Goal: Task Accomplishment & Management: Manage account settings

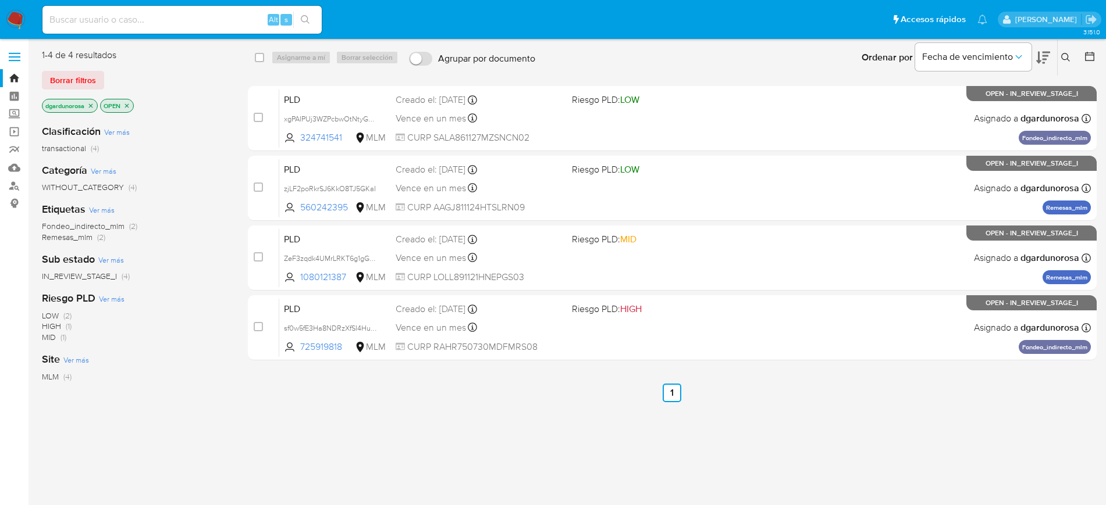
drag, startPoint x: 1064, startPoint y: 54, endPoint x: 1028, endPoint y: 70, distance: 40.3
click at [1064, 53] on icon at bounding box center [1065, 57] width 9 height 9
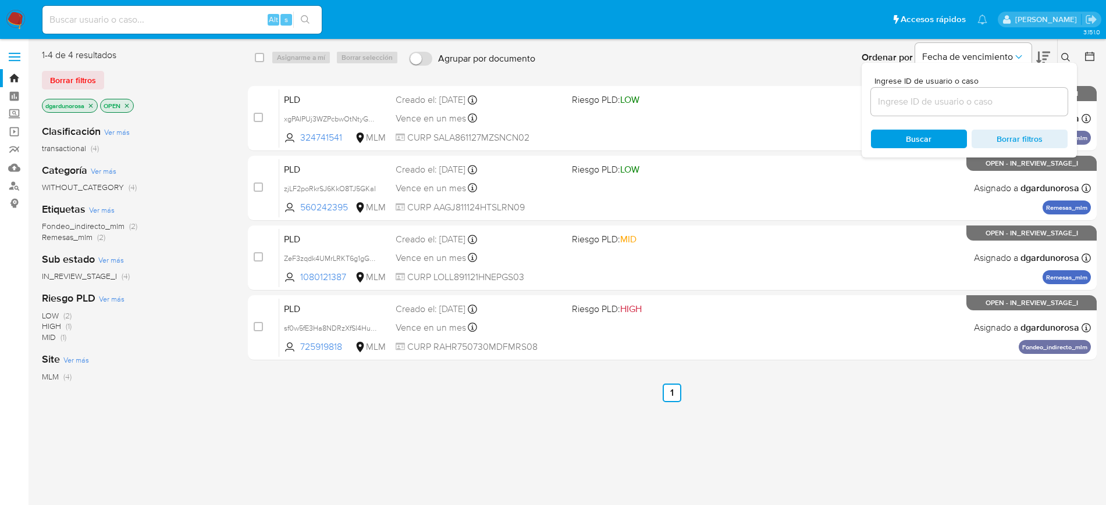
click at [967, 109] on div at bounding box center [969, 102] width 197 height 28
click at [963, 106] on input at bounding box center [969, 101] width 197 height 15
paste input "725919818"
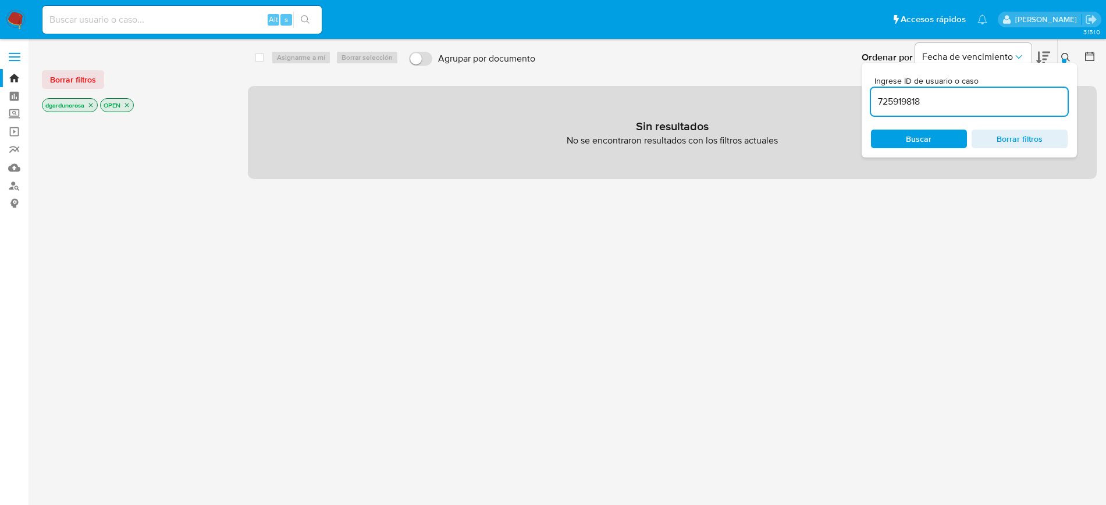
click at [1003, 95] on input "725919818" at bounding box center [969, 101] width 197 height 15
type input "725919818"
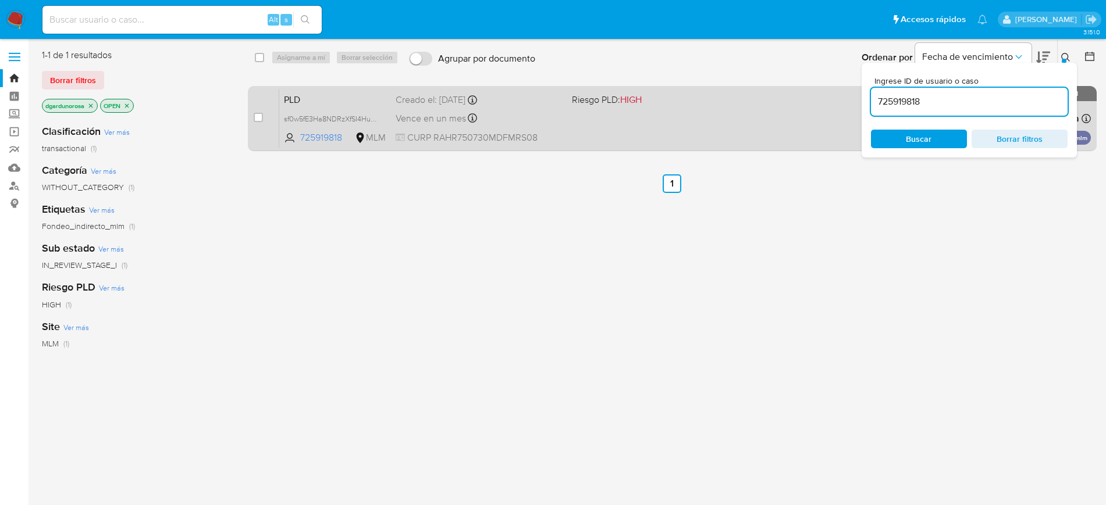
click at [711, 124] on div "PLD sf0w5fE3Ha8NDRzXfSI4Hu2B 725919818 MLM Riesgo PLD: HIGH Creado el: 12/07/20…" at bounding box center [684, 118] width 811 height 59
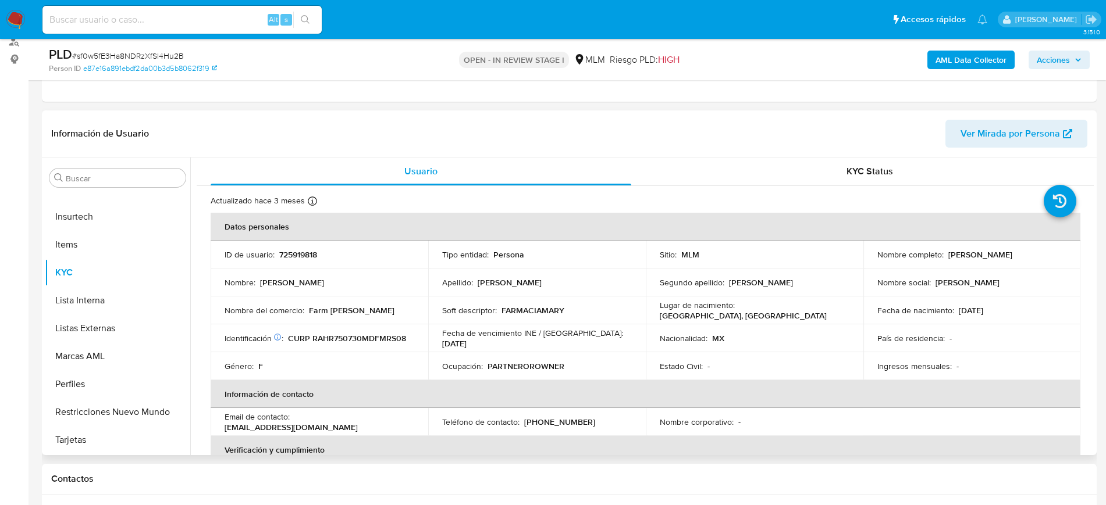
scroll to position [145, 0]
select select "10"
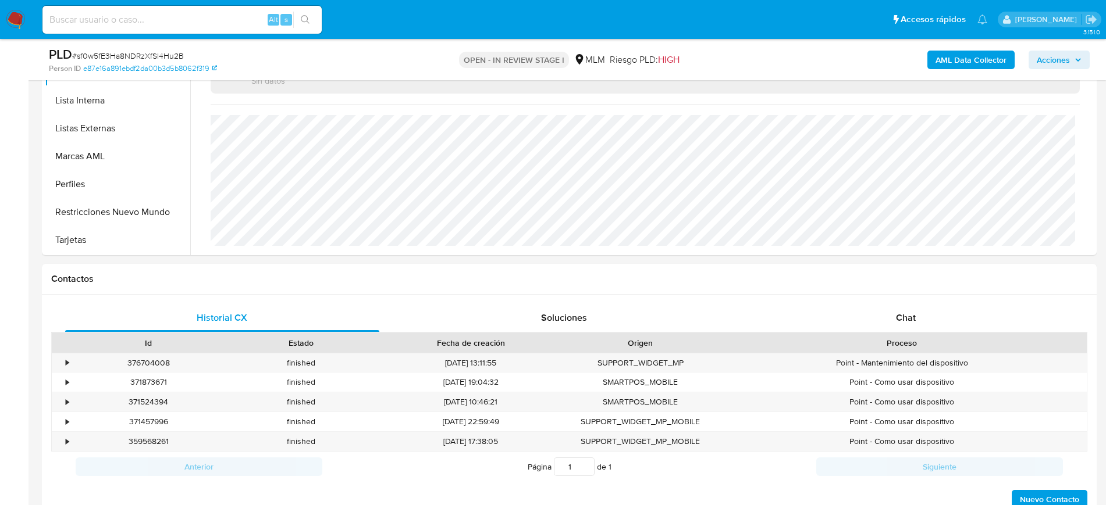
scroll to position [218, 0]
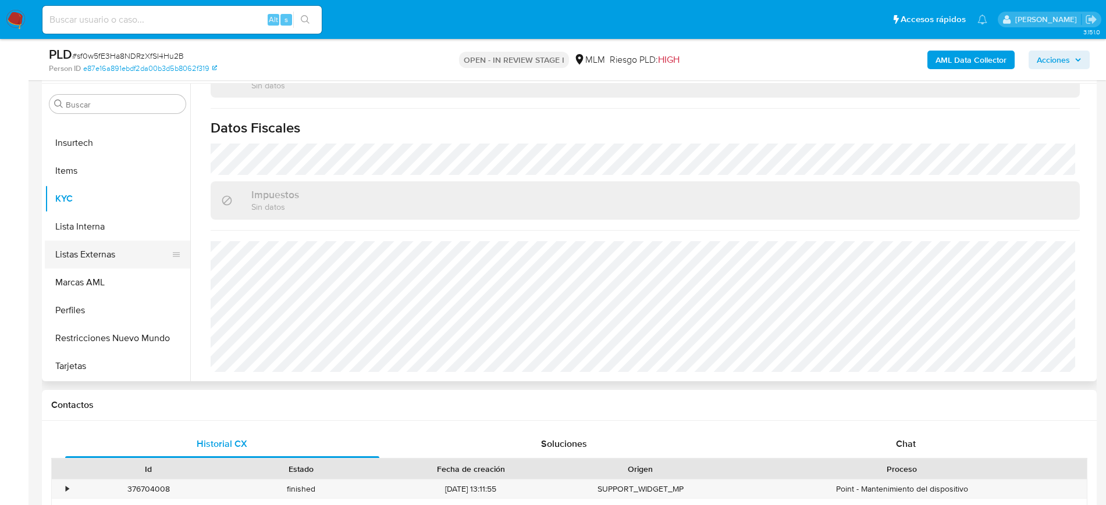
drag, startPoint x: 73, startPoint y: 262, endPoint x: 102, endPoint y: 261, distance: 29.7
click at [73, 262] on button "Listas Externas" at bounding box center [113, 255] width 136 height 28
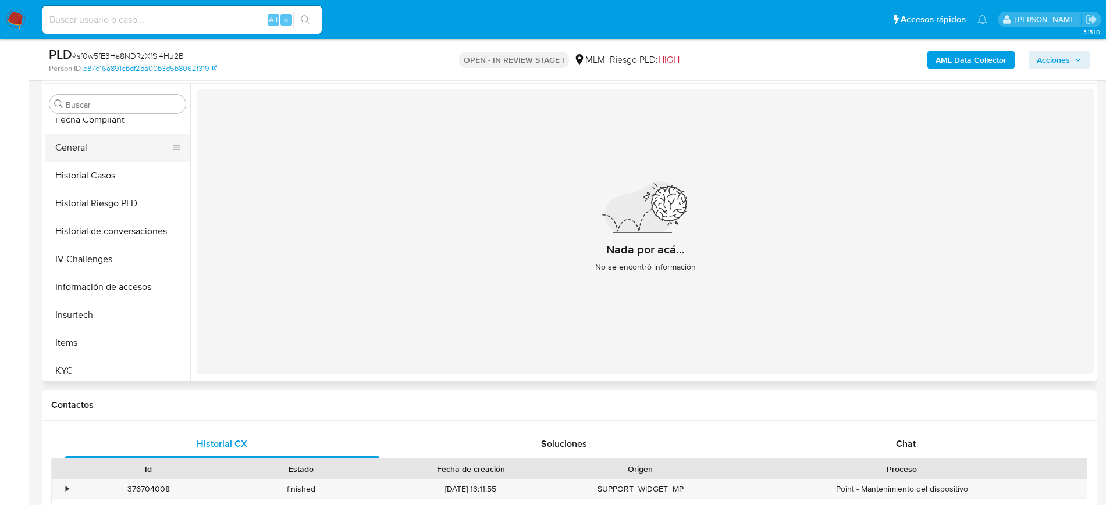
scroll to position [245, 0]
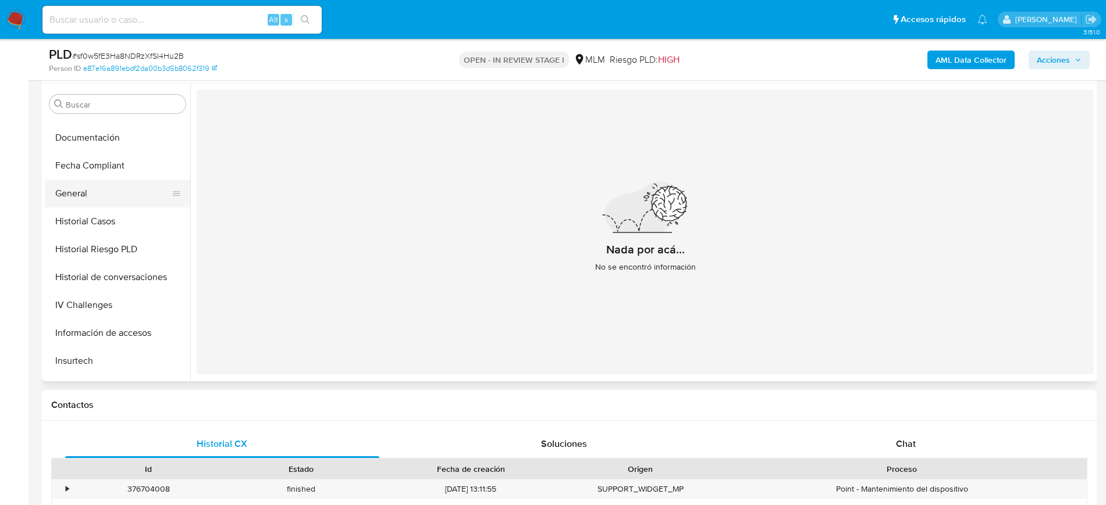
click at [87, 195] on button "General" at bounding box center [113, 194] width 136 height 28
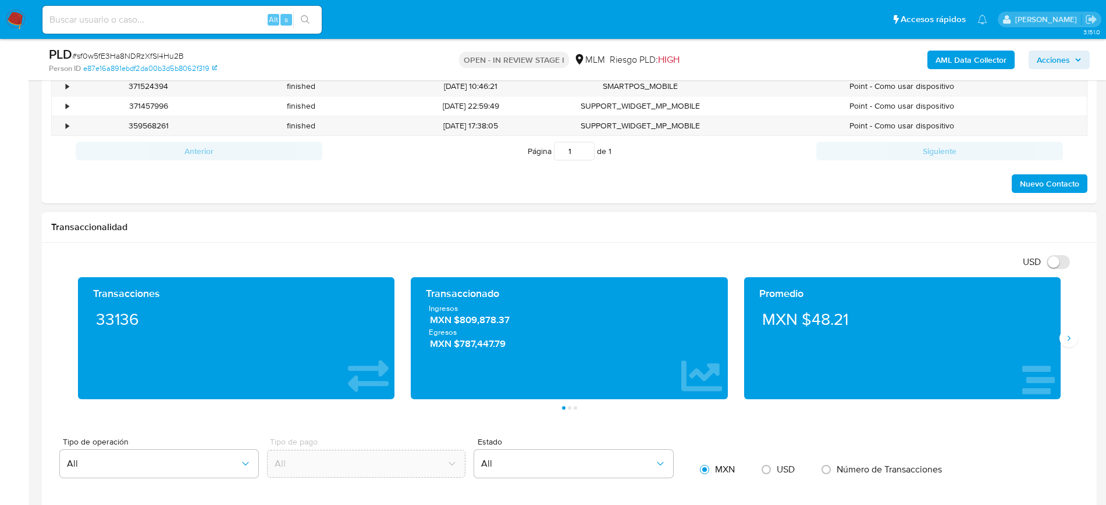
scroll to position [727, 0]
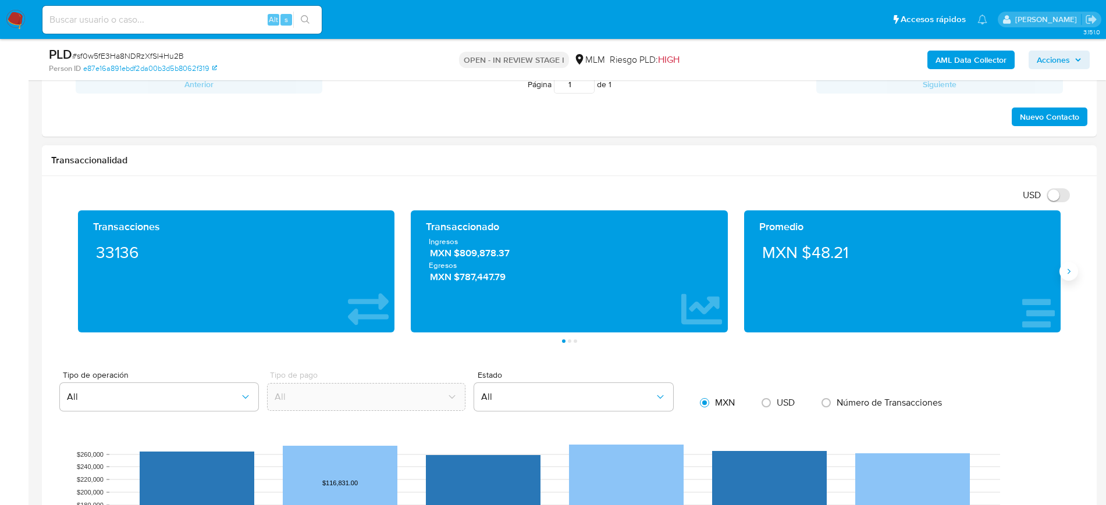
click at [1069, 268] on icon "Siguiente" at bounding box center [1068, 271] width 9 height 9
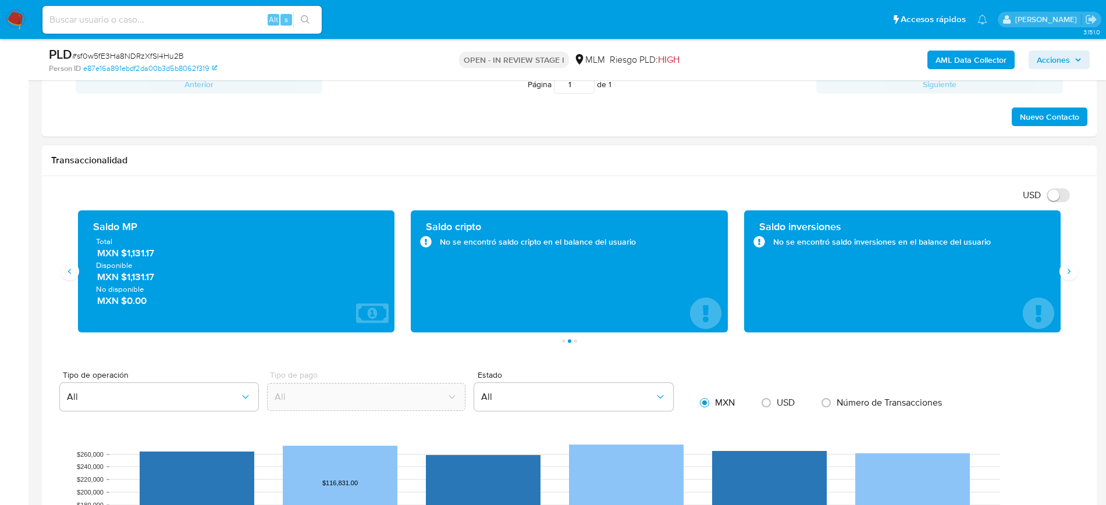
drag, startPoint x: 147, startPoint y: 254, endPoint x: 124, endPoint y: 254, distance: 22.1
click at [124, 254] on span "MXN $1,131.17" at bounding box center [237, 253] width 280 height 13
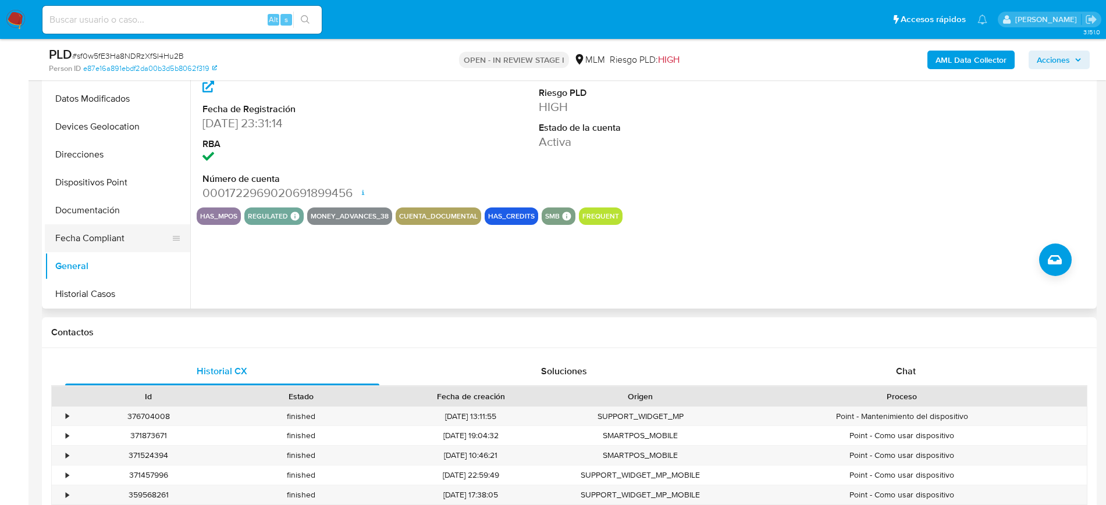
scroll to position [27, 0]
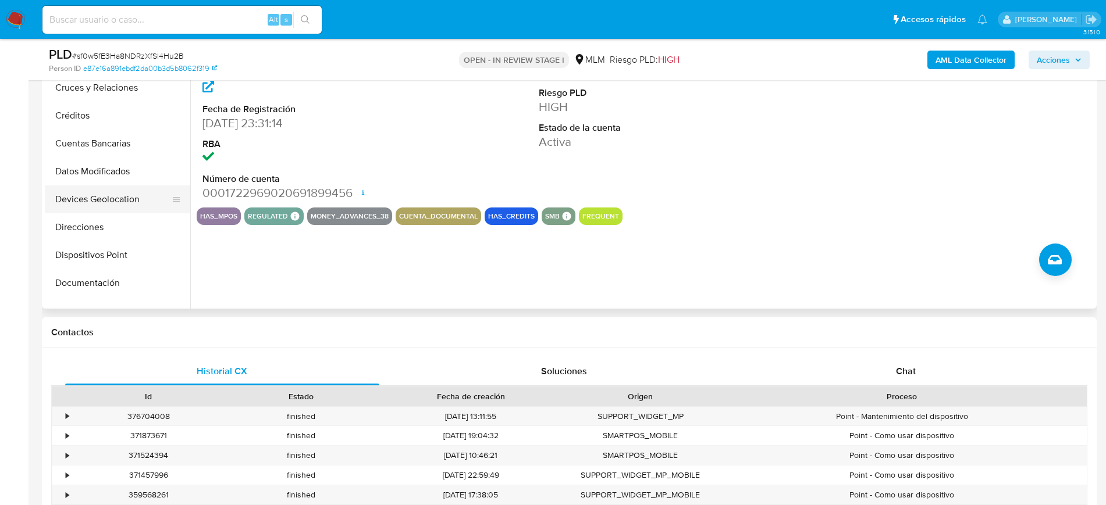
click at [109, 201] on button "Devices Geolocation" at bounding box center [113, 200] width 136 height 28
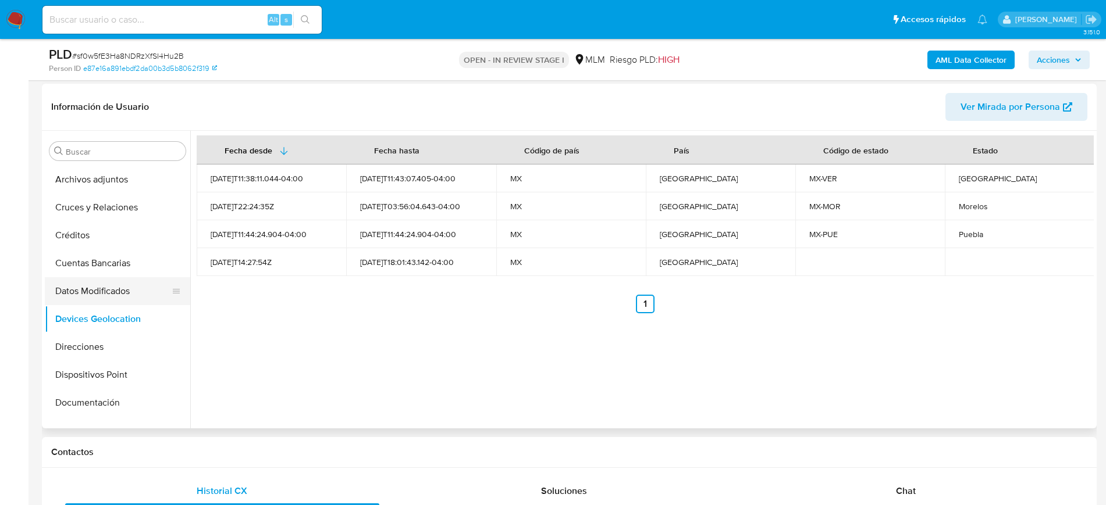
scroll to position [145, 0]
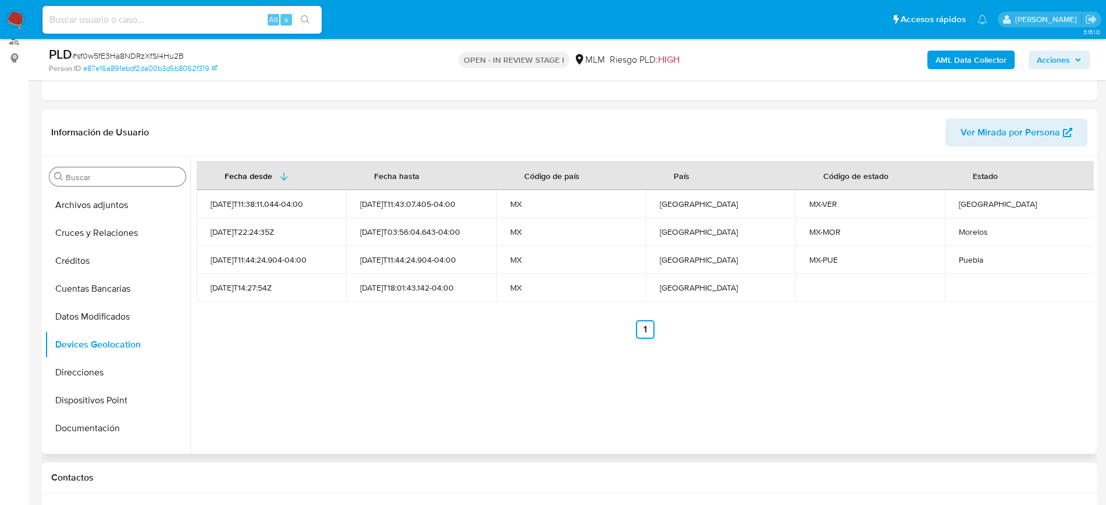
click at [110, 176] on input "Buscar" at bounding box center [123, 177] width 115 height 10
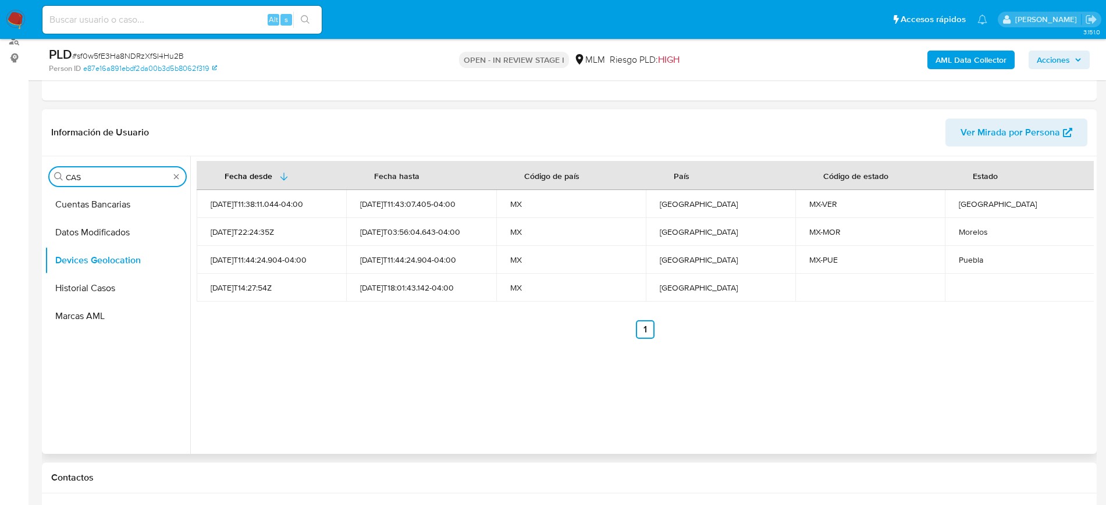
scroll to position [0, 0]
type input "CAS"
click at [98, 236] on button "Historial Casos" at bounding box center [113, 233] width 136 height 28
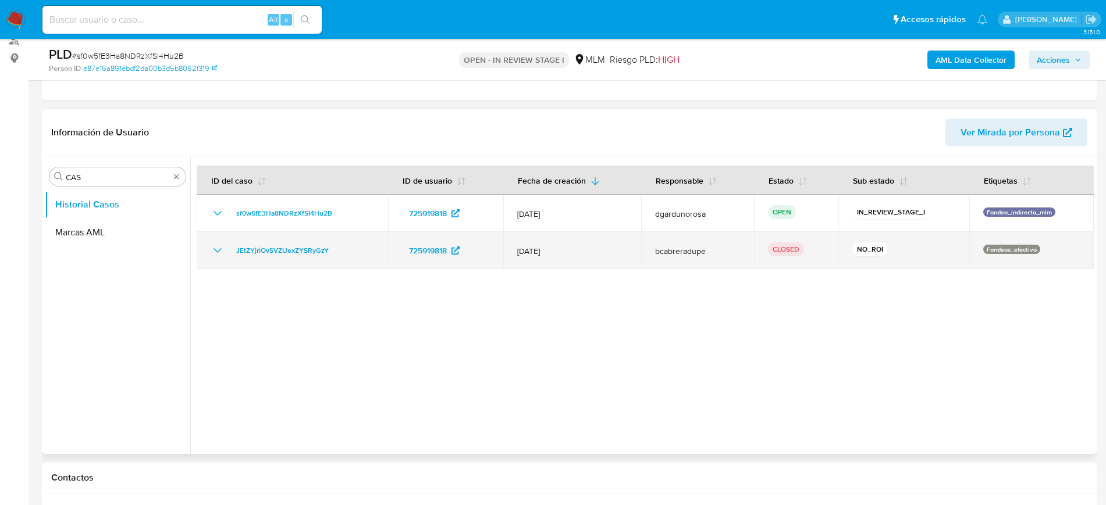
click at [219, 246] on icon "Mostrar/Ocultar" at bounding box center [218, 251] width 14 height 14
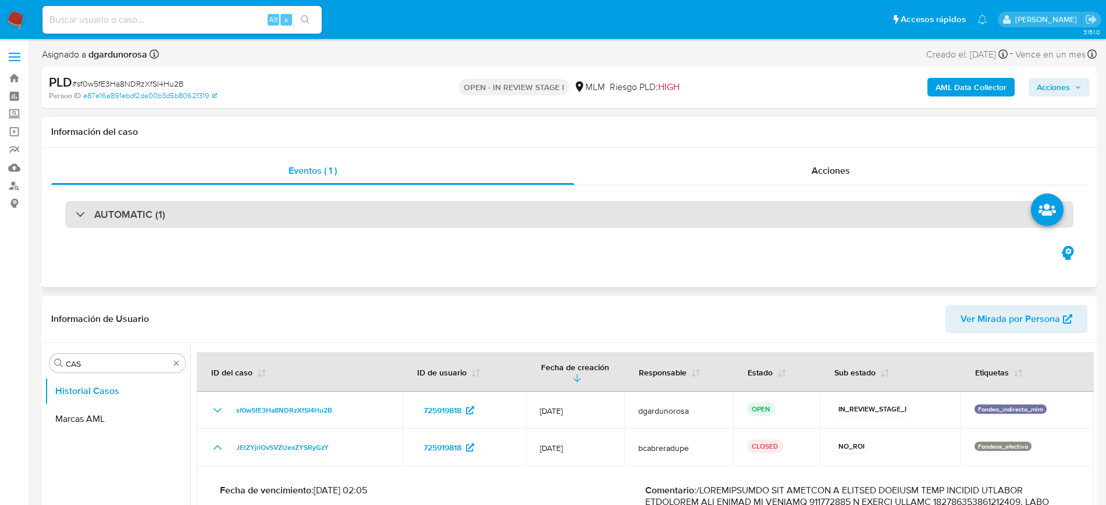
click at [127, 212] on h3 "AUTOMATIC (1)" at bounding box center [129, 214] width 71 height 13
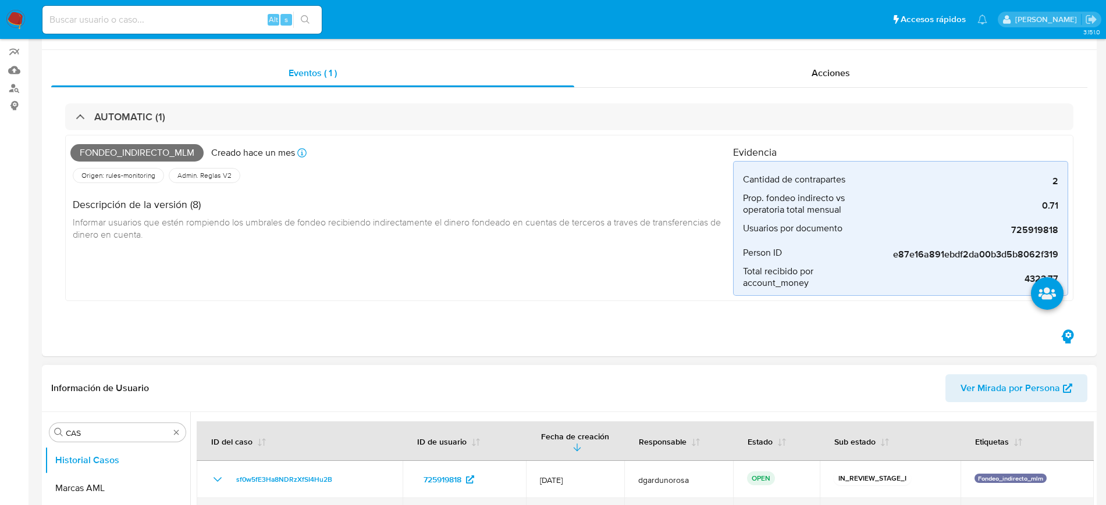
scroll to position [218, 0]
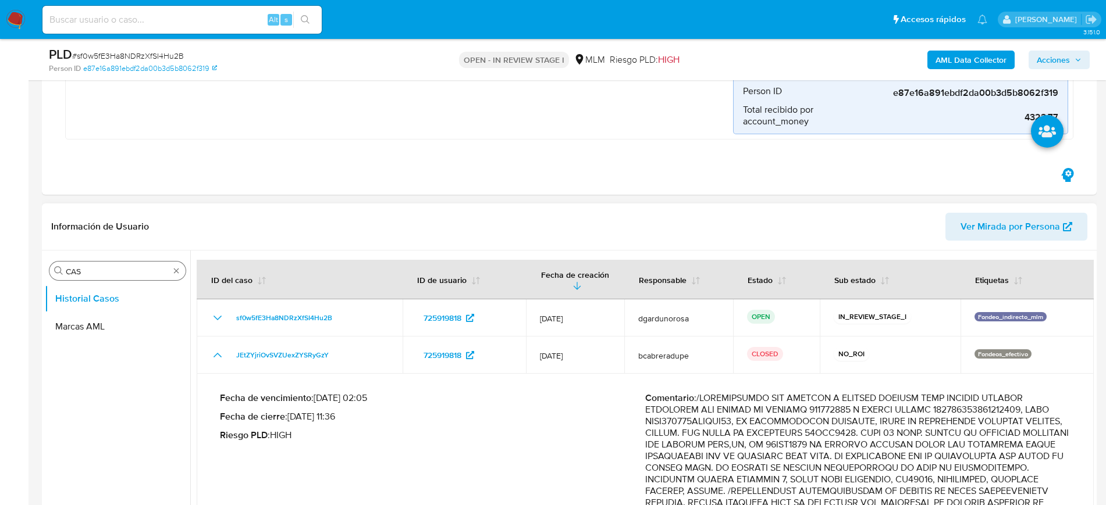
click at [172, 272] on div "Buscar CAS" at bounding box center [117, 271] width 136 height 19
type input "CONVER"
click at [131, 327] on button "Historial de conversaciones" at bounding box center [113, 327] width 136 height 28
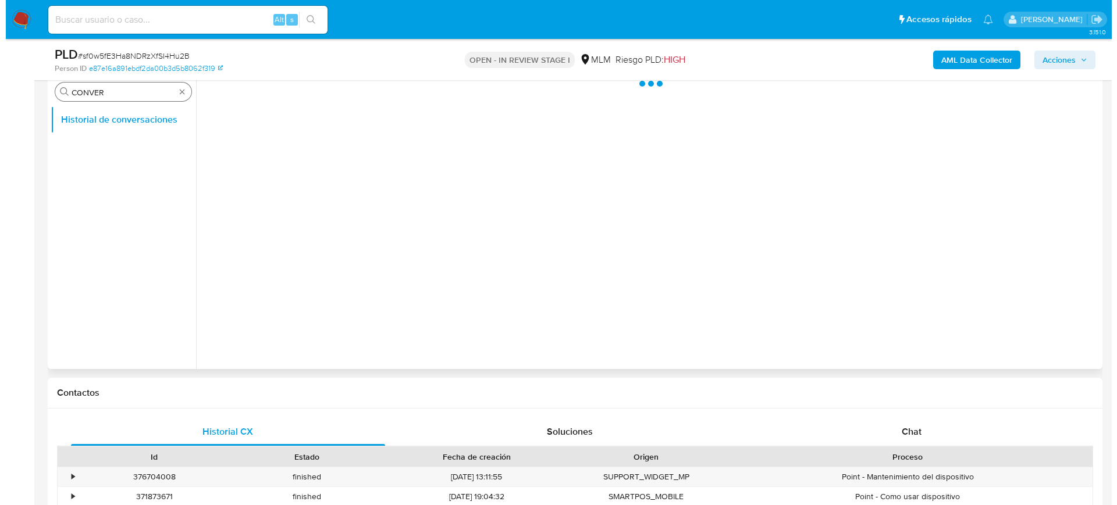
scroll to position [291, 0]
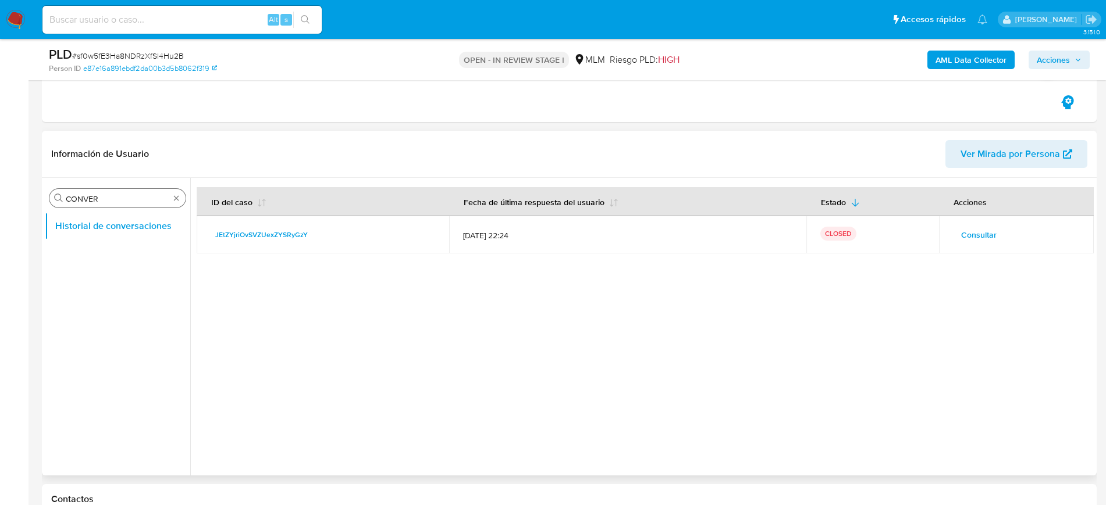
click at [976, 237] on span "Consultar" at bounding box center [978, 235] width 35 height 16
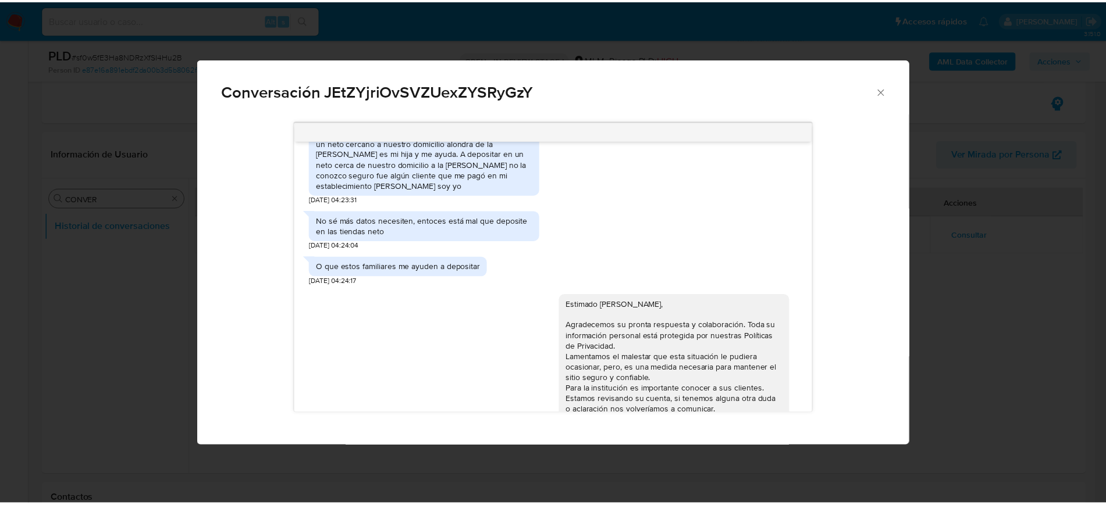
scroll to position [371, 0]
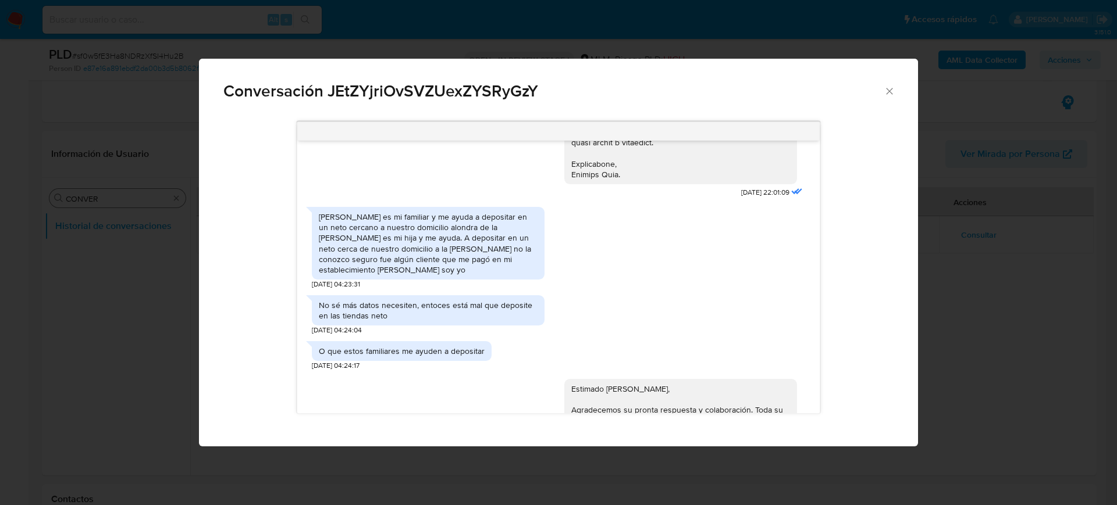
click at [882, 90] on span "Conversación JEtZYjriOvSVZUexZYSRyGzY" at bounding box center [553, 91] width 660 height 16
click at [884, 96] on icon "Cerrar" at bounding box center [890, 92] width 12 height 12
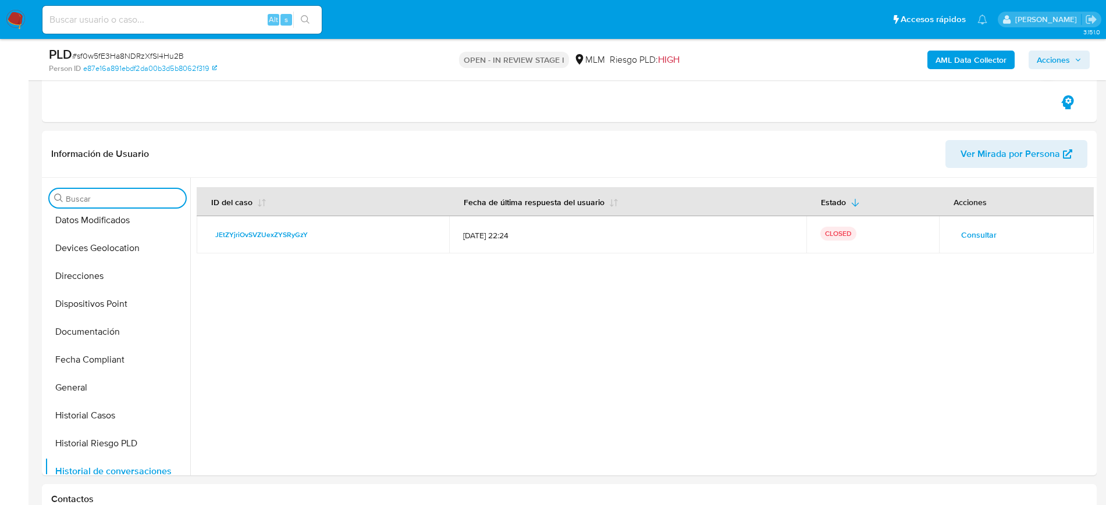
scroll to position [291, 0]
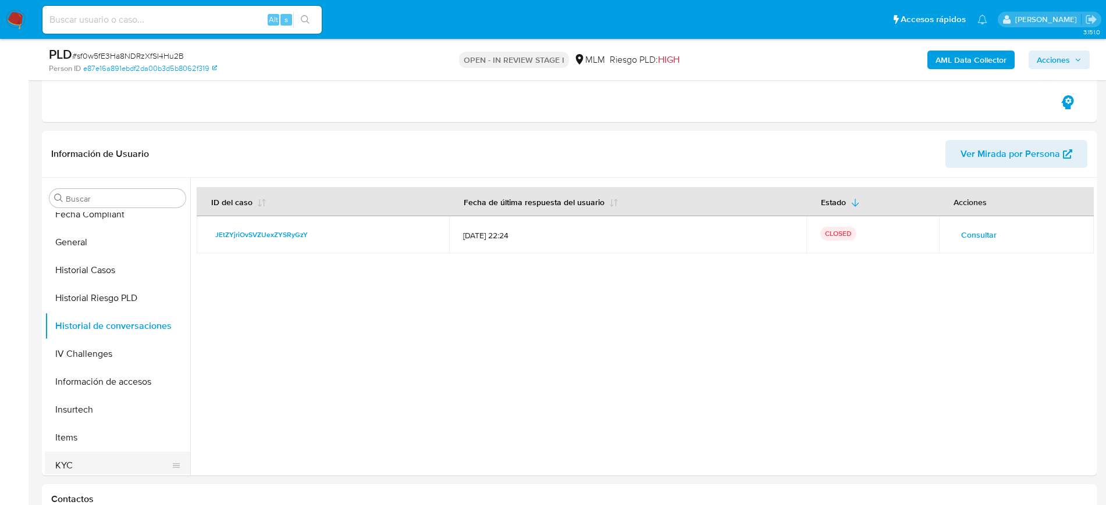
click at [89, 455] on button "KYC" at bounding box center [113, 466] width 136 height 28
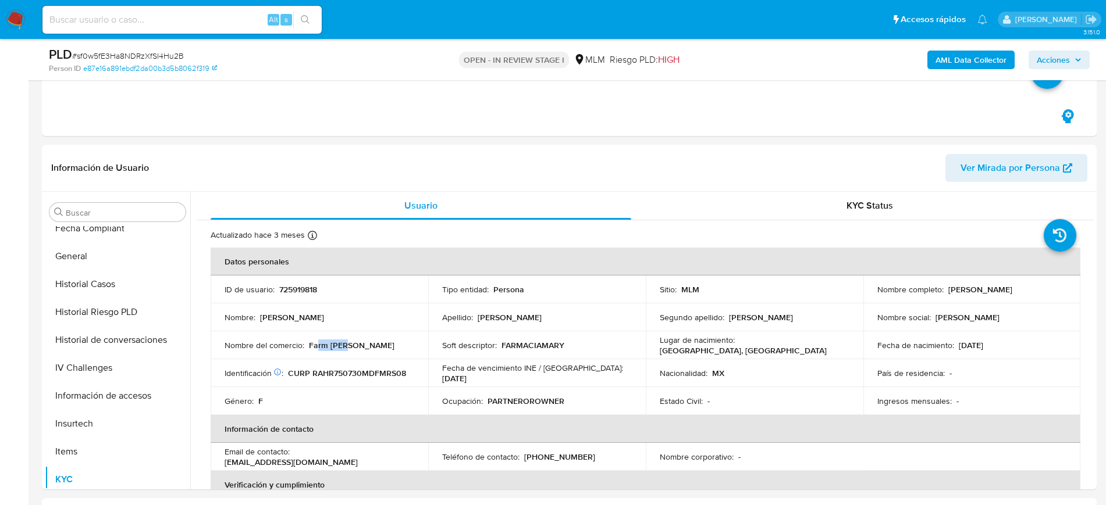
drag, startPoint x: 366, startPoint y: 341, endPoint x: 321, endPoint y: 351, distance: 47.0
click at [319, 351] on div "Nombre del comercio : Farm Mary" at bounding box center [320, 345] width 190 height 10
click at [546, 342] on p "FARMACIAMARY" at bounding box center [532, 345] width 63 height 10
copy p "FARMACIAMARY"
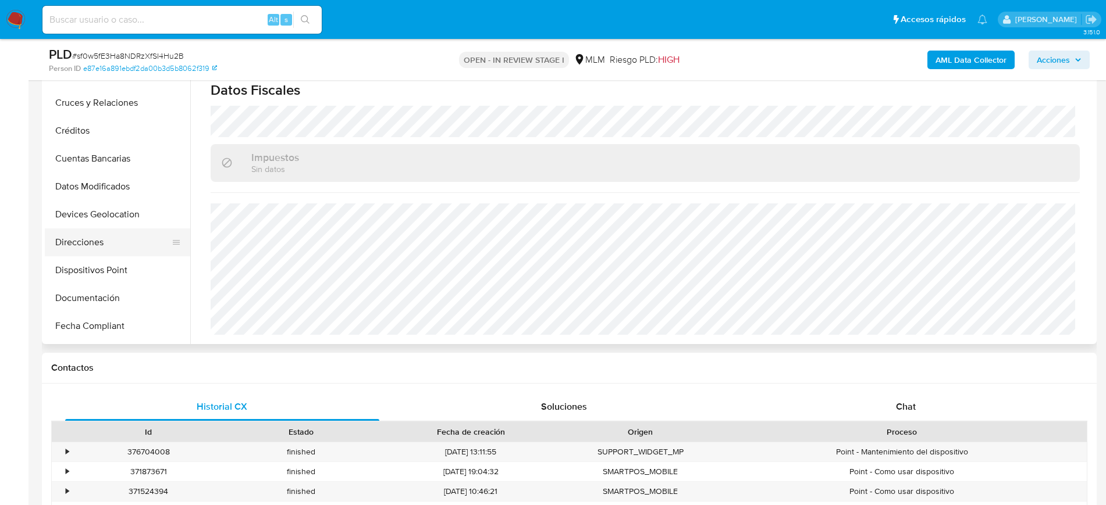
scroll to position [73, 0]
click at [107, 216] on button "Direcciones" at bounding box center [113, 218] width 136 height 28
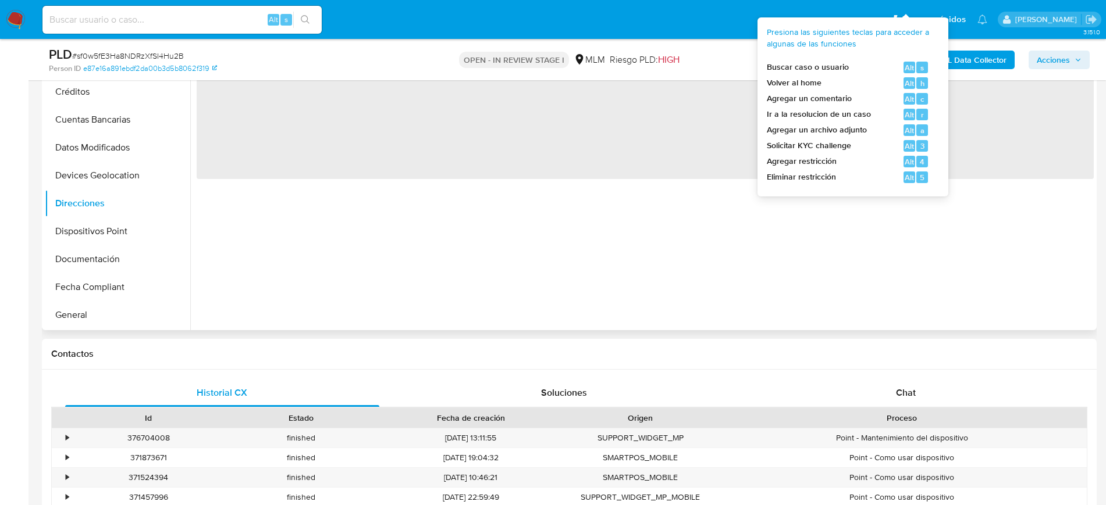
scroll to position [364, 0]
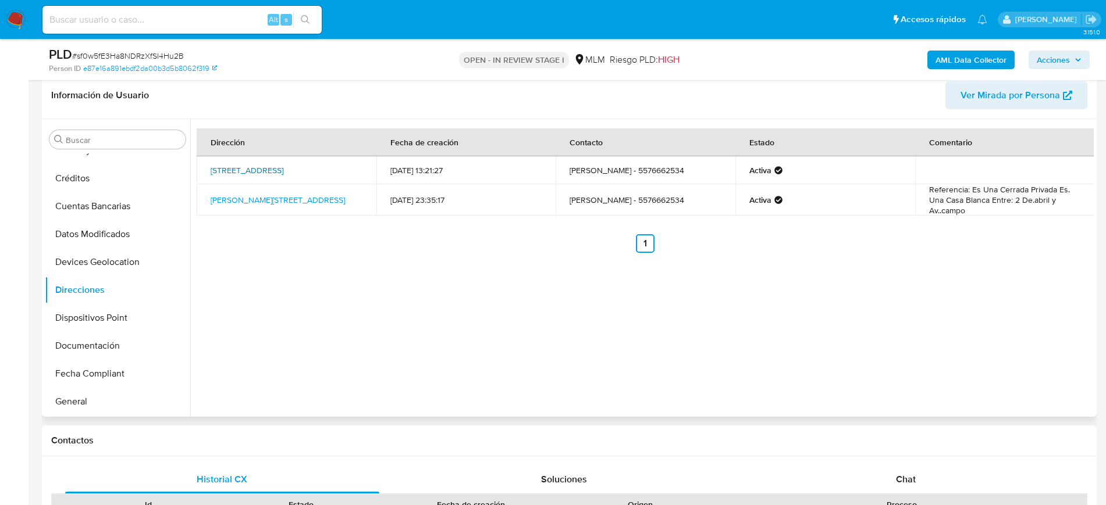
click at [276, 167] on link "Avenida Mexico 6, Xochimilco, Distrito Federal, 16500, Mexico 6" at bounding box center [247, 171] width 73 height 12
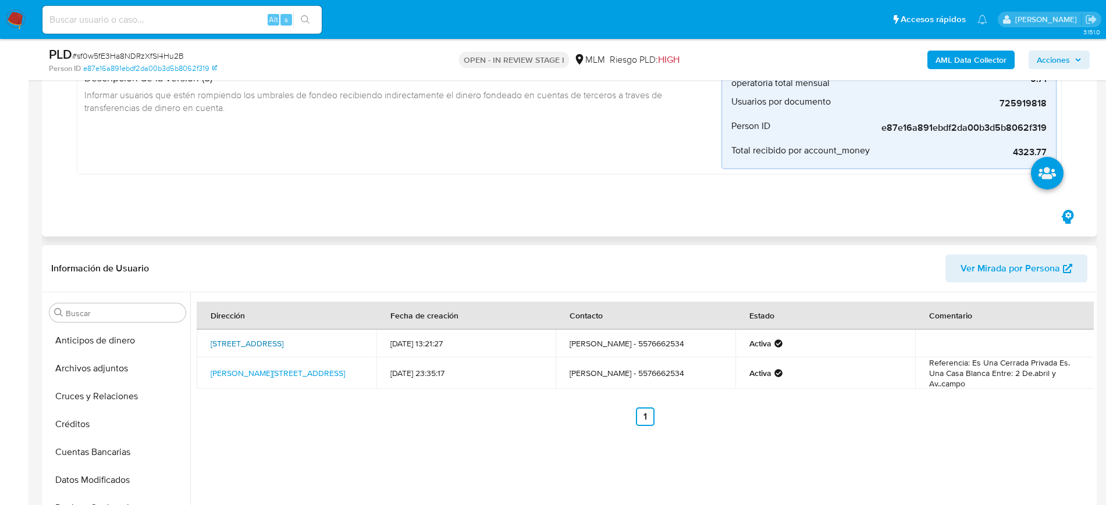
scroll to position [145, 0]
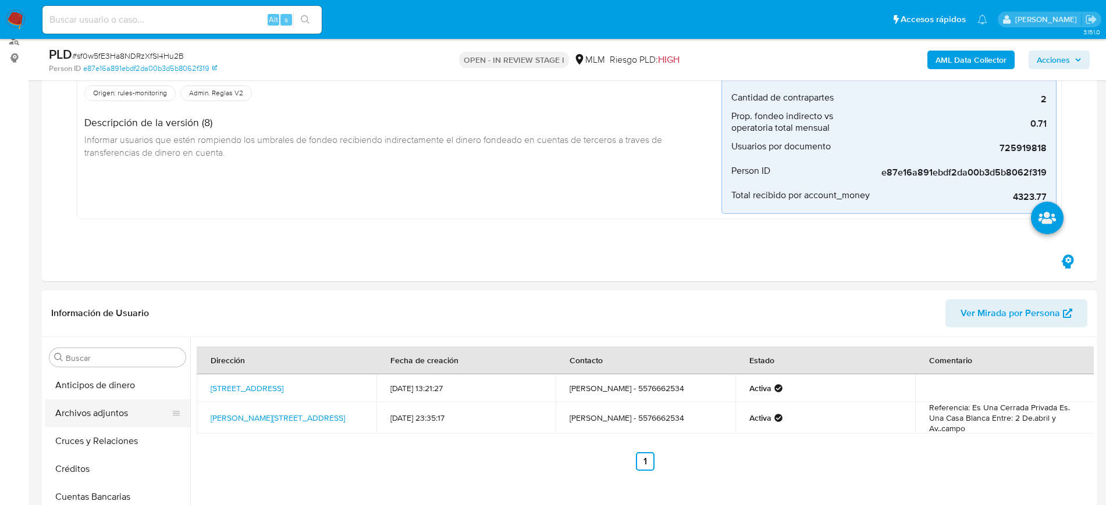
click at [106, 409] on button "Archivos adjuntos" at bounding box center [113, 414] width 136 height 28
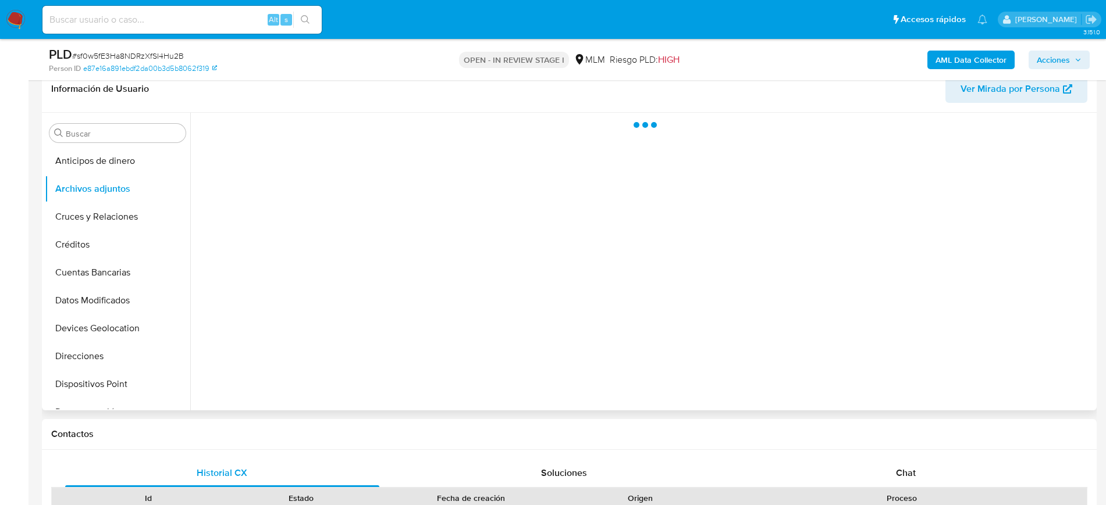
scroll to position [364, 0]
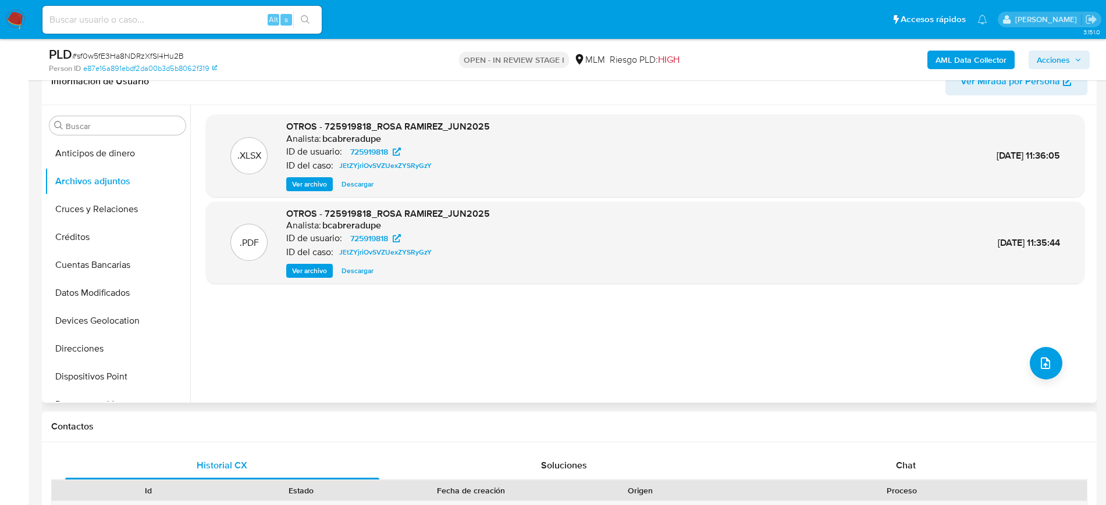
click at [309, 268] on span "Ver archivo" at bounding box center [309, 271] width 35 height 12
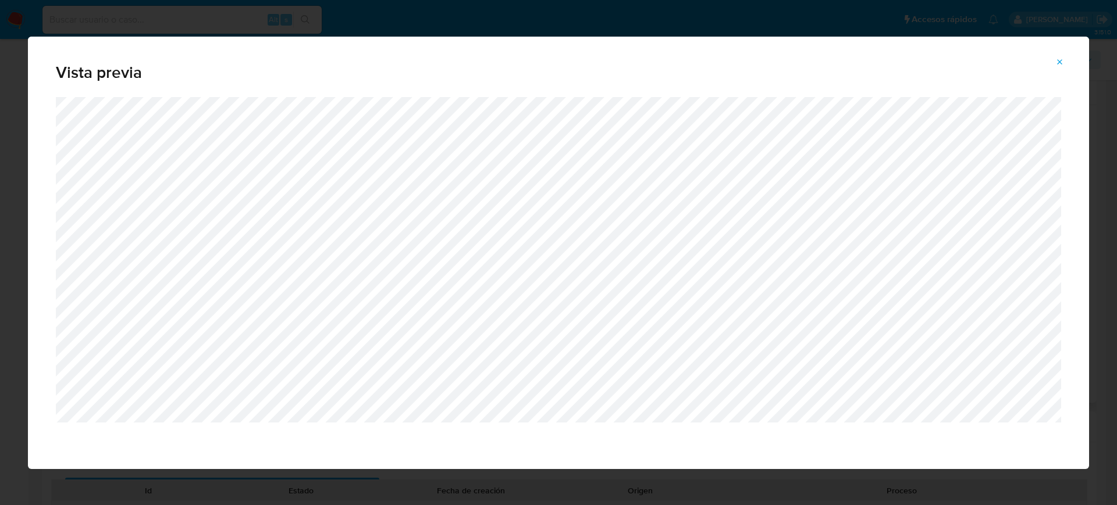
click at [1060, 59] on icon "Attachment preview" at bounding box center [1059, 62] width 9 height 9
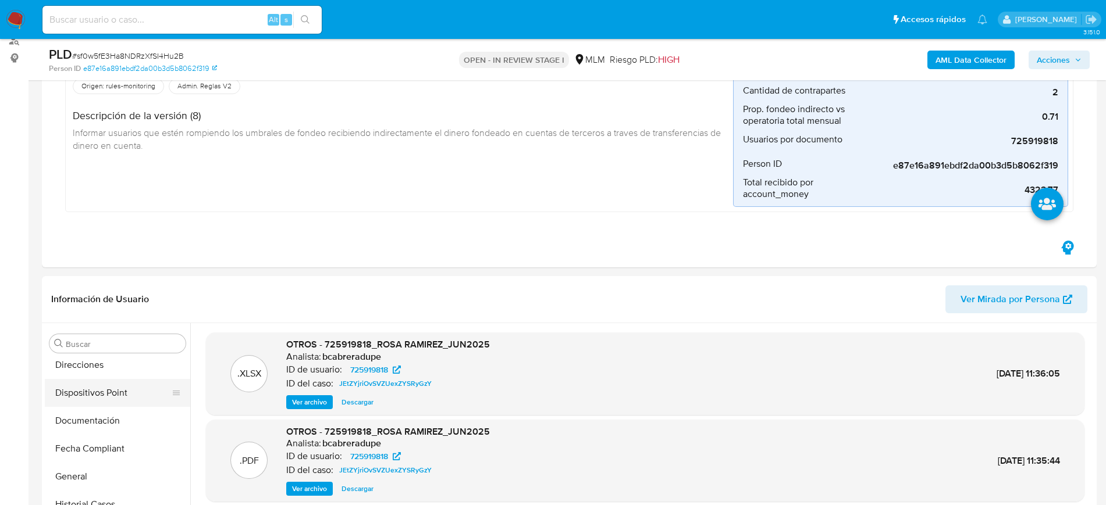
scroll to position [291, 0]
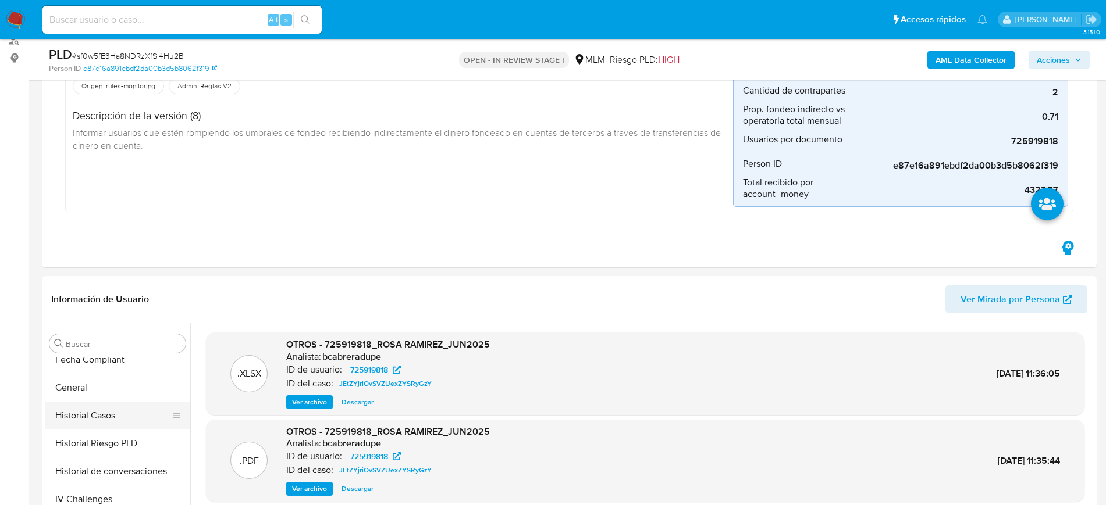
click at [102, 414] on button "Historial Casos" at bounding box center [113, 416] width 136 height 28
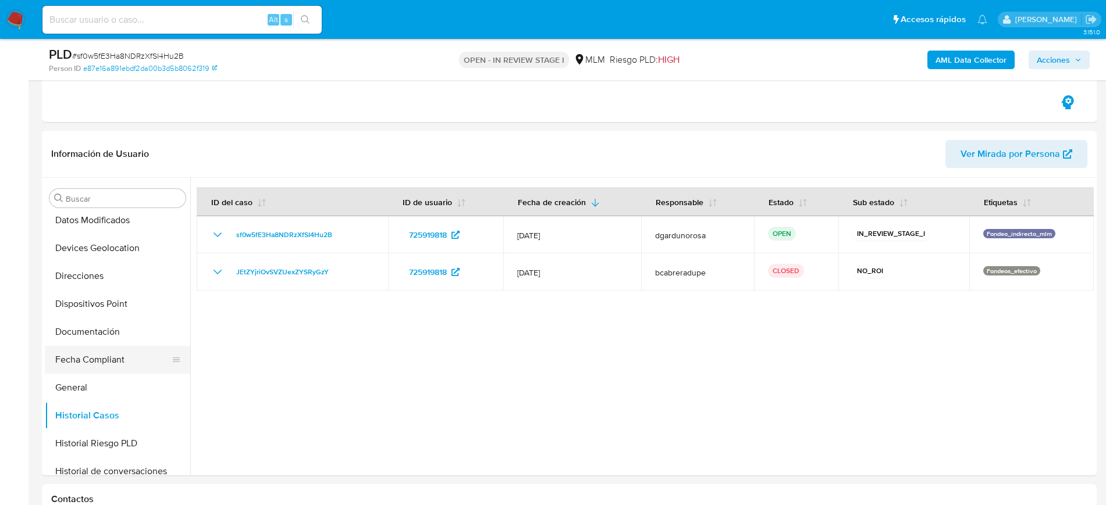
scroll to position [0, 0]
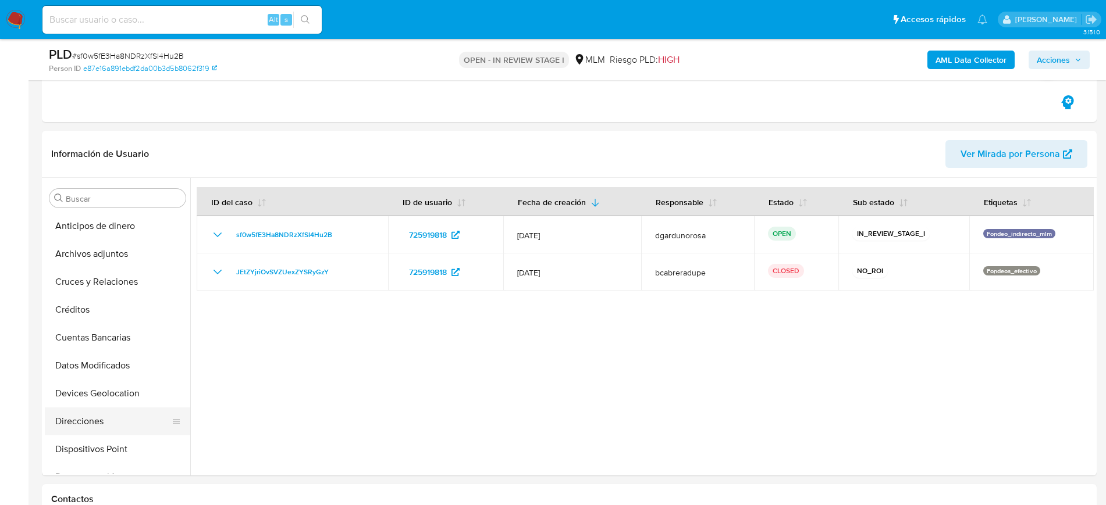
click at [98, 416] on button "Direcciones" at bounding box center [113, 422] width 136 height 28
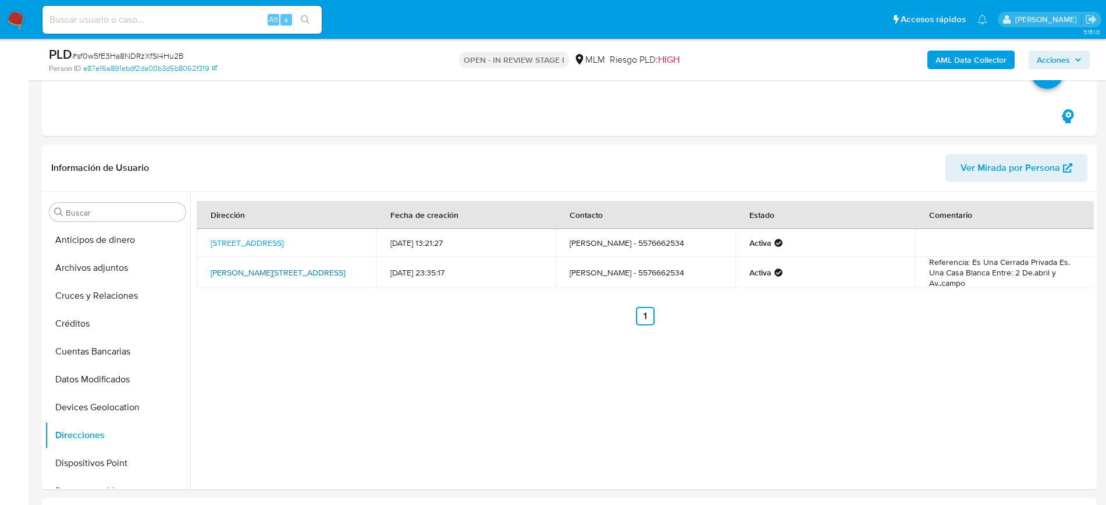
click at [276, 270] on link "Lazaro Cardenas 6, Xochimilco, Distrito Federal, 16500, Mexico 6" at bounding box center [278, 273] width 134 height 12
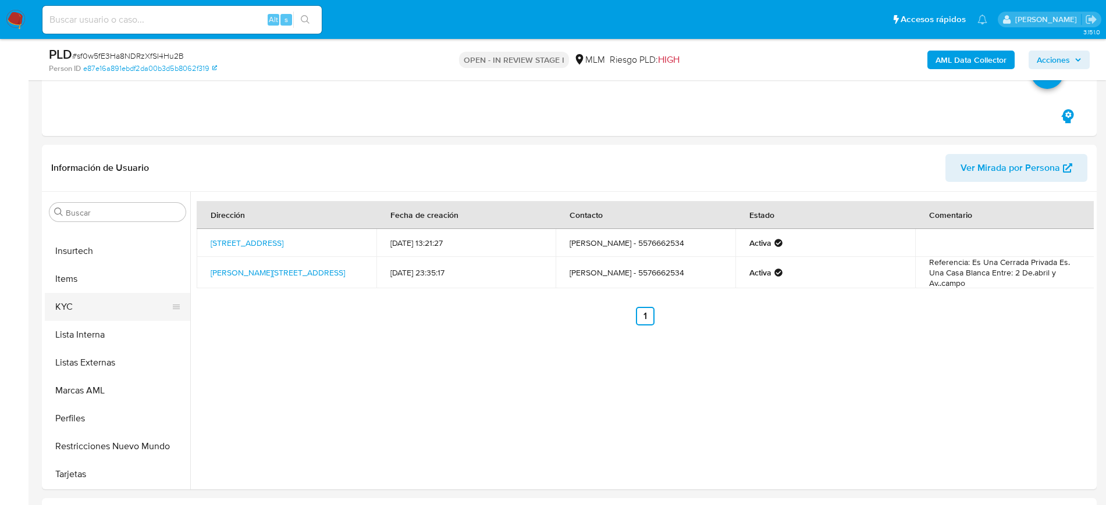
click at [54, 300] on button "KYC" at bounding box center [113, 307] width 136 height 28
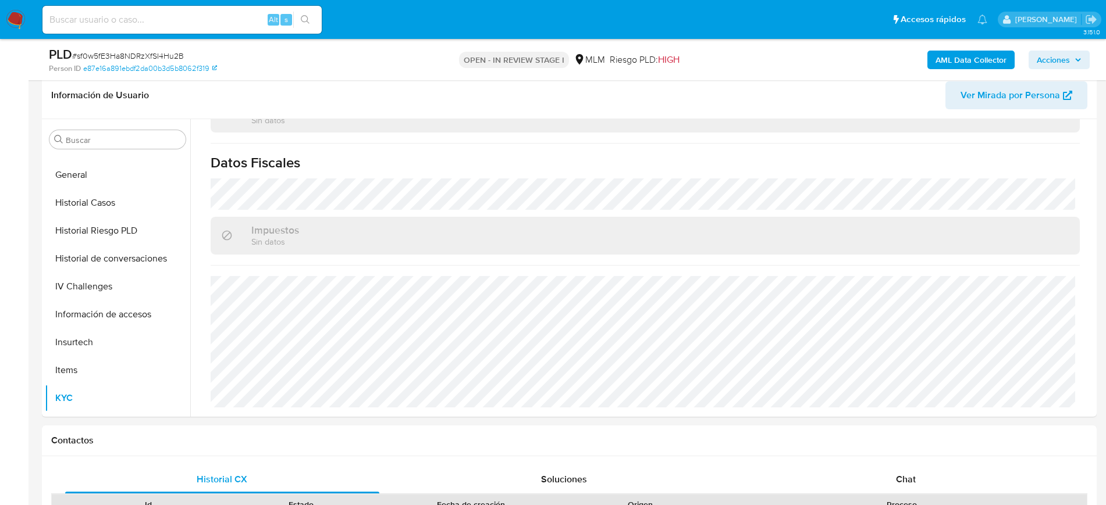
scroll to position [173, 0]
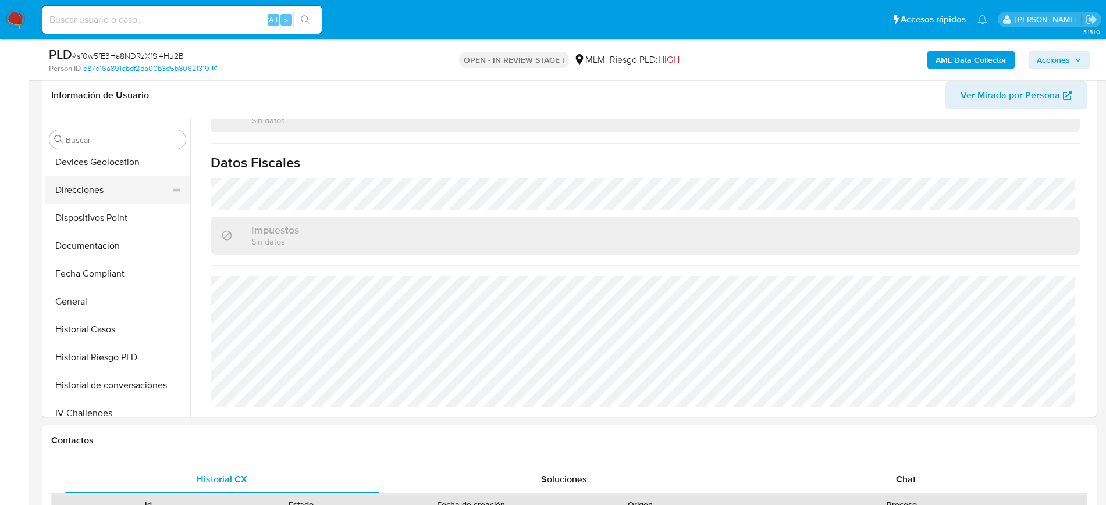
click at [106, 194] on button "Direcciones" at bounding box center [113, 190] width 136 height 28
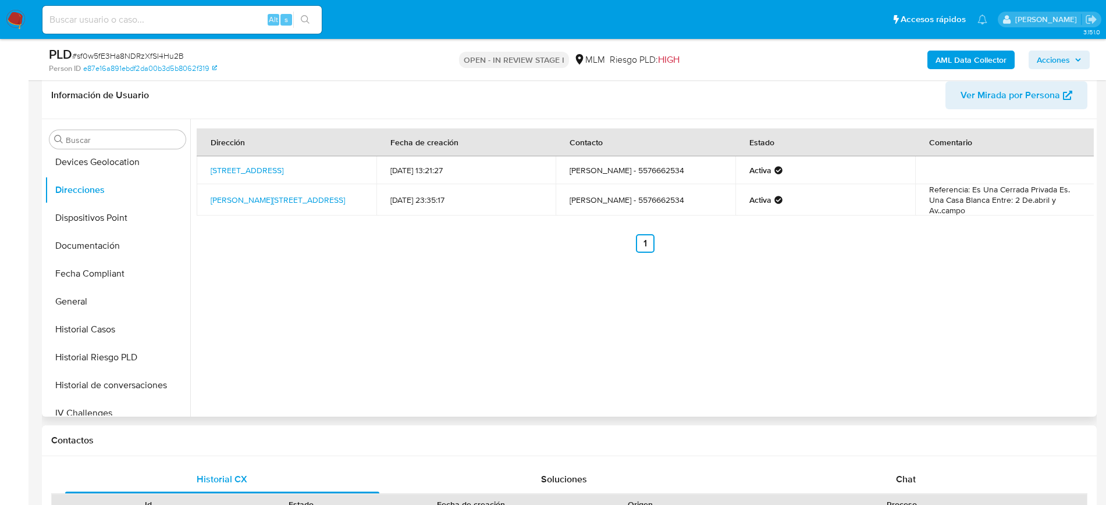
click at [667, 175] on td "Rosa Claudia Ramirez - 5576662534" at bounding box center [646, 170] width 180 height 28
copy td "5576662534"
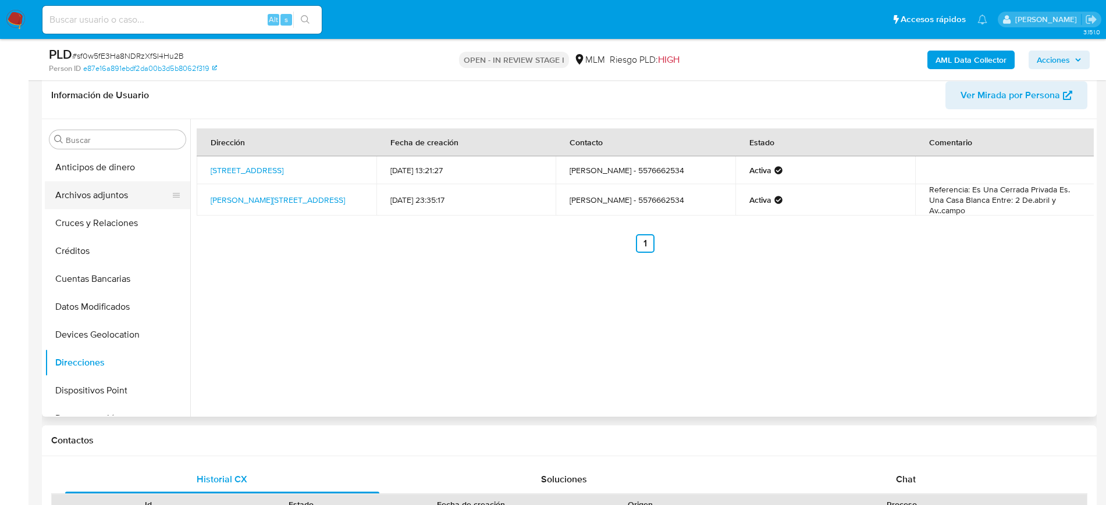
click at [112, 195] on button "Archivos adjuntos" at bounding box center [113, 195] width 136 height 28
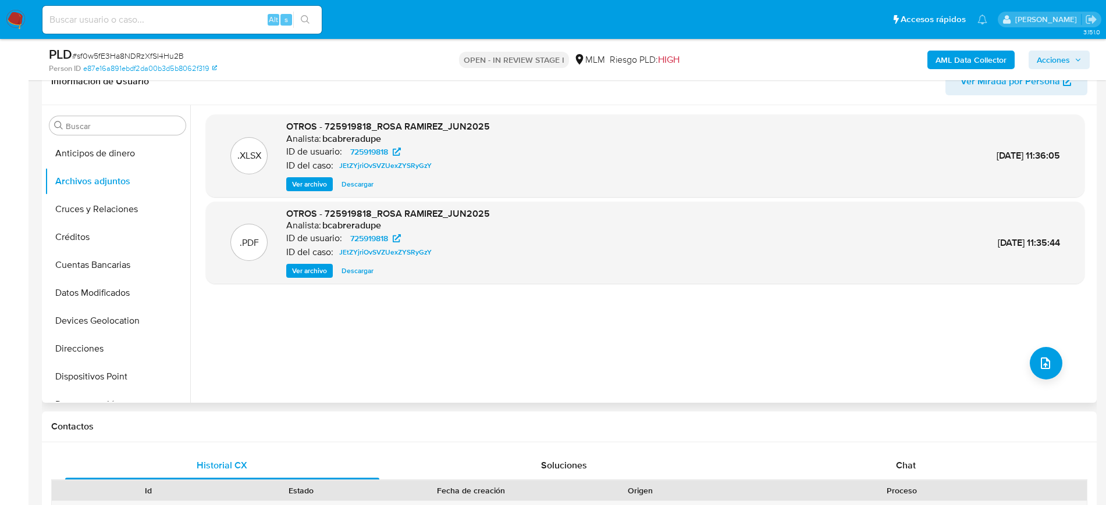
click at [320, 272] on span "Ver archivo" at bounding box center [309, 271] width 35 height 12
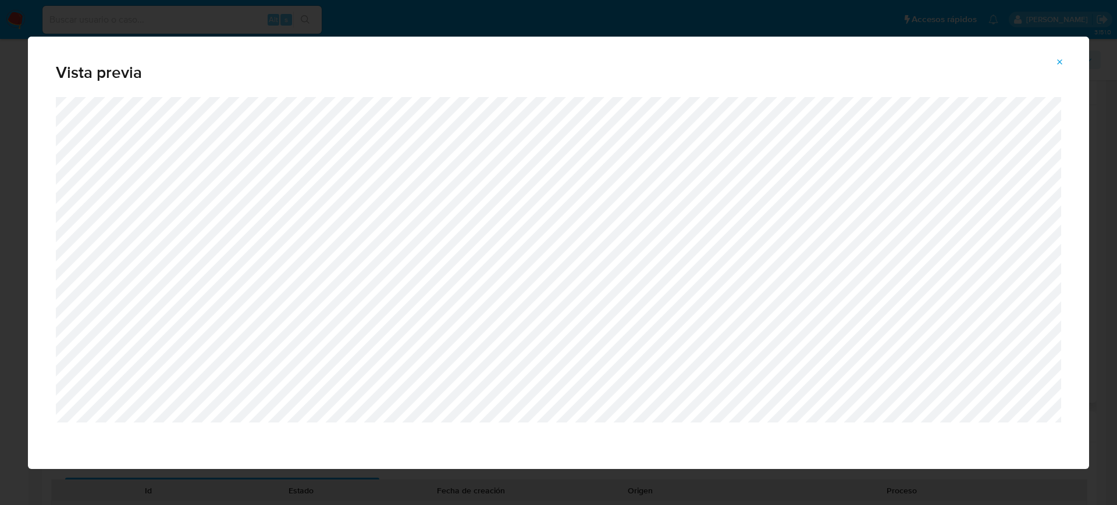
click at [1066, 58] on button "Attachment preview" at bounding box center [1060, 62] width 26 height 19
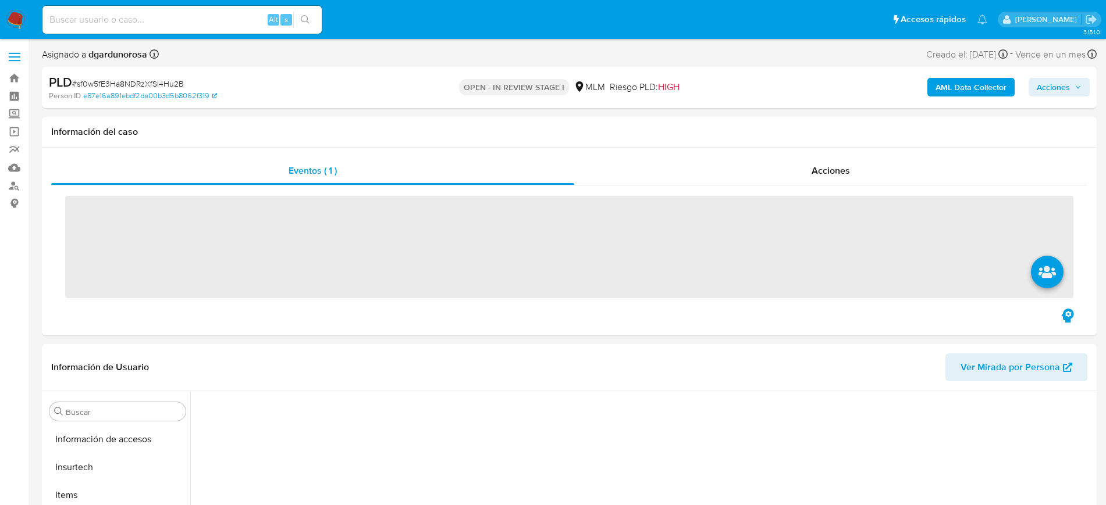
click at [165, 25] on input at bounding box center [181, 19] width 279 height 15
paste input "128975912"
type input "128975912"
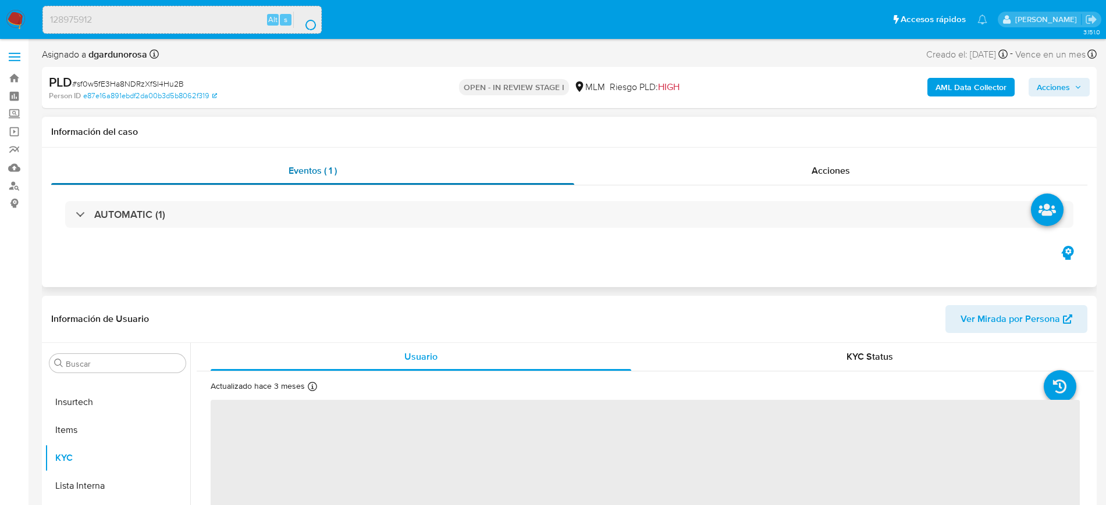
select select "10"
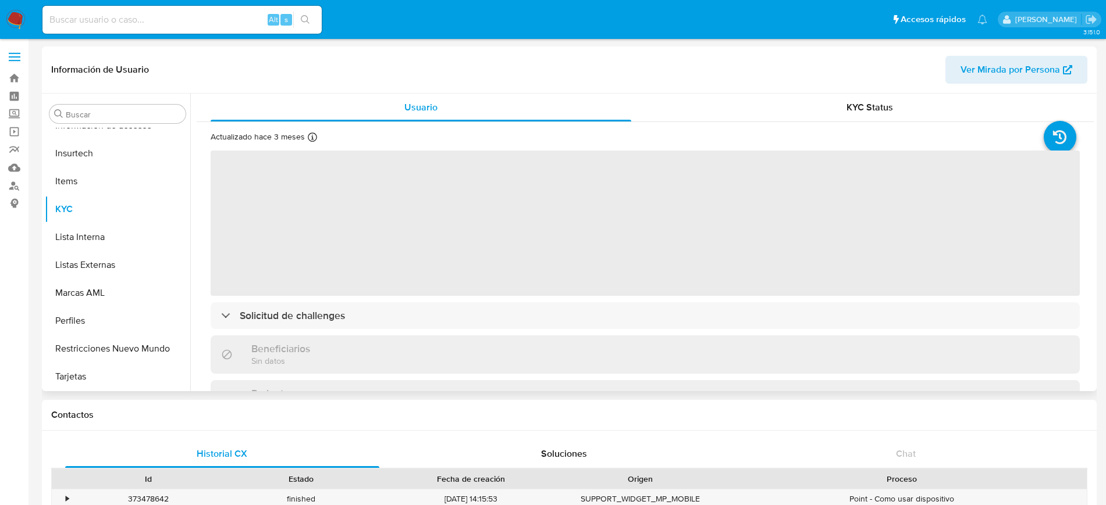
scroll to position [464, 0]
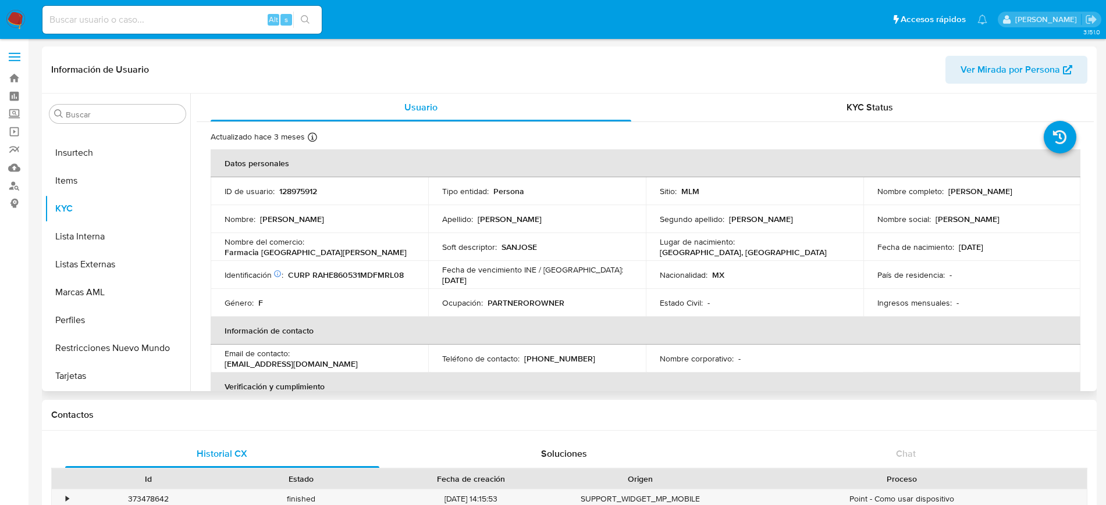
select select "10"
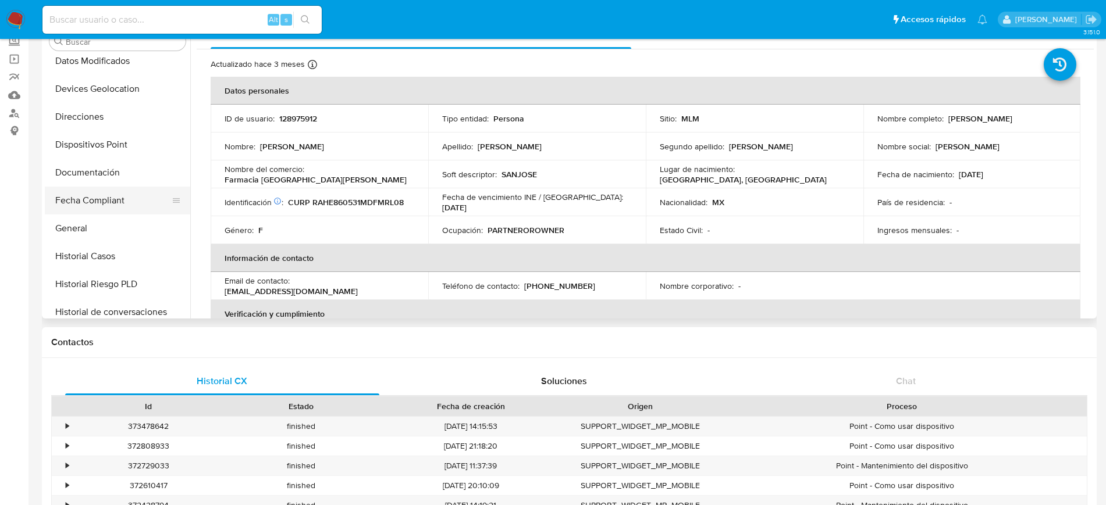
scroll to position [173, 0]
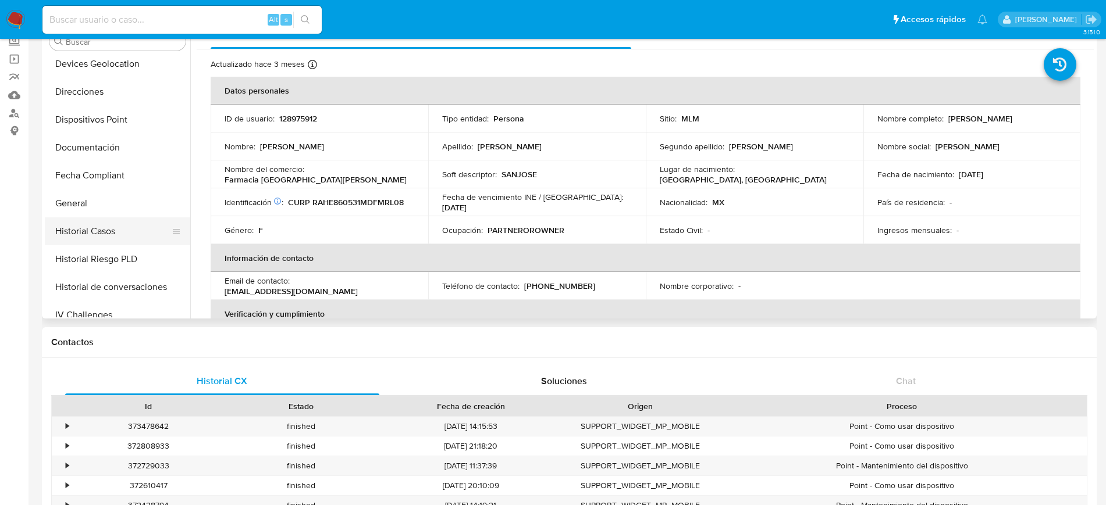
click at [117, 233] on button "Historial Casos" at bounding box center [113, 232] width 136 height 28
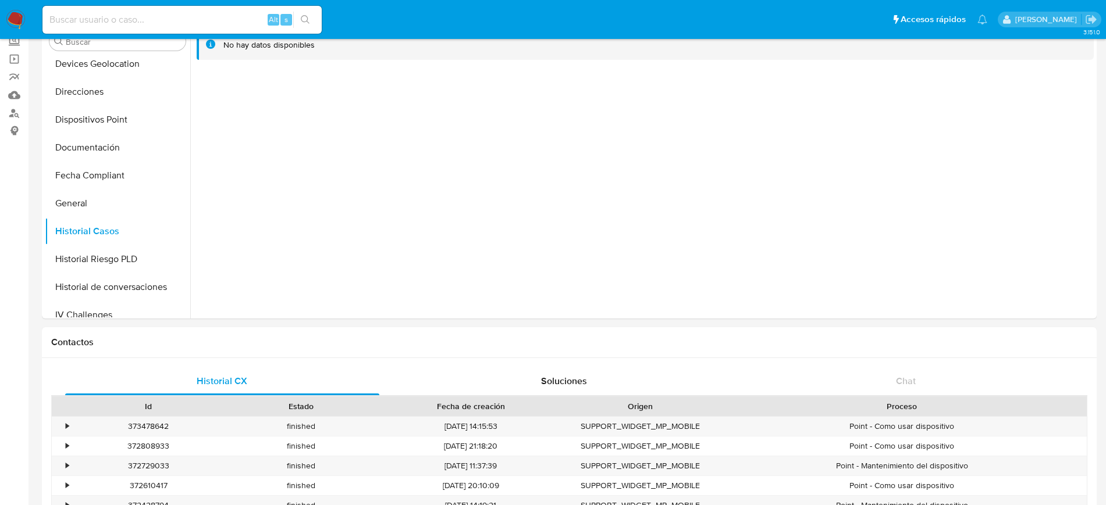
click at [102, 23] on input at bounding box center [181, 19] width 279 height 15
paste input "694956684"
type input "694956684"
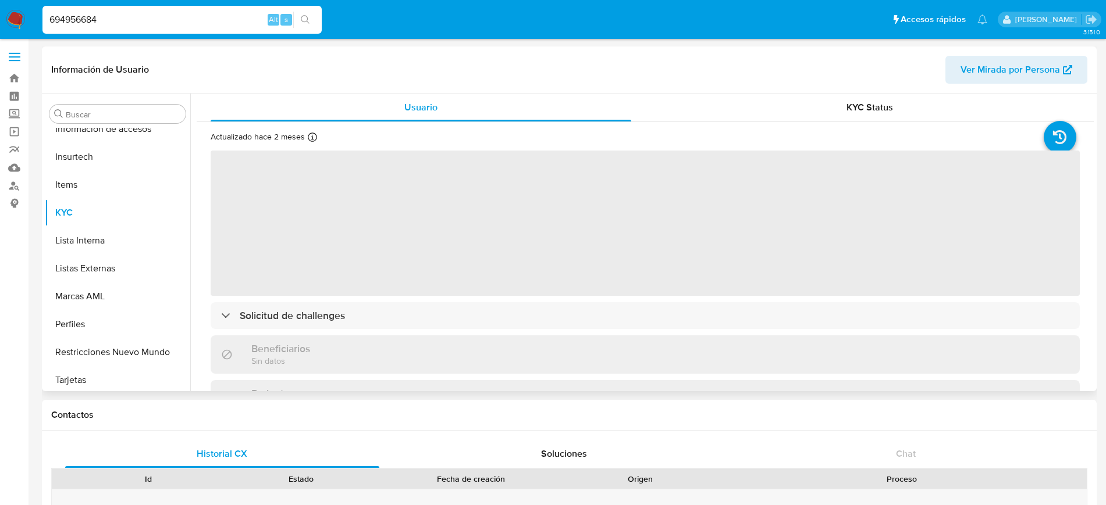
scroll to position [464, 0]
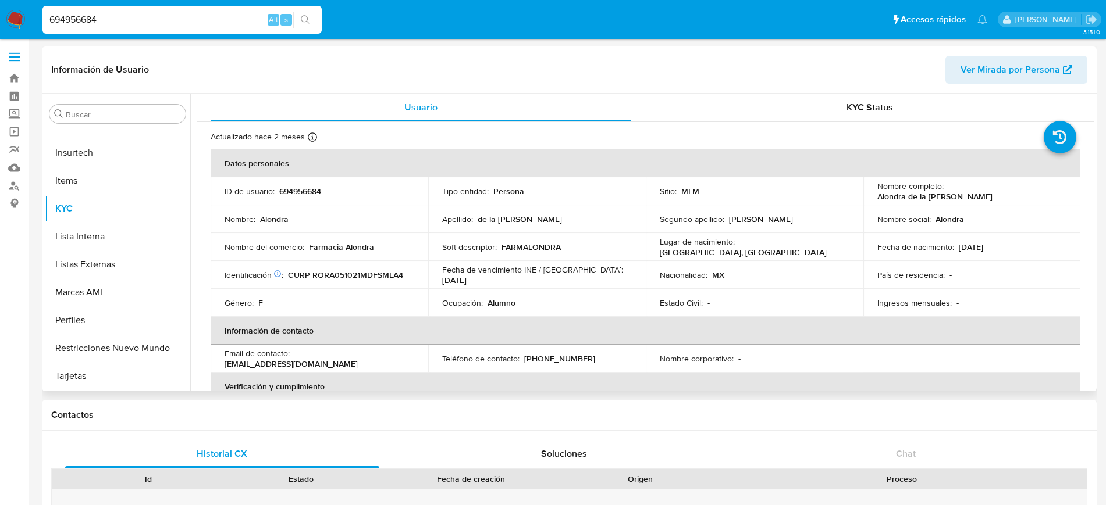
select select "10"
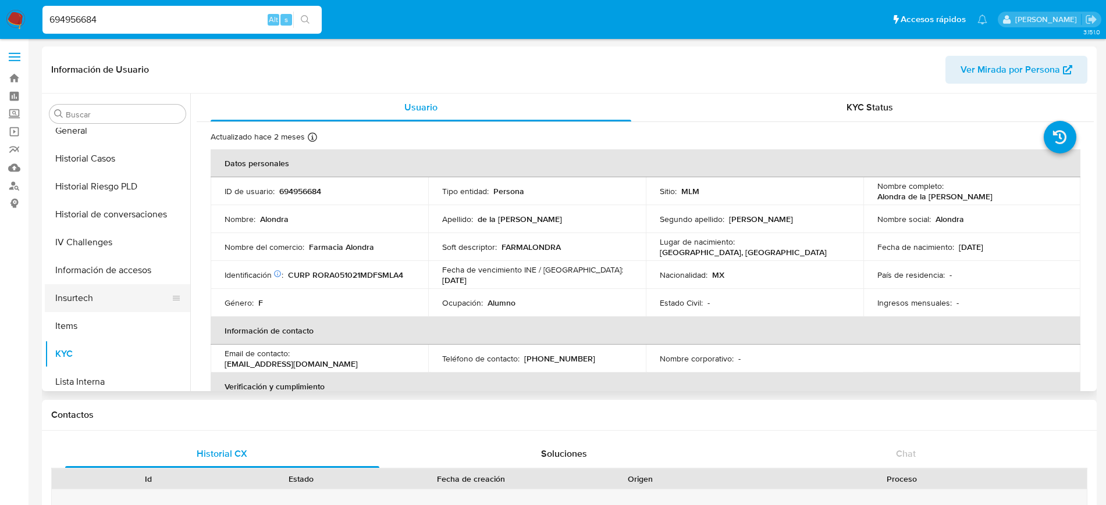
scroll to position [245, 0]
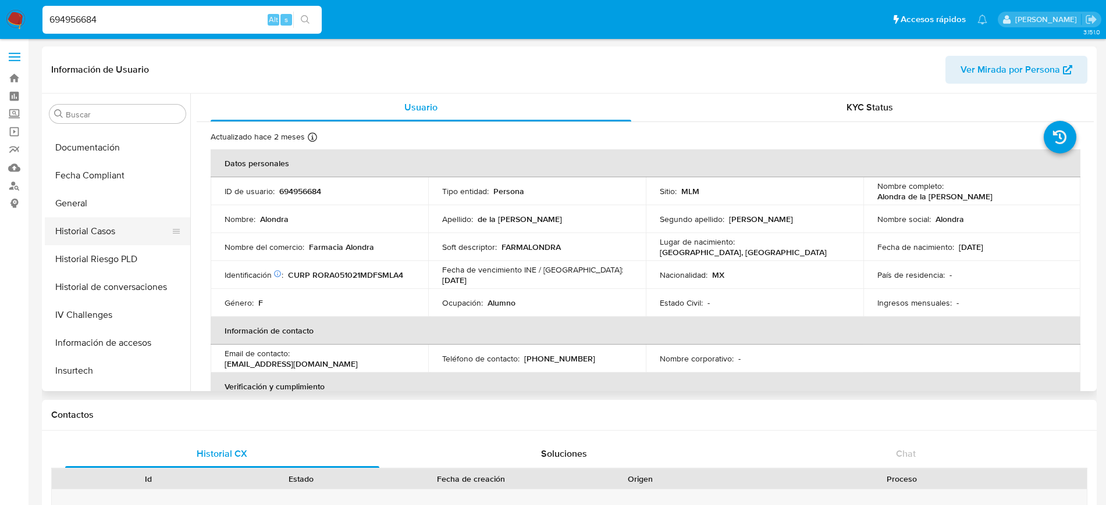
click at [109, 227] on button "Historial Casos" at bounding box center [113, 232] width 136 height 28
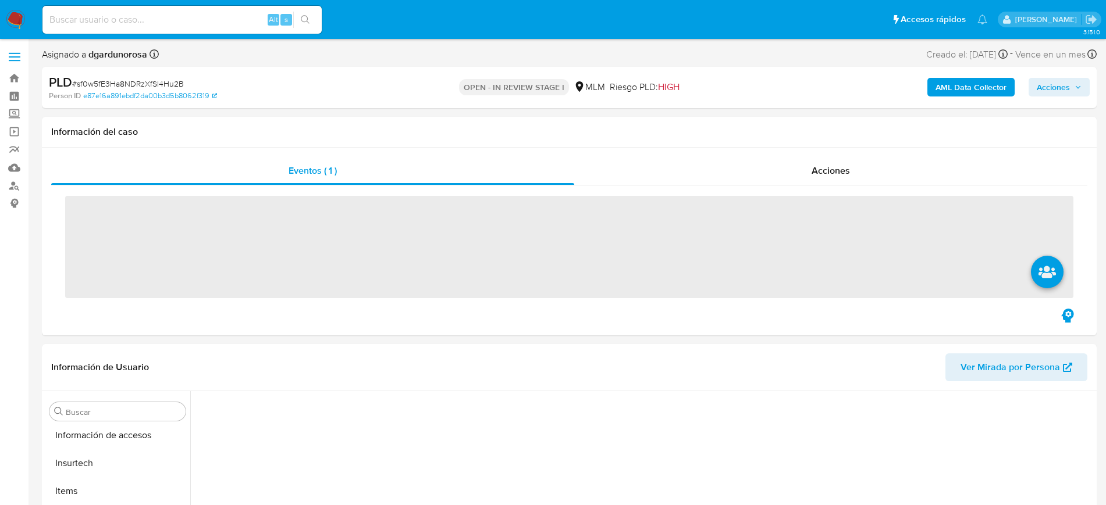
scroll to position [464, 0]
click at [154, 22] on input at bounding box center [181, 19] width 279 height 15
paste input "1048335278"
type input "1048335278"
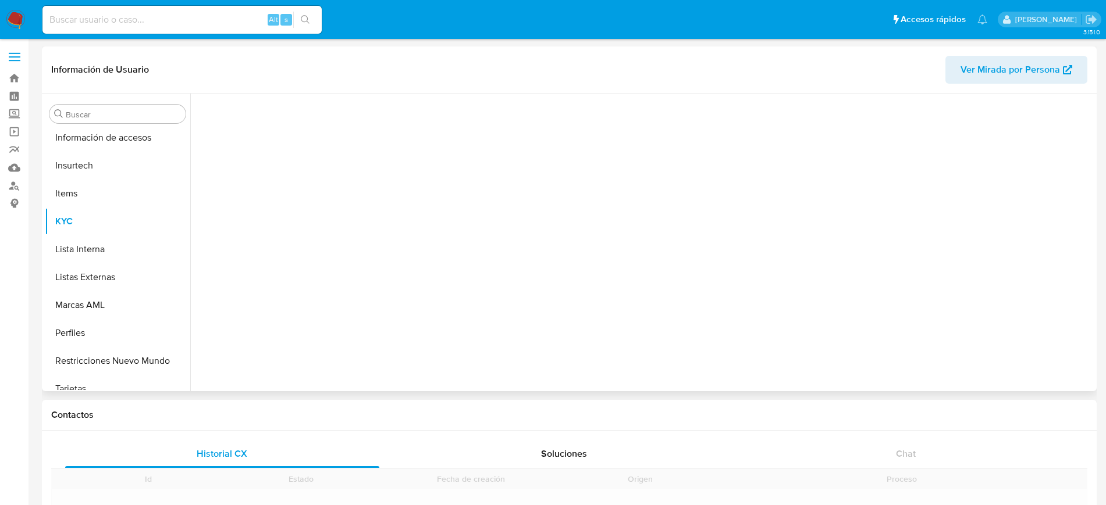
scroll to position [464, 0]
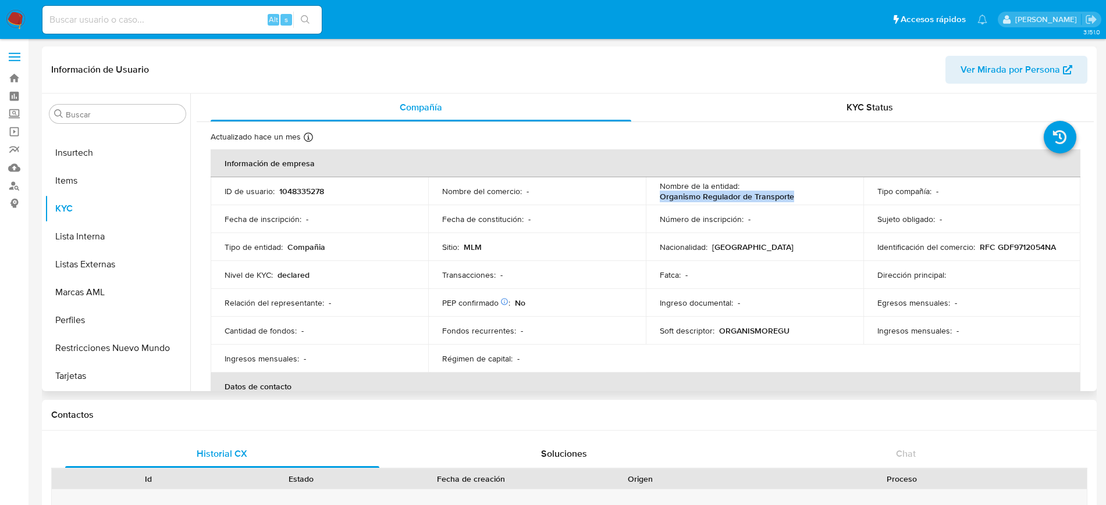
drag, startPoint x: 793, startPoint y: 197, endPoint x: 654, endPoint y: 200, distance: 139.6
click at [654, 200] on td "Nombre de la entidad : Organismo Regulador de Transporte" at bounding box center [755, 191] width 218 height 28
select select "10"
copy p "Organismo Regulador de Transporte"
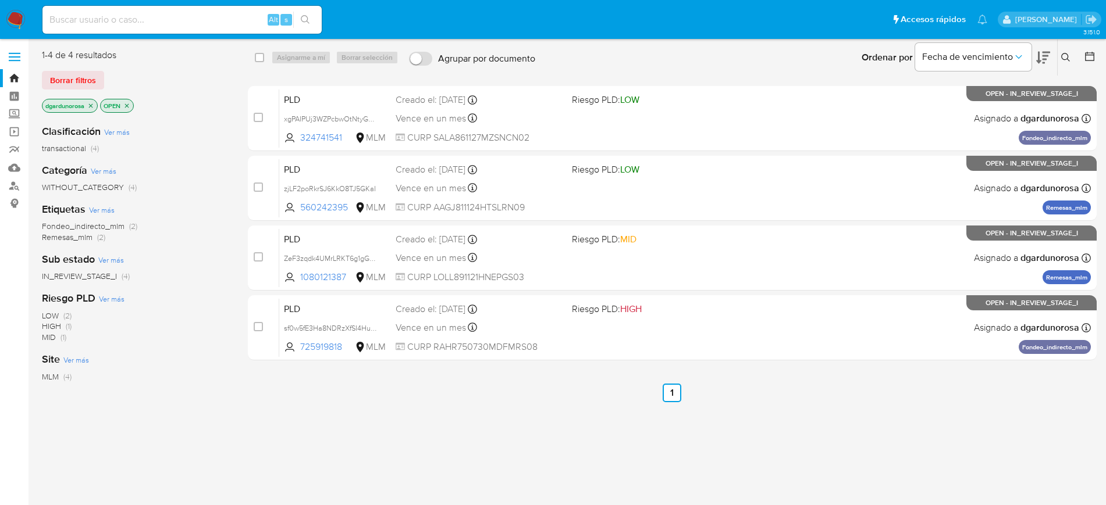
drag, startPoint x: 1076, startPoint y: 55, endPoint x: 1069, endPoint y: 60, distance: 8.9
click at [1077, 55] on div at bounding box center [1087, 58] width 21 height 36
click at [1066, 57] on icon at bounding box center [1065, 57] width 9 height 9
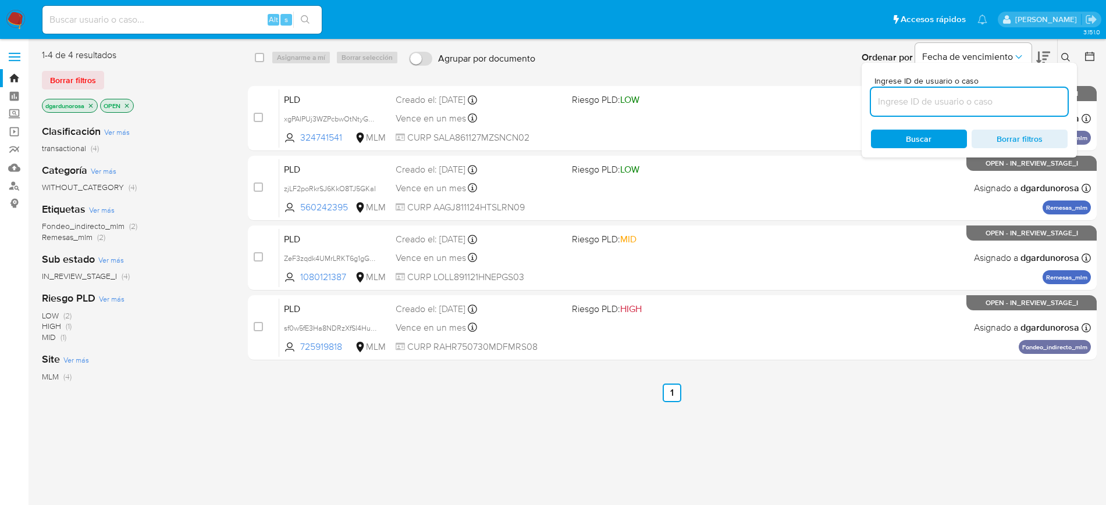
click at [958, 105] on input at bounding box center [969, 101] width 197 height 15
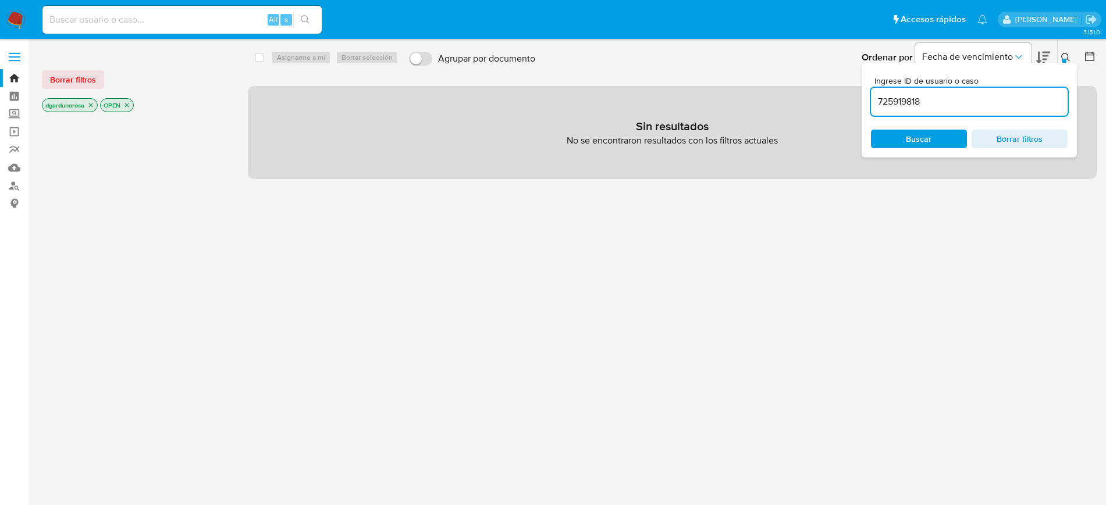
click at [961, 108] on input "725919818" at bounding box center [969, 101] width 197 height 15
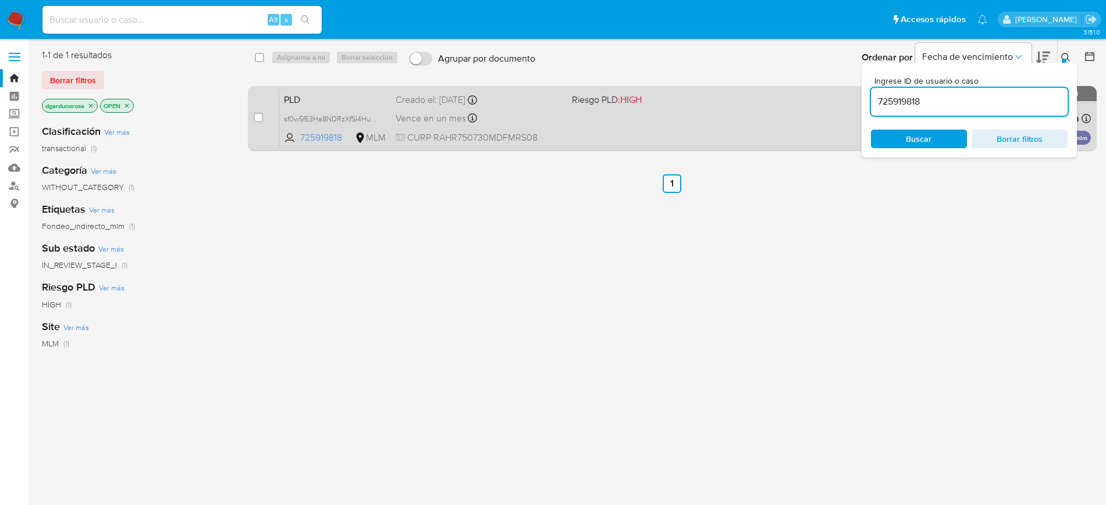
click at [626, 133] on div "PLD sf0w5fE3Ha8NDRzXfSI4Hu2B 725919818 MLM Riesgo PLD: HIGH Creado el: 12/07/20…" at bounding box center [684, 118] width 811 height 59
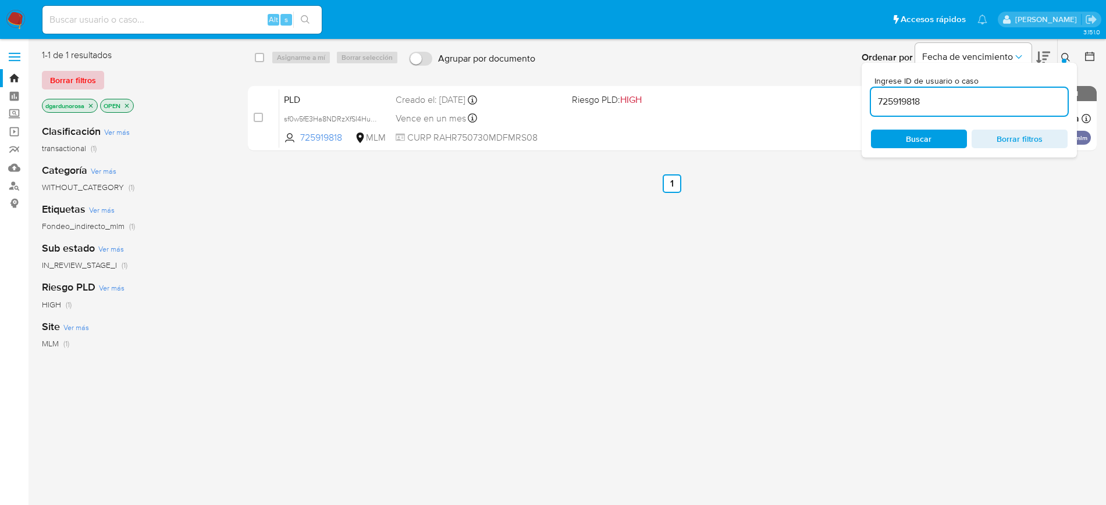
click at [84, 72] on span "Borrar filtros" at bounding box center [73, 80] width 46 height 16
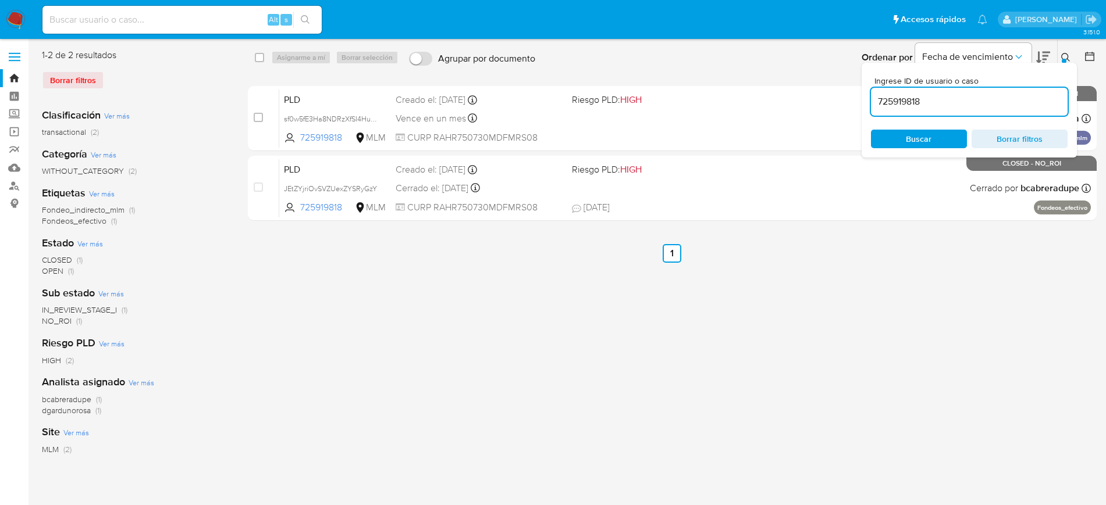
click at [910, 97] on input "725919818" at bounding box center [969, 101] width 197 height 15
paste input "1092731883"
type input "1092731883"
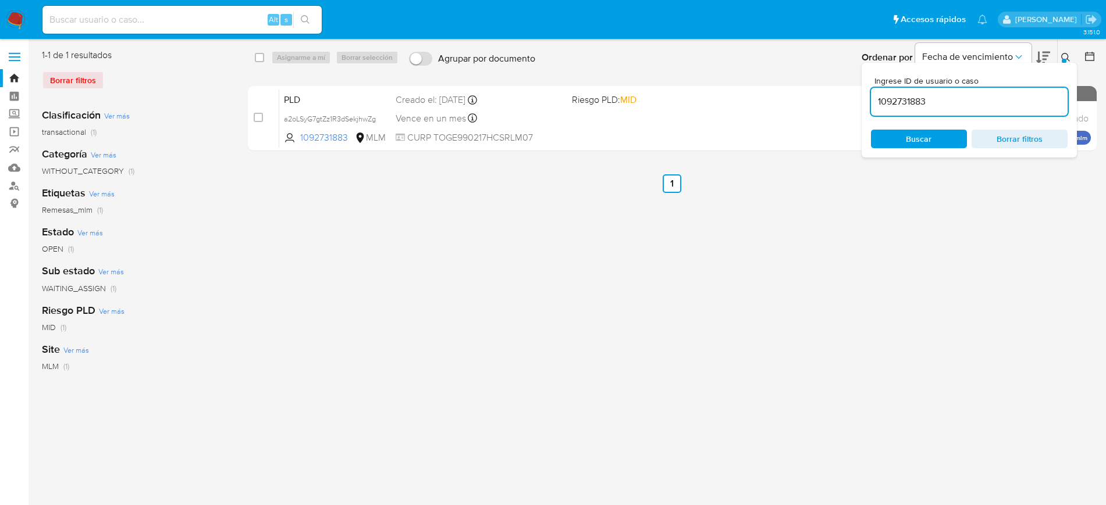
click at [1065, 62] on div at bounding box center [1064, 61] width 5 height 5
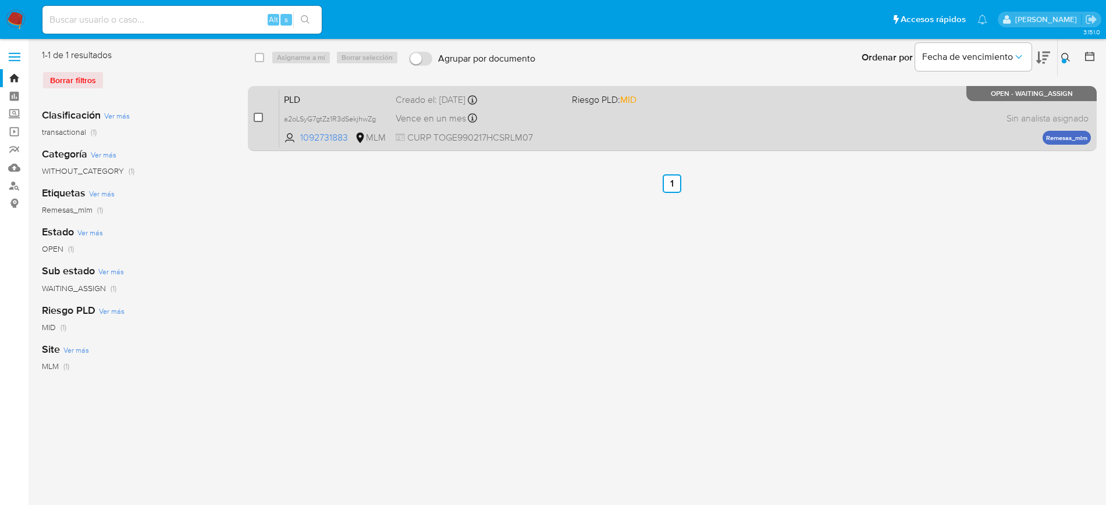
click at [258, 117] on input "checkbox" at bounding box center [258, 117] width 9 height 9
checkbox input "true"
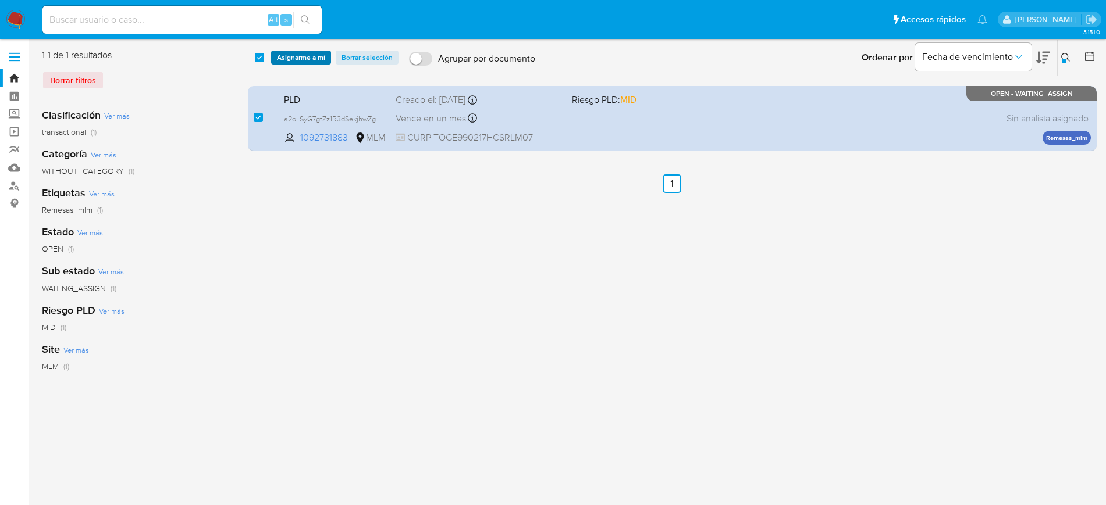
click at [286, 61] on span "Asignarme a mí" at bounding box center [301, 58] width 48 height 12
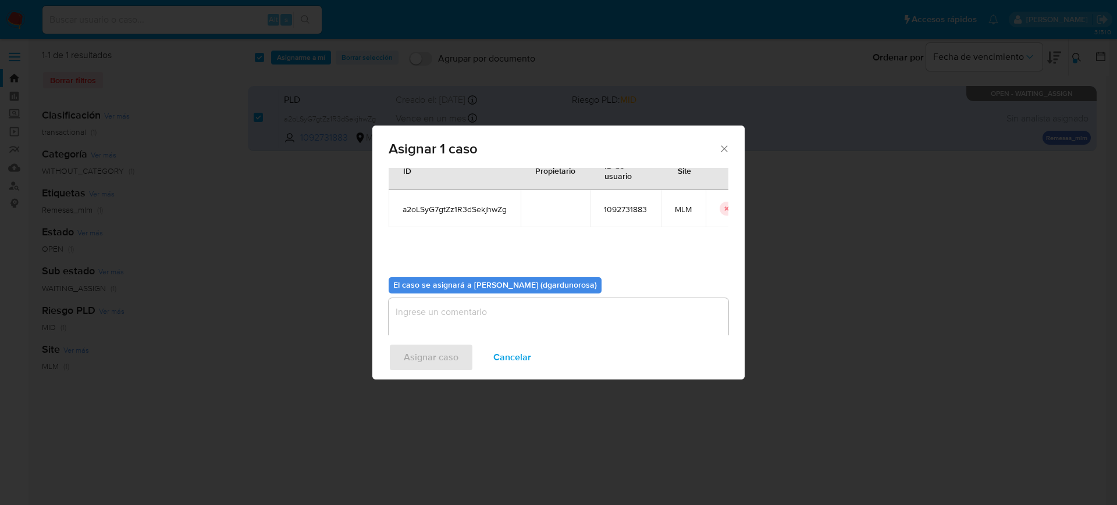
scroll to position [60, 0]
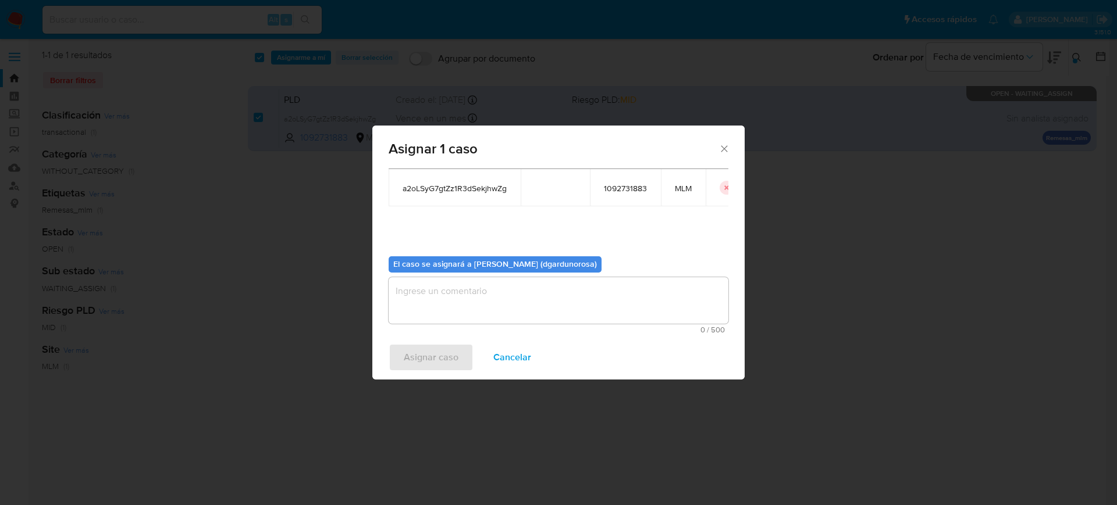
click at [520, 316] on textarea "assign-modal" at bounding box center [559, 300] width 340 height 47
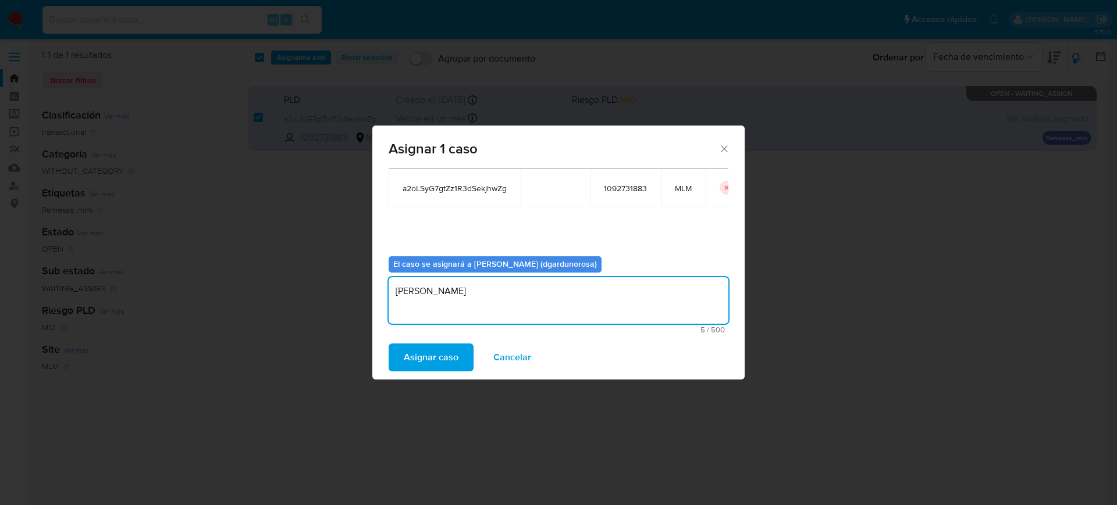
type textarea "dIEGO"
click at [448, 184] on span "a2oLSyG7gtZz1R3dSekjhwZg" at bounding box center [455, 188] width 104 height 10
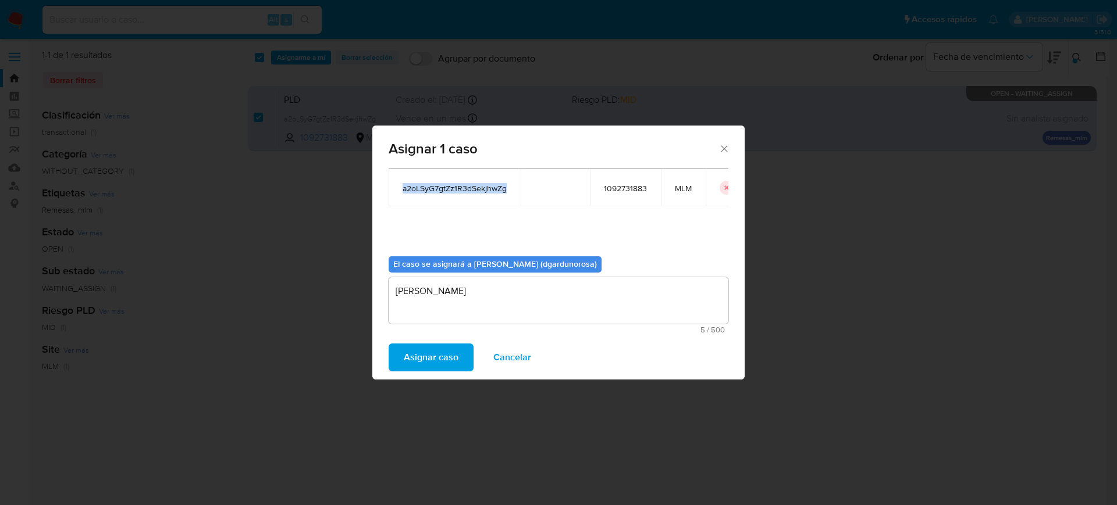
click at [448, 184] on span "a2oLSyG7gtZz1R3dSekjhwZg" at bounding box center [455, 188] width 104 height 10
copy span "a2oLSyG7gtZz1R3dSekjhwZg"
click at [453, 355] on span "Asignar caso" at bounding box center [431, 358] width 55 height 26
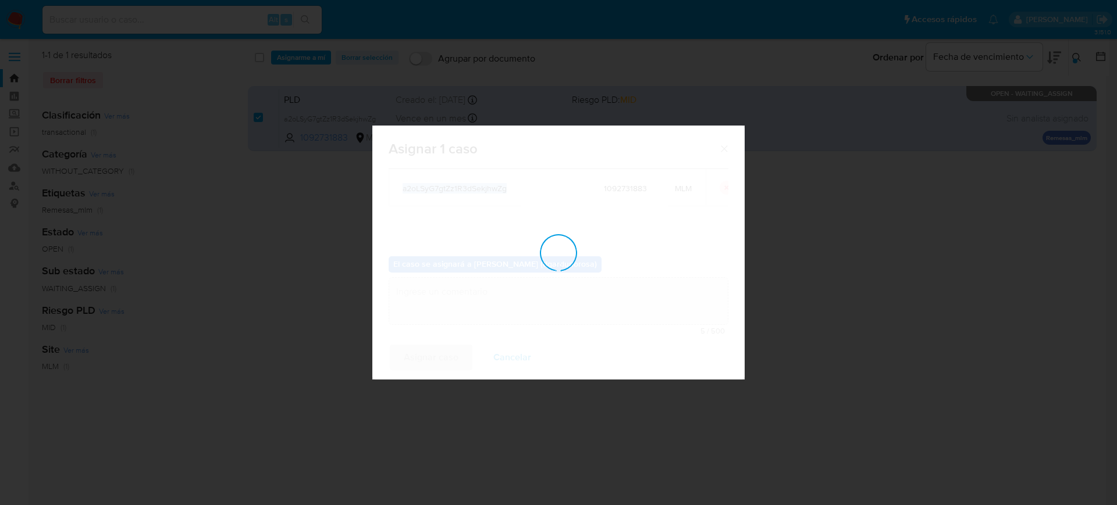
checkbox input "false"
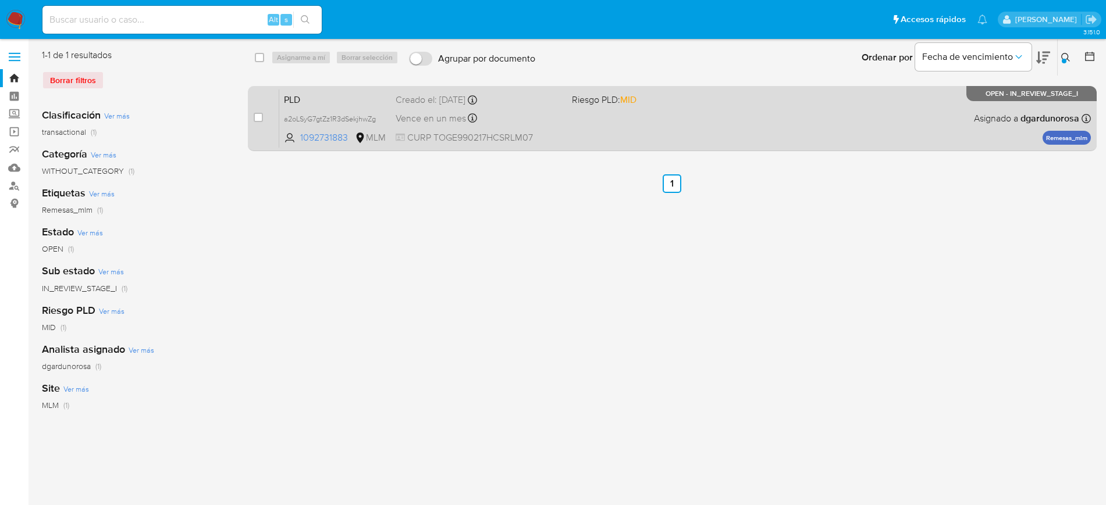
click at [796, 108] on div "PLD a2oLSyG7gtZz1R3dSekjhwZg 1092731883 MLM Riesgo PLD: MID Creado el: 12/07/20…" at bounding box center [684, 118] width 811 height 59
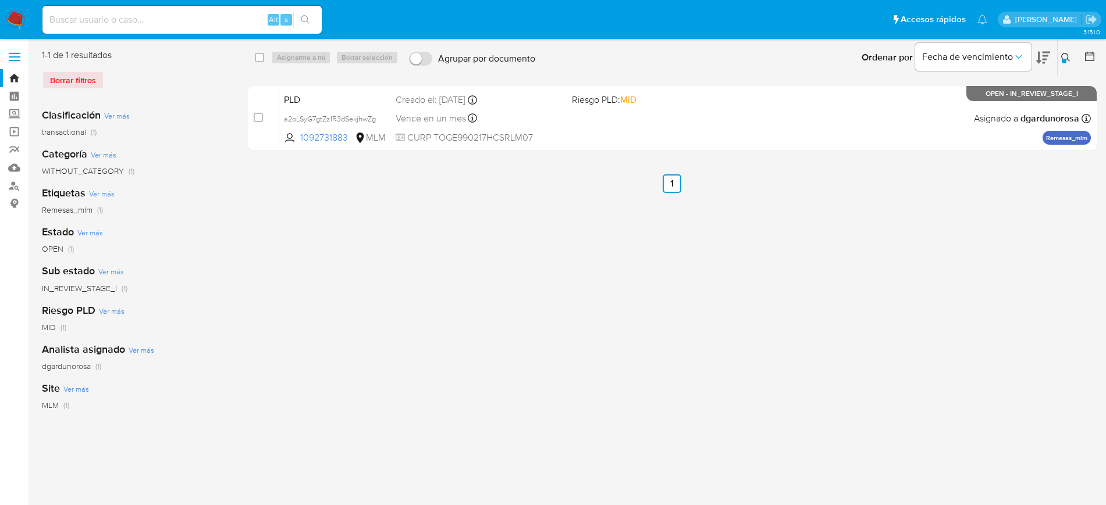
drag, startPoint x: 1064, startPoint y: 60, endPoint x: 1017, endPoint y: 79, distance: 50.7
click at [1064, 61] on div at bounding box center [1064, 61] width 5 height 5
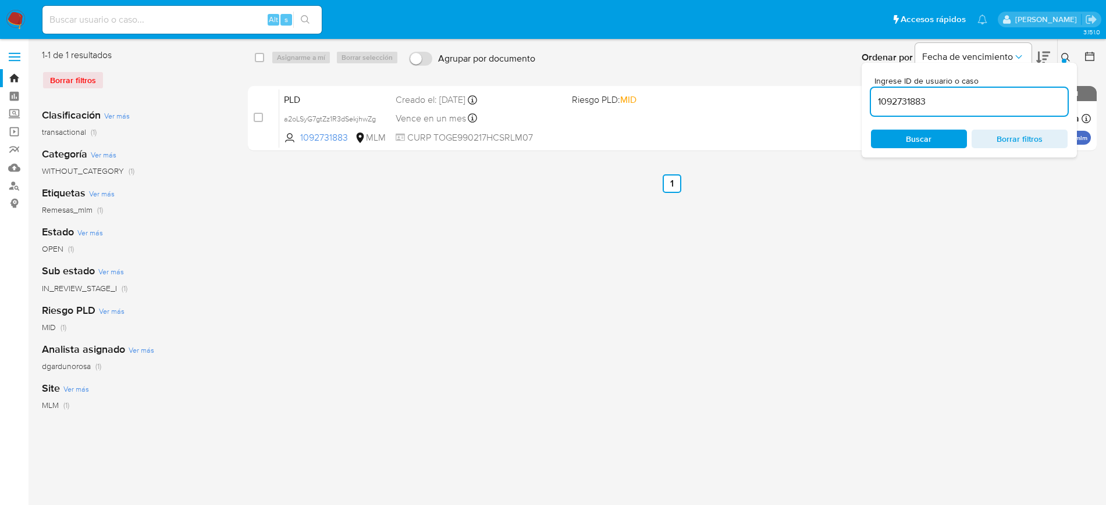
click at [880, 107] on input "1092731883" at bounding box center [969, 101] width 197 height 15
type input "1112386481"
click at [1065, 59] on div at bounding box center [1064, 61] width 5 height 5
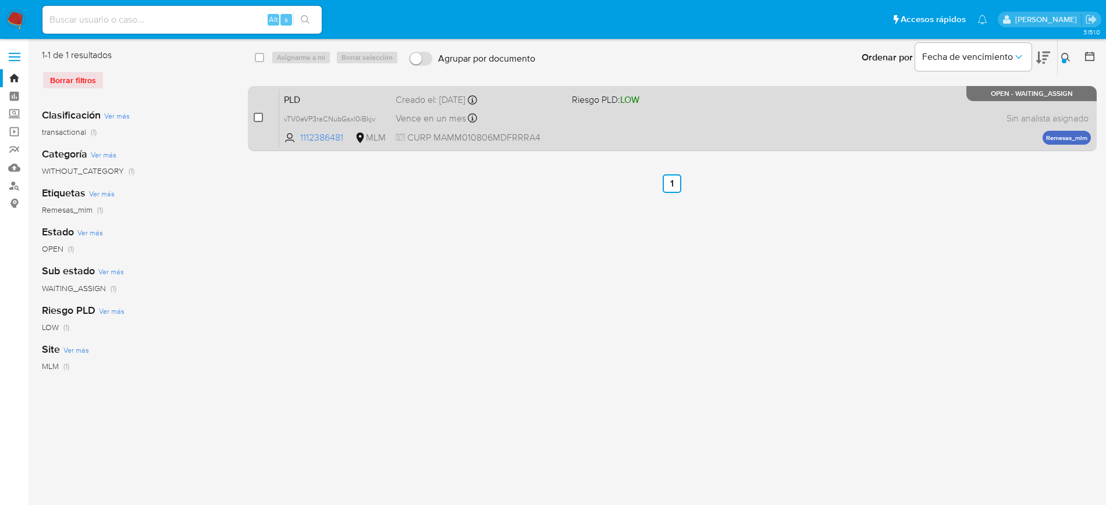
click at [258, 113] on input "checkbox" at bounding box center [258, 117] width 9 height 9
checkbox input "true"
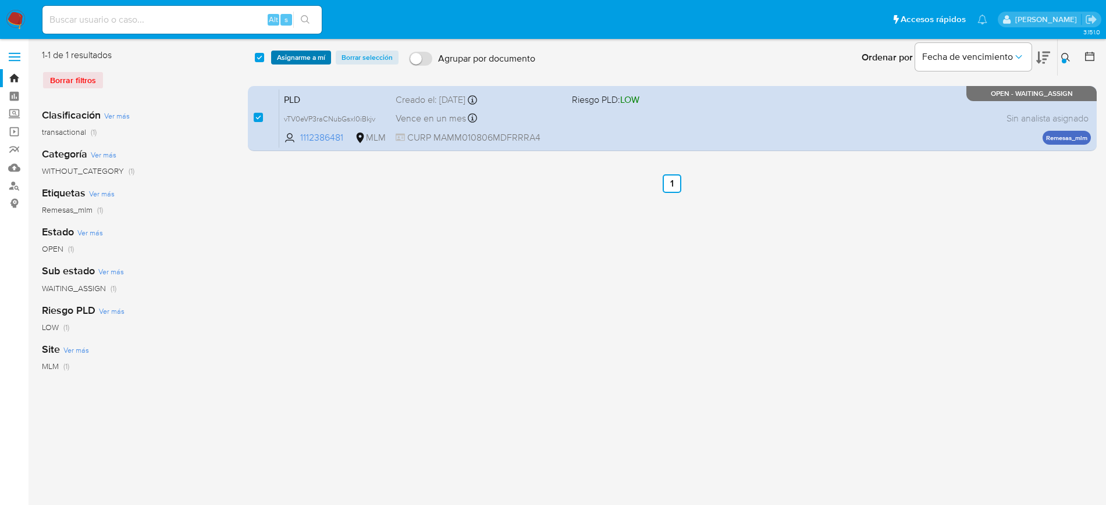
click at [298, 59] on span "Asignarme a mí" at bounding box center [301, 58] width 48 height 12
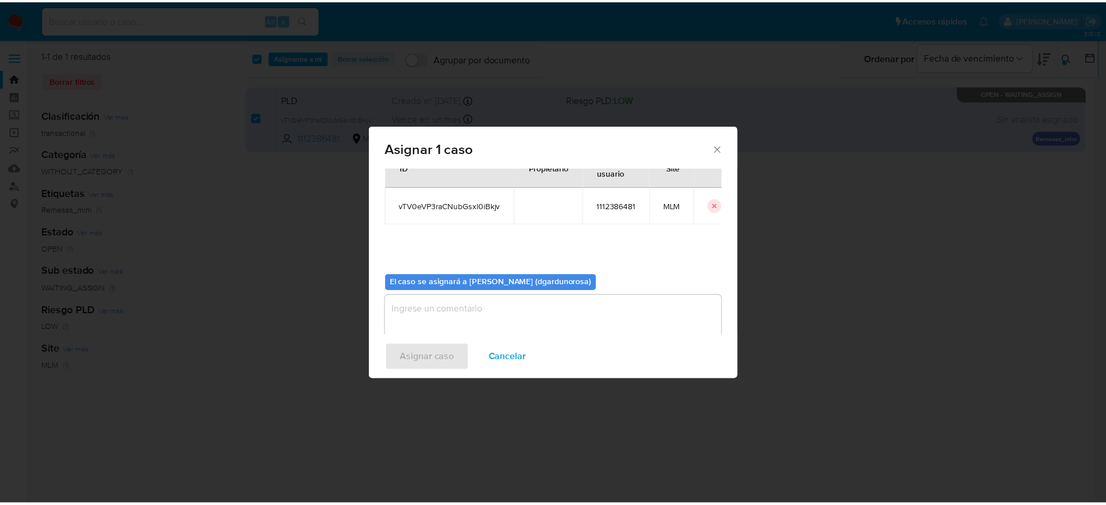
scroll to position [60, 0]
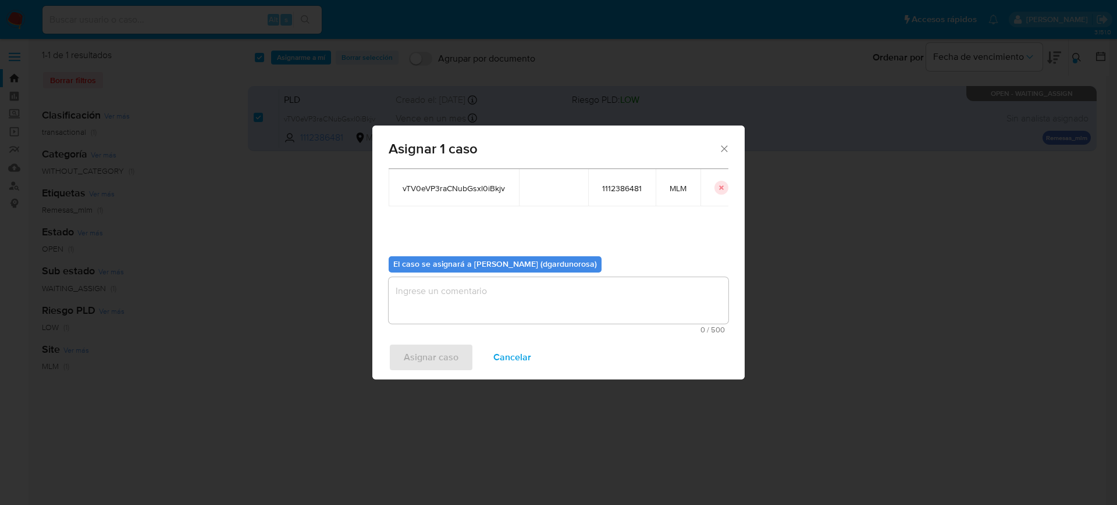
click at [455, 187] on span "vTV0eVP3raCNubGsxl0iBkjv" at bounding box center [454, 188] width 102 height 10
copy span "vTV0eVP3raCNubGsxl0iBkjv"
click at [558, 295] on textarea "assign-modal" at bounding box center [559, 300] width 340 height 47
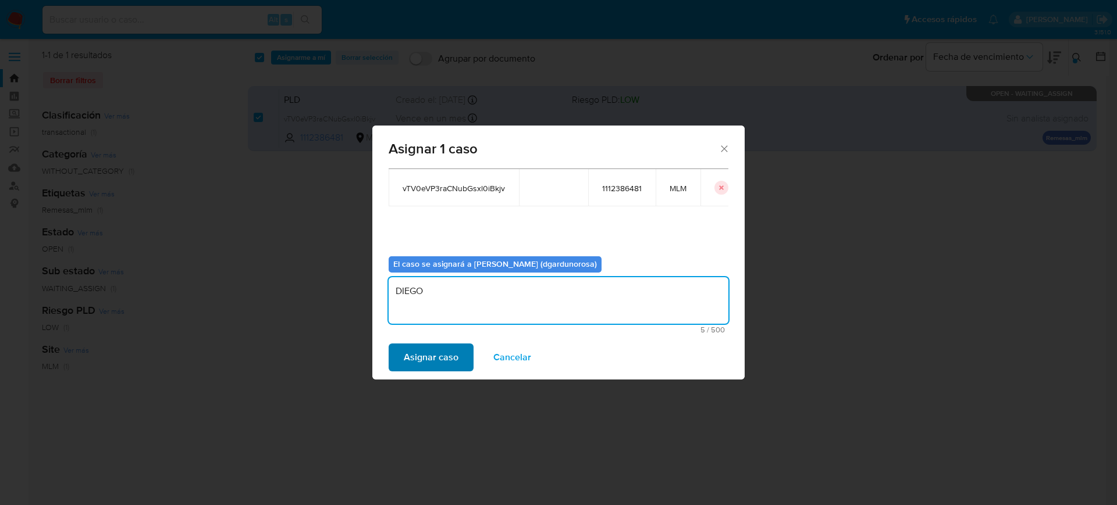
type textarea "DIEGO"
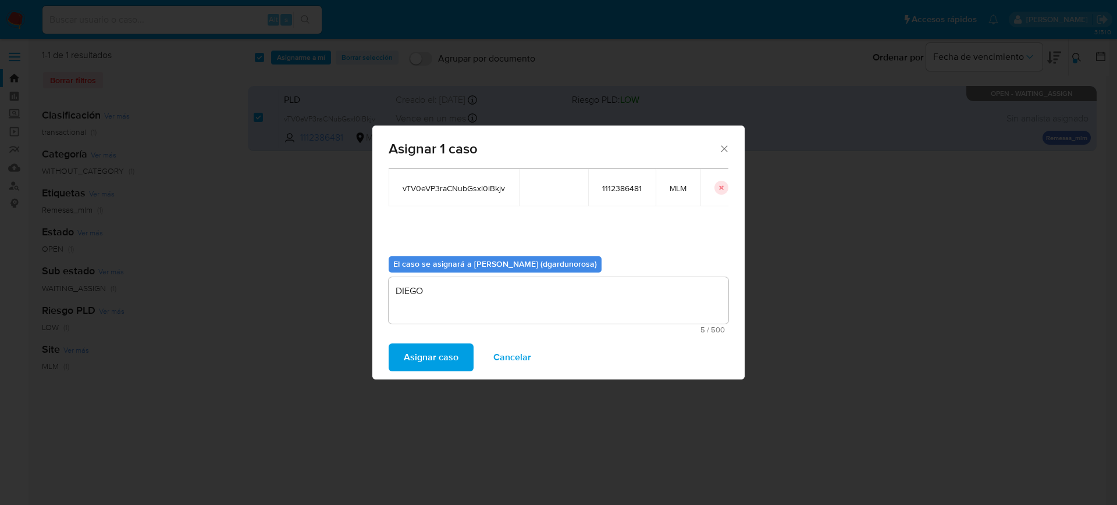
click at [451, 351] on span "Asignar caso" at bounding box center [431, 358] width 55 height 26
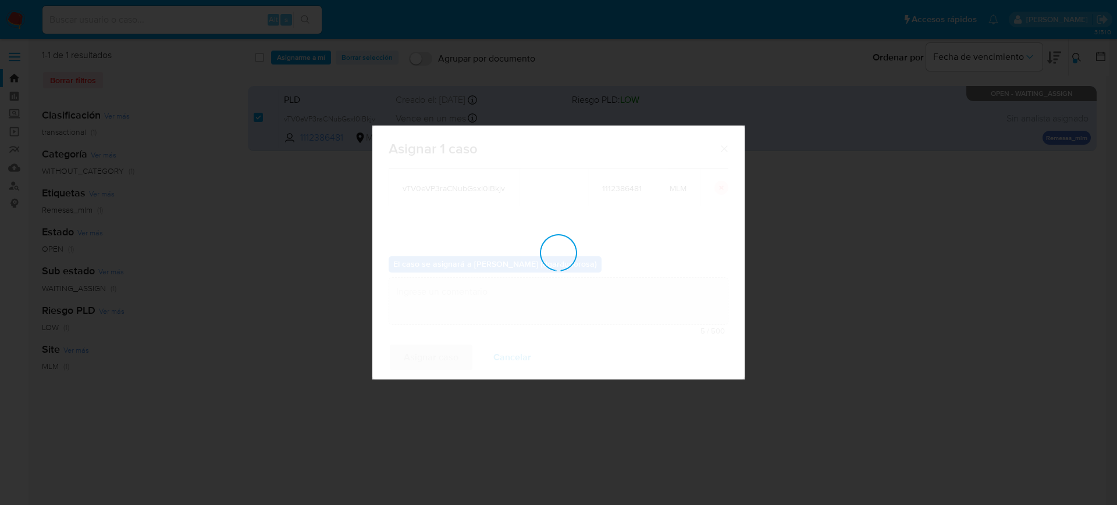
checkbox input "false"
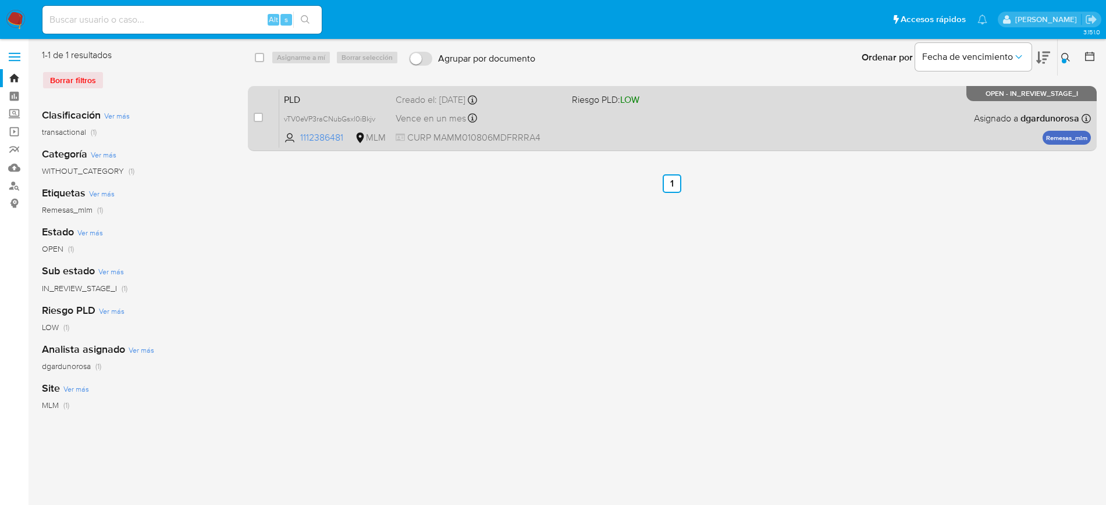
click at [665, 143] on div "PLD vTV0eVP3raCNubGsxl0iBkjv 1112386481 MLM Riesgo PLD: LOW Creado el: 12/07/20…" at bounding box center [684, 118] width 811 height 59
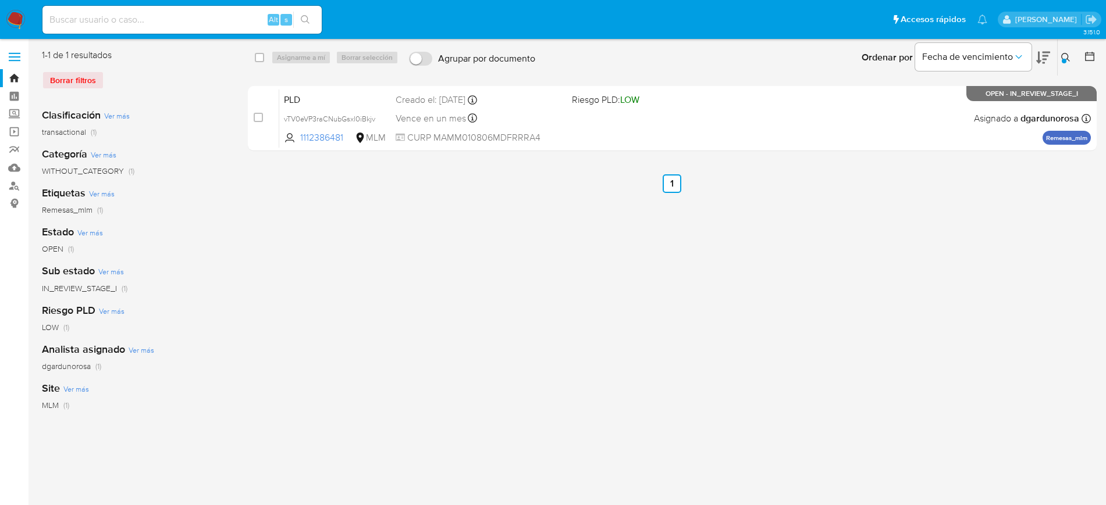
click at [1063, 55] on icon at bounding box center [1065, 57] width 9 height 9
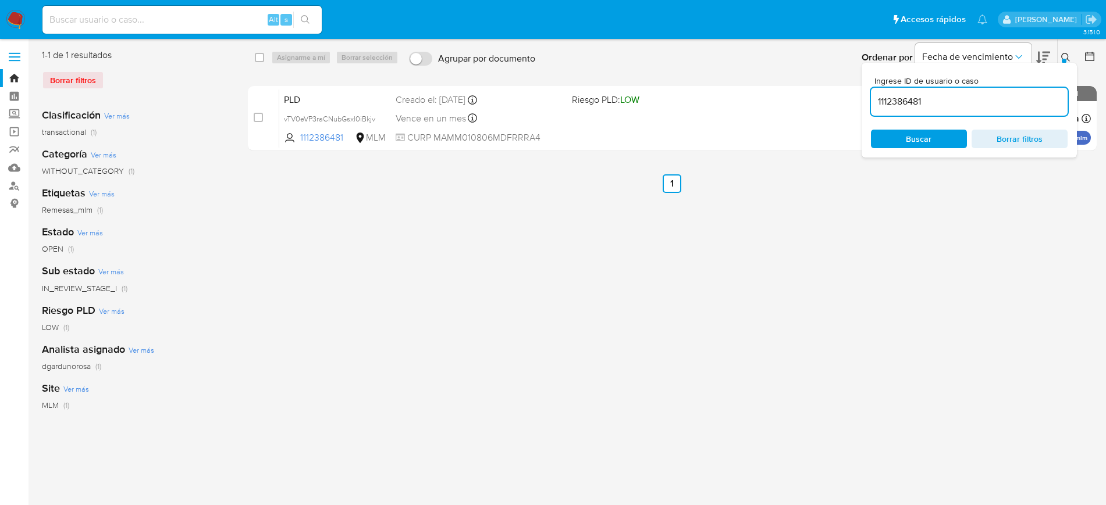
click at [910, 94] on input "1112386481" at bounding box center [969, 101] width 197 height 15
type input "324741541"
click at [1067, 58] on icon at bounding box center [1065, 57] width 9 height 9
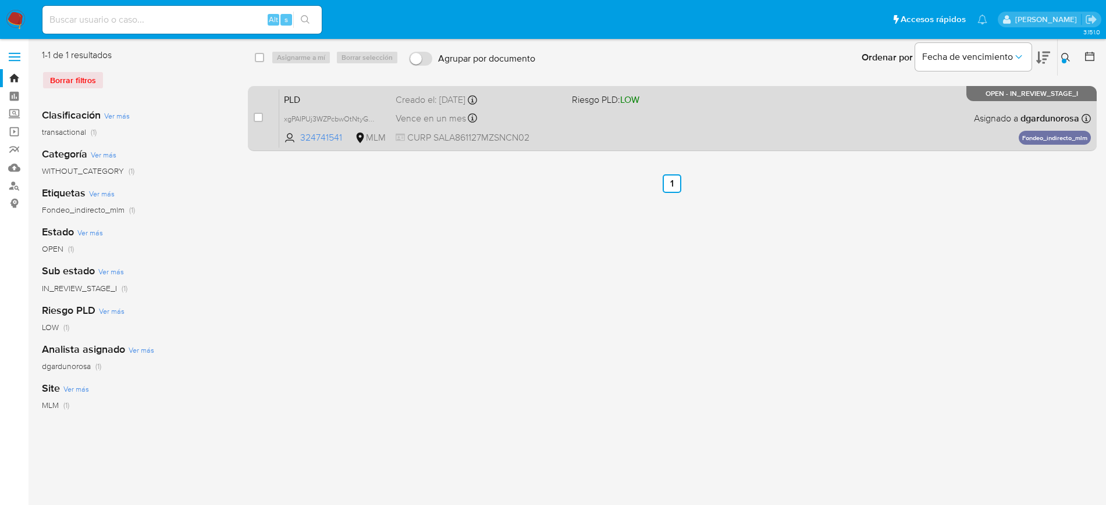
click at [807, 125] on div "PLD xgPAIPUj3WZPcbwOtNtyGx1z 324741541 MLM Riesgo PLD: LOW Creado el: 12/07/202…" at bounding box center [684, 118] width 811 height 59
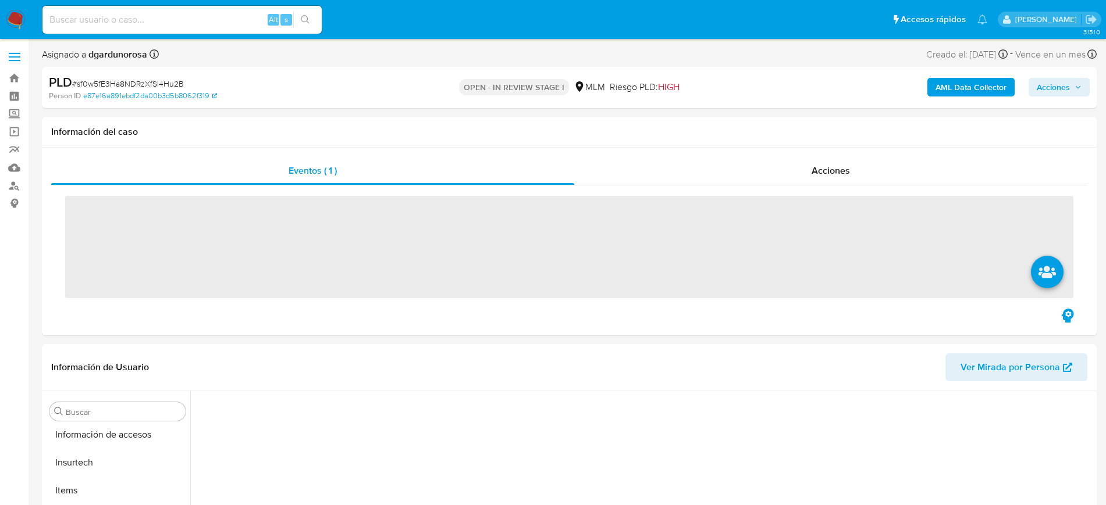
scroll to position [464, 0]
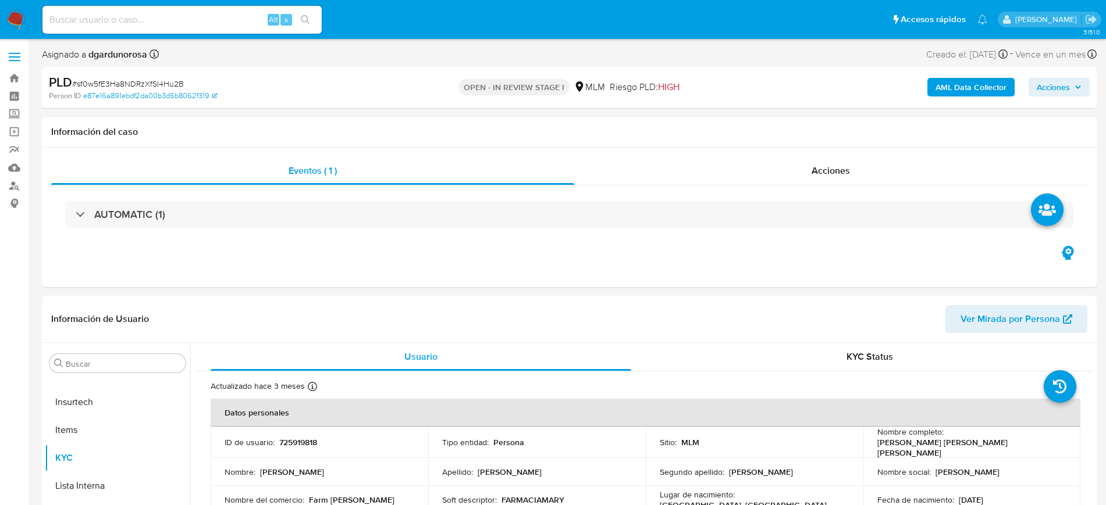
select select "10"
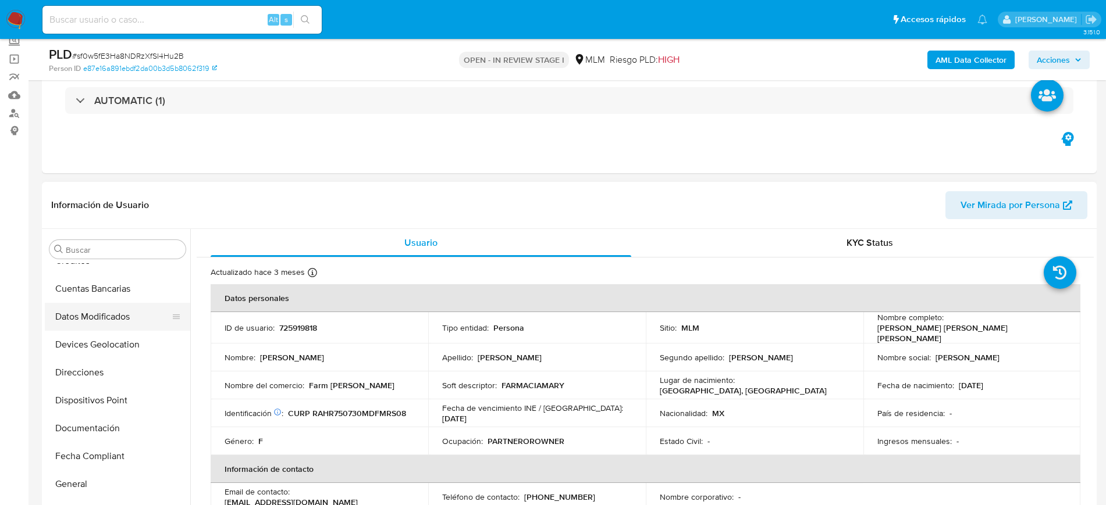
scroll to position [0, 0]
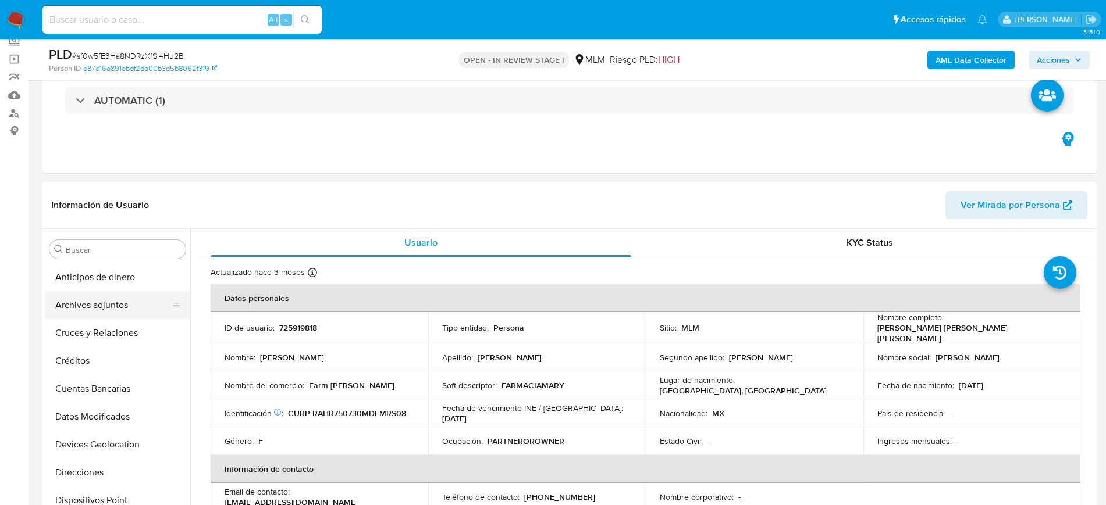
click at [95, 304] on button "Archivos adjuntos" at bounding box center [113, 305] width 136 height 28
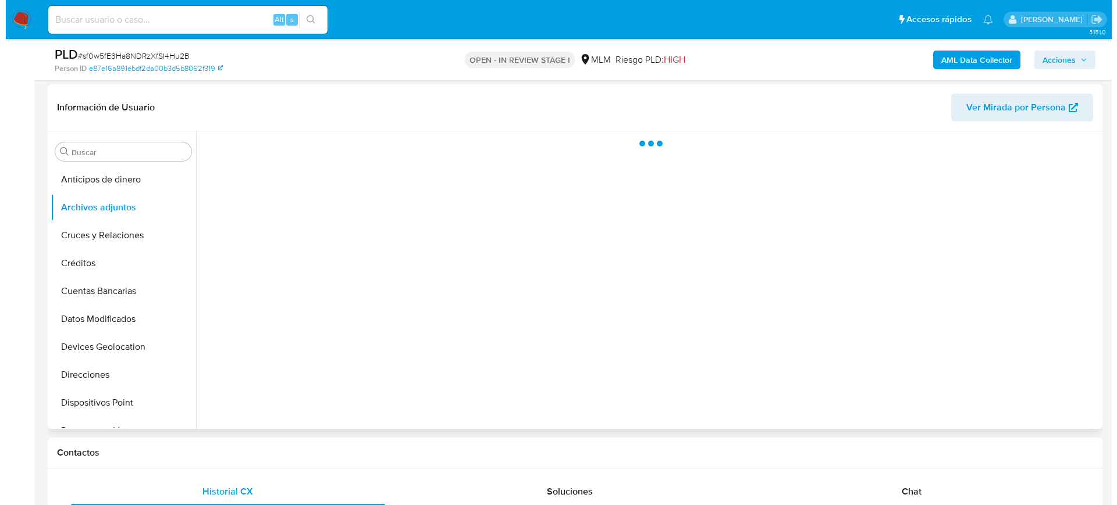
scroll to position [145, 0]
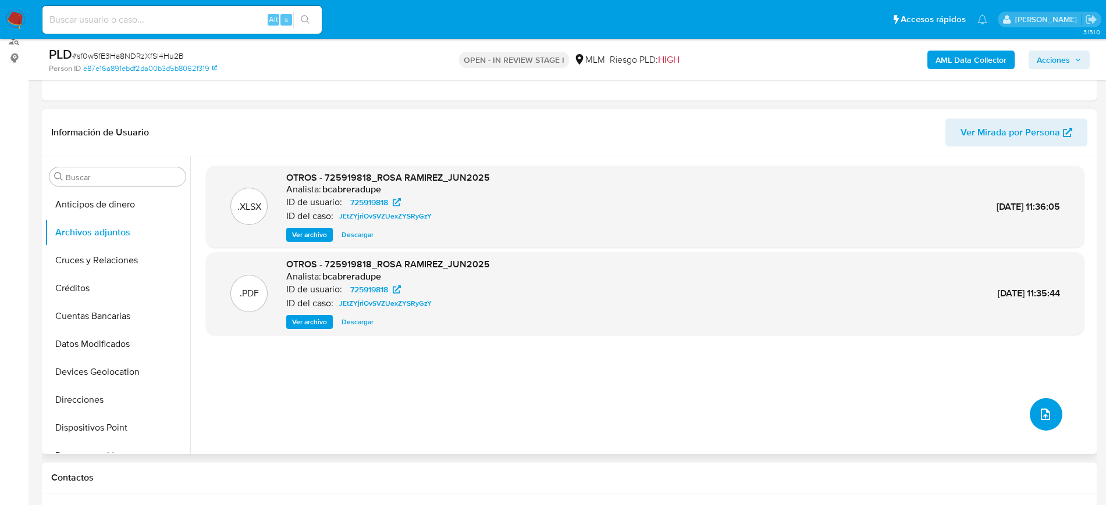
click at [1042, 414] on icon "upload-file" at bounding box center [1045, 415] width 14 height 14
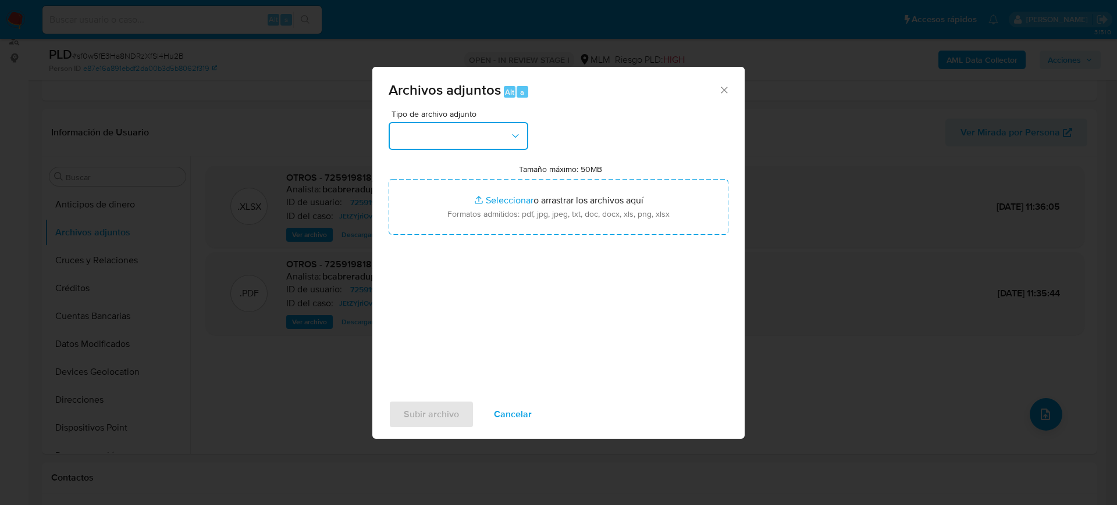
click at [471, 140] on button "button" at bounding box center [459, 136] width 140 height 28
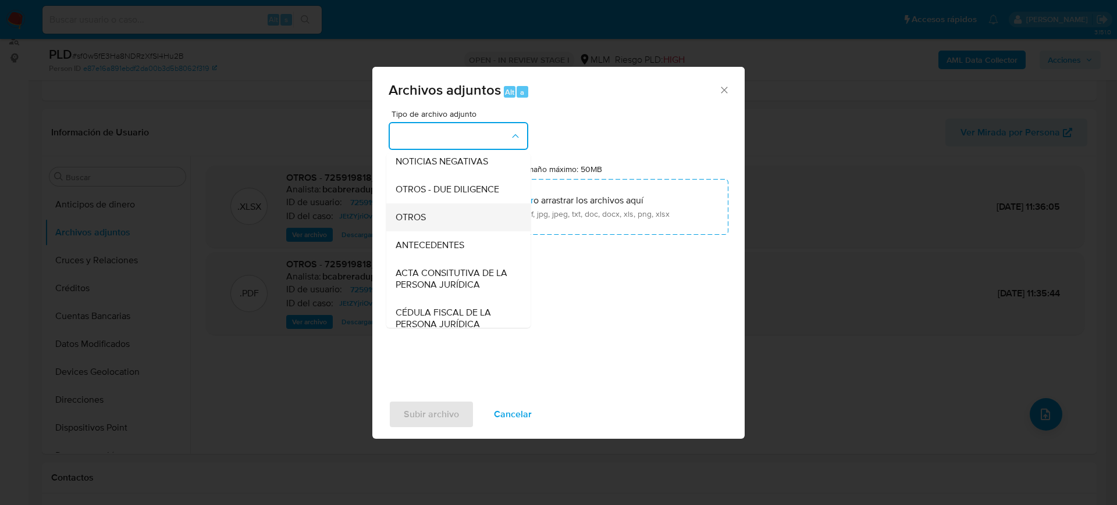
click at [416, 223] on span "OTROS" at bounding box center [411, 218] width 30 height 12
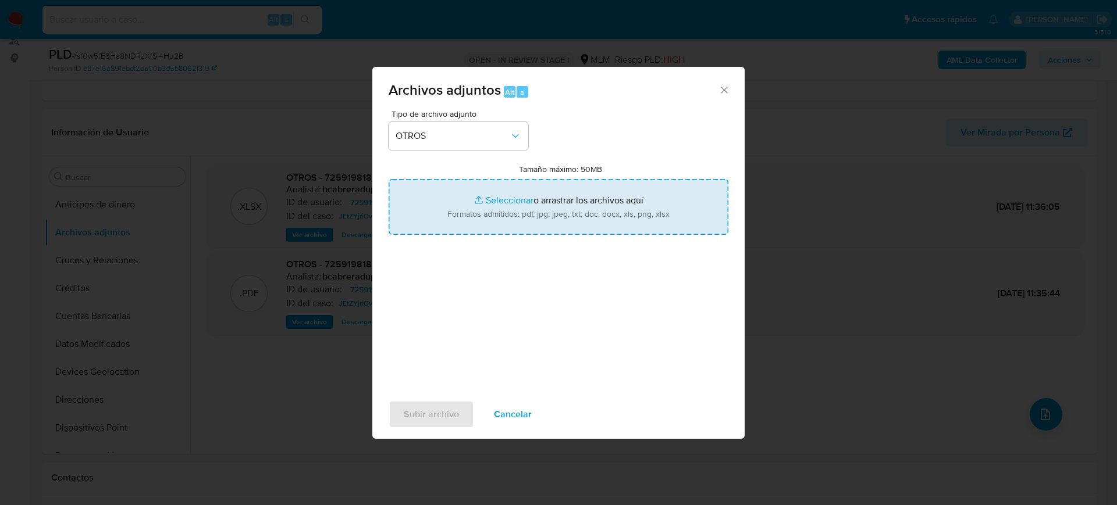
type input "C:\fakepath\725919818_Rosa Ramirez_Julio2025.pdf"
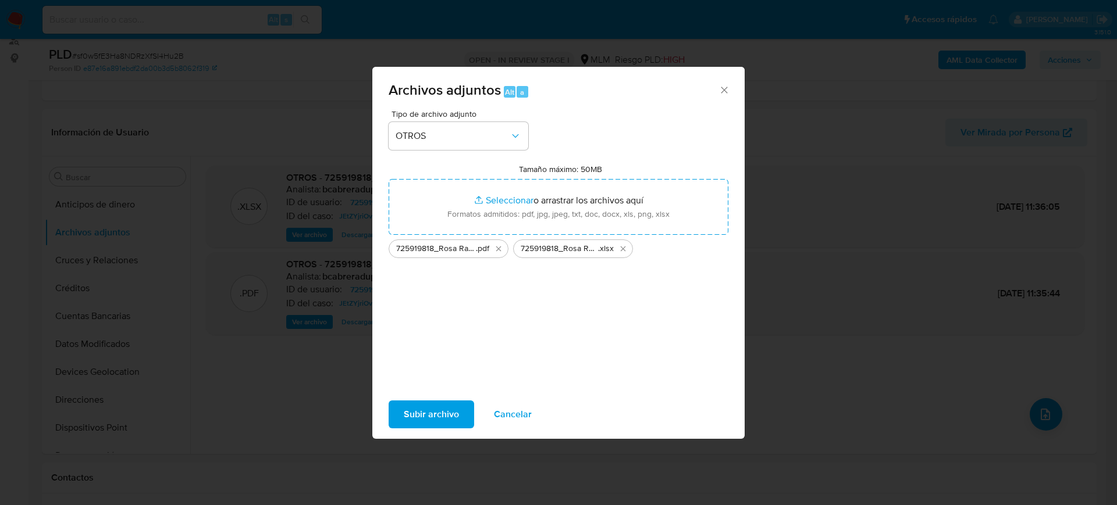
click at [443, 408] on span "Subir archivo" at bounding box center [431, 415] width 55 height 26
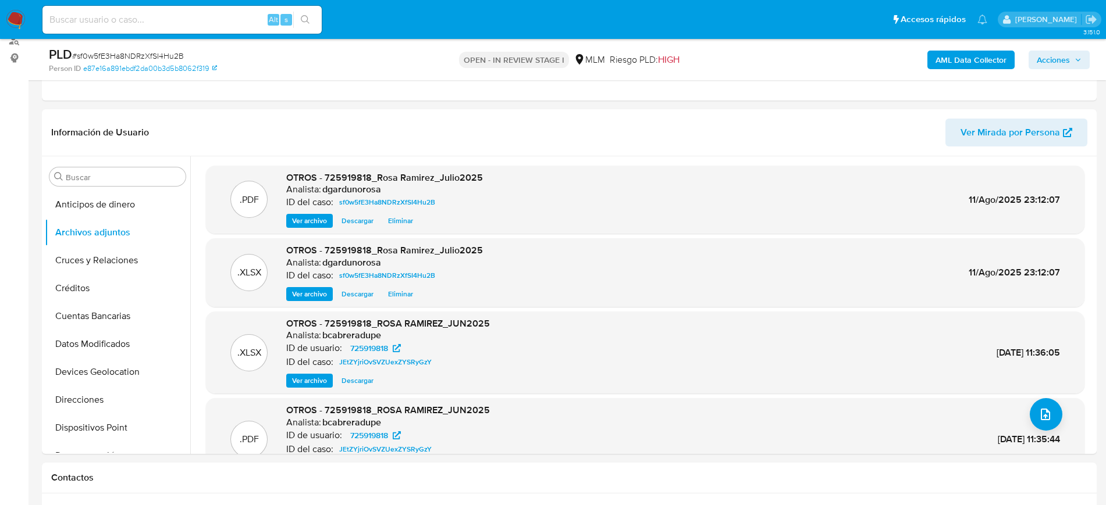
click at [1069, 58] on span "Acciones" at bounding box center [1053, 60] width 33 height 19
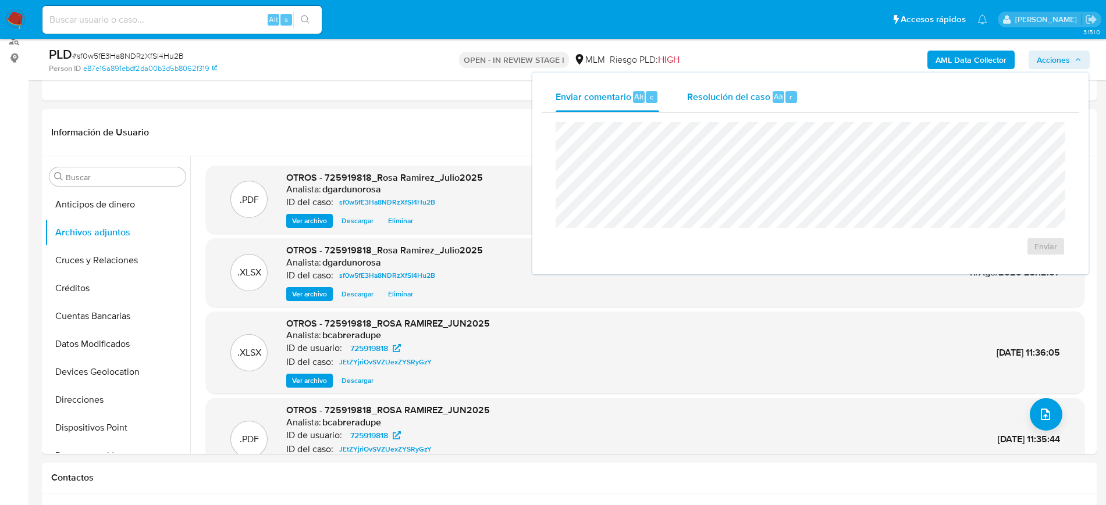
click at [730, 96] on span "Resolución del caso" at bounding box center [728, 96] width 83 height 13
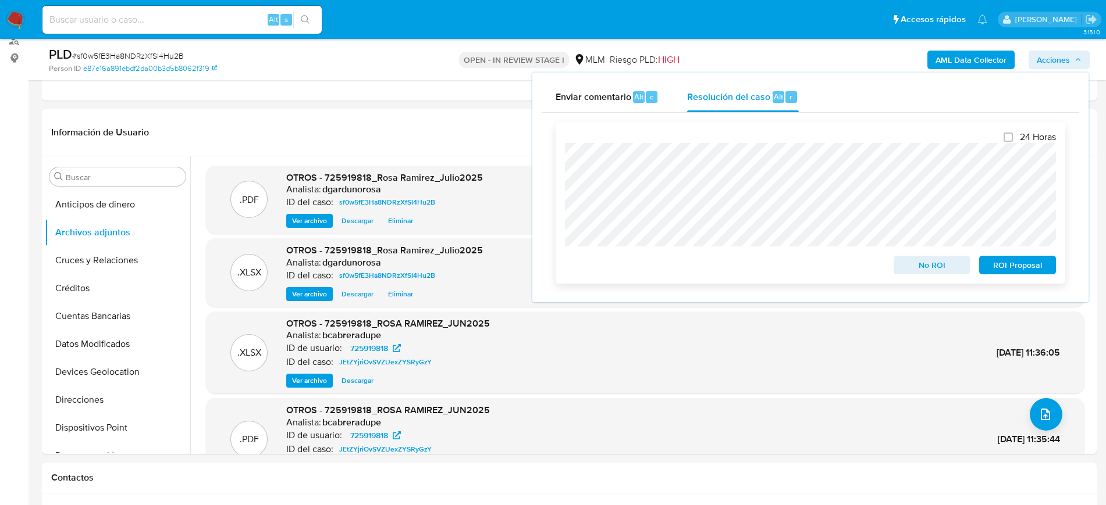
click at [918, 262] on span "No ROI" at bounding box center [932, 265] width 60 height 16
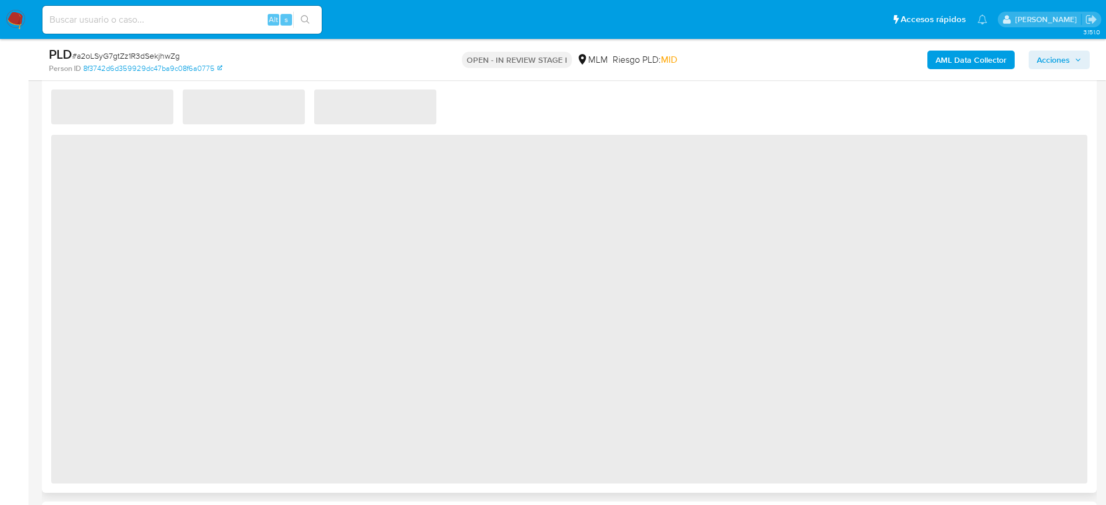
scroll to position [945, 0]
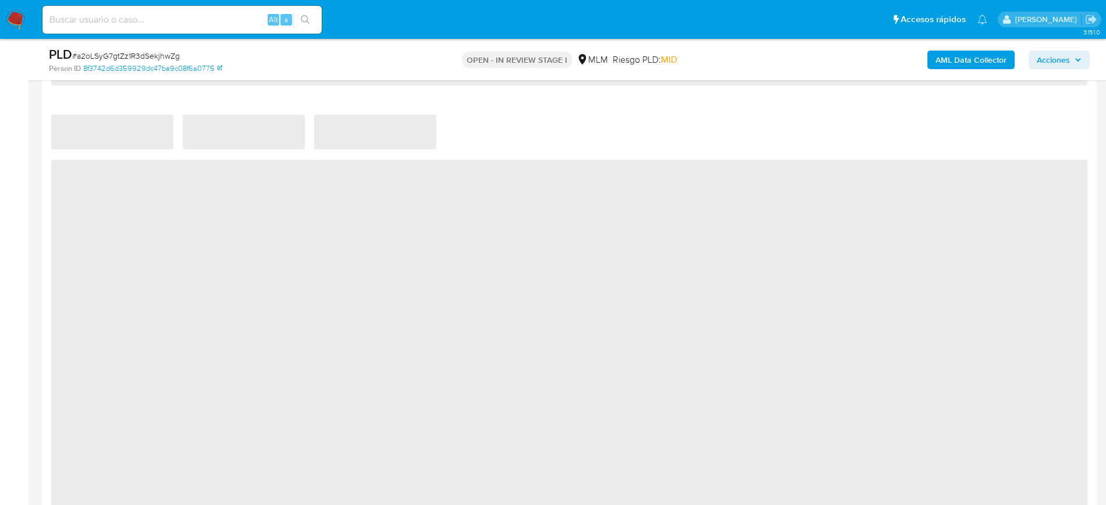
select select "10"
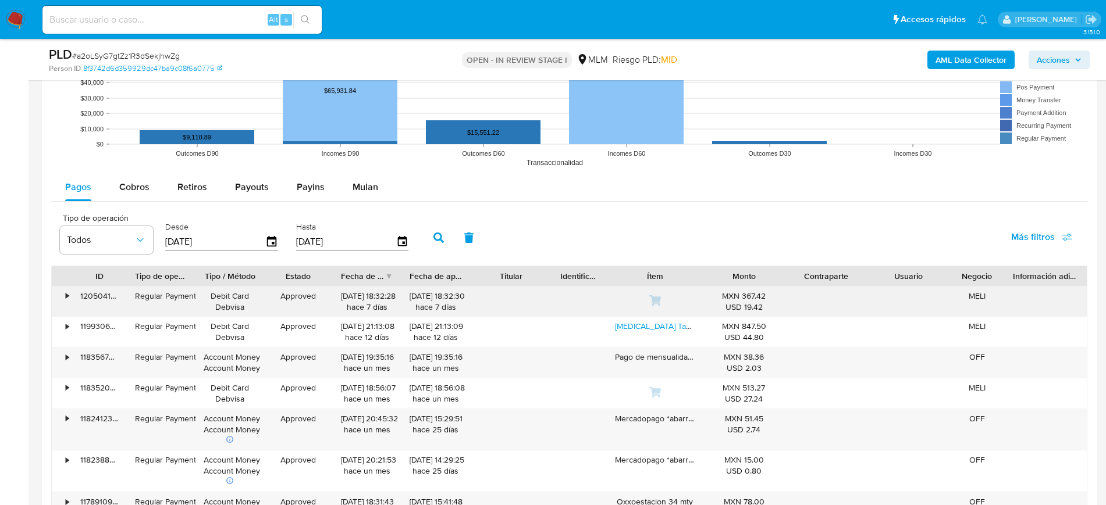
scroll to position [1236, 0]
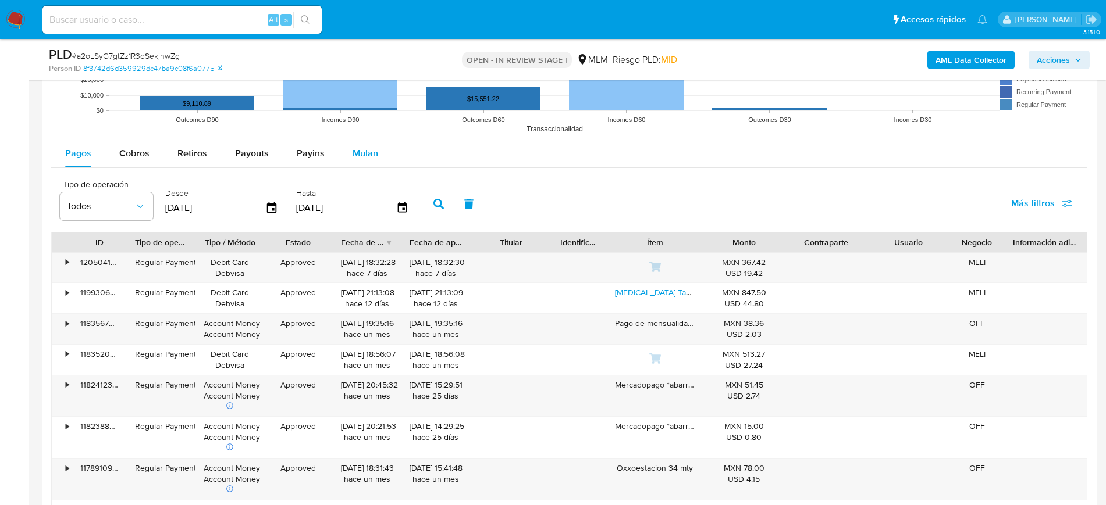
click at [372, 147] on span "Mulan" at bounding box center [365, 153] width 26 height 13
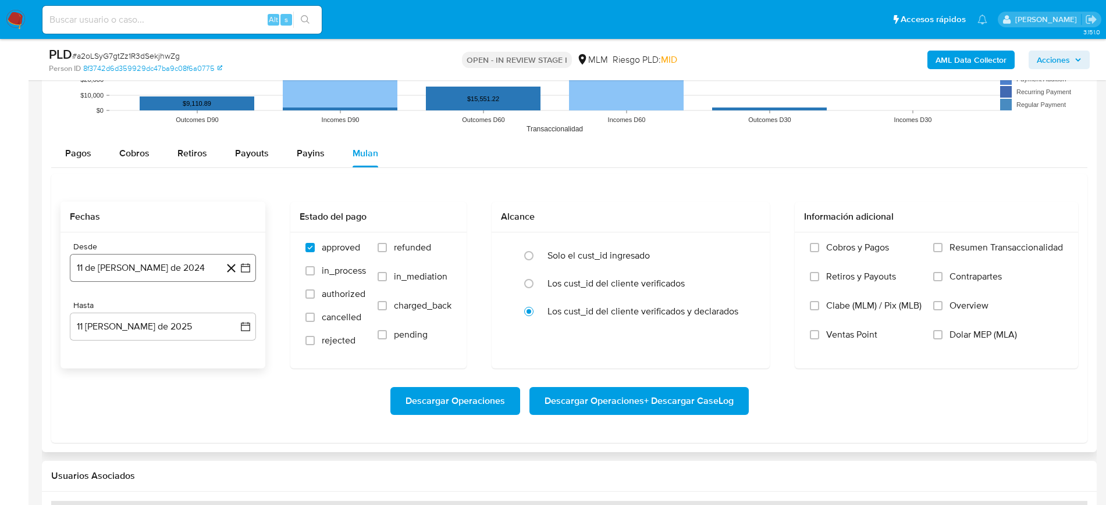
click at [249, 266] on icon "button" at bounding box center [245, 268] width 9 height 9
click at [184, 308] on icon "Seleccionar mes y año" at bounding box center [185, 309] width 9 height 9
click at [232, 310] on icon "Año siguiente" at bounding box center [233, 310] width 14 height 14
click at [212, 357] on button "mar" at bounding box center [211, 352] width 33 height 19
click at [206, 355] on button "1" at bounding box center [209, 353] width 19 height 19
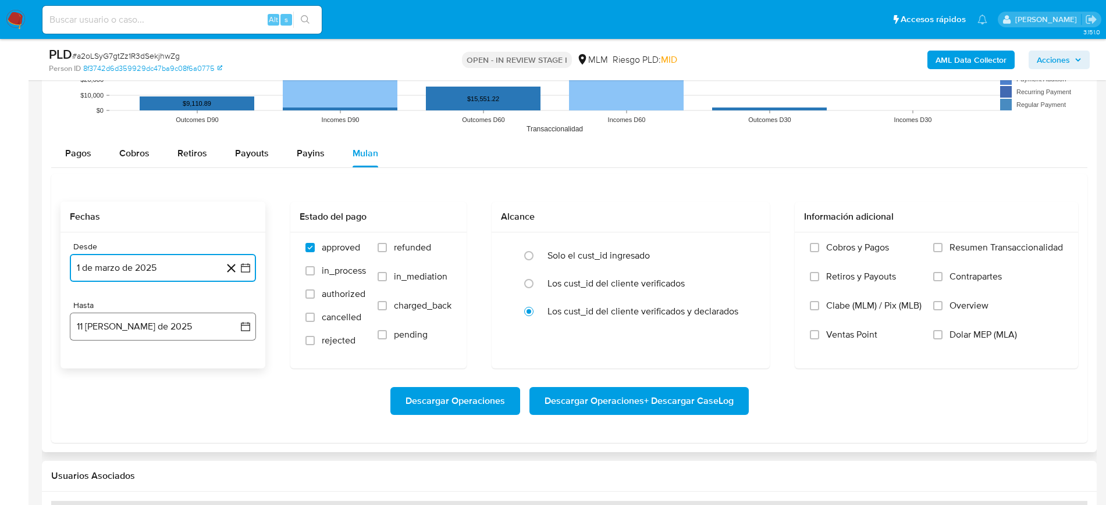
click at [244, 326] on icon "button" at bounding box center [246, 327] width 12 height 12
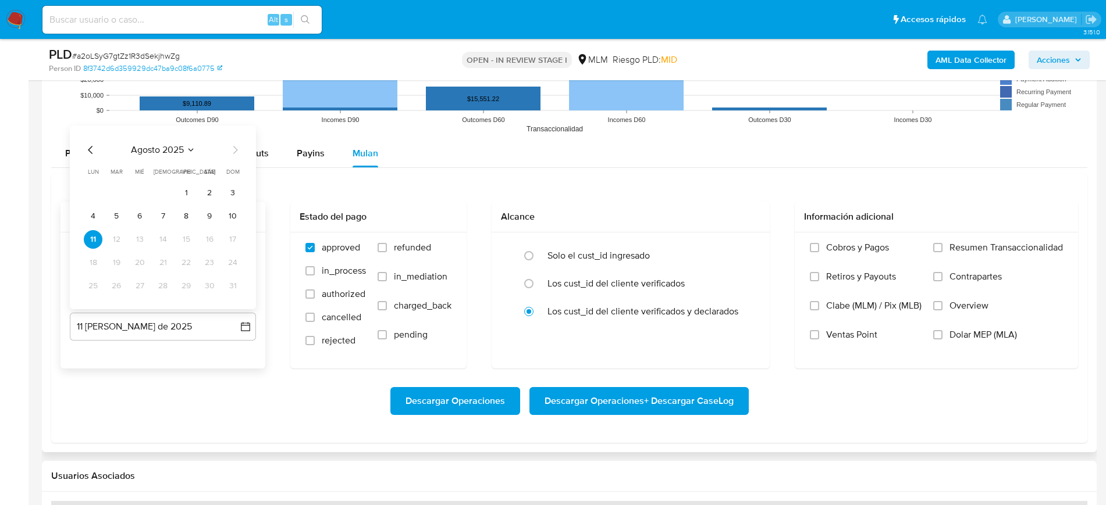
click at [93, 146] on icon "Mes anterior" at bounding box center [91, 150] width 14 height 14
click at [162, 288] on button "31" at bounding box center [163, 286] width 19 height 19
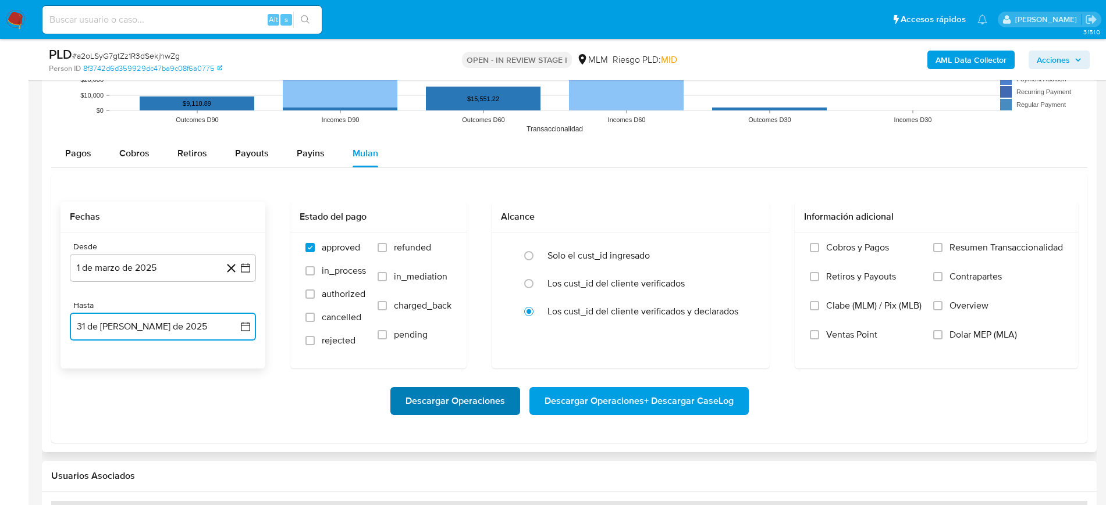
click at [489, 405] on span "Descargar Operaciones" at bounding box center [454, 402] width 99 height 26
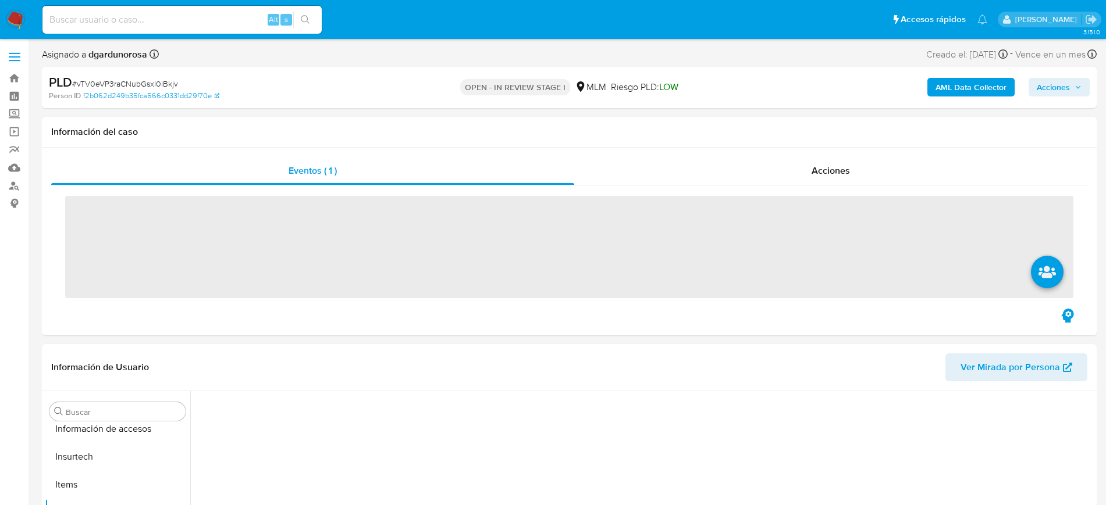
scroll to position [464, 0]
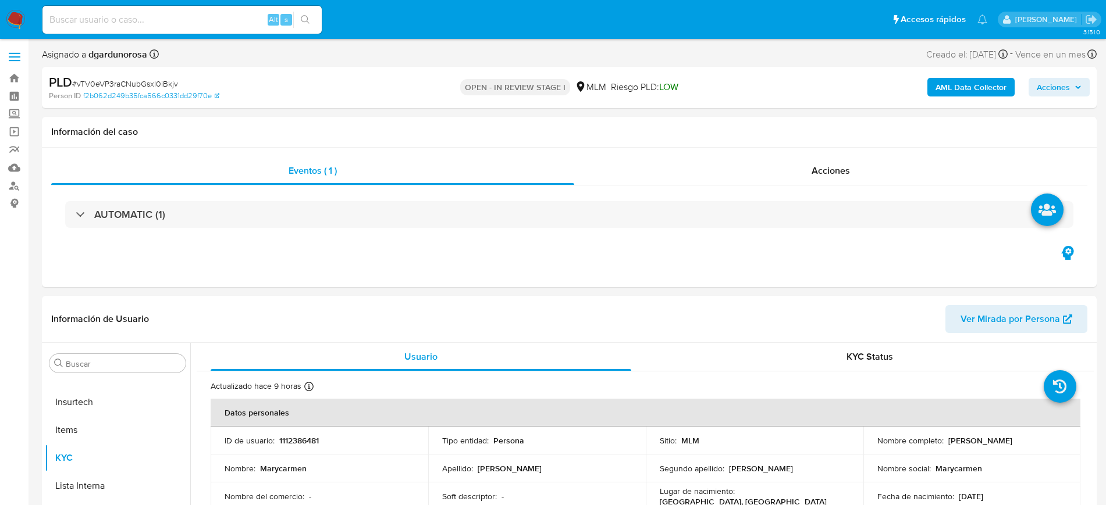
select select "10"
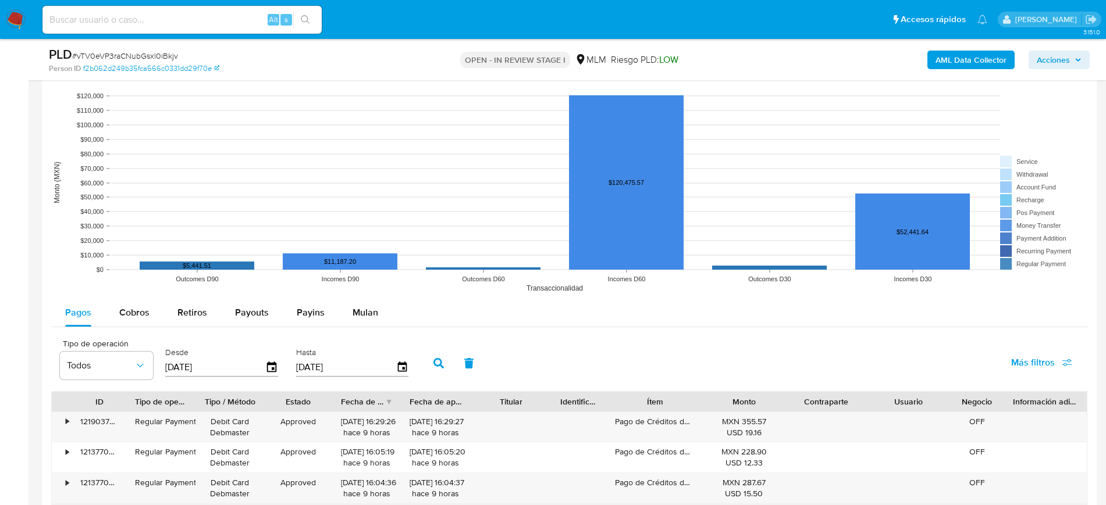
scroll to position [1236, 0]
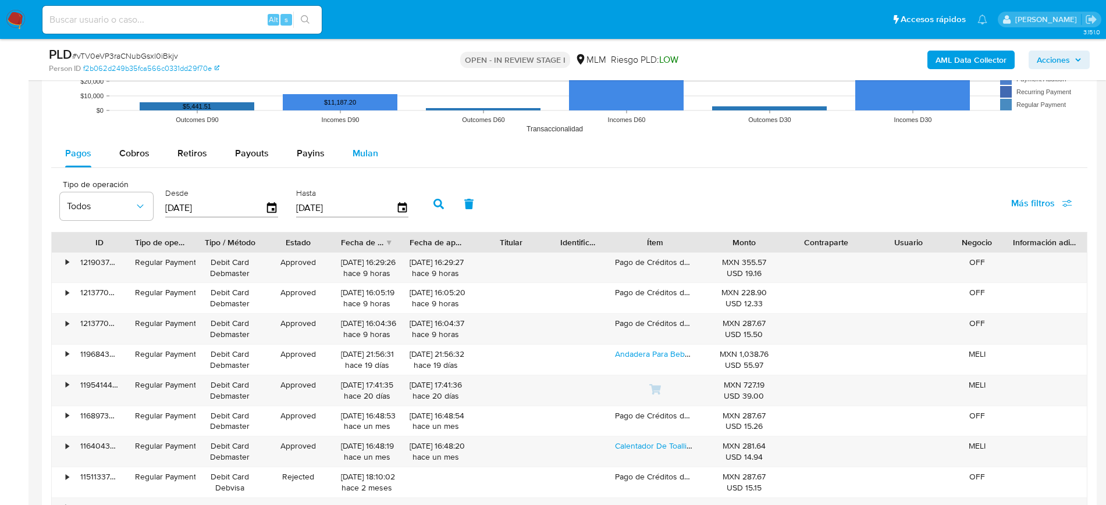
click at [369, 151] on span "Mulan" at bounding box center [365, 153] width 26 height 13
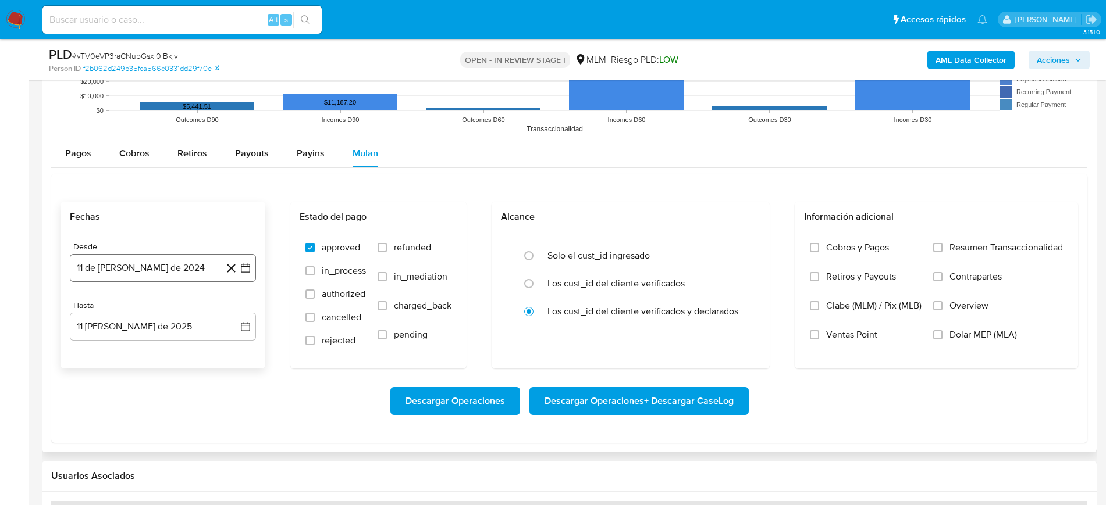
click at [250, 262] on icon "button" at bounding box center [246, 268] width 12 height 12
click at [187, 311] on icon "Seleccionar mes y año" at bounding box center [185, 309] width 9 height 9
click at [233, 309] on icon "Año siguiente" at bounding box center [233, 310] width 14 height 14
click at [219, 350] on button "mar" at bounding box center [211, 352] width 33 height 19
click at [210, 349] on button "1" at bounding box center [209, 353] width 19 height 19
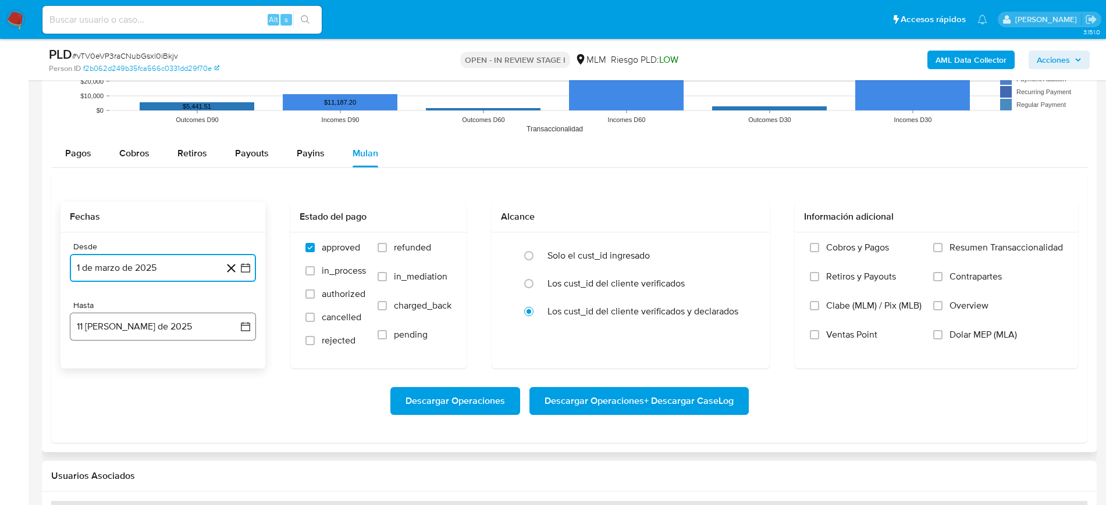
click at [243, 330] on icon "button" at bounding box center [246, 327] width 12 height 12
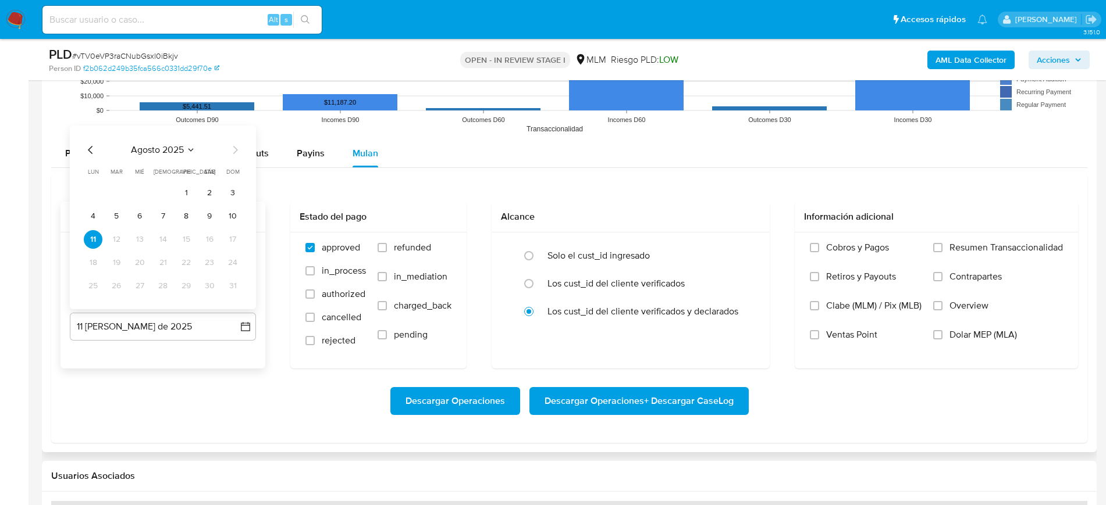
click at [96, 145] on icon "Mes anterior" at bounding box center [91, 150] width 14 height 14
click at [169, 291] on button "31" at bounding box center [163, 286] width 19 height 19
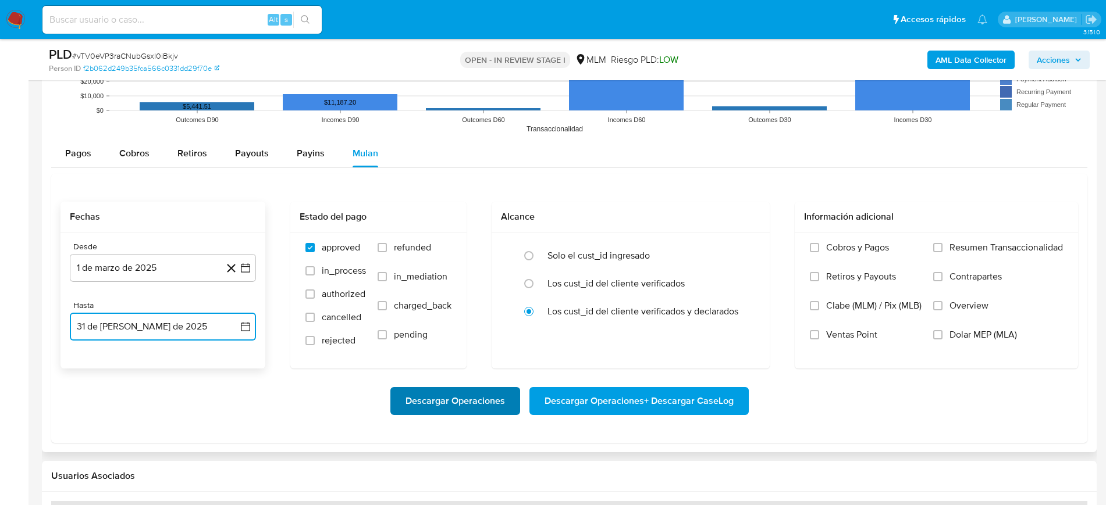
click at [447, 408] on span "Descargar Operaciones" at bounding box center [454, 402] width 99 height 26
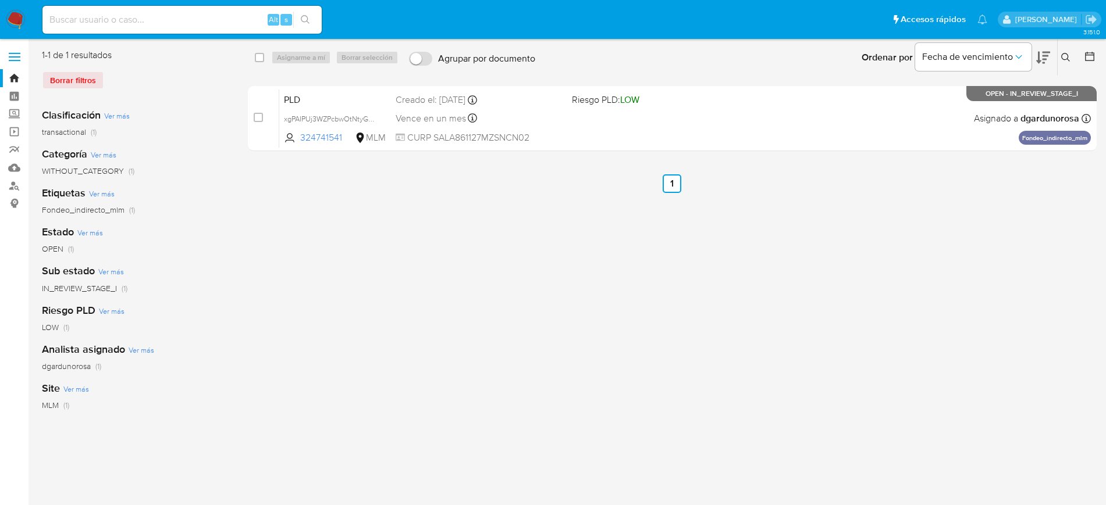
click at [1070, 58] on icon at bounding box center [1065, 57] width 9 height 9
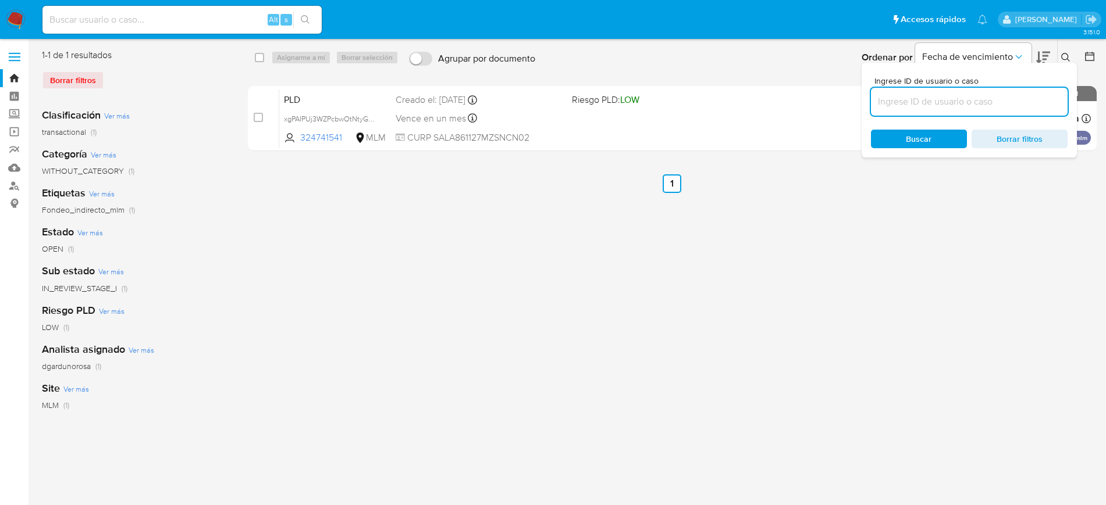
click at [981, 101] on input at bounding box center [969, 101] width 197 height 15
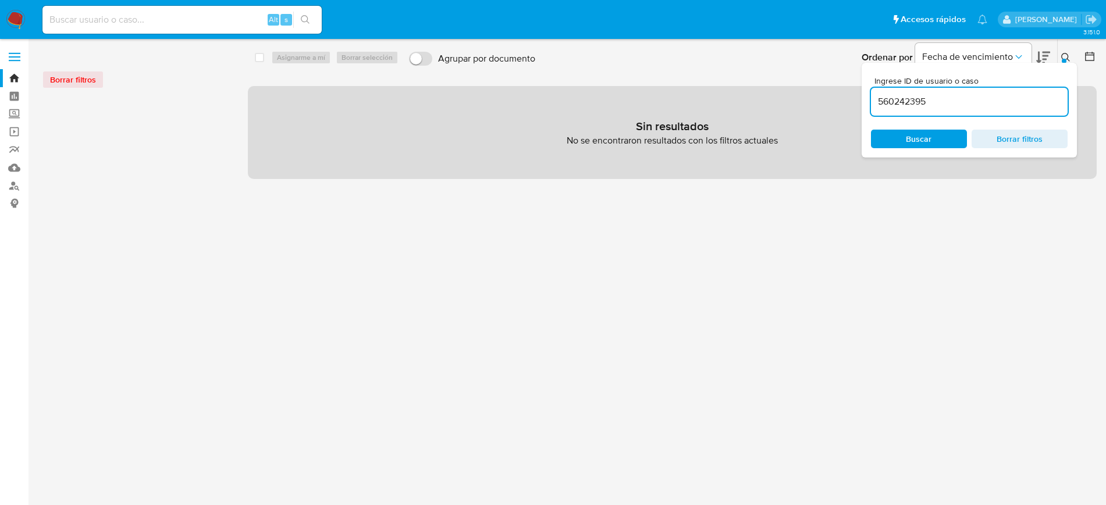
click at [974, 104] on input "560242395" at bounding box center [969, 101] width 197 height 15
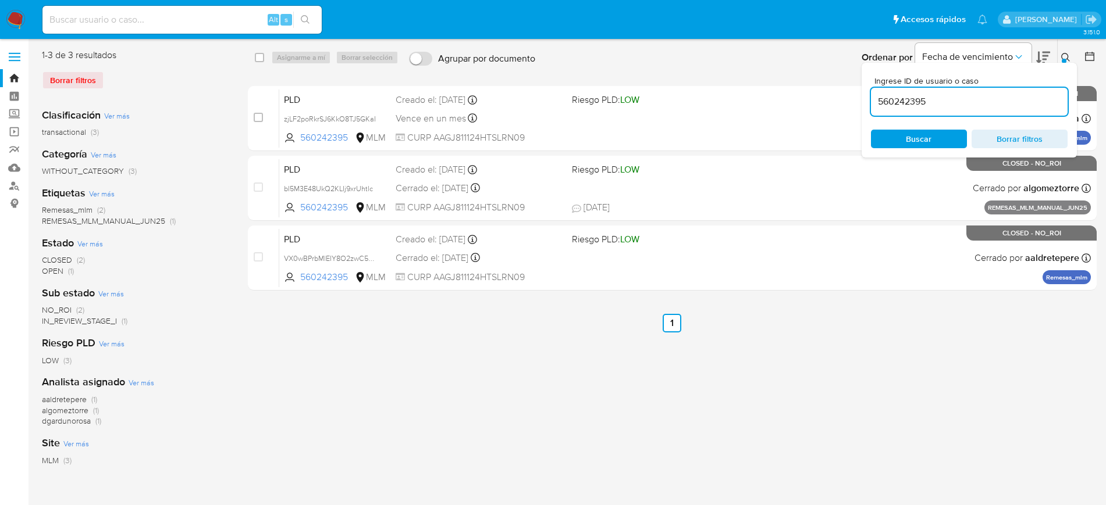
click at [1069, 55] on icon at bounding box center [1065, 57] width 9 height 9
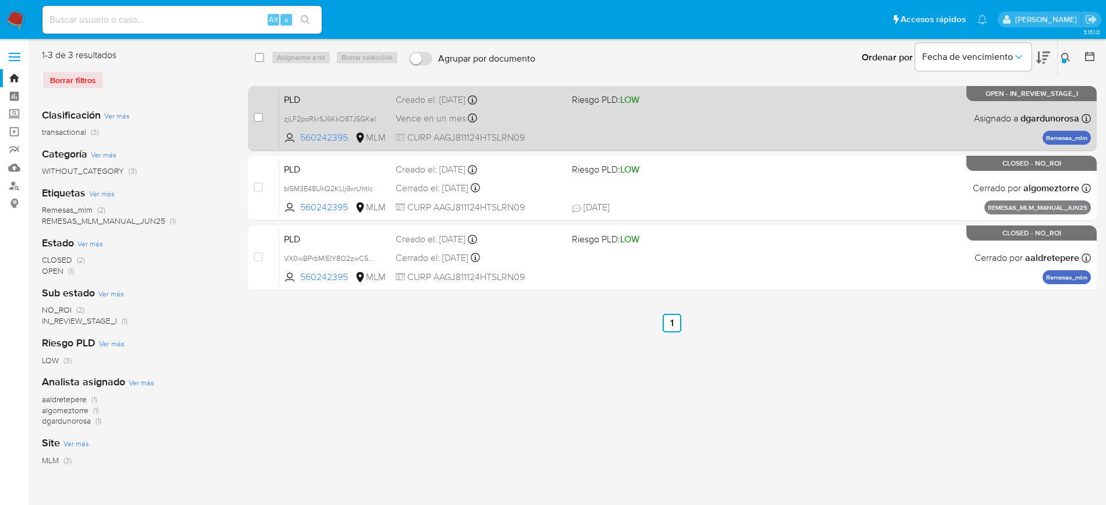
click at [651, 139] on div "PLD zjLF2poRkrSJ6KkO8TJ5GKaI 560242395 MLM Riesgo PLD: LOW Creado el: 12/07/202…" at bounding box center [684, 118] width 811 height 59
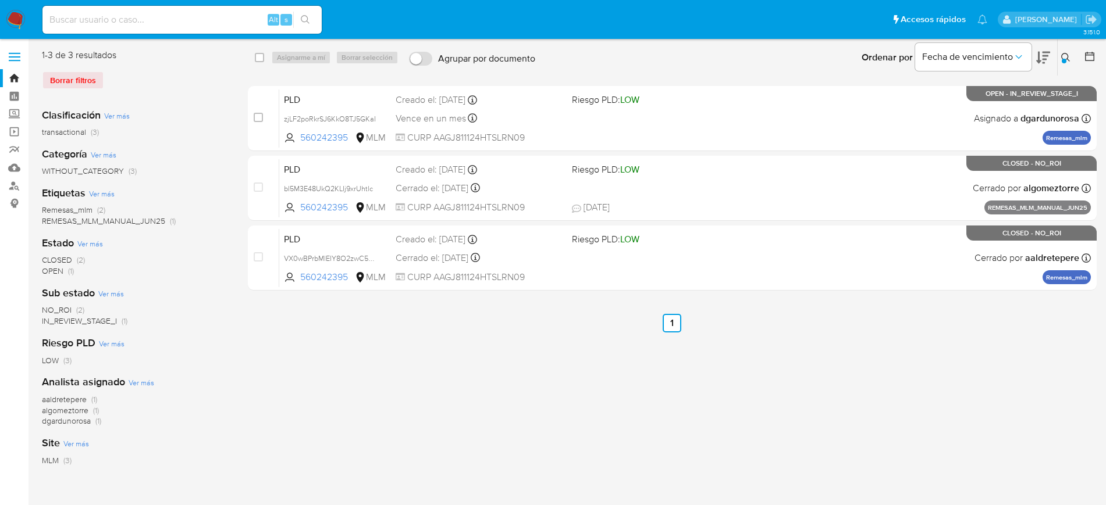
click at [1067, 63] on button at bounding box center [1066, 58] width 19 height 14
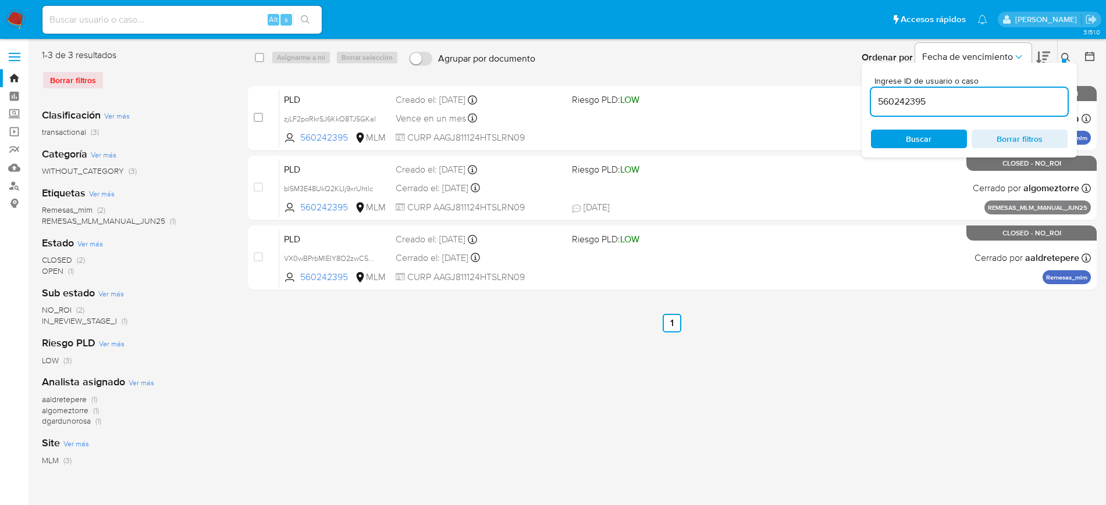
click at [913, 102] on input "560242395" at bounding box center [969, 101] width 197 height 15
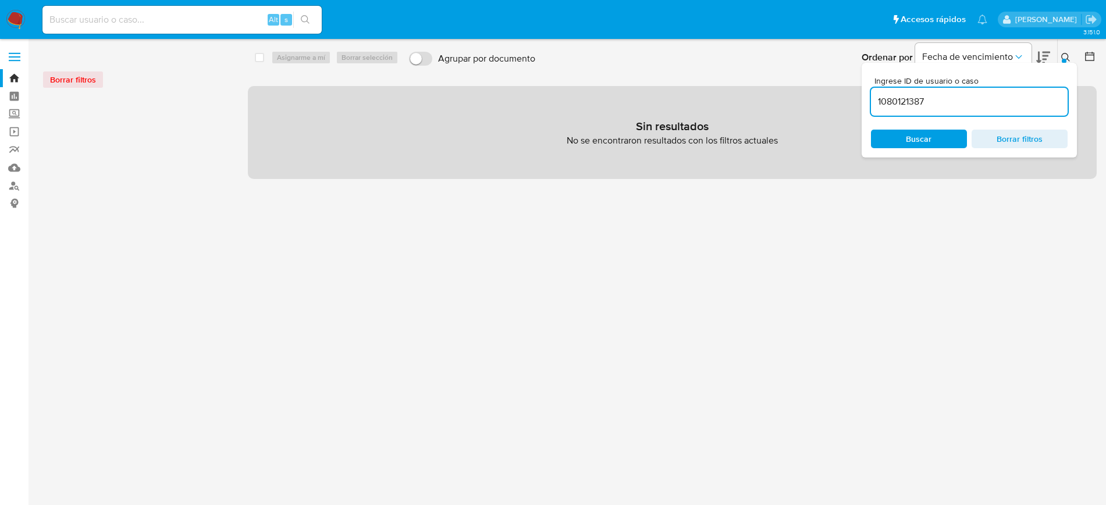
click at [1003, 102] on input "1080121387" at bounding box center [969, 101] width 197 height 15
type input "1080121387"
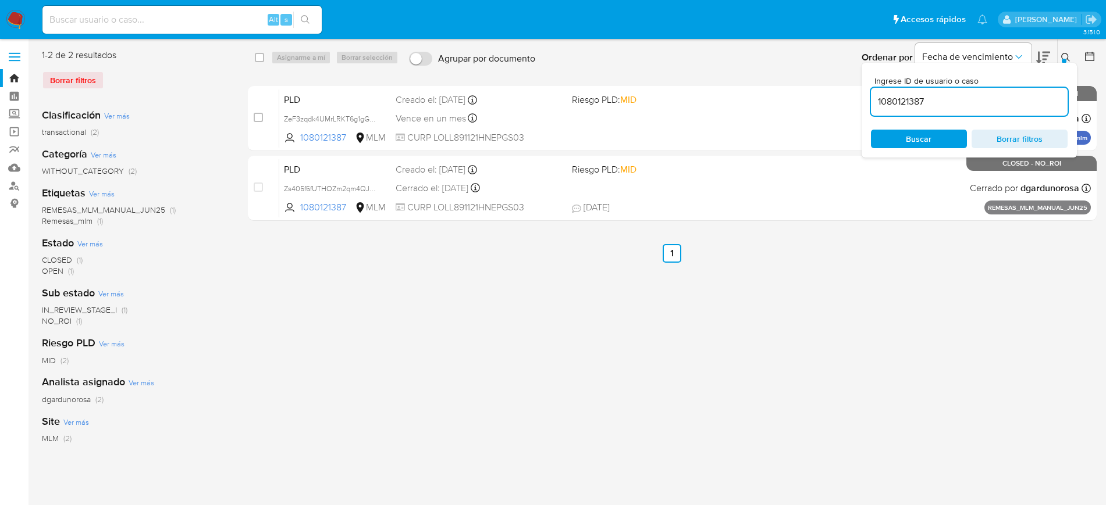
click at [1070, 55] on icon at bounding box center [1065, 57] width 9 height 9
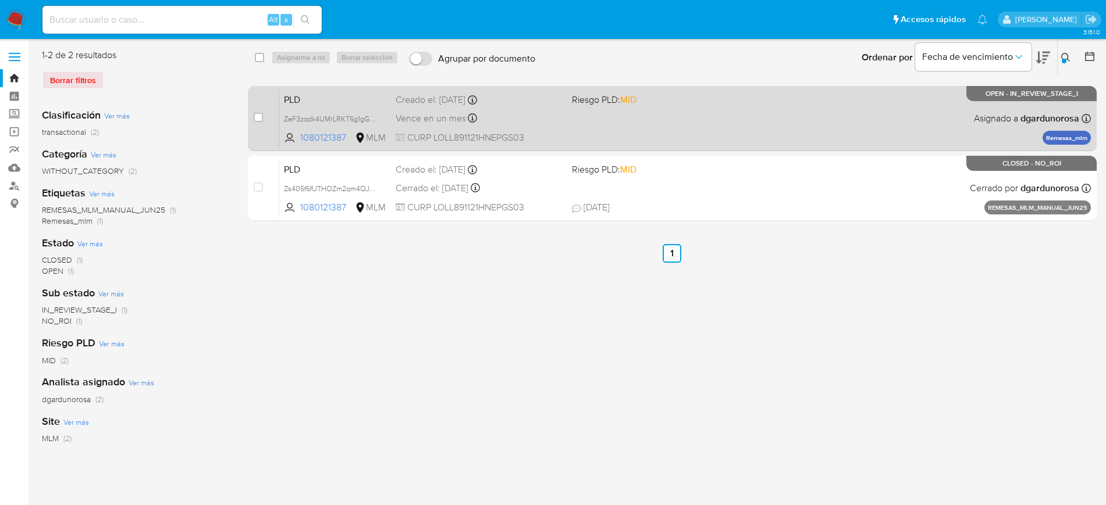
click at [732, 104] on span "Riesgo PLD: MID" at bounding box center [655, 98] width 167 height 15
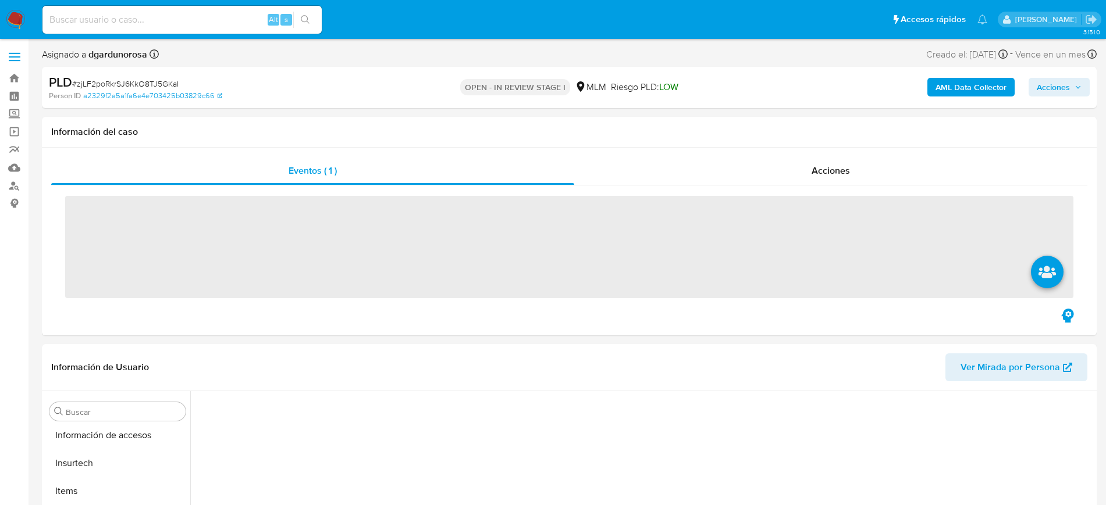
scroll to position [464, 0]
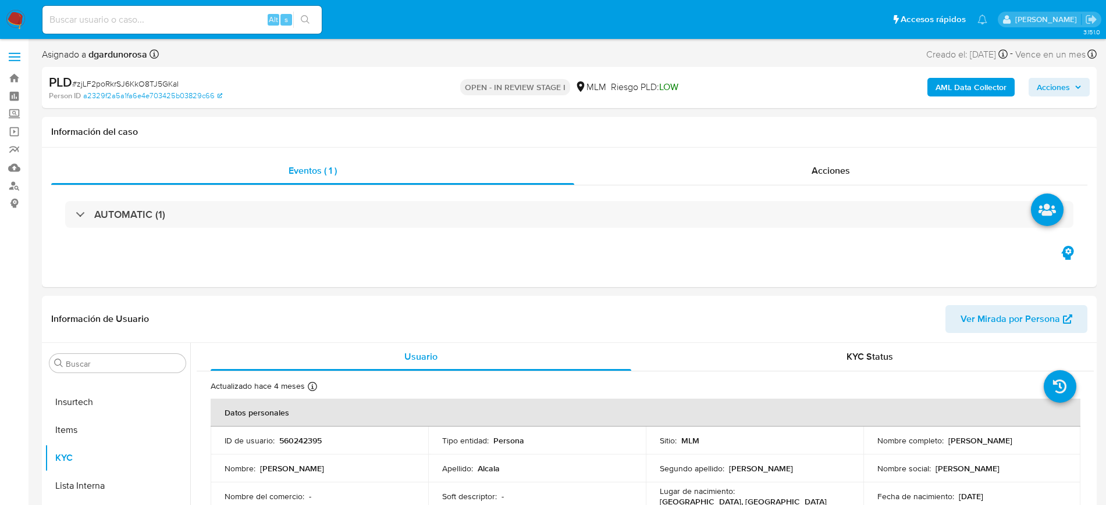
select select "10"
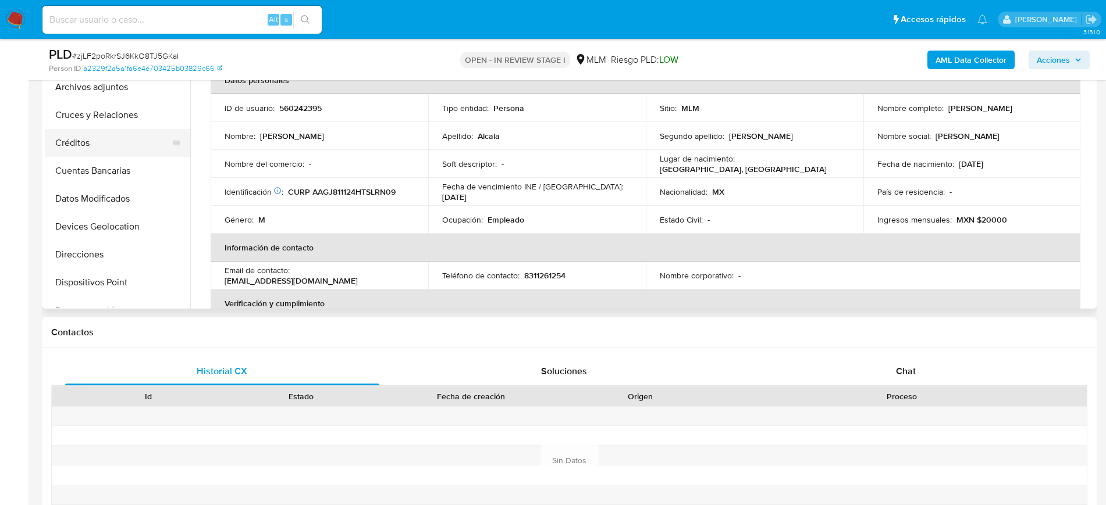
scroll to position [218, 0]
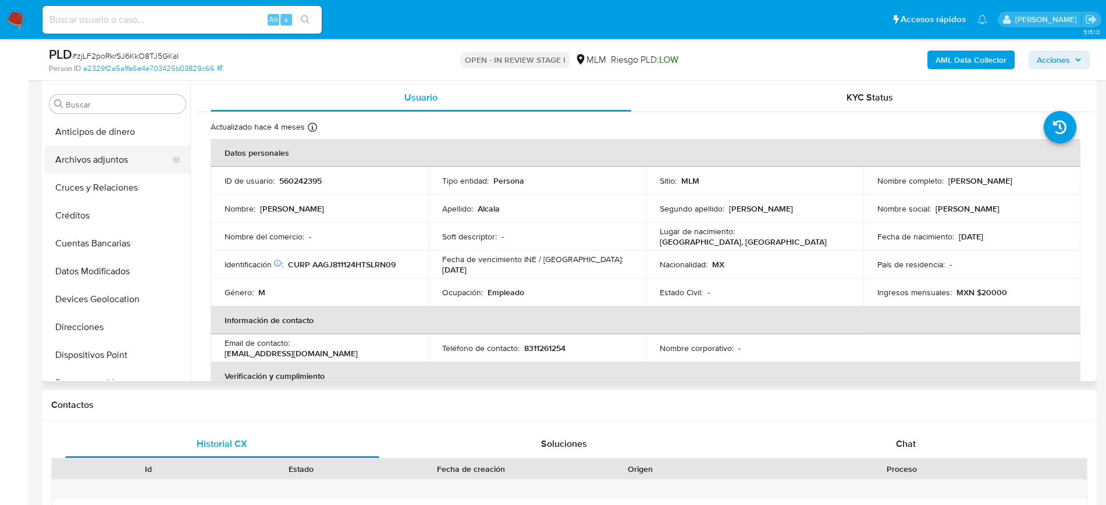
click at [113, 162] on button "Archivos adjuntos" at bounding box center [113, 160] width 136 height 28
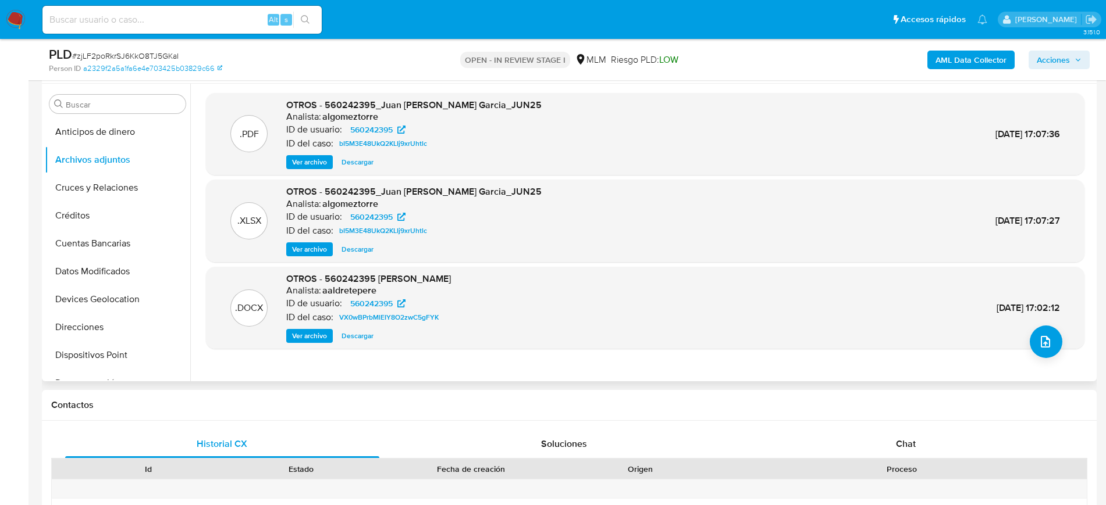
click at [308, 163] on span "Ver archivo" at bounding box center [309, 162] width 35 height 12
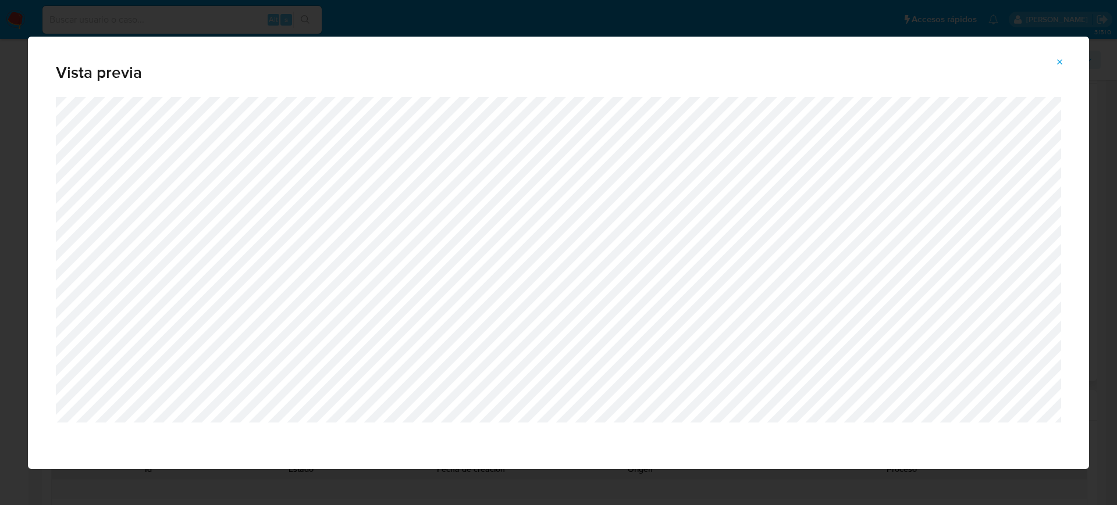
click at [1066, 62] on button "Attachment preview" at bounding box center [1060, 62] width 26 height 19
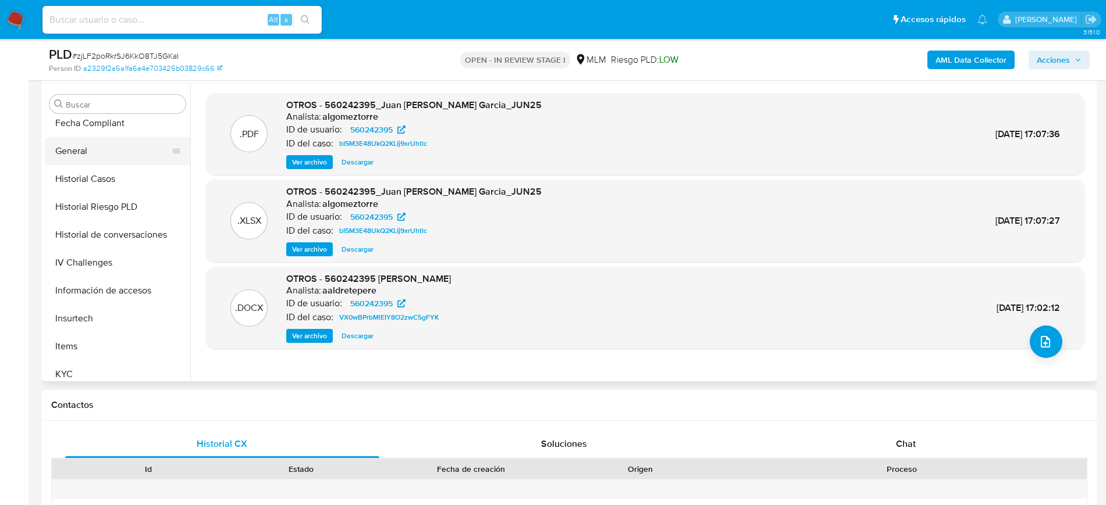
scroll to position [291, 0]
click at [88, 362] on button "KYC" at bounding box center [113, 372] width 136 height 28
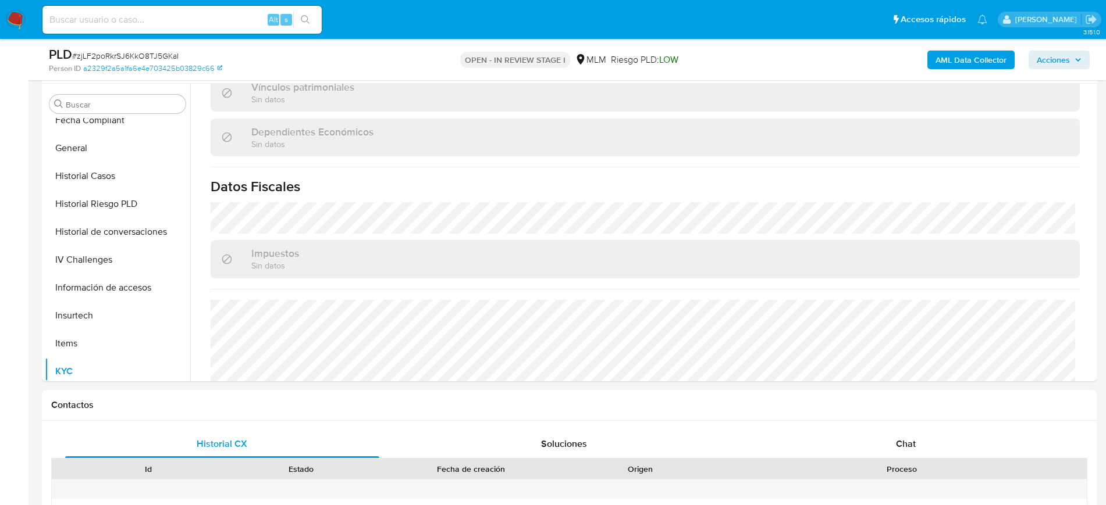
scroll to position [708, 0]
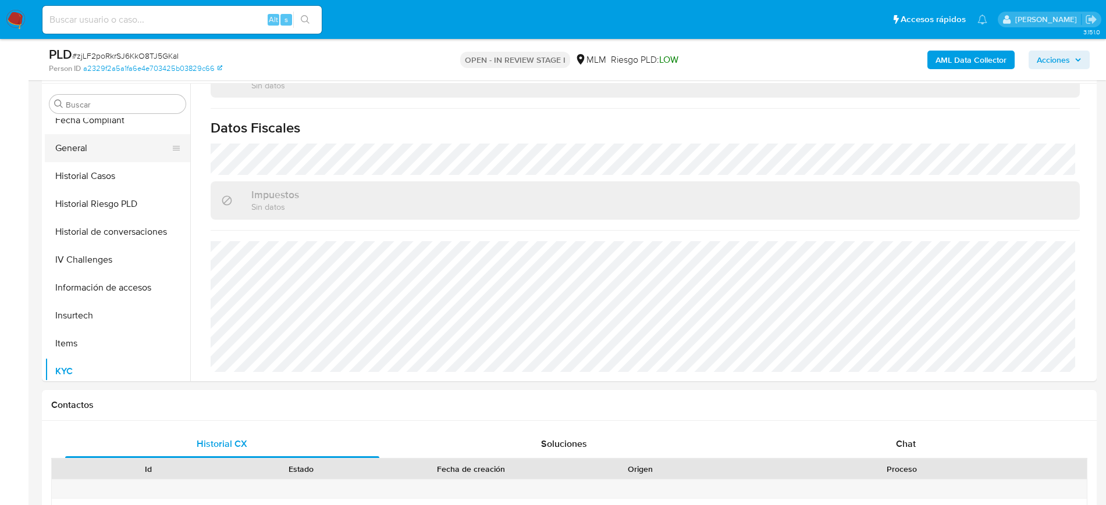
click at [89, 157] on button "General" at bounding box center [113, 148] width 136 height 28
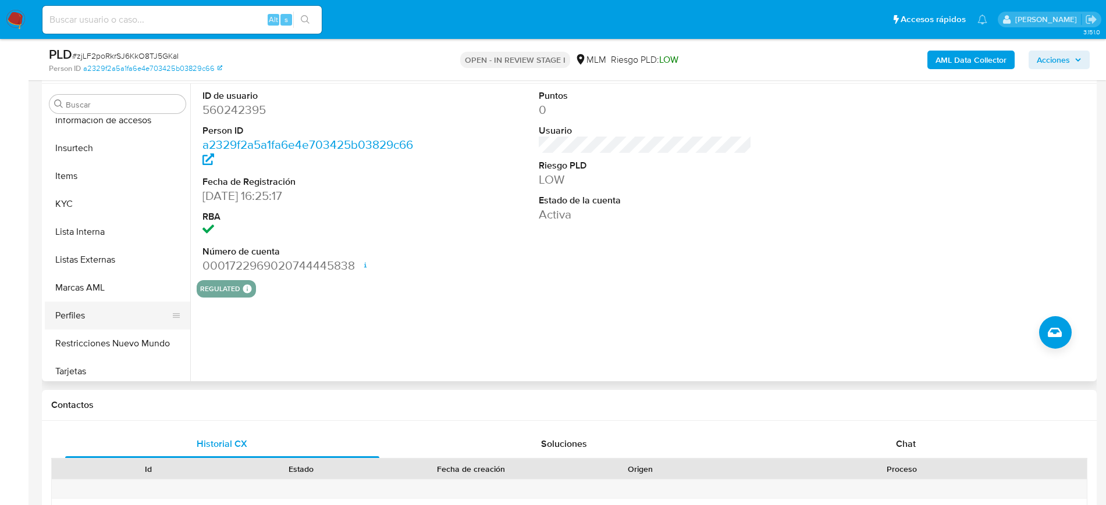
scroll to position [464, 0]
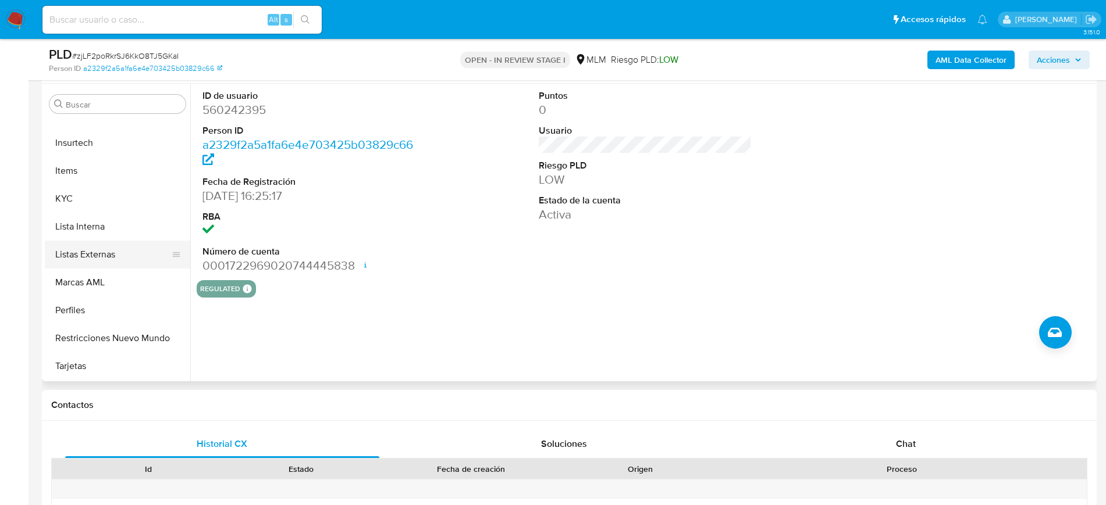
click at [111, 245] on button "Listas Externas" at bounding box center [113, 255] width 136 height 28
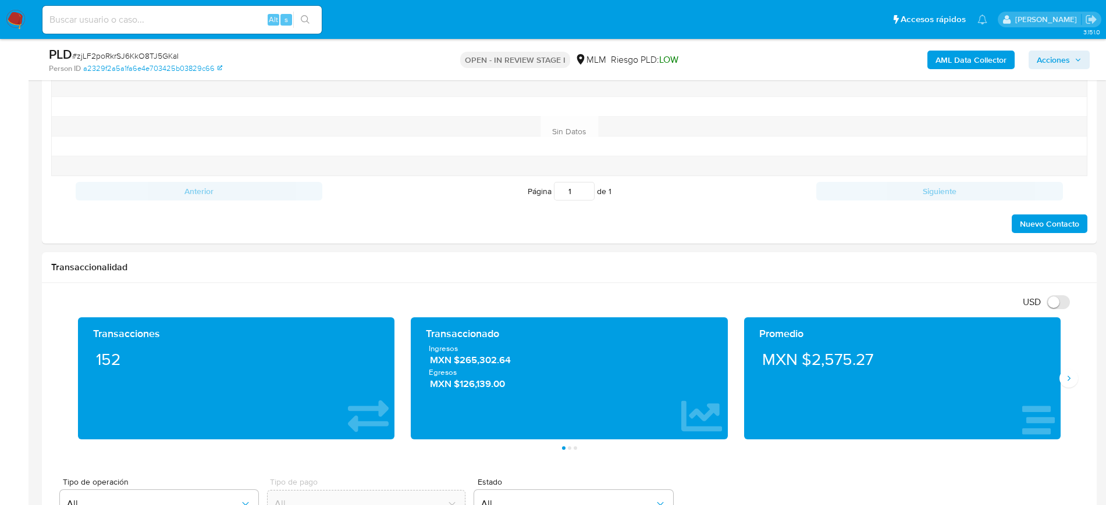
scroll to position [654, 0]
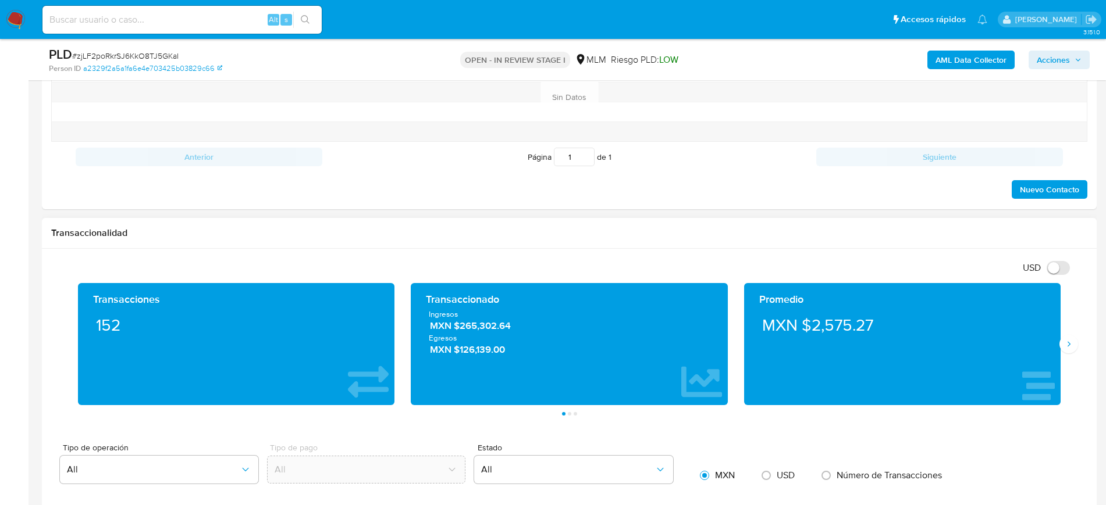
drag, startPoint x: 1072, startPoint y: 343, endPoint x: 1090, endPoint y: 347, distance: 18.4
click at [1072, 343] on icon "Siguiente" at bounding box center [1068, 344] width 9 height 9
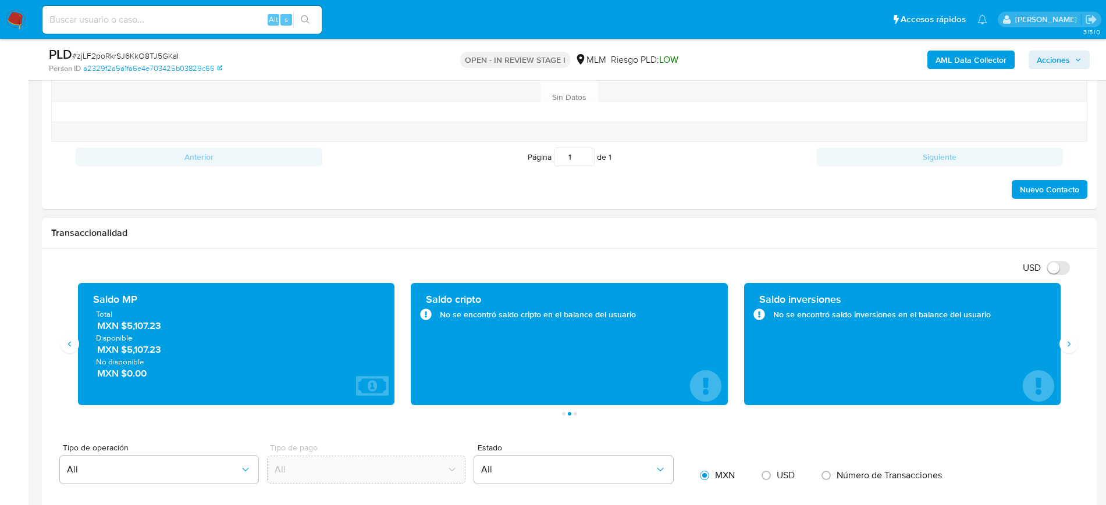
drag, startPoint x: 168, startPoint y: 328, endPoint x: 127, endPoint y: 326, distance: 40.8
click at [127, 326] on span "MXN $5,107.23" at bounding box center [237, 325] width 280 height 13
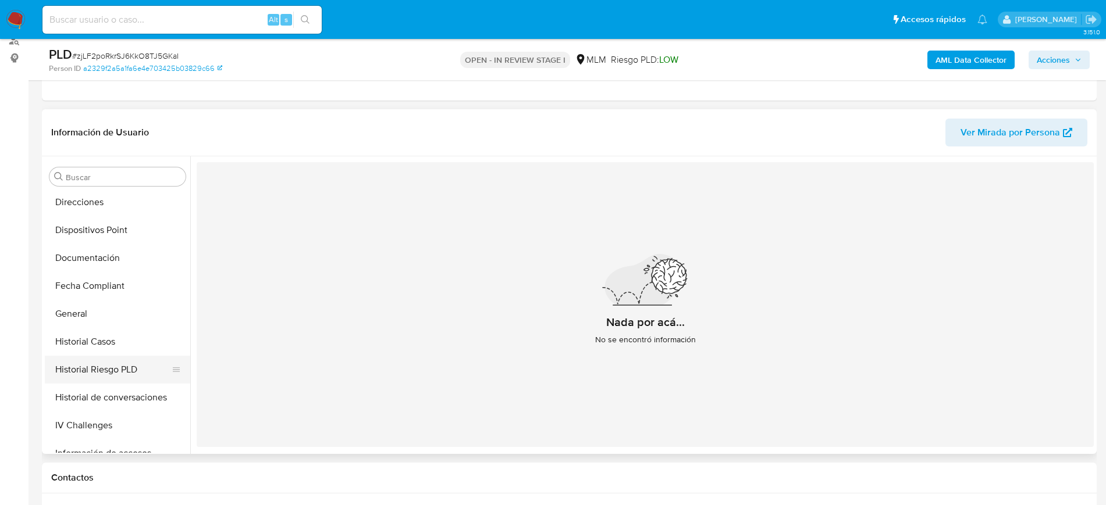
scroll to position [173, 0]
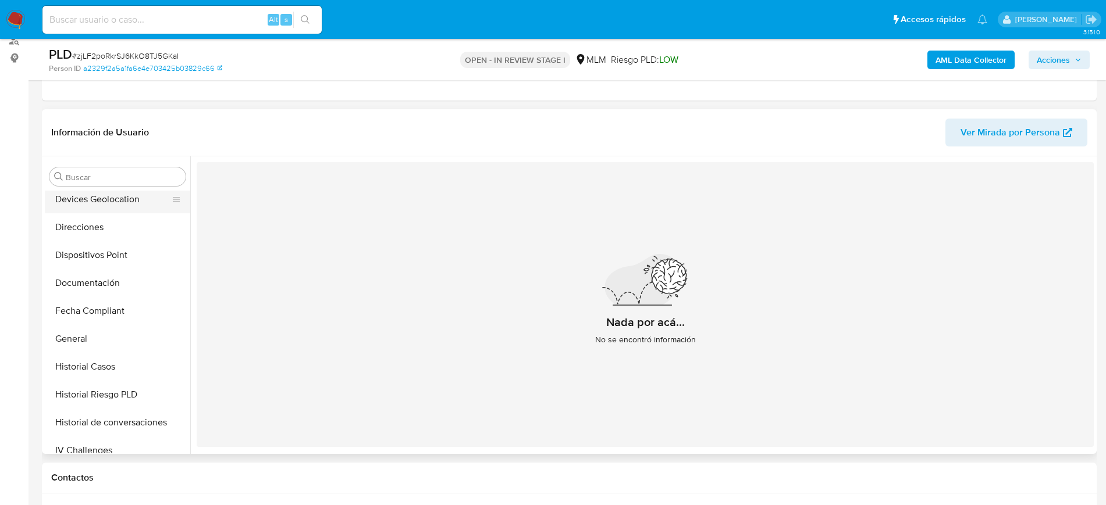
click at [116, 204] on button "Devices Geolocation" at bounding box center [113, 200] width 136 height 28
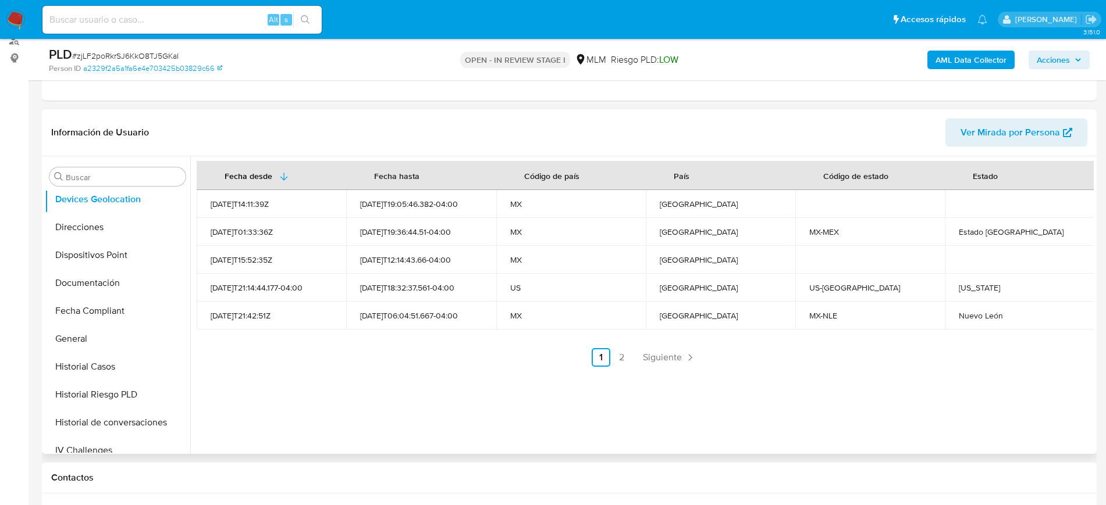
click at [663, 353] on span "Siguiente" at bounding box center [662, 357] width 39 height 9
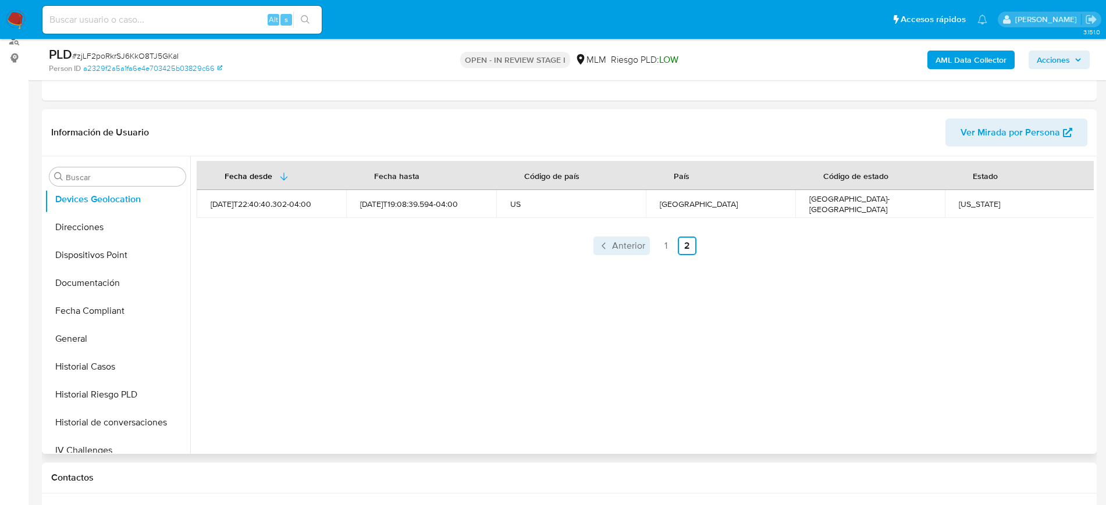
click at [636, 241] on span "Anterior" at bounding box center [628, 245] width 33 height 9
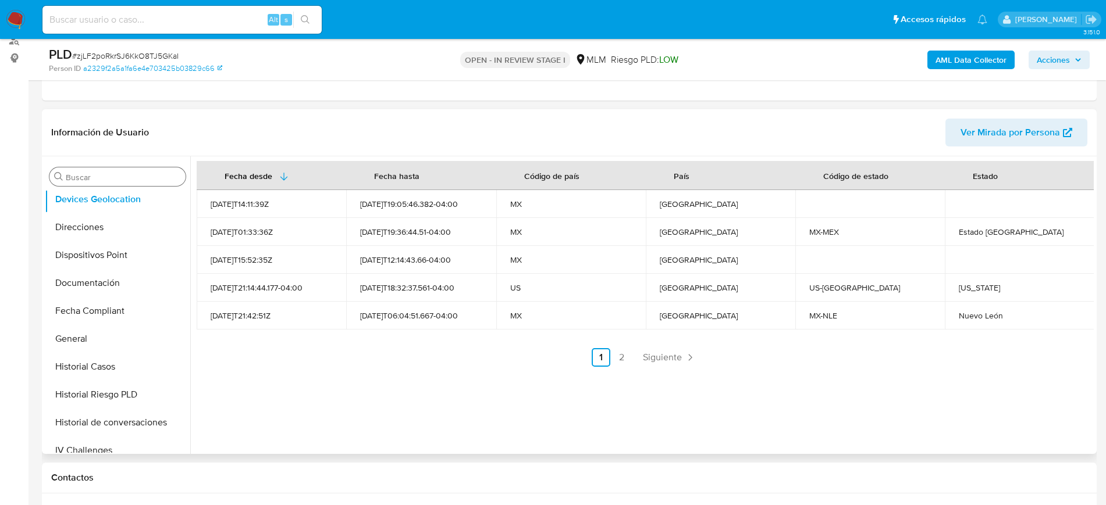
click at [117, 179] on input "Buscar" at bounding box center [123, 177] width 115 height 10
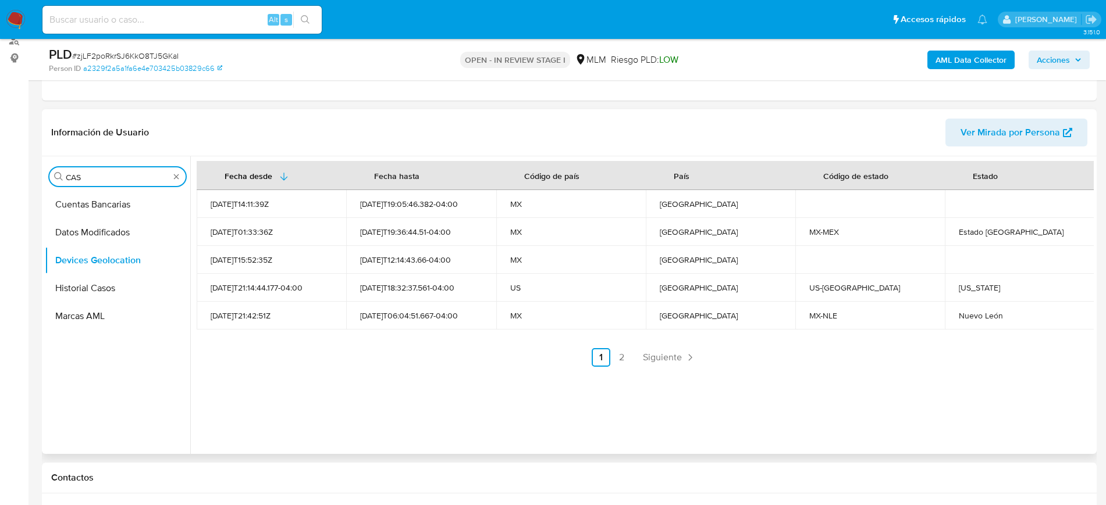
scroll to position [0, 0]
type input "CAS"
click at [102, 237] on button "Historial Casos" at bounding box center [113, 233] width 136 height 28
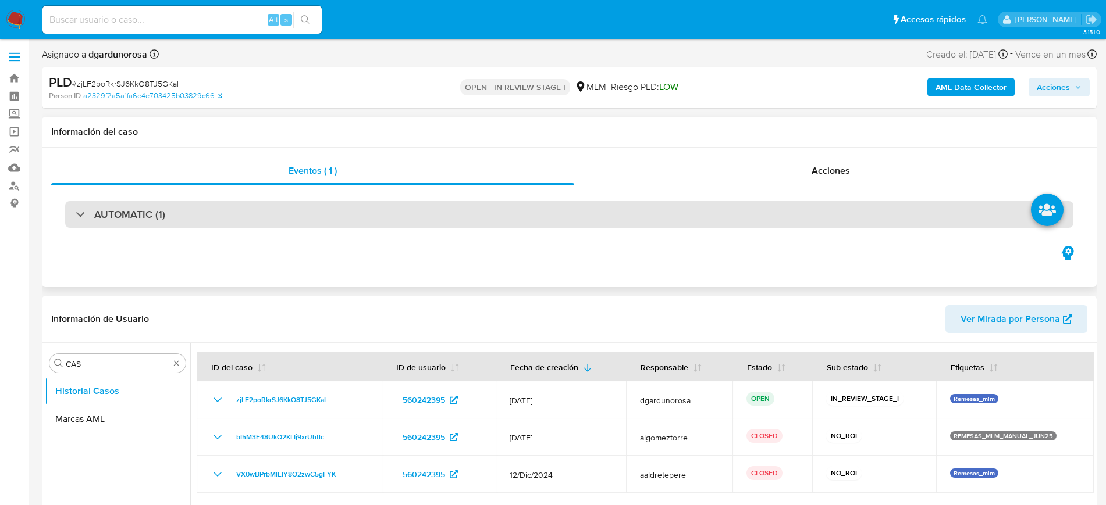
click at [179, 209] on div "AUTOMATIC (1)" at bounding box center [569, 214] width 1008 height 27
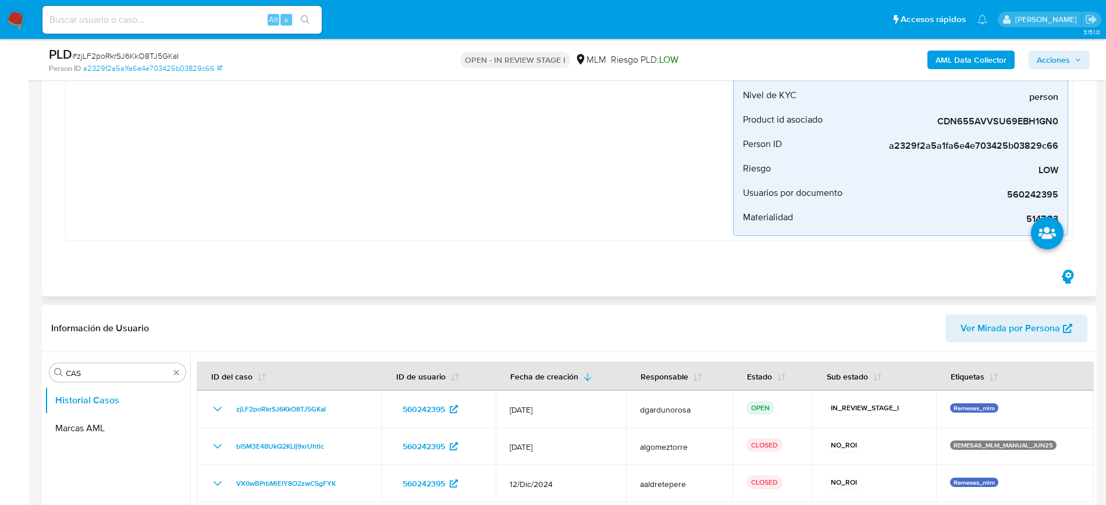
scroll to position [291, 0]
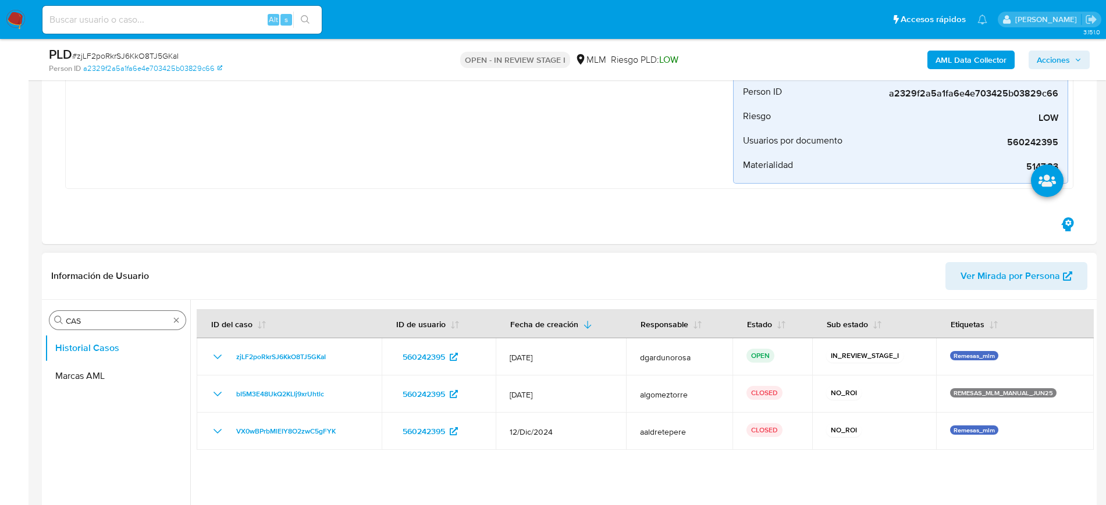
click at [172, 325] on div "Buscar CAS" at bounding box center [117, 320] width 136 height 19
type input "CONV"
click at [125, 372] on button "Historial de conversaciones" at bounding box center [113, 376] width 136 height 28
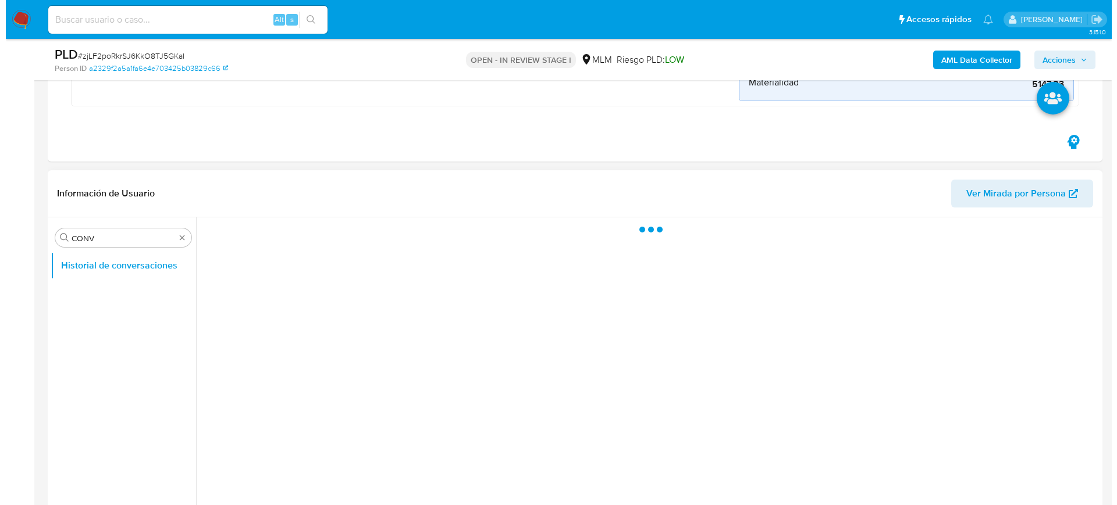
scroll to position [436, 0]
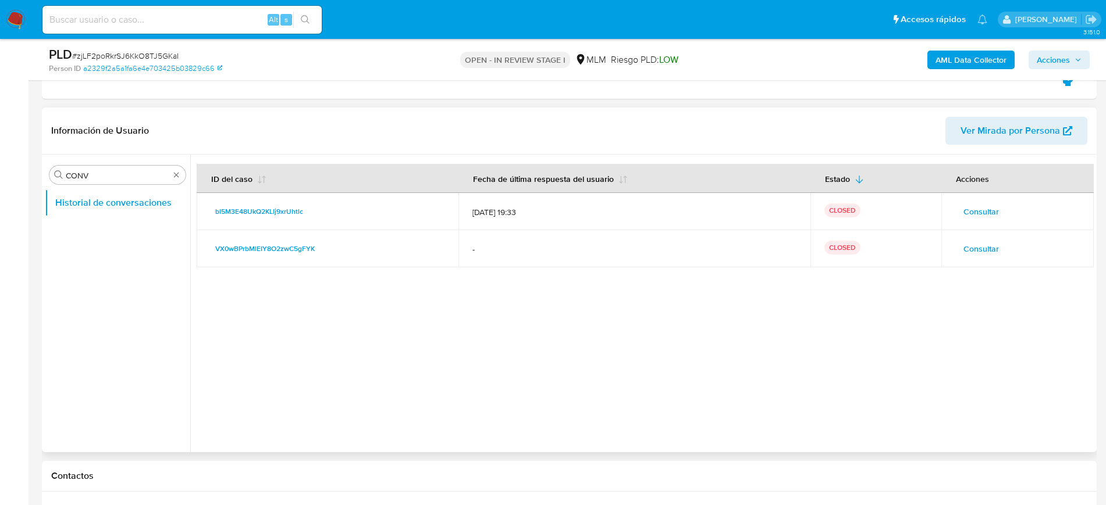
click at [982, 204] on span "Consultar" at bounding box center [980, 212] width 35 height 16
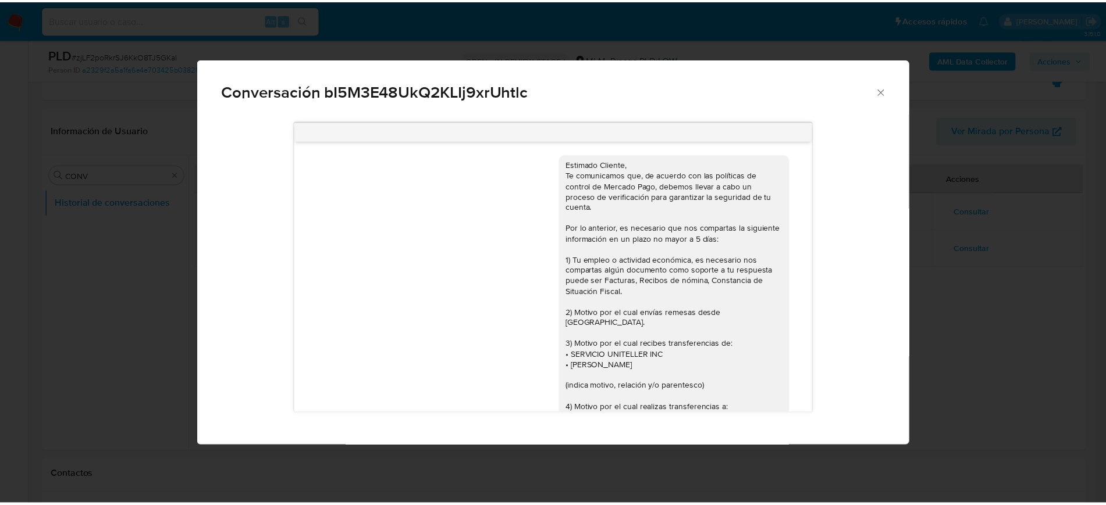
scroll to position [329, 0]
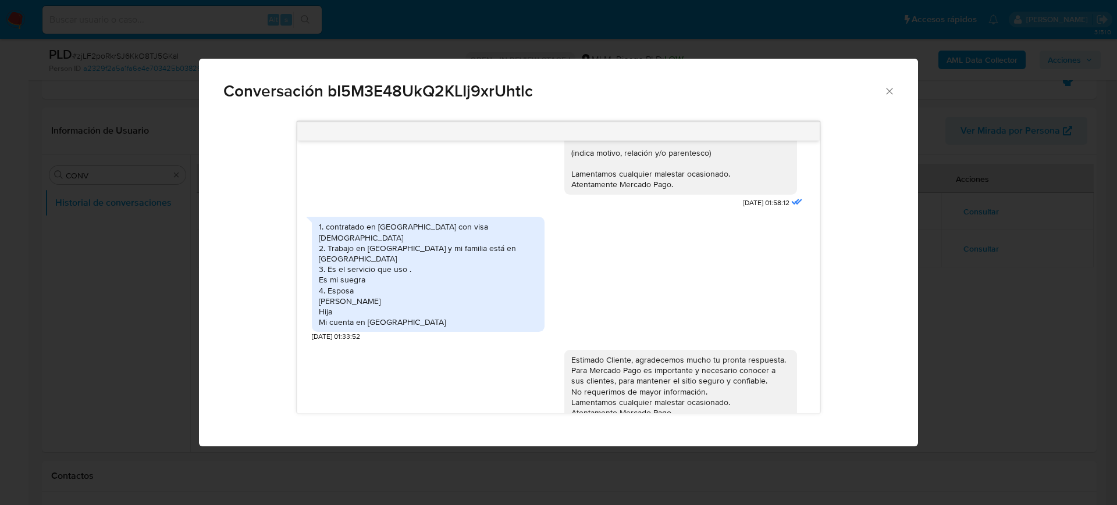
click at [886, 96] on icon "Cerrar" at bounding box center [890, 92] width 12 height 12
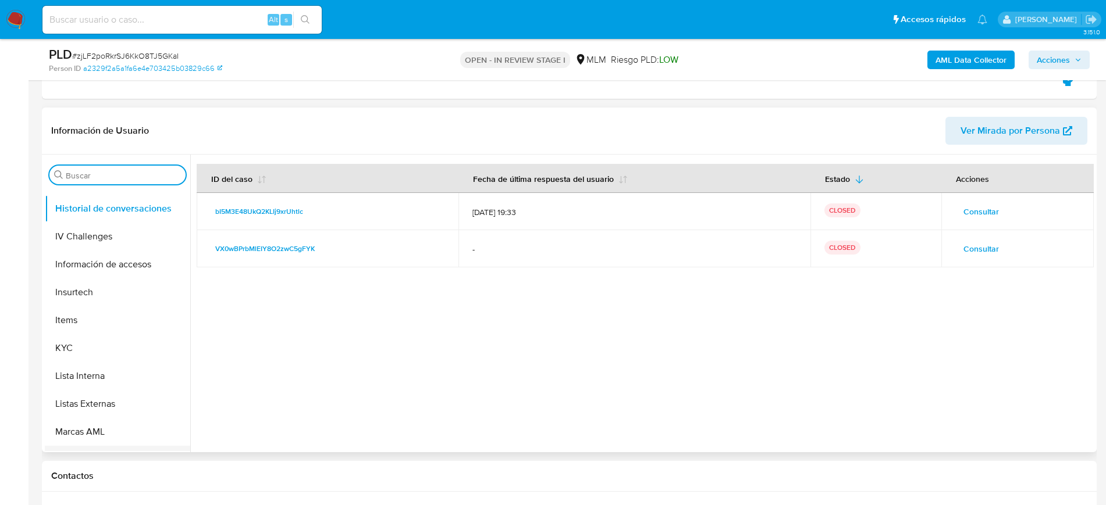
scroll to position [464, 0]
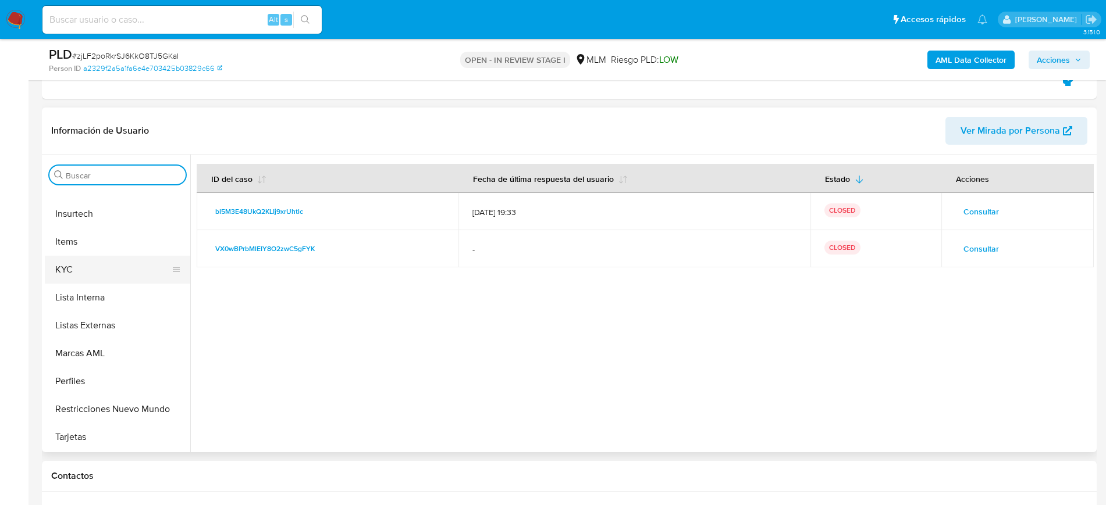
click at [75, 275] on button "KYC" at bounding box center [113, 270] width 136 height 28
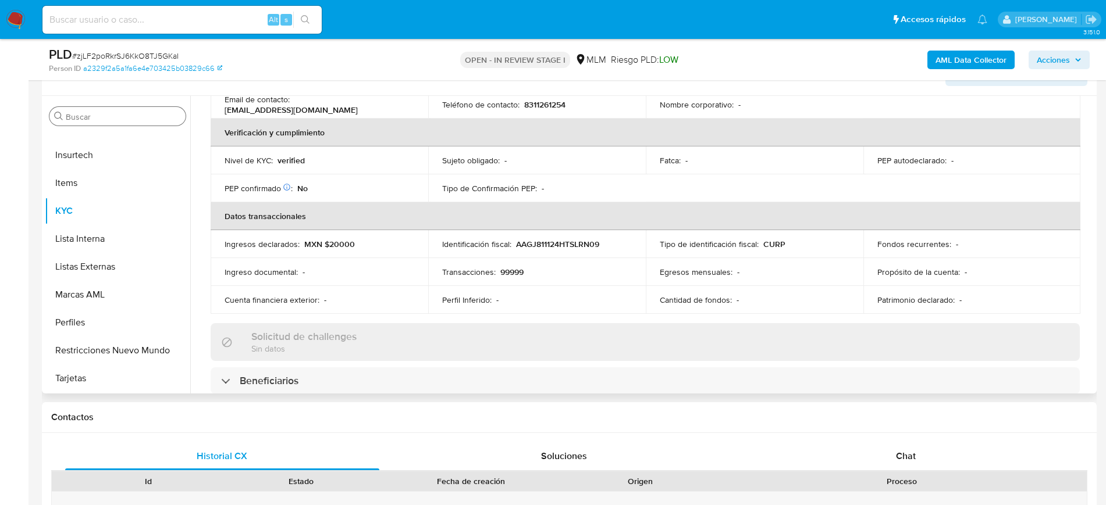
scroll to position [200, 0]
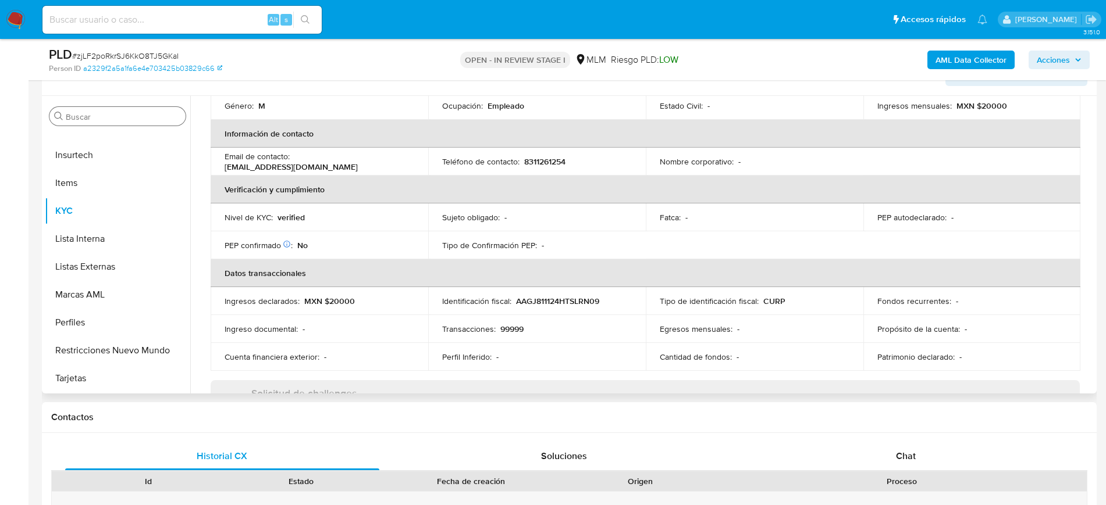
click at [556, 169] on td "Teléfono de contacto : 8311261254" at bounding box center [537, 162] width 218 height 28
click at [554, 168] on td "Teléfono de contacto : 8311261254" at bounding box center [537, 162] width 218 height 28
click at [549, 161] on p "8311261254" at bounding box center [544, 161] width 41 height 10
copy p "8311261254"
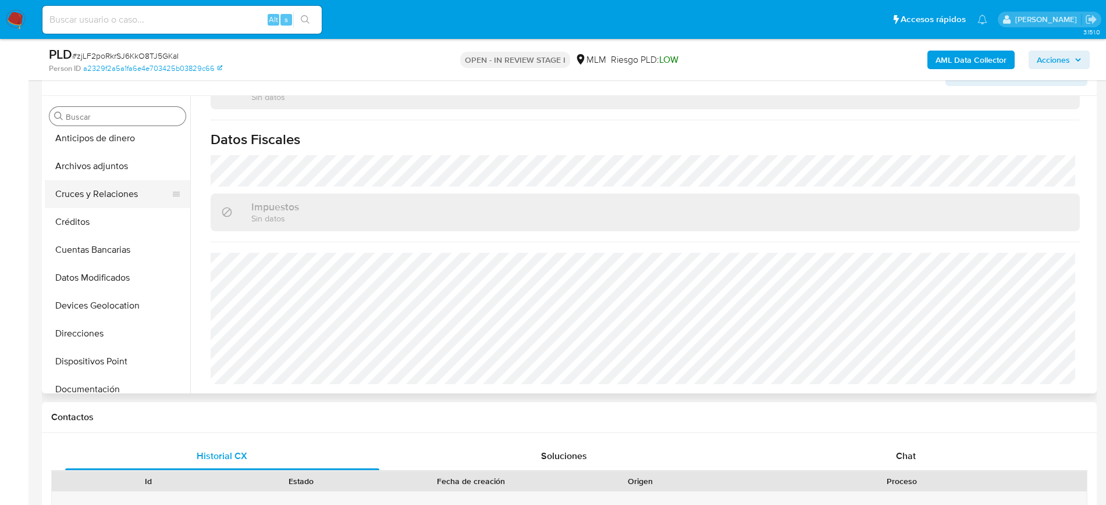
scroll to position [0, 0]
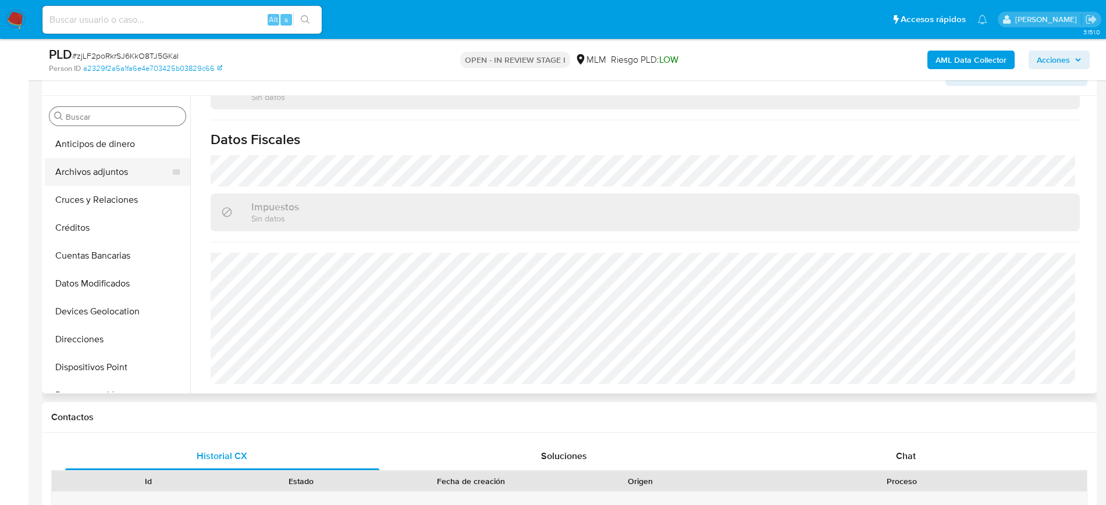
click at [108, 173] on button "Archivos adjuntos" at bounding box center [113, 172] width 136 height 28
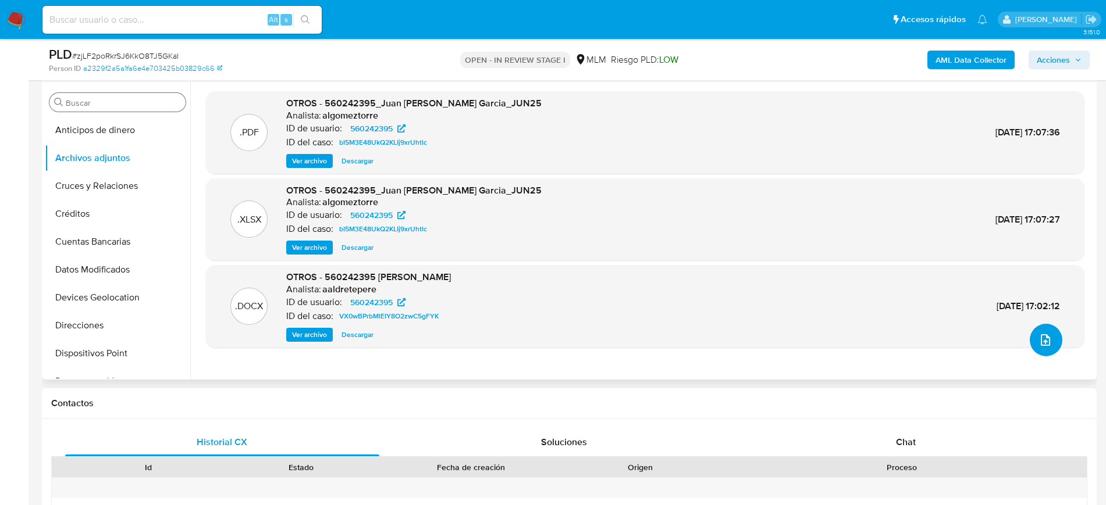
click at [1046, 338] on icon "upload-file" at bounding box center [1045, 340] width 14 height 14
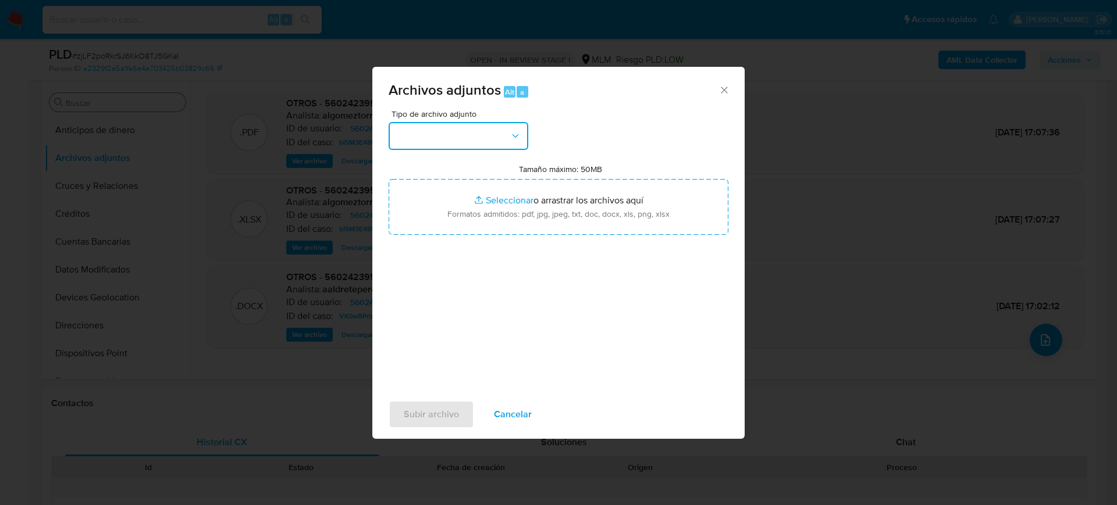
click at [460, 130] on button "button" at bounding box center [459, 136] width 140 height 28
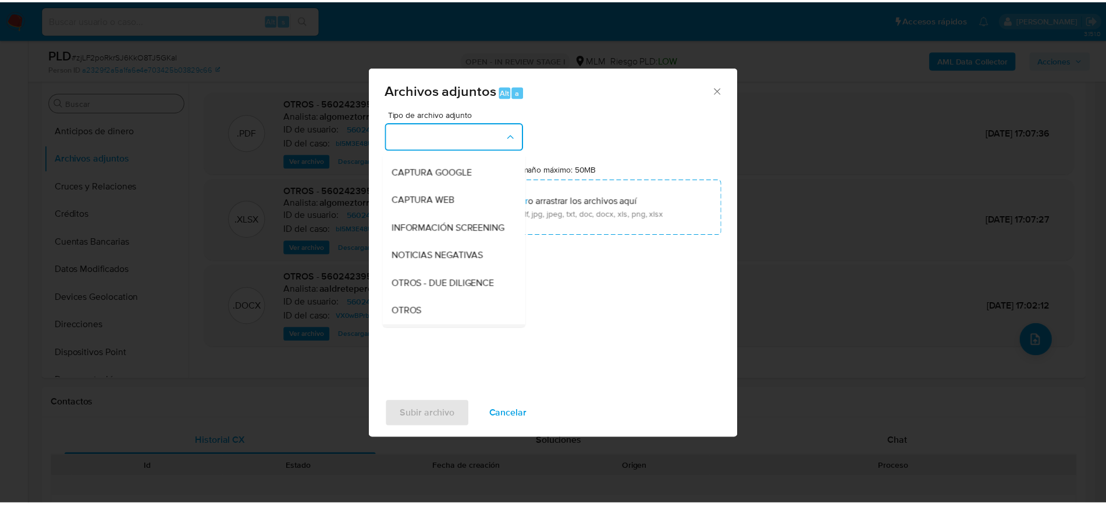
scroll to position [145, 0]
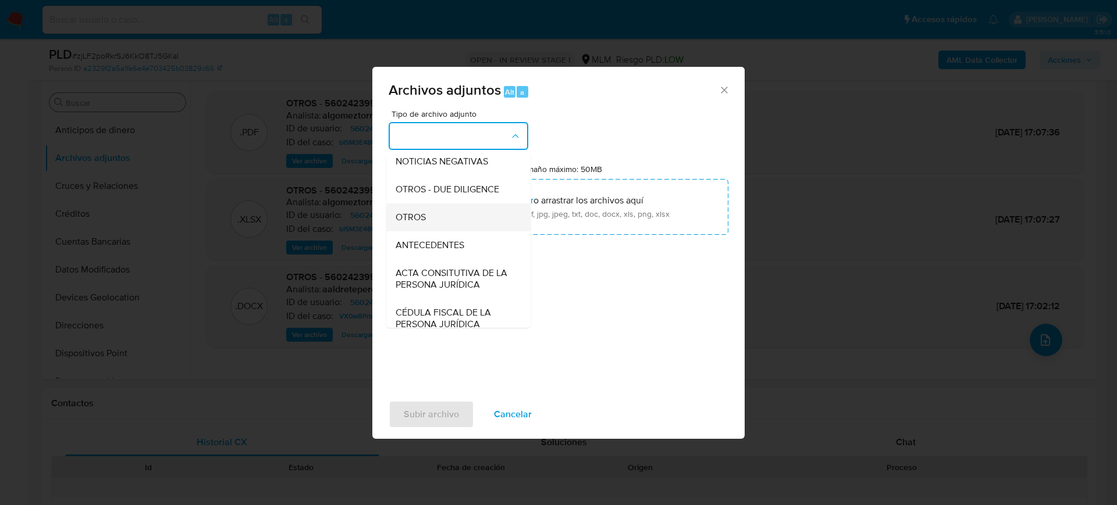
click at [426, 223] on span "OTROS" at bounding box center [411, 218] width 30 height 12
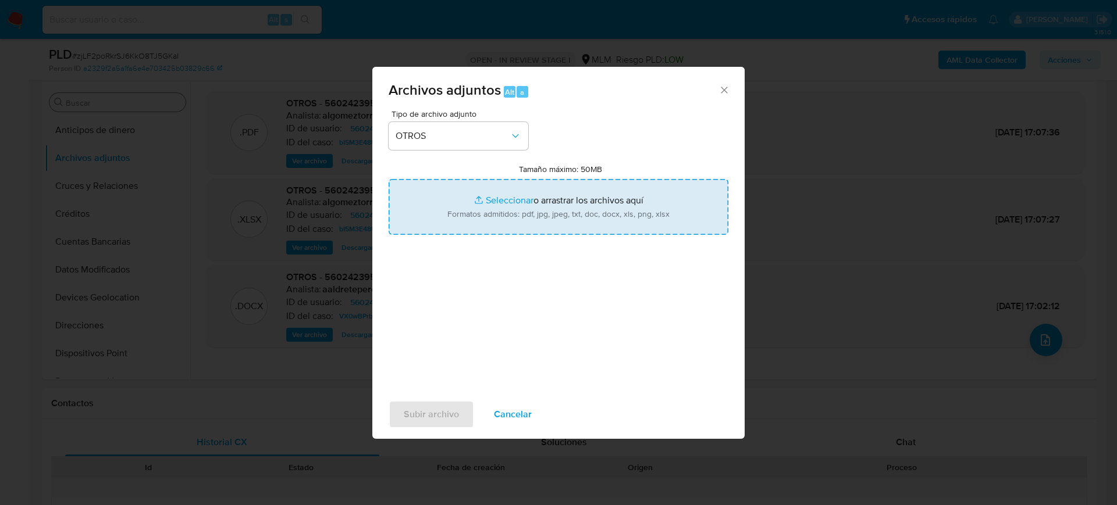
type input "C:\fakepath\560242395_Juan Alcala_Julio2025.pdf"
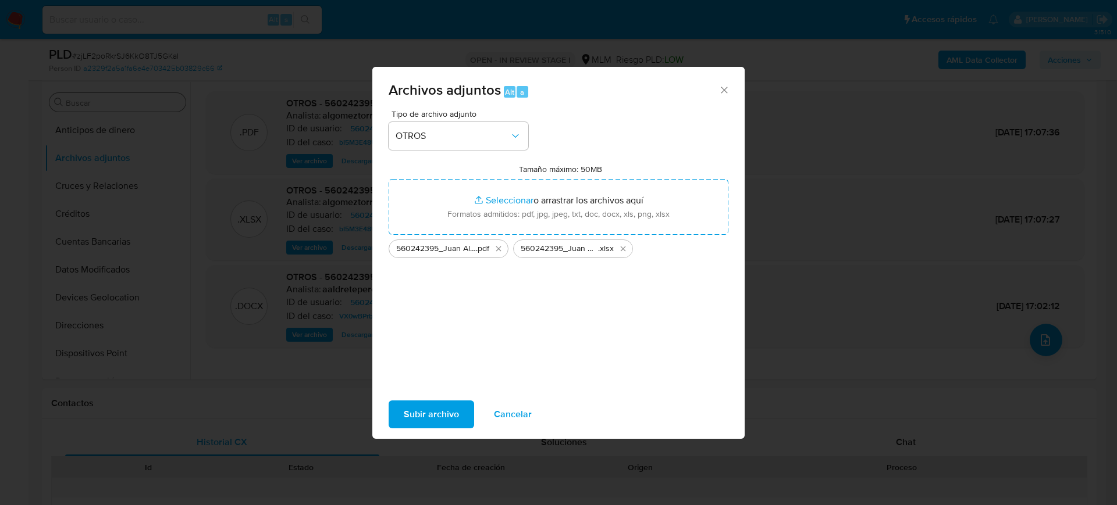
click at [441, 415] on span "Subir archivo" at bounding box center [431, 415] width 55 height 26
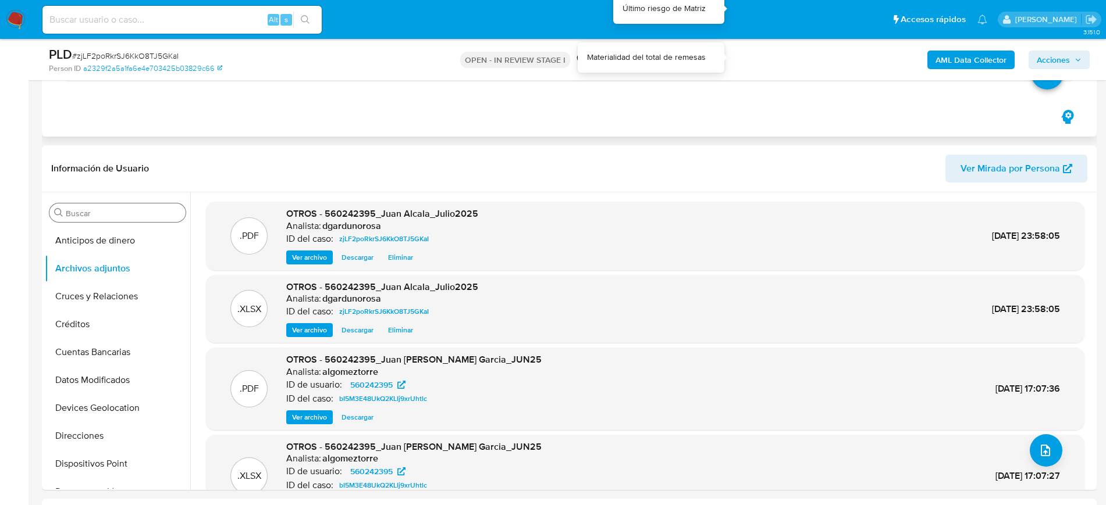
scroll to position [291, 0]
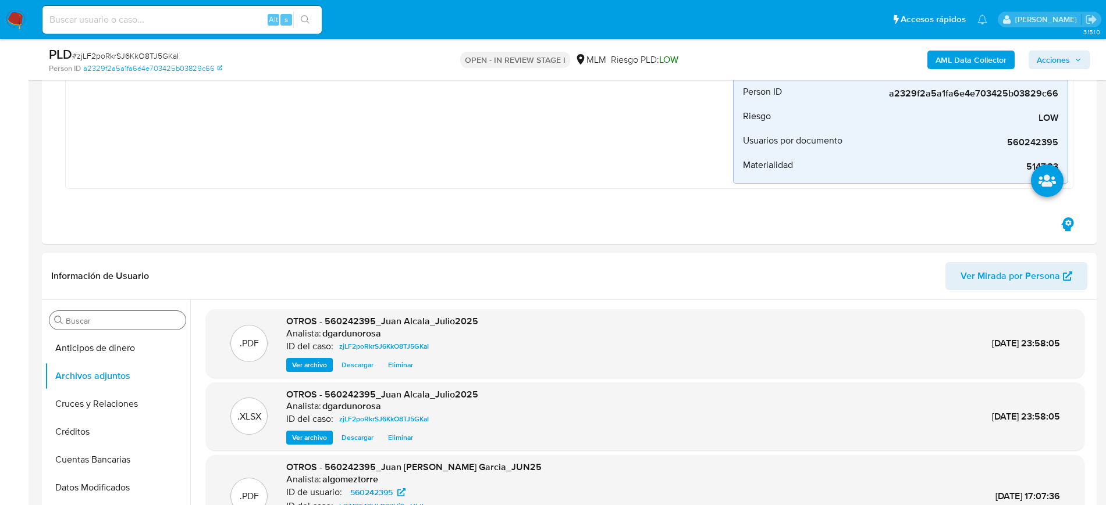
drag, startPoint x: 1078, startPoint y: 60, endPoint x: 1073, endPoint y: 63, distance: 6.0
click at [1078, 60] on icon "button" at bounding box center [1078, 59] width 5 height 3
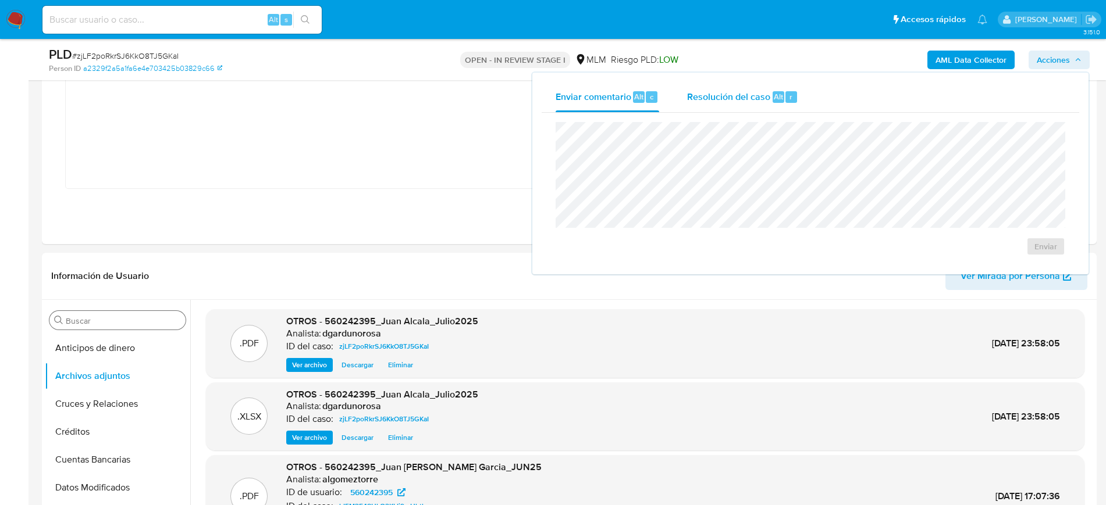
click at [724, 111] on div "Resolución del caso Alt r" at bounding box center [742, 97] width 111 height 30
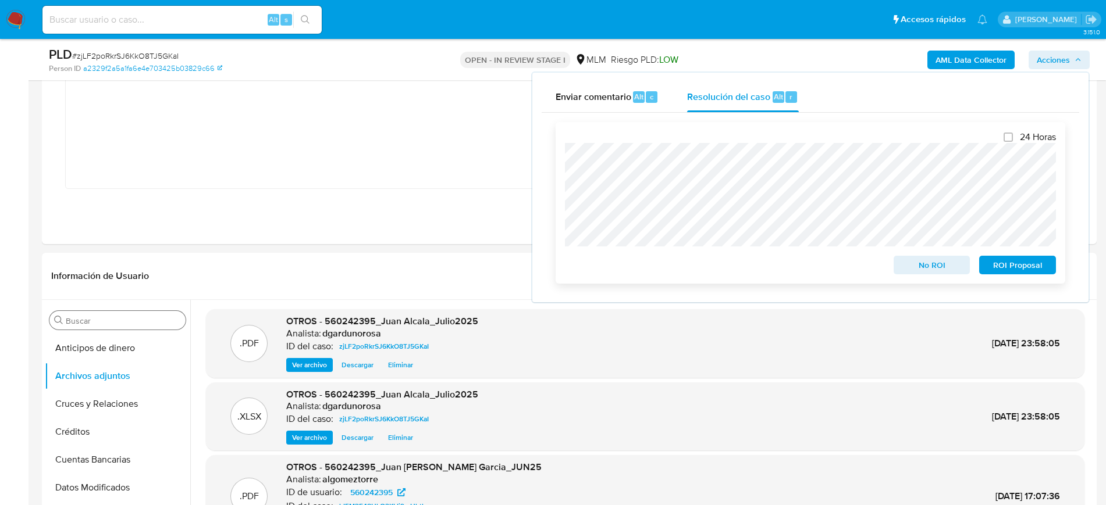
click at [944, 270] on span "No ROI" at bounding box center [932, 265] width 60 height 16
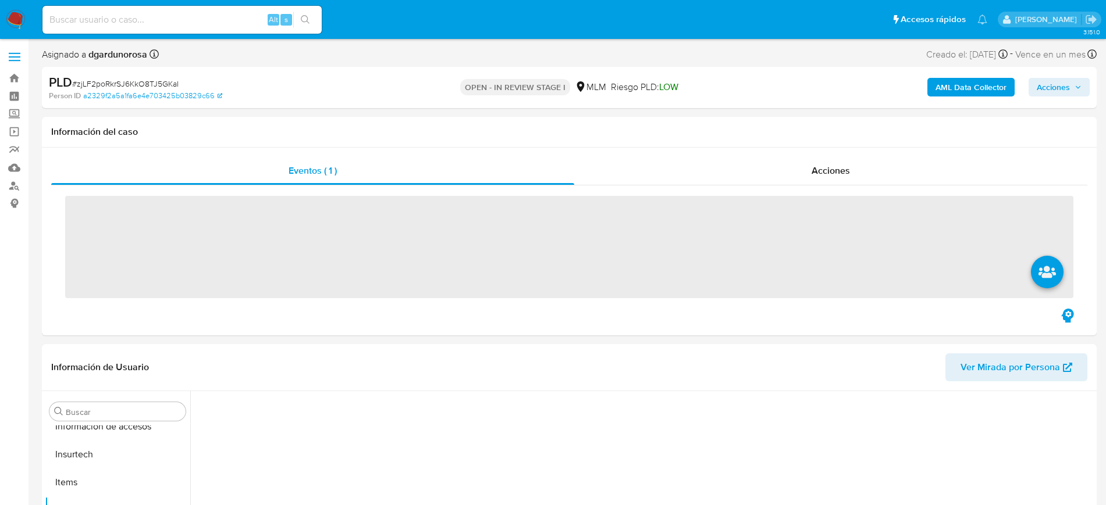
scroll to position [464, 0]
click at [140, 24] on input at bounding box center [181, 19] width 279 height 15
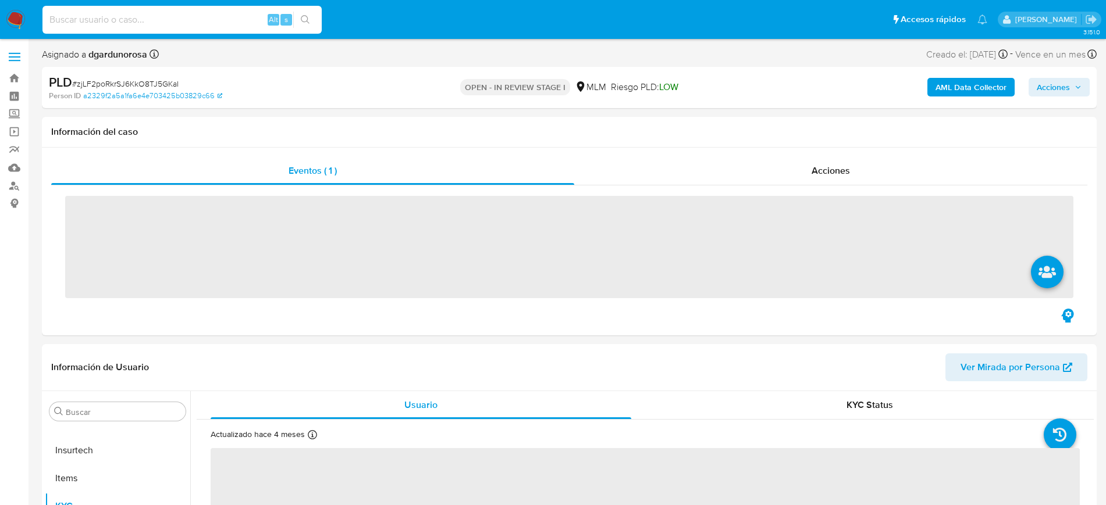
click at [136, 12] on input at bounding box center [181, 19] width 279 height 15
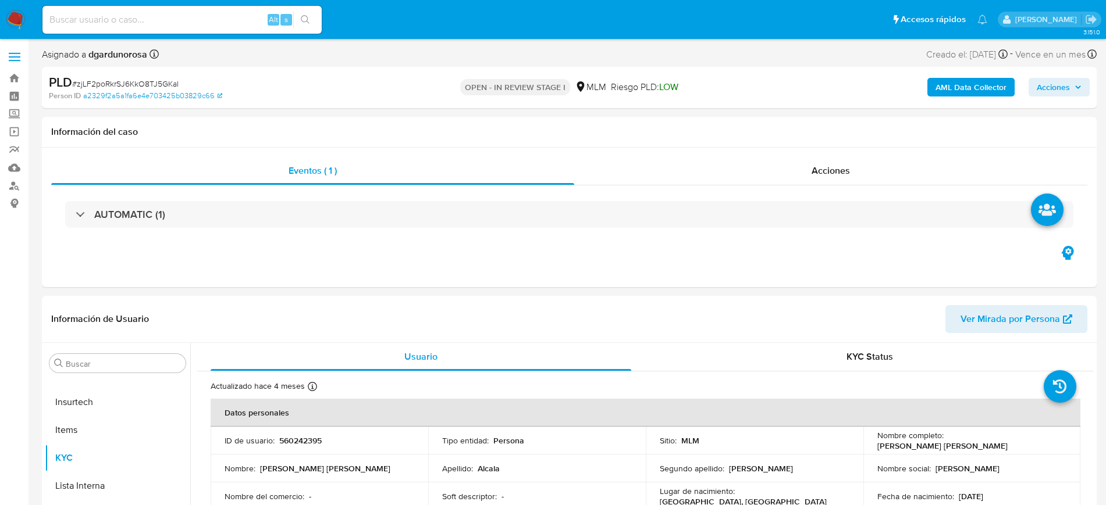
select select "10"
click at [142, 18] on input at bounding box center [181, 19] width 279 height 15
paste input "1754640851"
type input "1754640851"
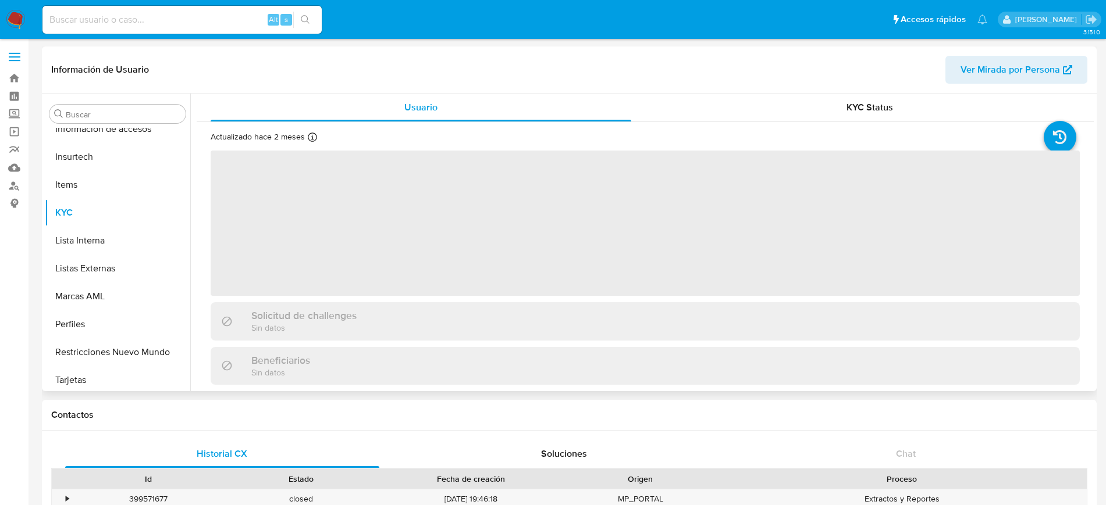
scroll to position [464, 0]
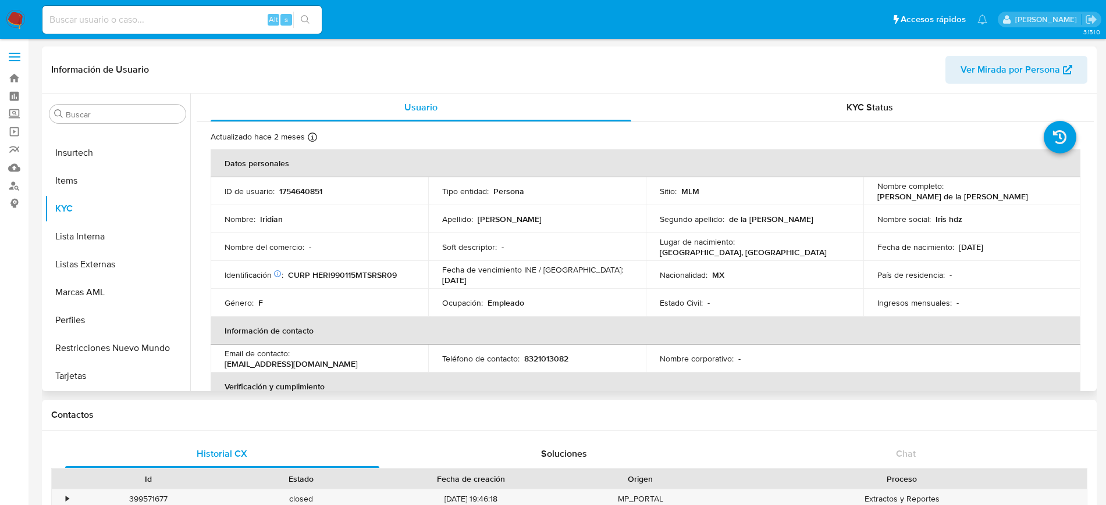
select select "10"
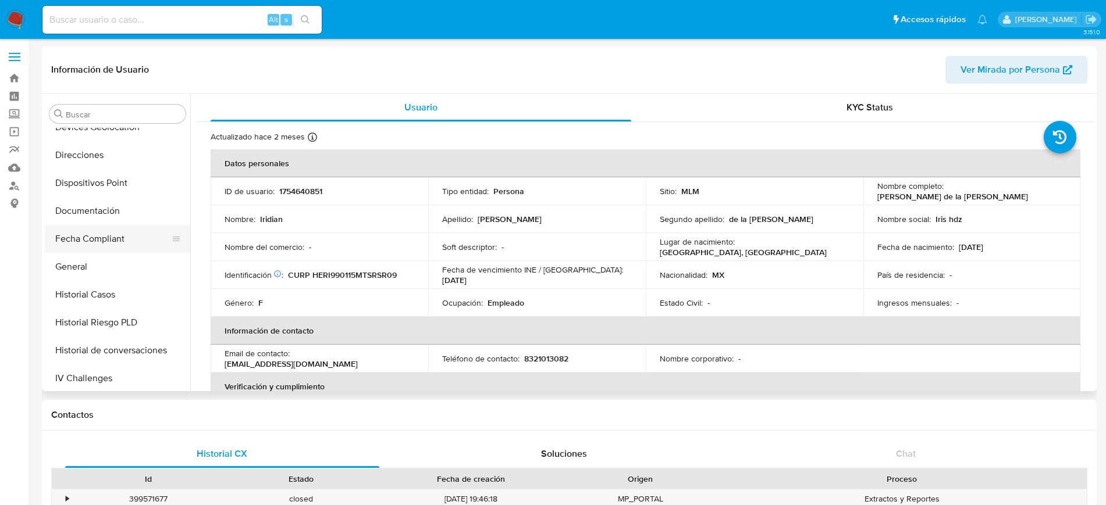
scroll to position [173, 0]
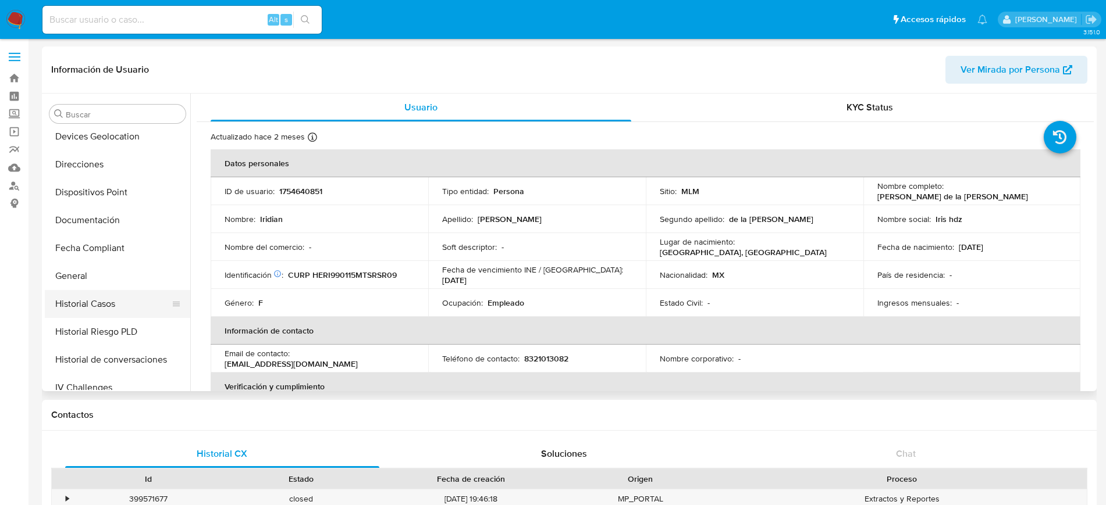
click at [100, 301] on button "Historial Casos" at bounding box center [113, 304] width 136 height 28
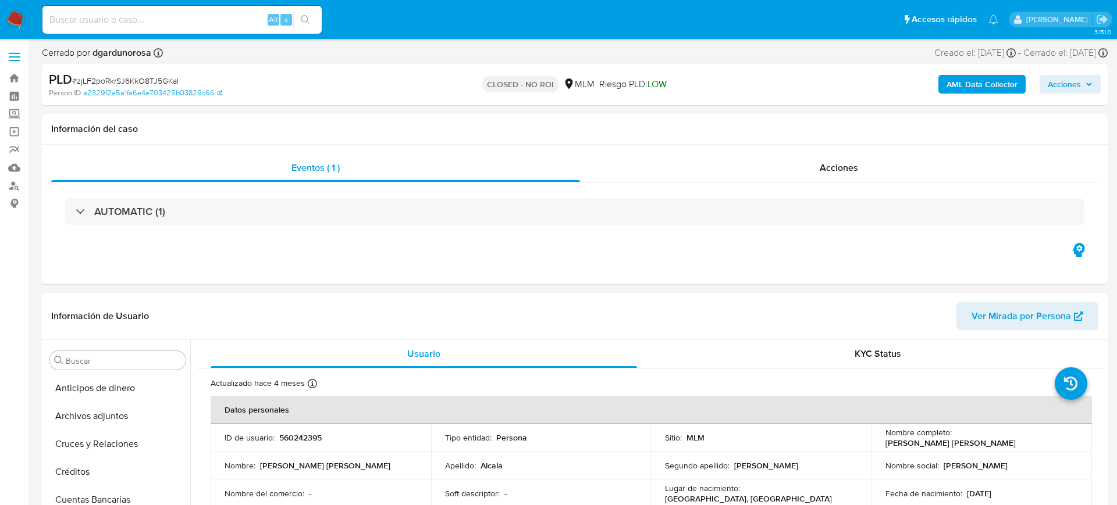
select select "10"
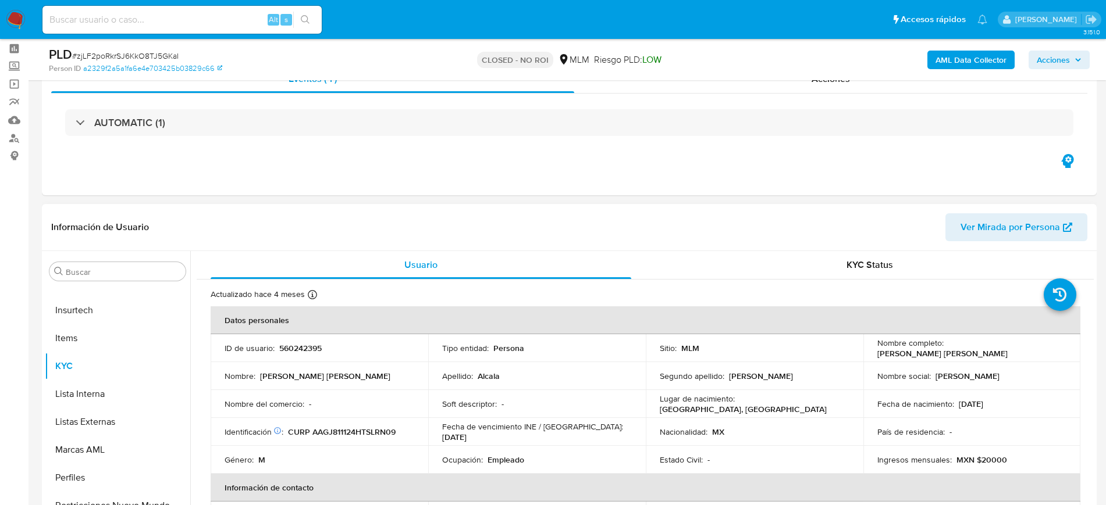
scroll to position [73, 0]
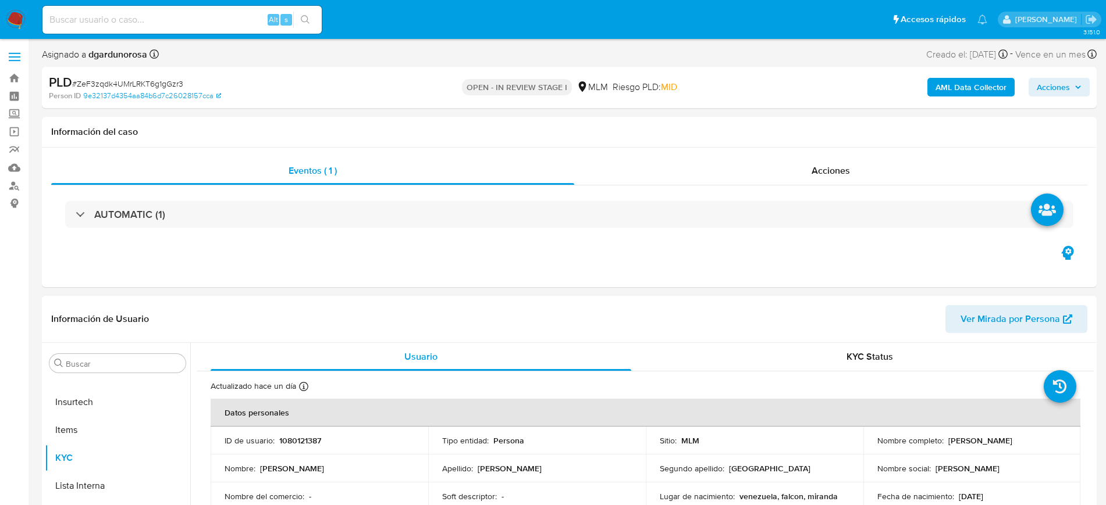
scroll to position [73, 0]
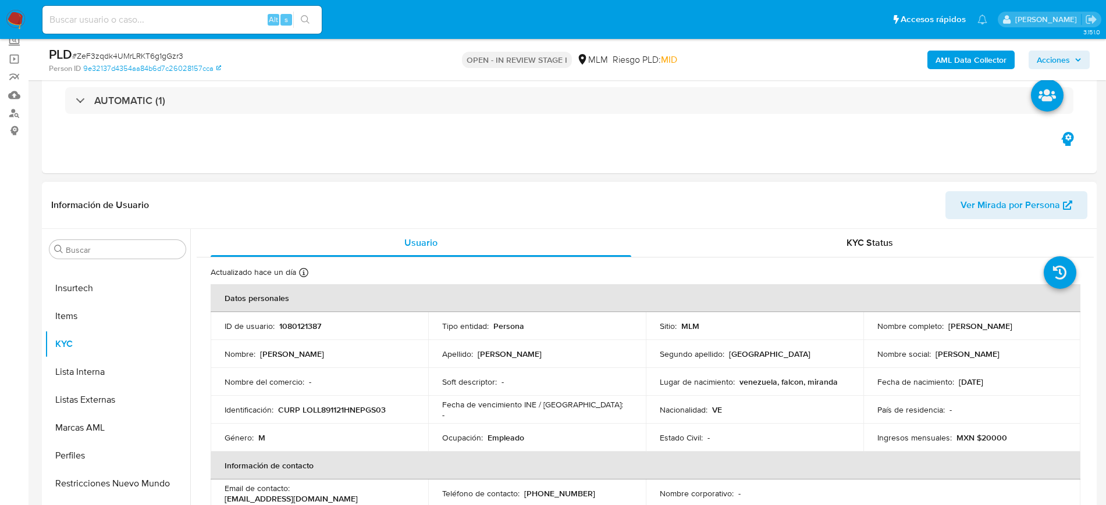
select select "10"
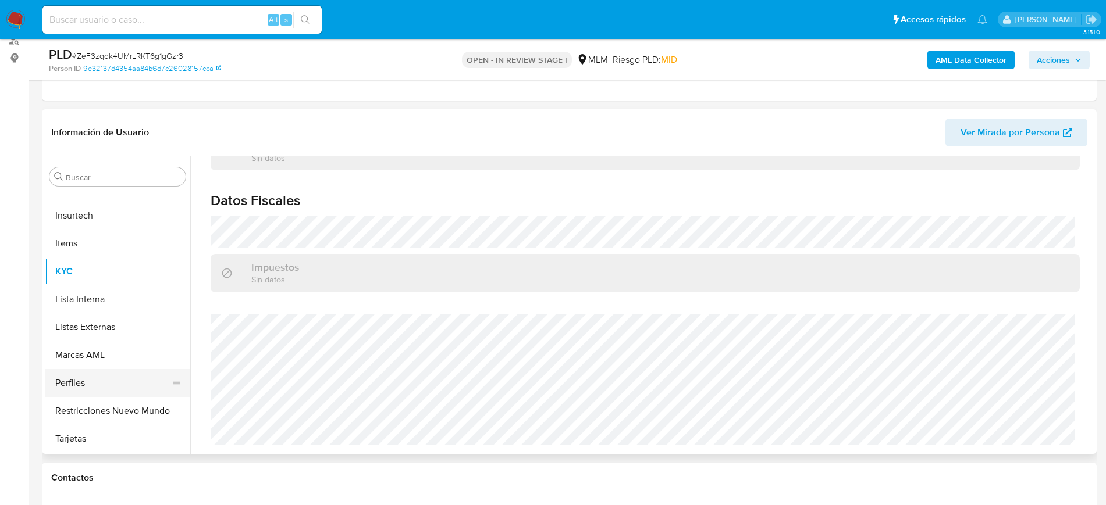
scroll to position [318, 0]
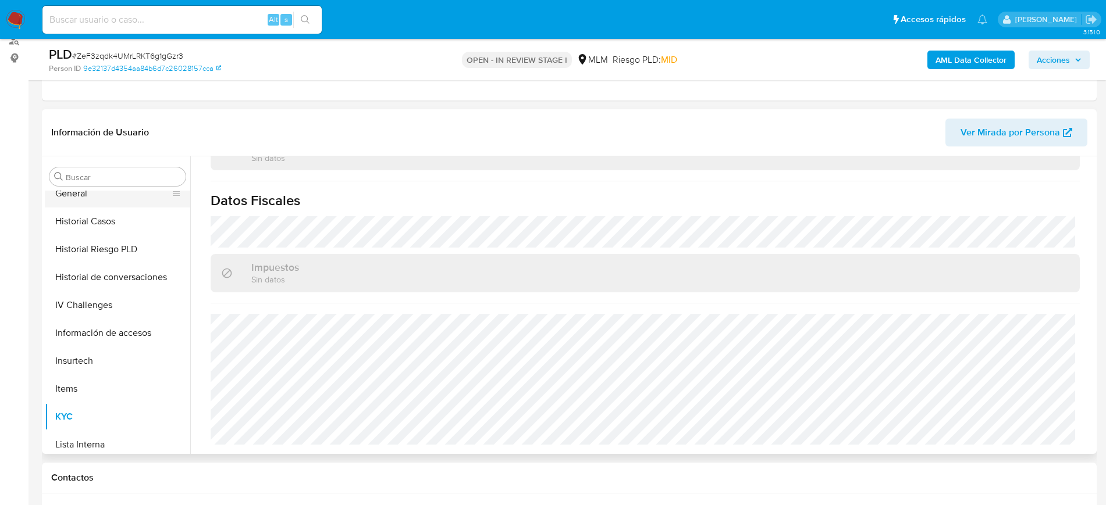
click at [97, 204] on button "General" at bounding box center [113, 194] width 136 height 28
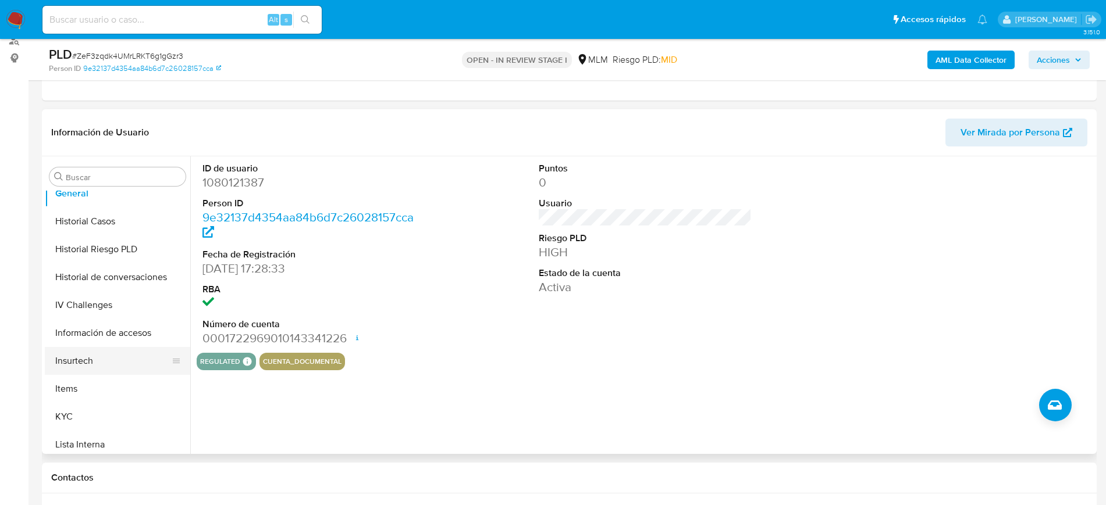
scroll to position [464, 0]
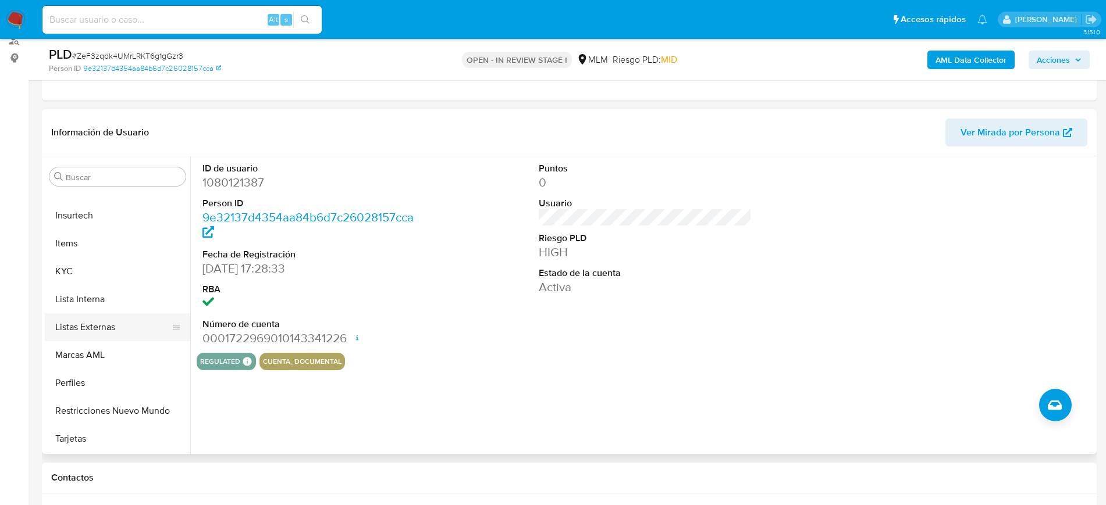
click at [115, 341] on button "Marcas AML" at bounding box center [117, 355] width 145 height 28
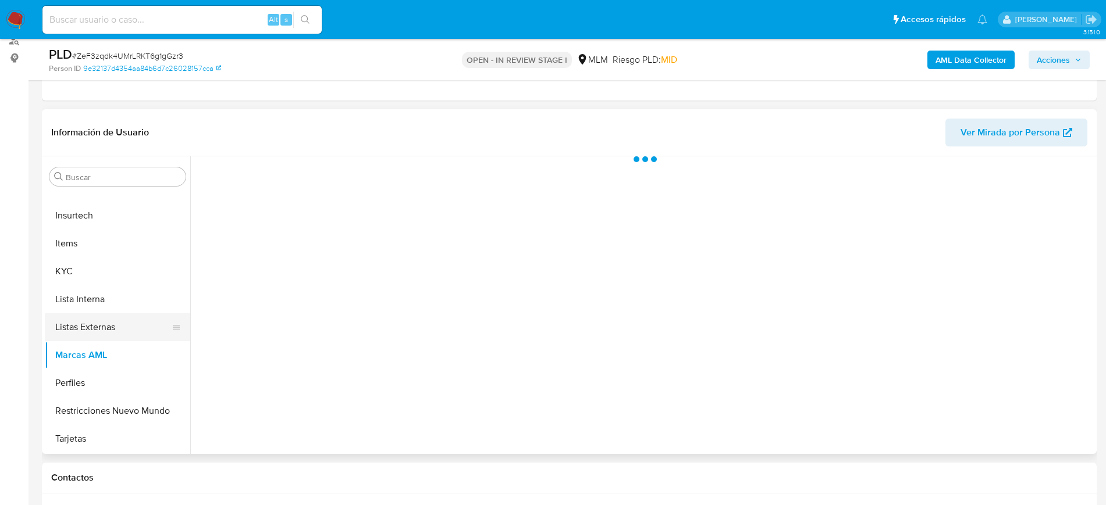
click at [111, 336] on button "Listas Externas" at bounding box center [113, 328] width 136 height 28
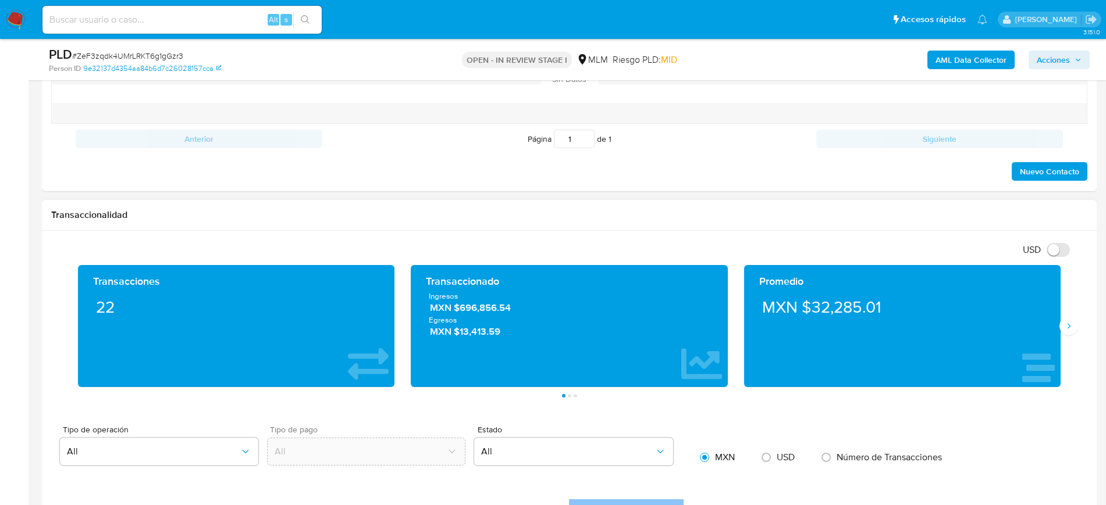
scroll to position [727, 0]
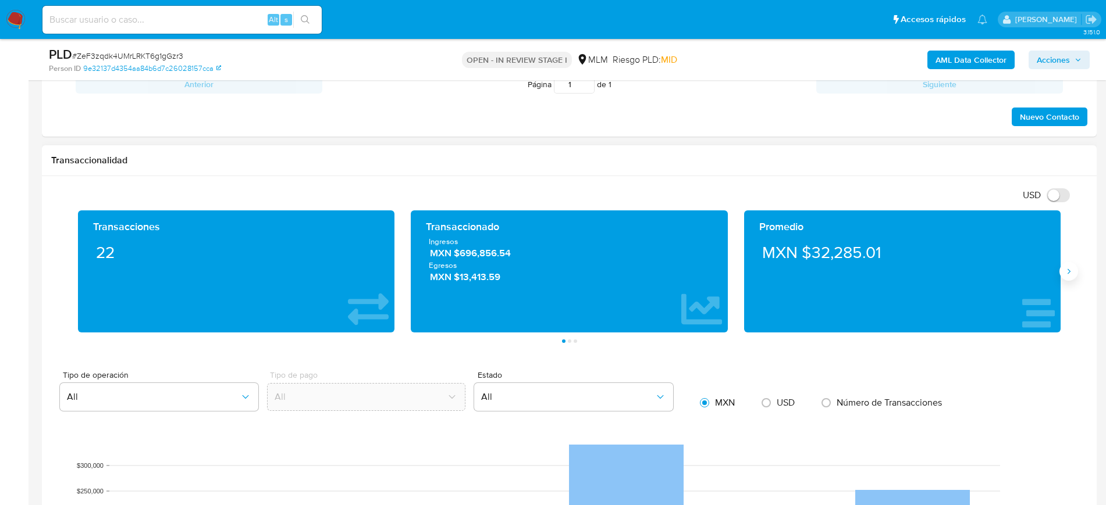
click at [1074, 270] on button "Siguiente" at bounding box center [1068, 271] width 19 height 19
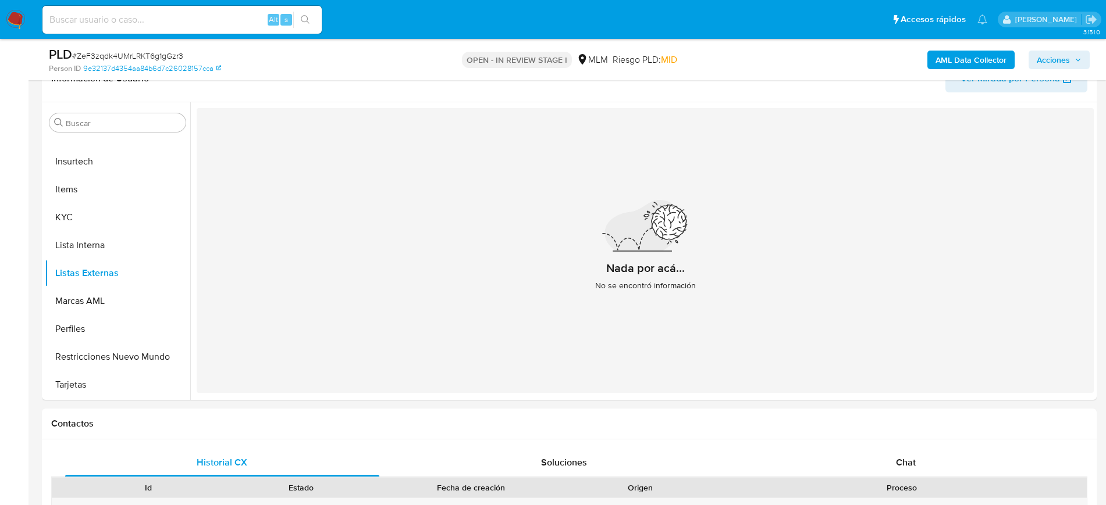
scroll to position [73, 0]
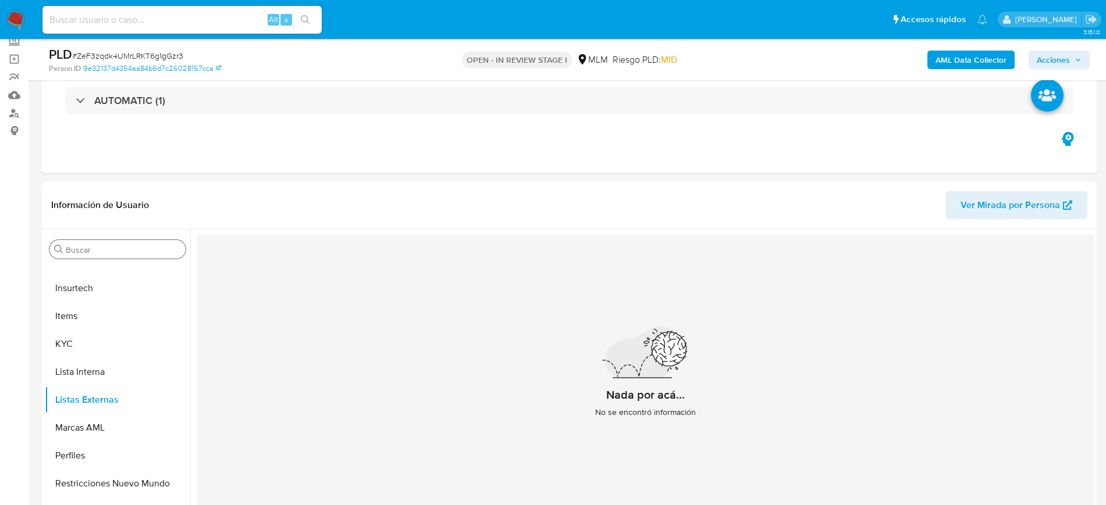
click at [80, 246] on input "Buscar" at bounding box center [123, 250] width 115 height 10
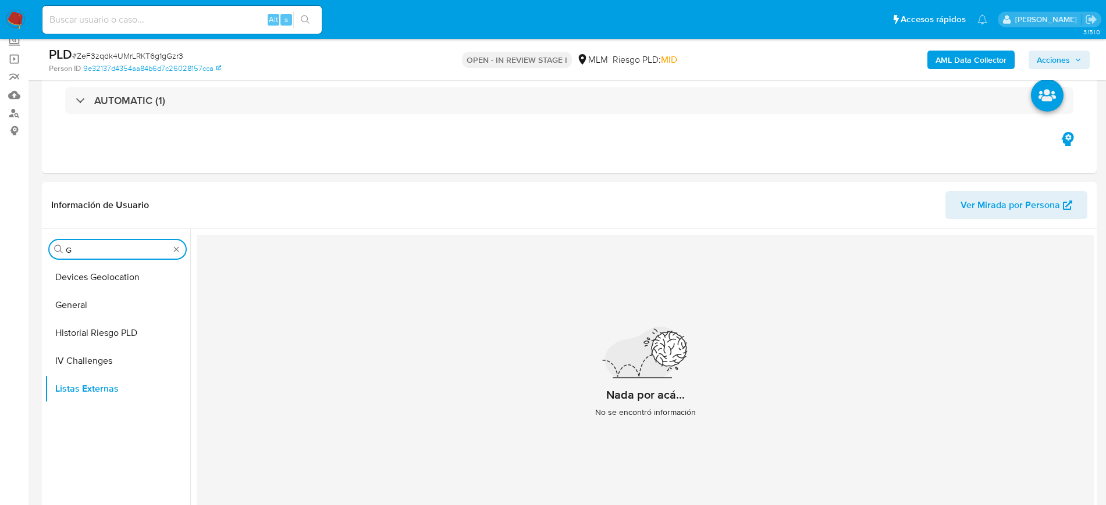
scroll to position [0, 0]
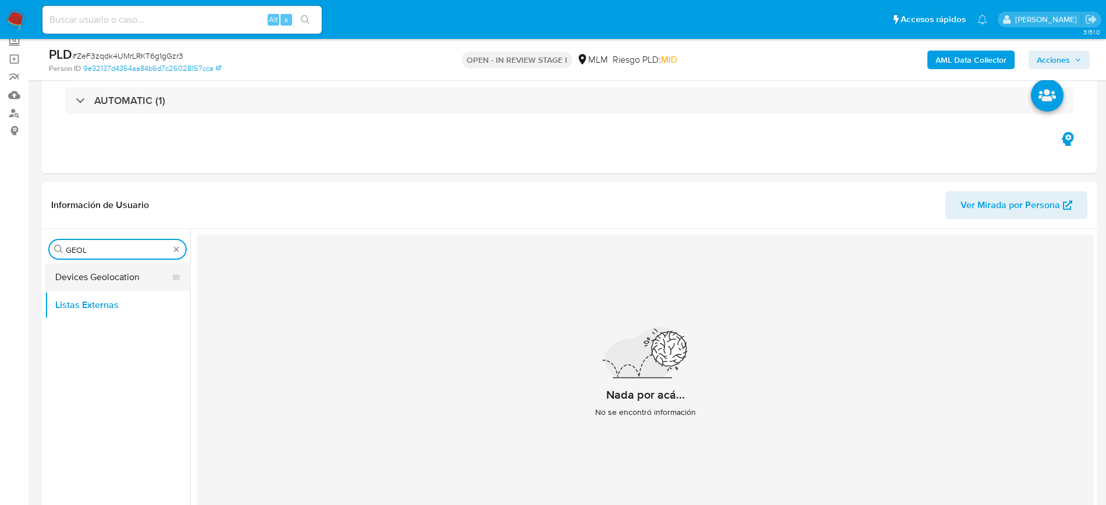
type input "GEOL"
click at [76, 272] on button "Devices Geolocation" at bounding box center [113, 278] width 136 height 28
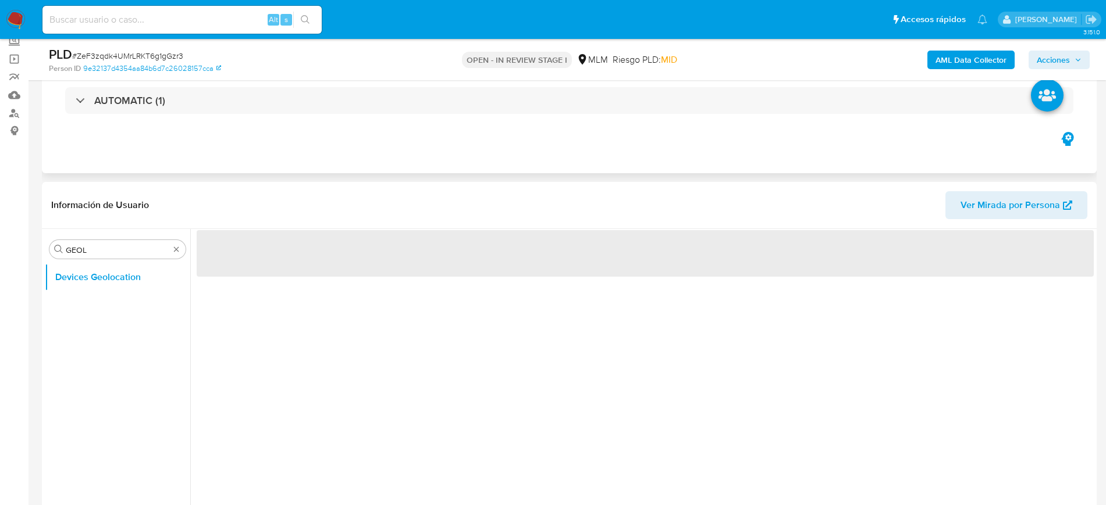
scroll to position [145, 0]
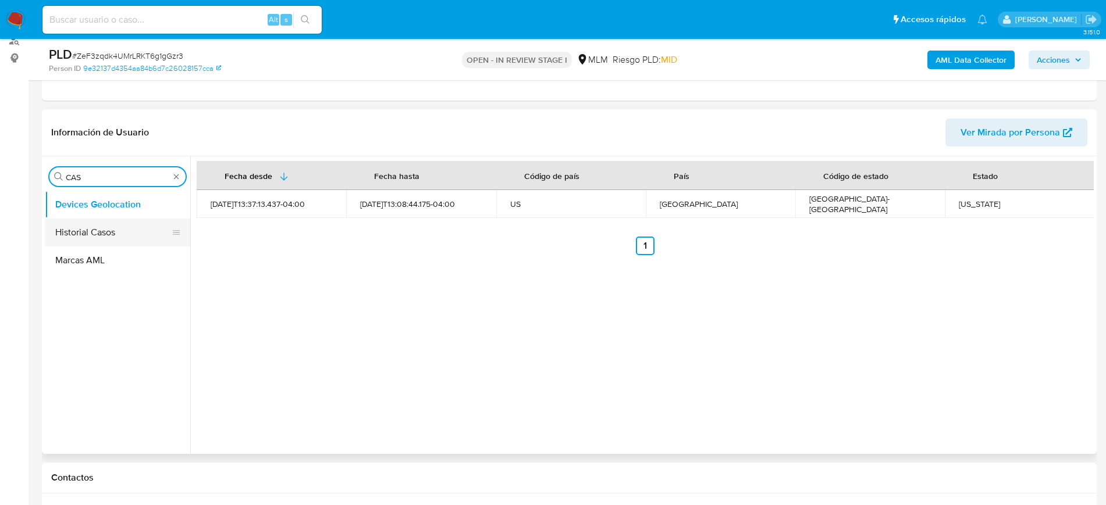
type input "CAS"
click at [102, 230] on button "Historial Casos" at bounding box center [113, 233] width 136 height 28
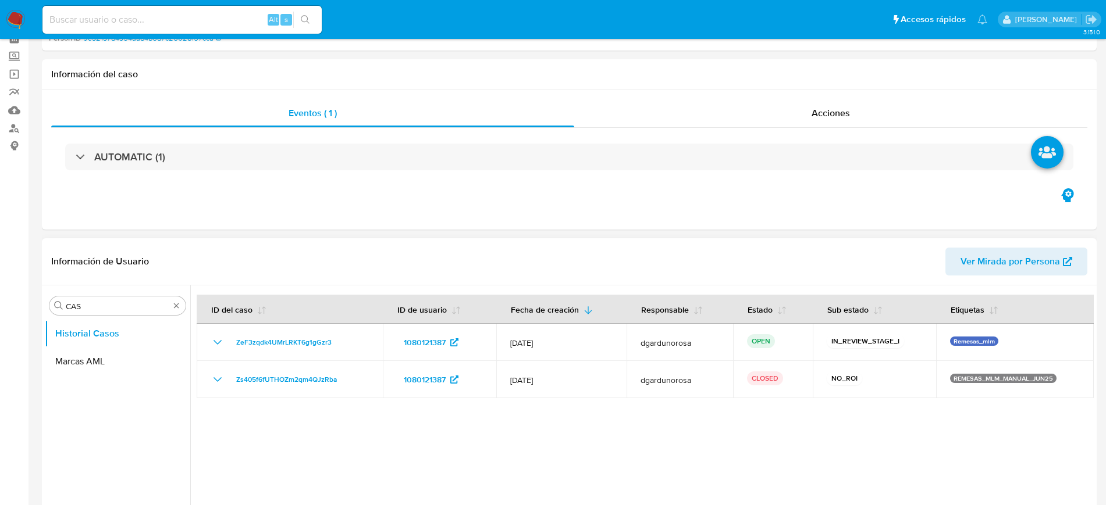
scroll to position [0, 0]
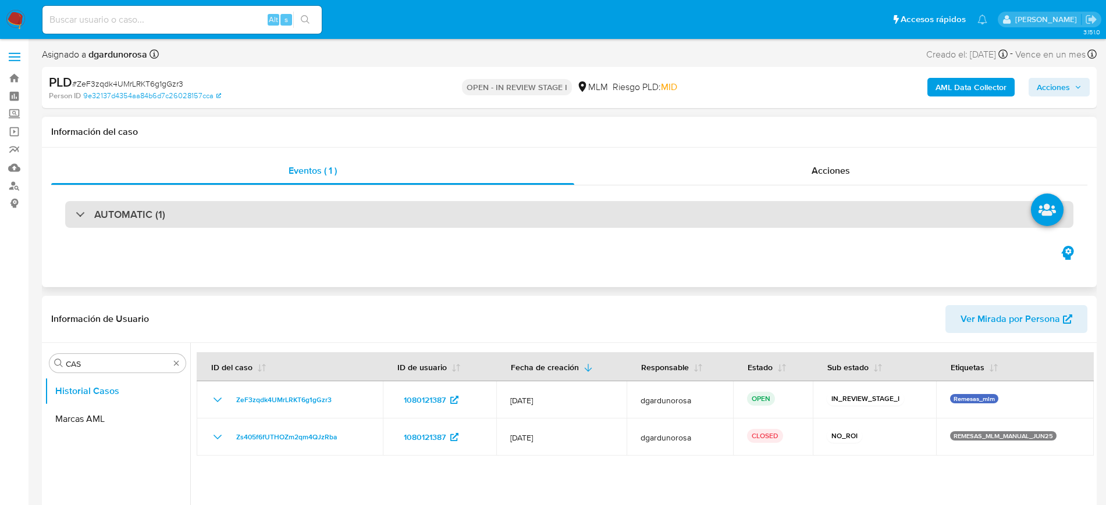
click at [143, 217] on h3 "AUTOMATIC (1)" at bounding box center [129, 214] width 71 height 13
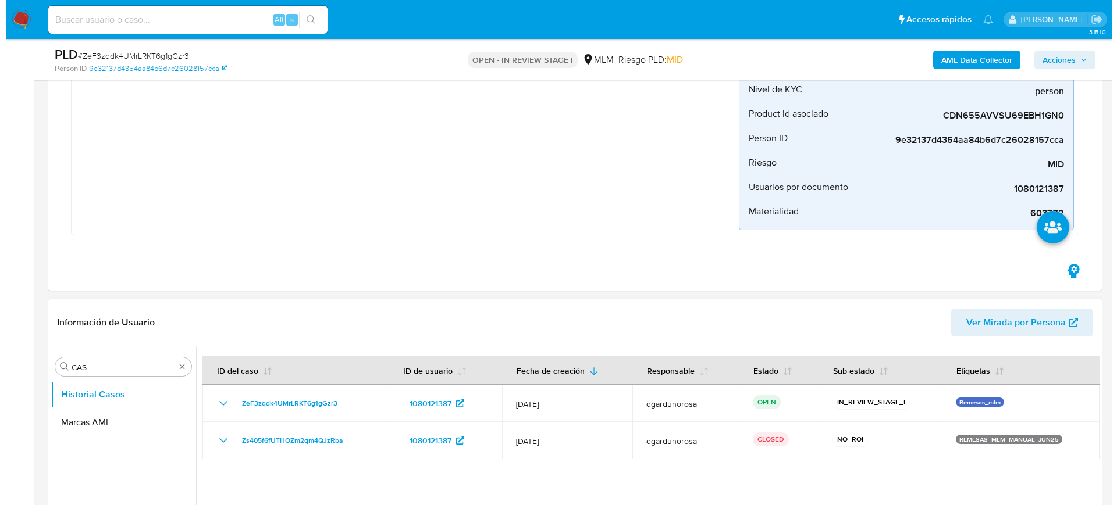
scroll to position [436, 0]
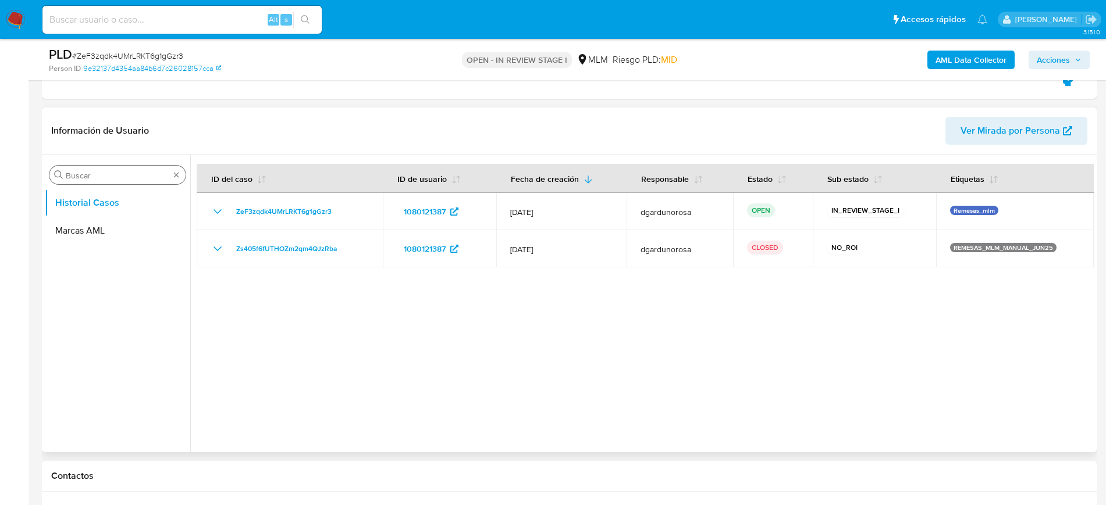
drag, startPoint x: 177, startPoint y: 174, endPoint x: 177, endPoint y: 183, distance: 9.3
type input "CONV"
click at [120, 218] on button "Historial de conversaciones" at bounding box center [113, 231] width 136 height 28
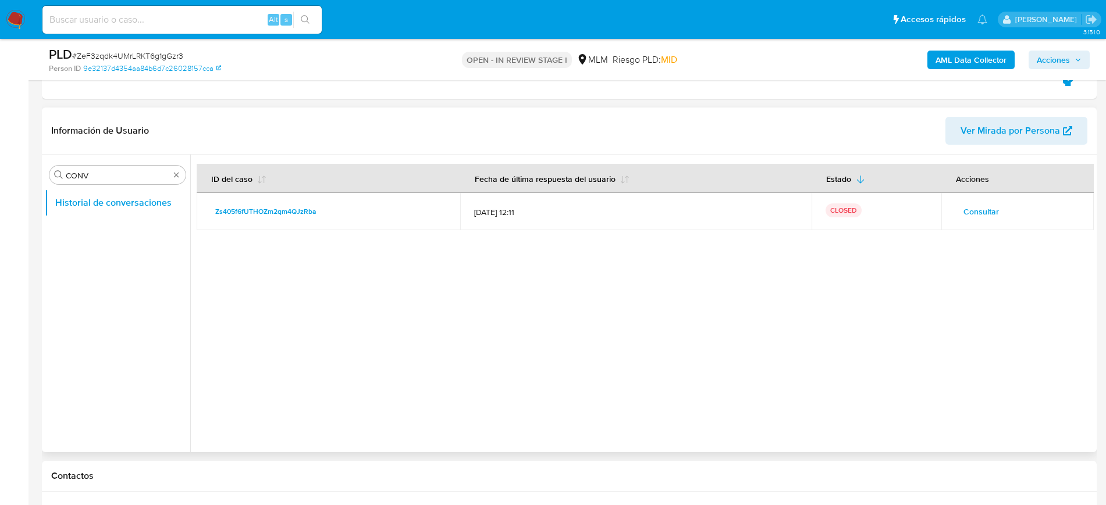
click at [981, 211] on span "Consultar" at bounding box center [980, 212] width 35 height 16
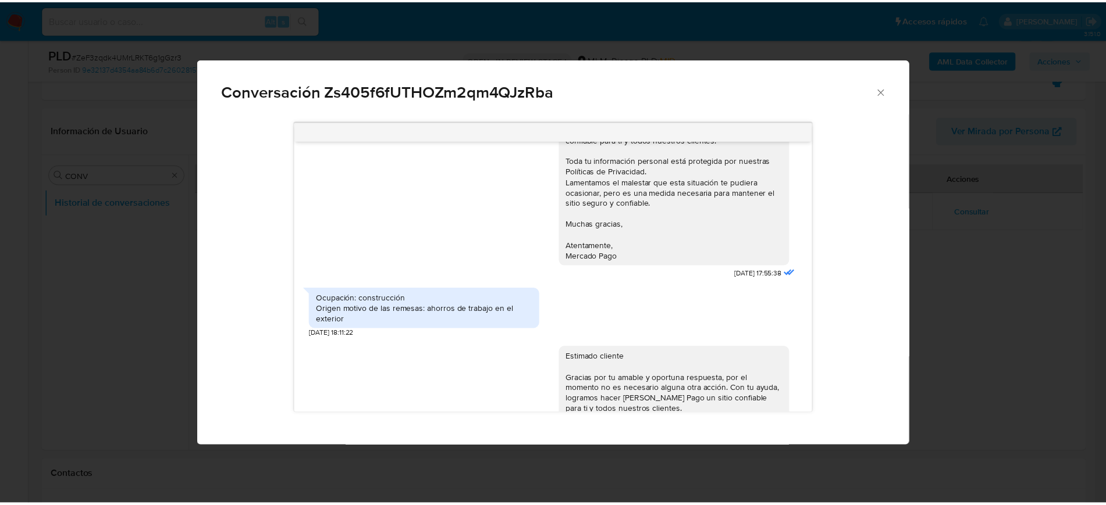
scroll to position [513, 0]
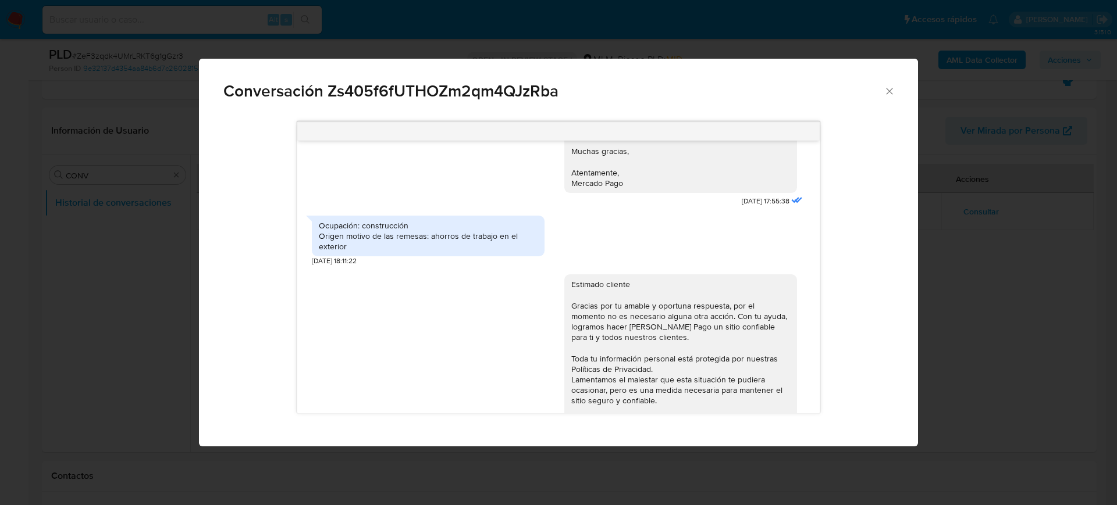
click at [889, 92] on icon "Cerrar" at bounding box center [890, 92] width 12 height 12
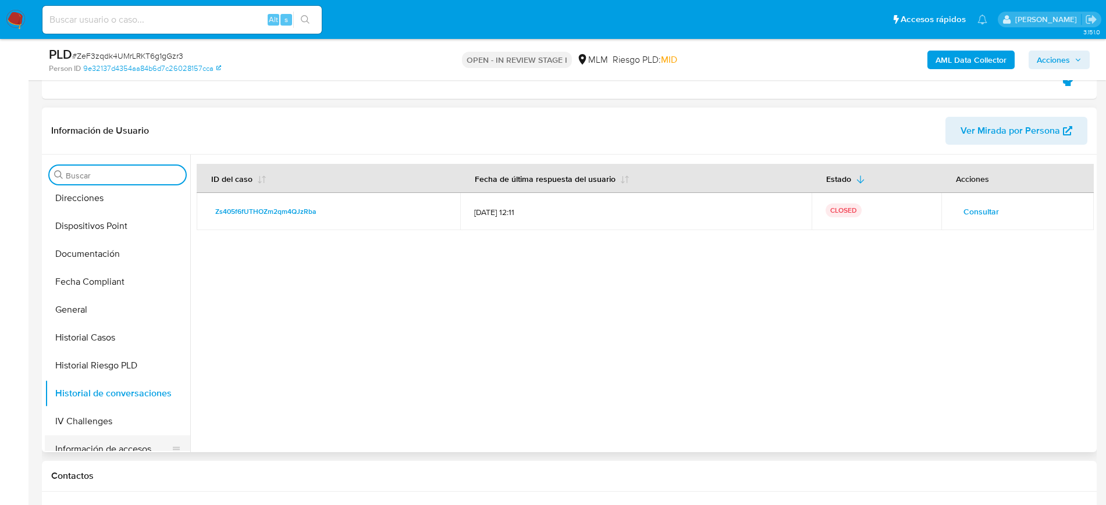
scroll to position [291, 0]
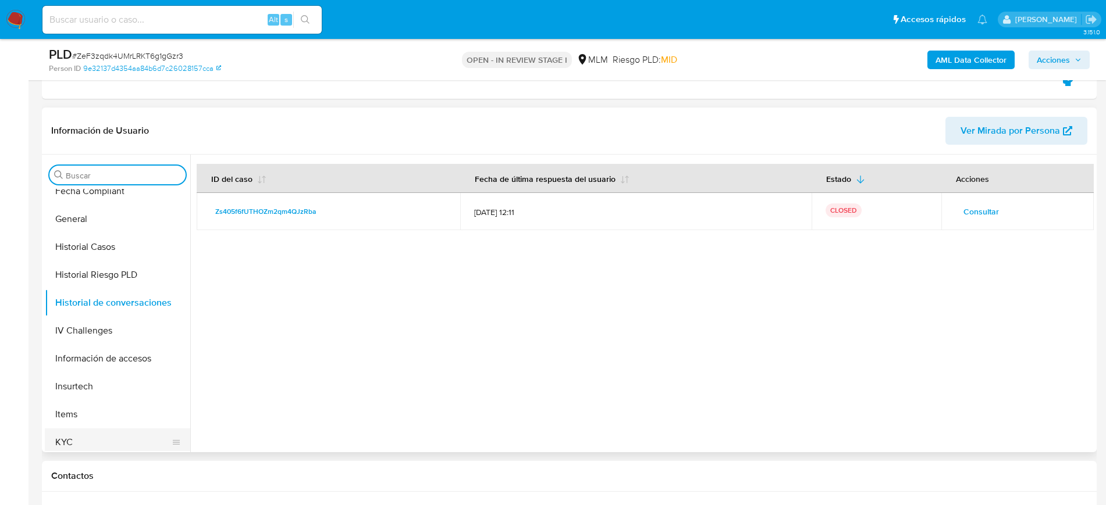
click at [88, 436] on button "KYC" at bounding box center [113, 443] width 136 height 28
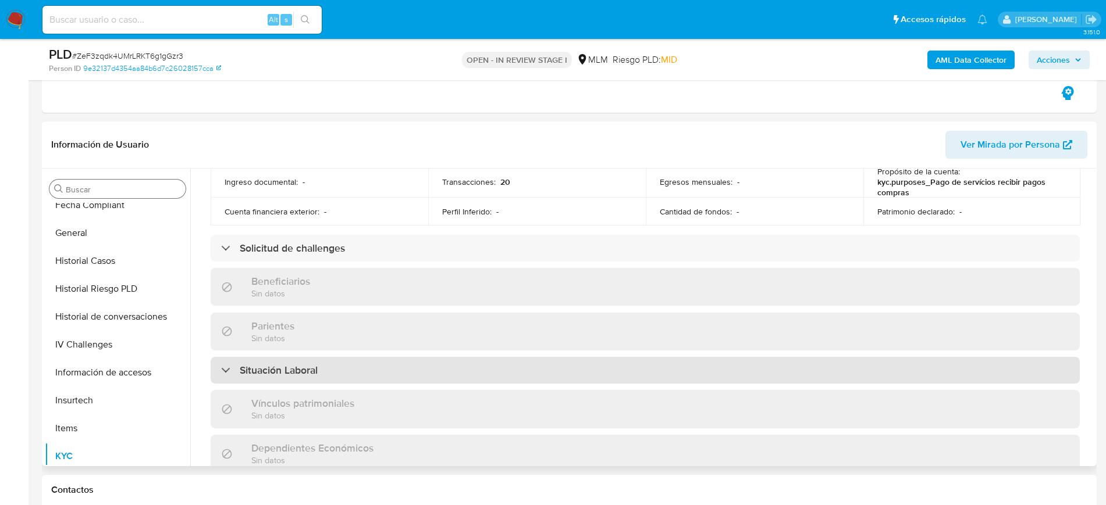
scroll to position [203, 0]
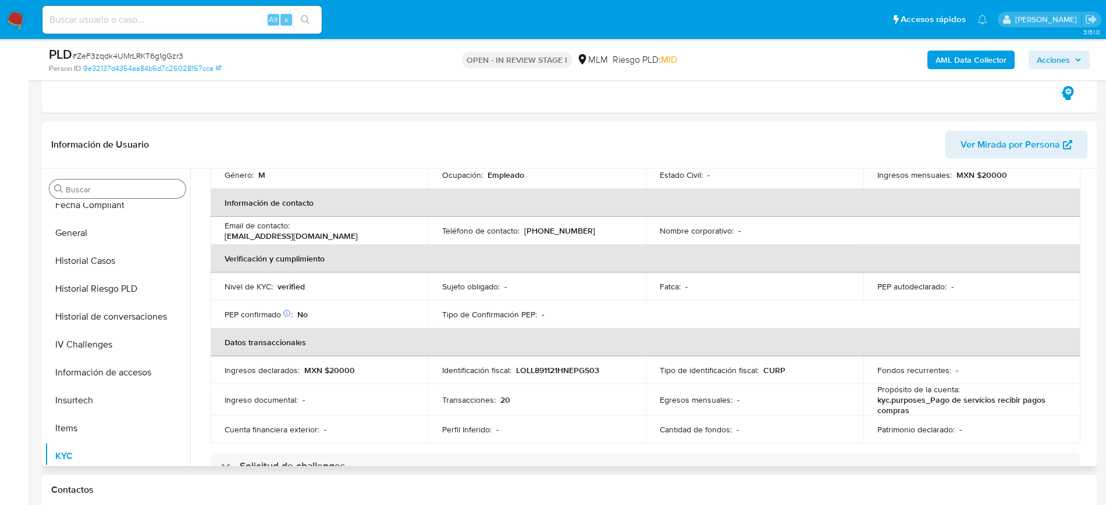
click at [556, 236] on p "[PHONE_NUMBER]" at bounding box center [559, 231] width 71 height 10
copy p "86827778"
click at [104, 269] on button "Historial Casos" at bounding box center [117, 261] width 145 height 28
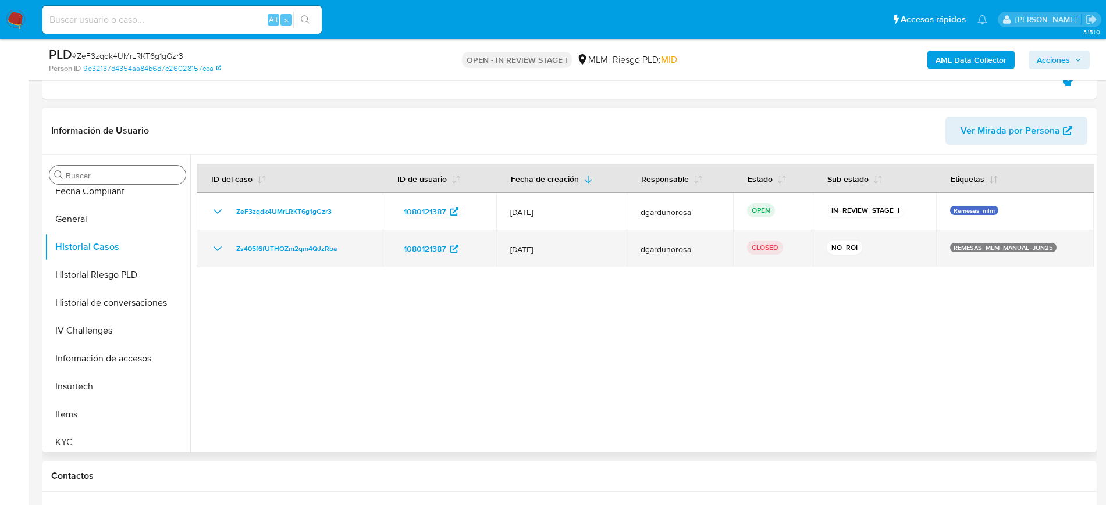
click at [211, 252] on icon "Mostrar/Ocultar" at bounding box center [218, 249] width 14 height 14
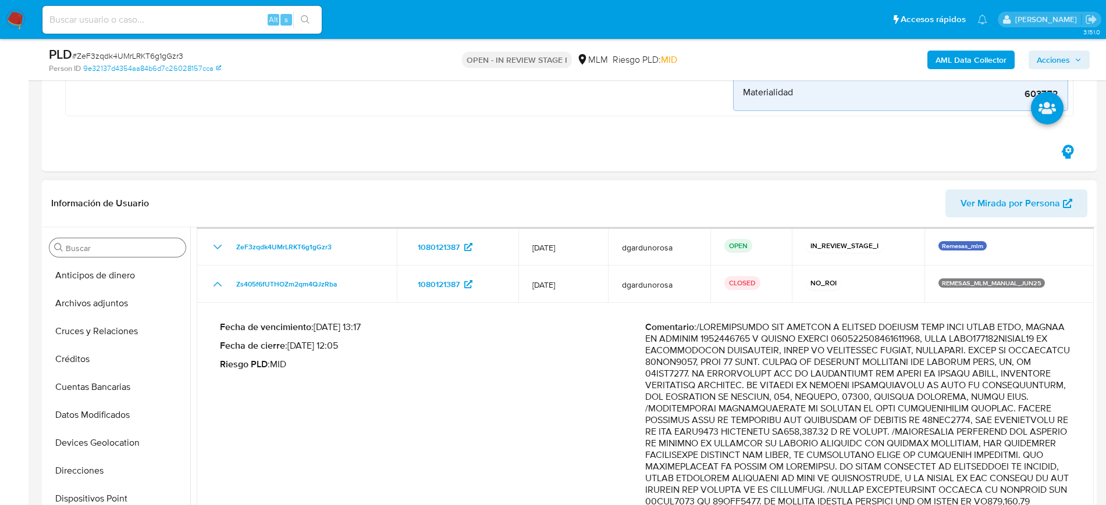
scroll to position [73, 0]
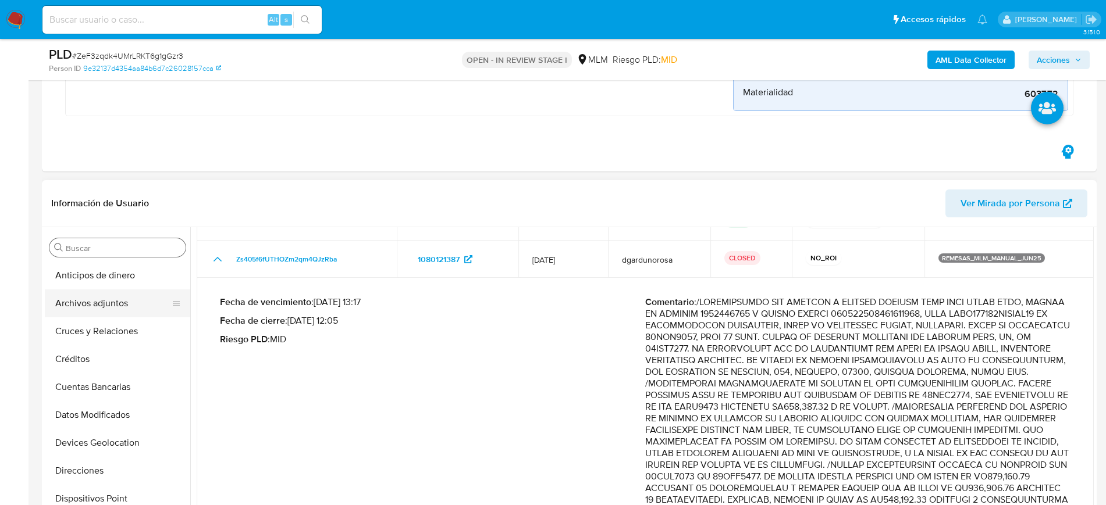
click at [117, 304] on button "Archivos adjuntos" at bounding box center [113, 304] width 136 height 28
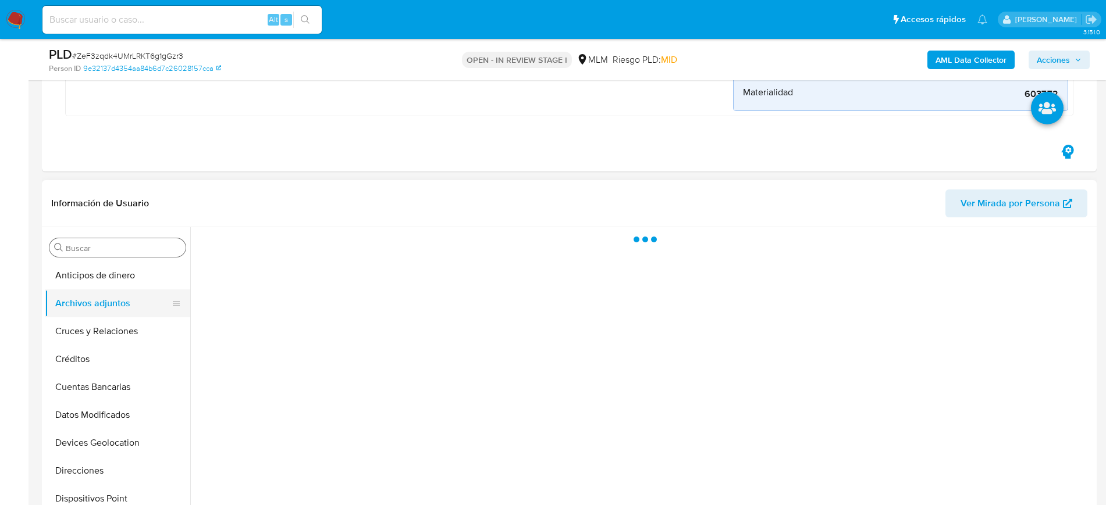
scroll to position [0, 0]
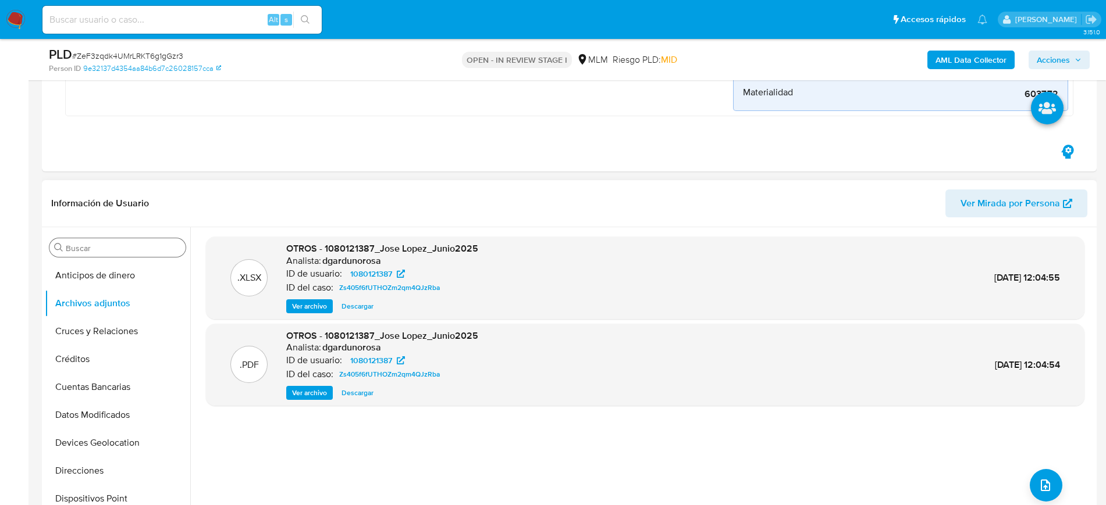
click at [315, 387] on span "Ver archivo" at bounding box center [309, 393] width 35 height 12
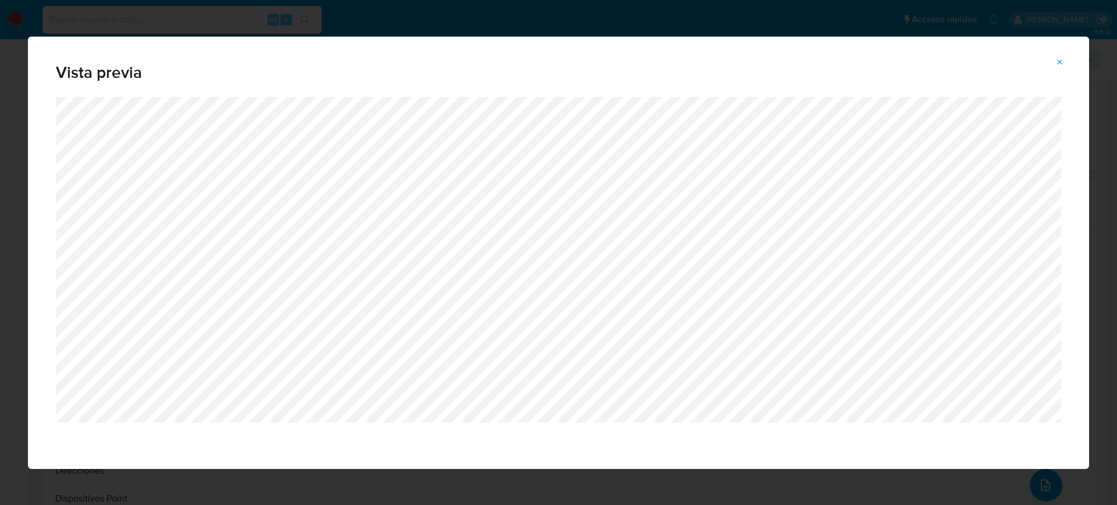
click at [1062, 62] on icon "Attachment preview" at bounding box center [1059, 62] width 9 height 9
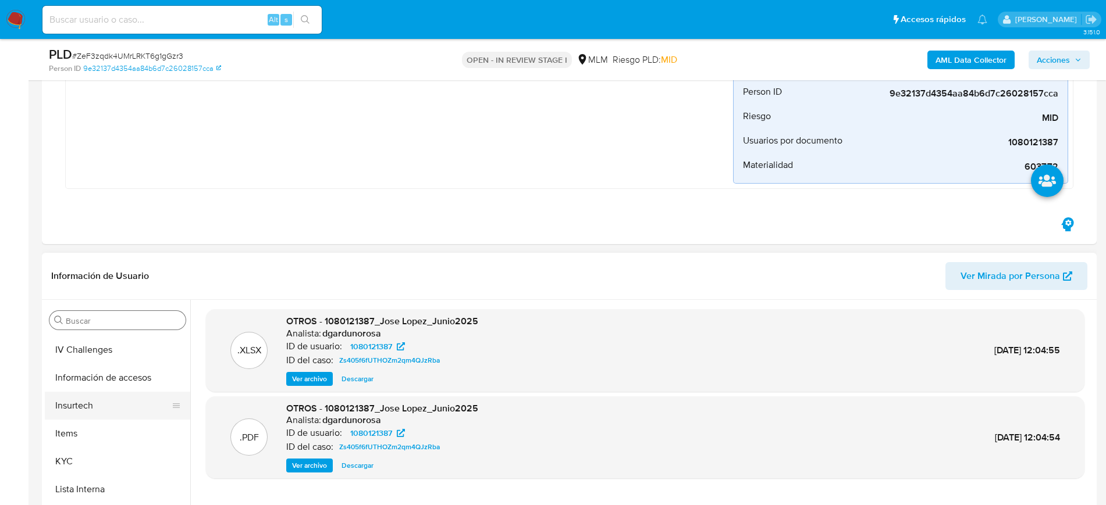
scroll to position [464, 0]
click at [87, 413] on button "KYC" at bounding box center [113, 415] width 136 height 28
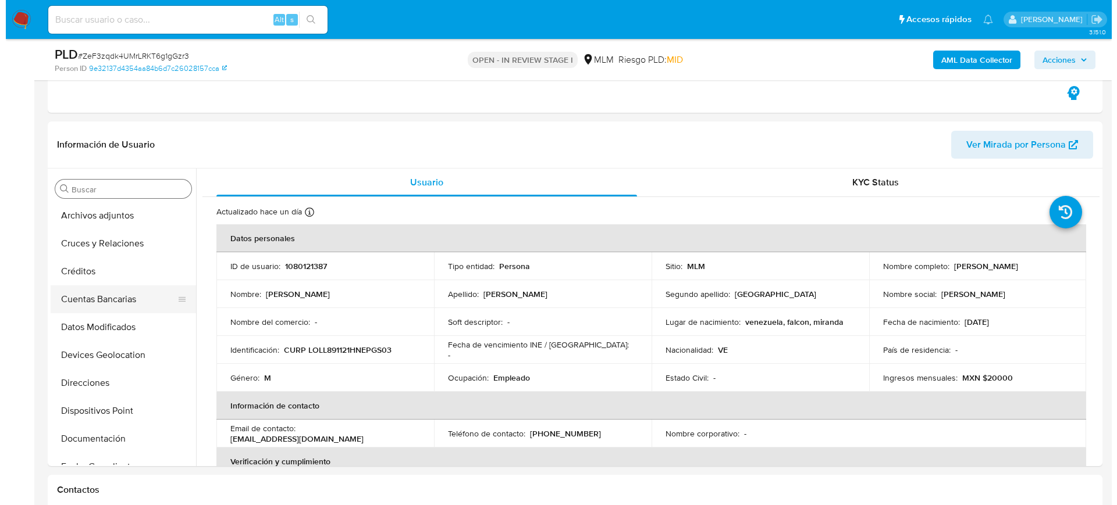
scroll to position [27, 0]
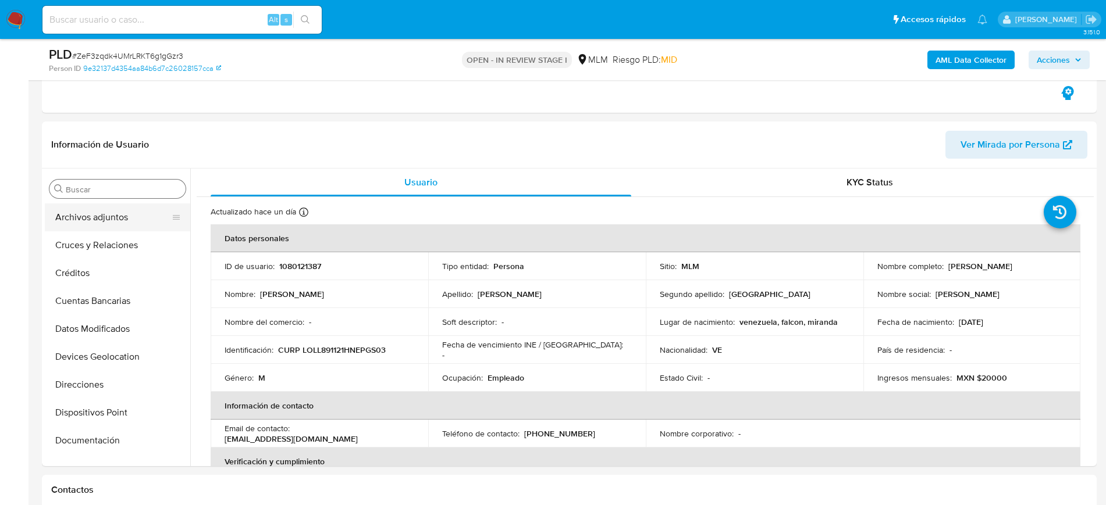
click at [89, 219] on button "Archivos adjuntos" at bounding box center [113, 218] width 136 height 28
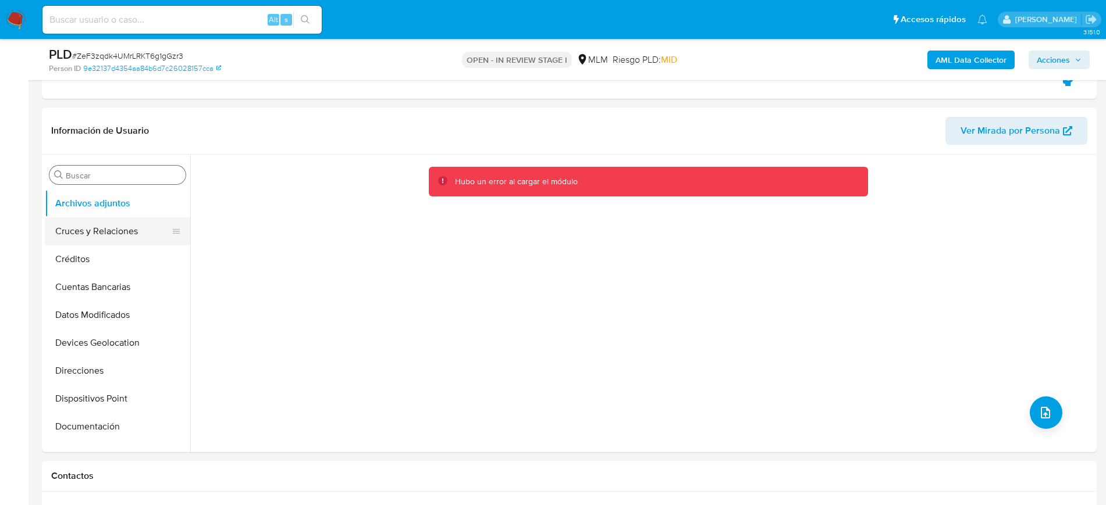
click at [122, 230] on button "Cruces y Relaciones" at bounding box center [113, 232] width 136 height 28
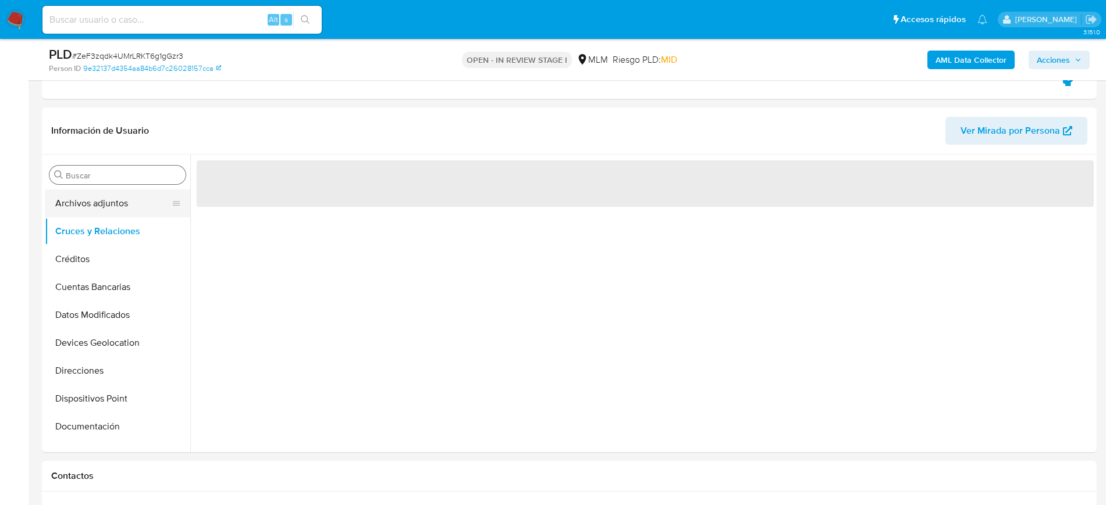
click at [111, 196] on button "Archivos adjuntos" at bounding box center [113, 204] width 136 height 28
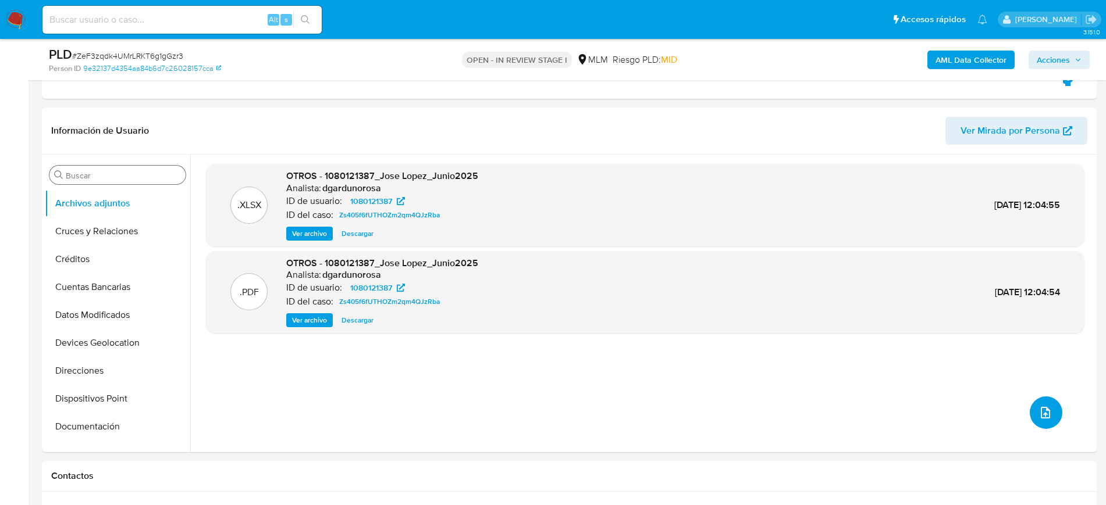
click at [1035, 422] on button "upload-file" at bounding box center [1046, 413] width 33 height 33
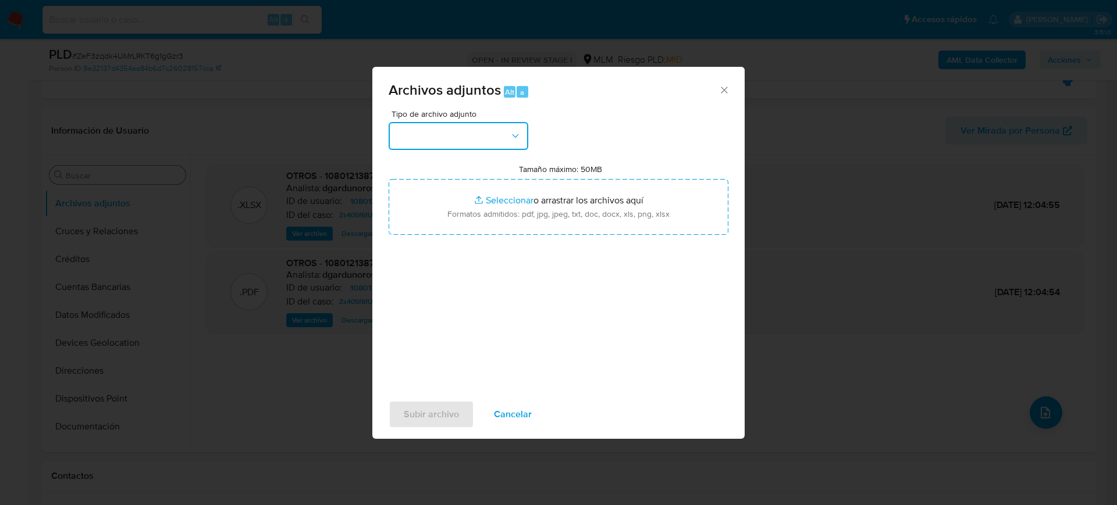
click at [478, 138] on button "button" at bounding box center [459, 136] width 140 height 28
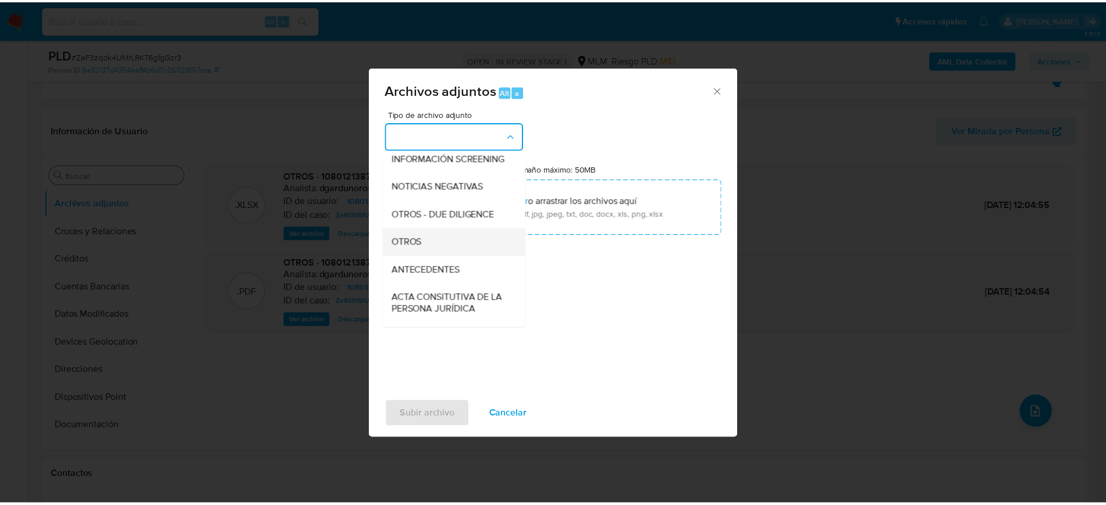
scroll to position [145, 0]
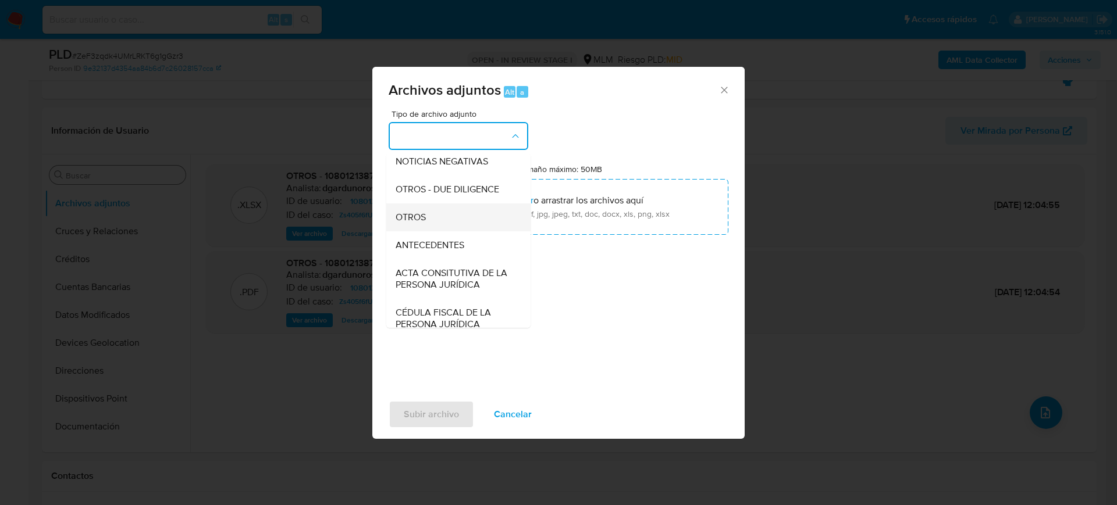
click at [416, 223] on span "OTROS" at bounding box center [411, 218] width 30 height 12
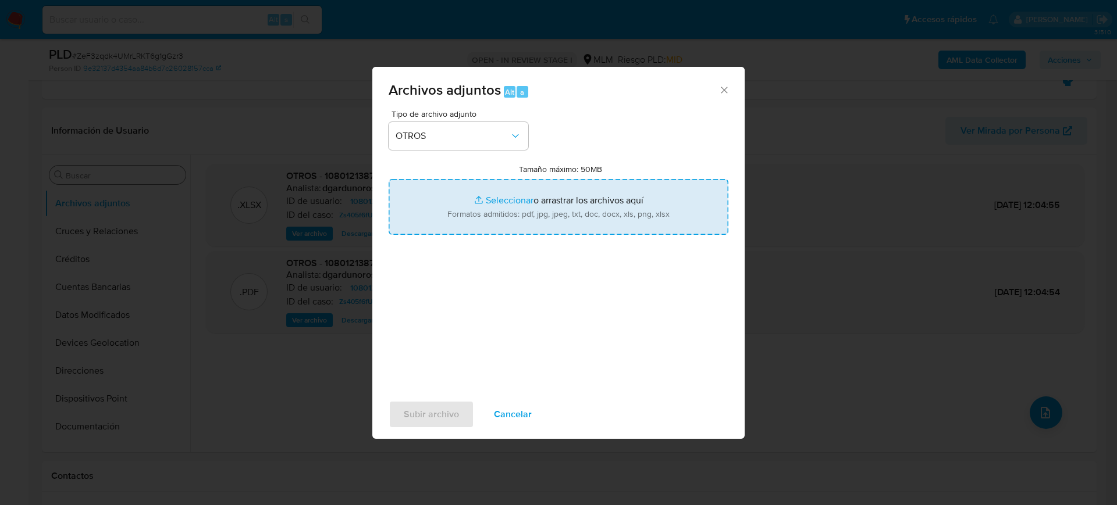
type input "C:\fakepath\1080121387_Jose Lopez_Julio2025.pdf"
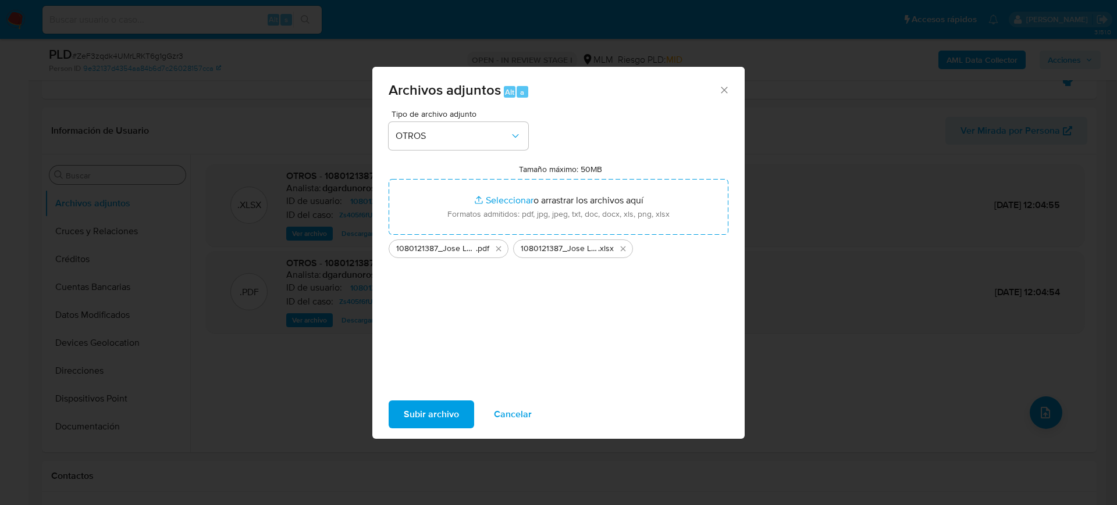
click at [442, 417] on span "Subir archivo" at bounding box center [431, 415] width 55 height 26
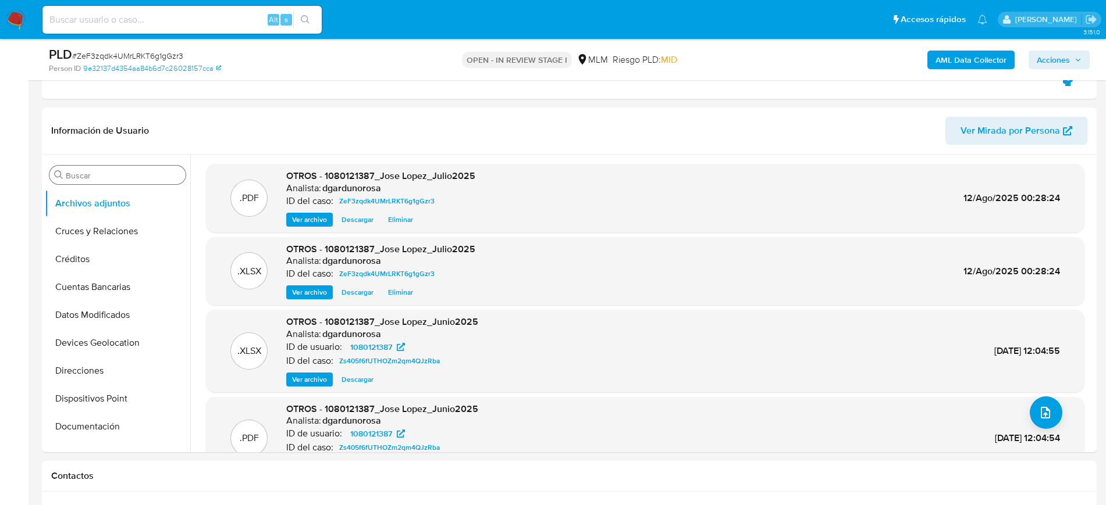
click at [1073, 66] on span "Acciones" at bounding box center [1059, 60] width 45 height 16
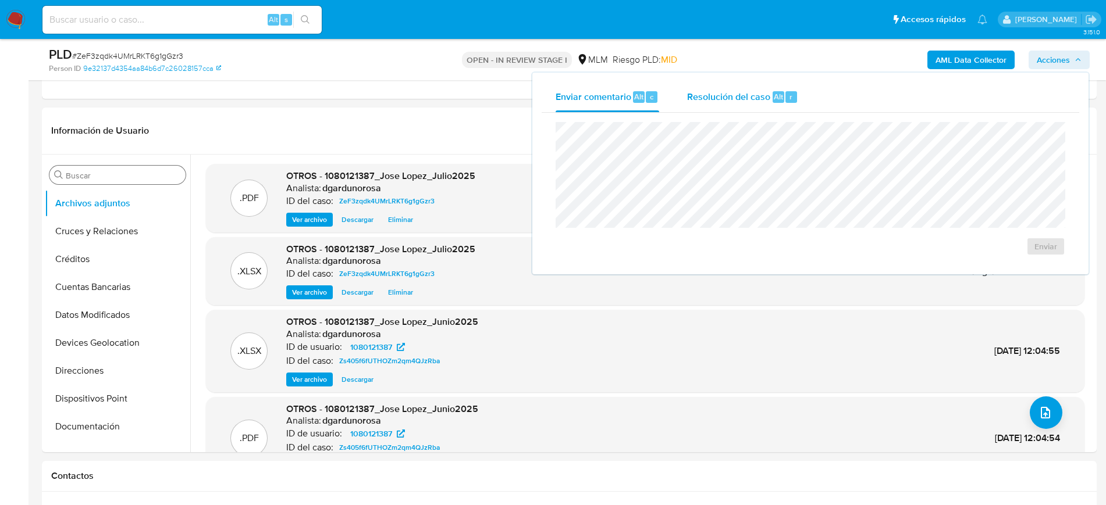
click at [722, 105] on div "Resolución del caso Alt r" at bounding box center [742, 97] width 111 height 30
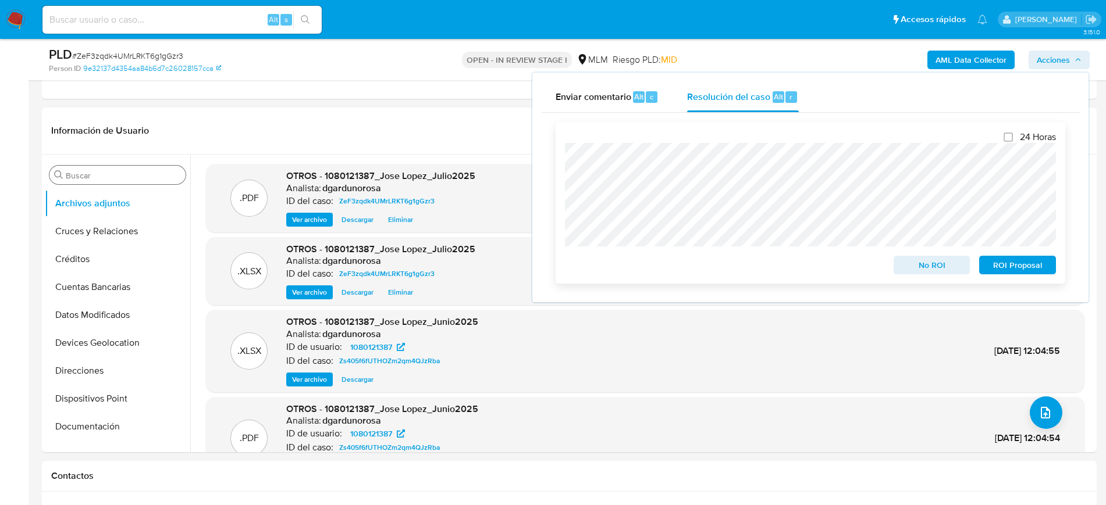
click at [935, 269] on span "No ROI" at bounding box center [932, 265] width 60 height 16
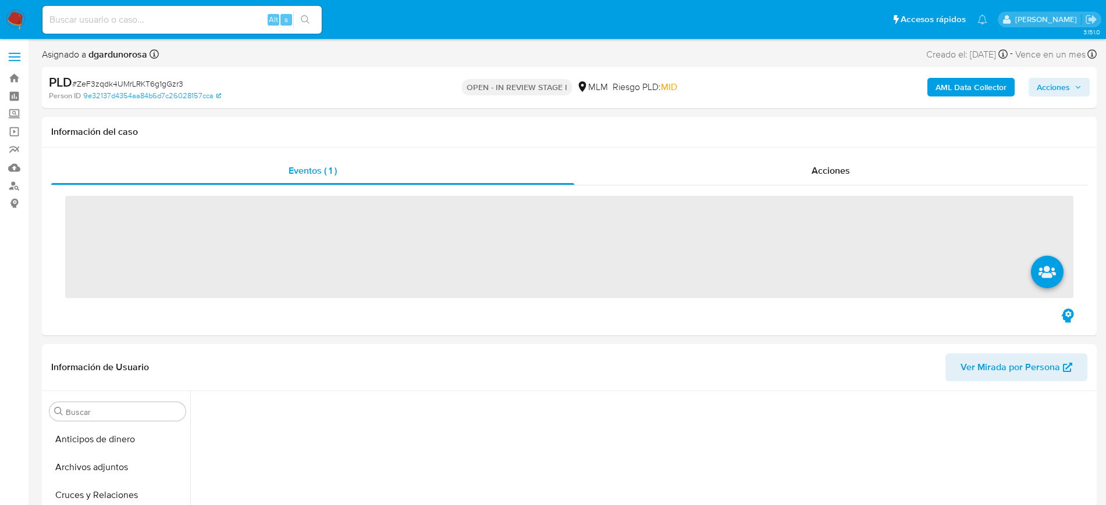
scroll to position [464, 0]
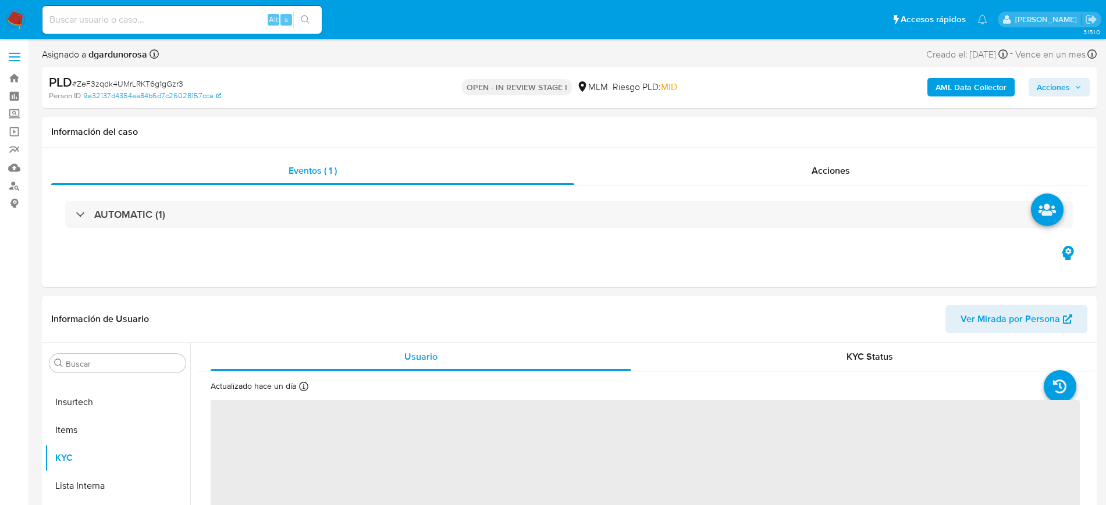
click at [12, 54] on span at bounding box center [15, 53] width 12 height 2
click at [0, 0] on input "checkbox" at bounding box center [0, 0] width 0 height 0
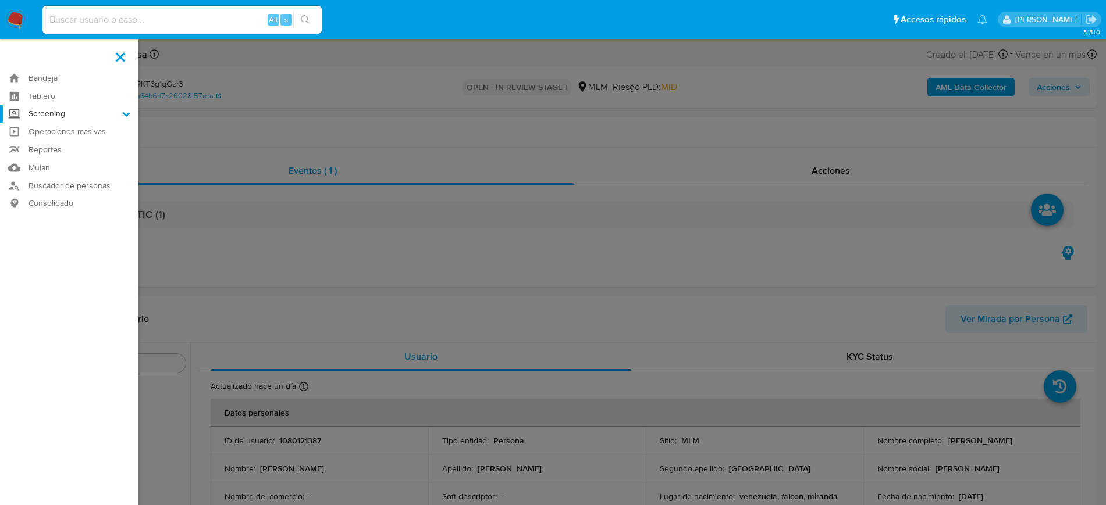
click at [67, 112] on label "Screening" at bounding box center [69, 114] width 138 height 18
click at [0, 0] on input "Screening" at bounding box center [0, 0] width 0 height 0
click at [65, 158] on link "Herramientas" at bounding box center [69, 159] width 138 height 15
select select "10"
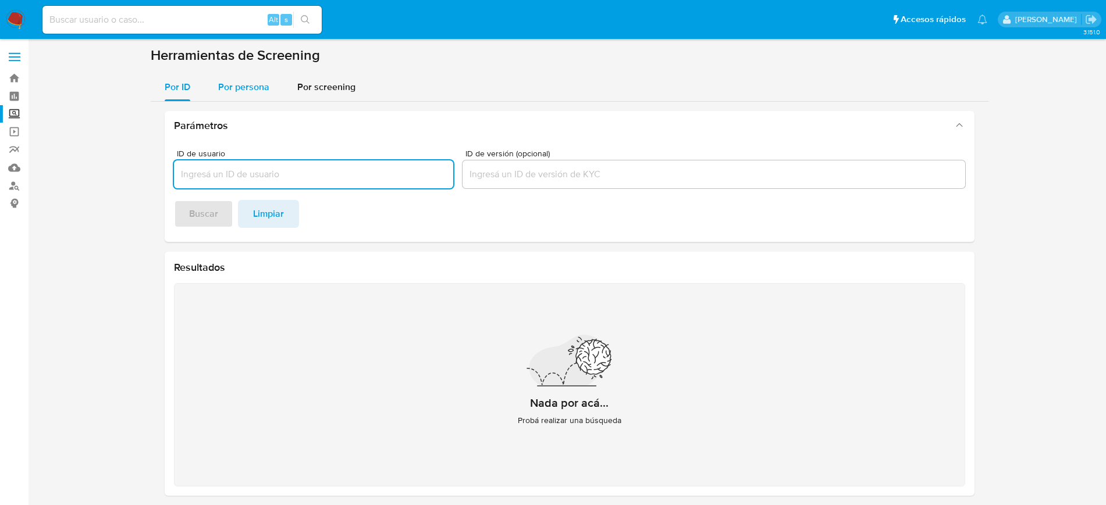
click at [239, 89] on span "Por persona" at bounding box center [243, 86] width 51 height 13
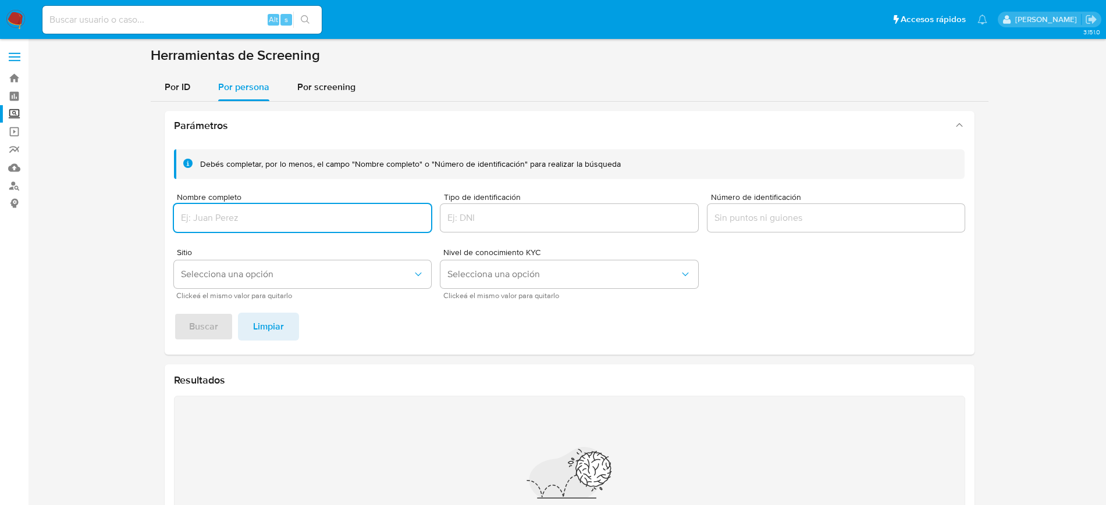
click at [268, 229] on div at bounding box center [303, 218] width 258 height 28
click at [268, 220] on input "Nombre completo" at bounding box center [303, 218] width 258 height 15
click at [211, 334] on span "Buscar" at bounding box center [203, 327] width 29 height 26
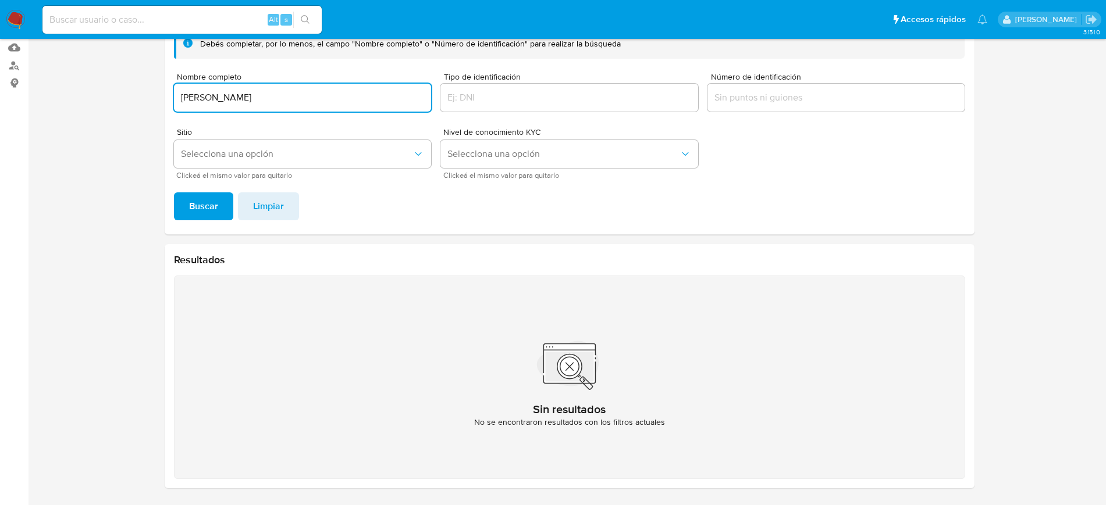
drag, startPoint x: 338, startPoint y: 95, endPoint x: 165, endPoint y: 95, distance: 172.8
click at [165, 95] on div "Debés completar, por lo menos, el campo "Nombre completo" o "Número de identifi…" at bounding box center [570, 127] width 810 height 215
type input "SIXTO JOSE LOPEZ LUGO"
click at [174, 193] on button "Buscar" at bounding box center [203, 207] width 59 height 28
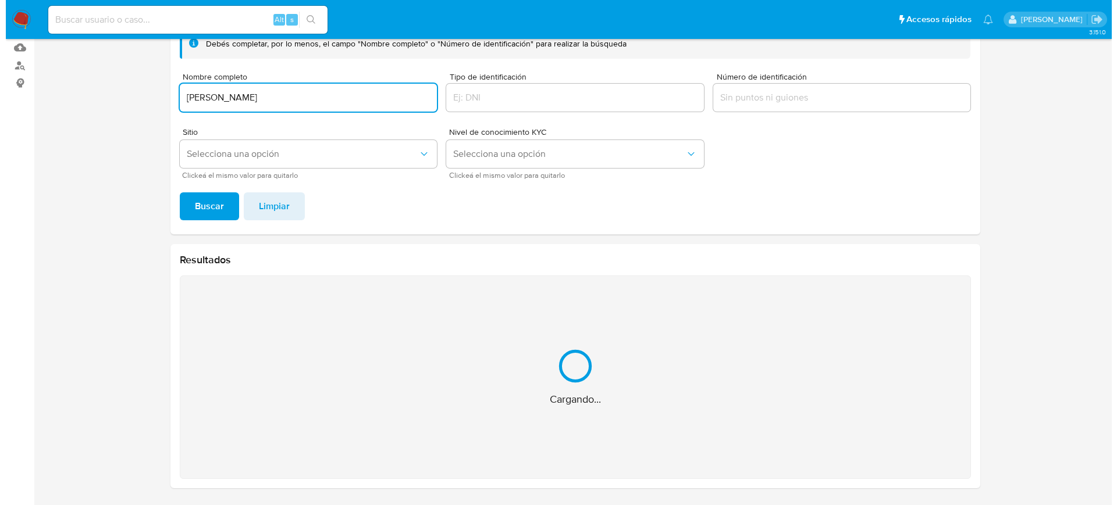
scroll to position [0, 0]
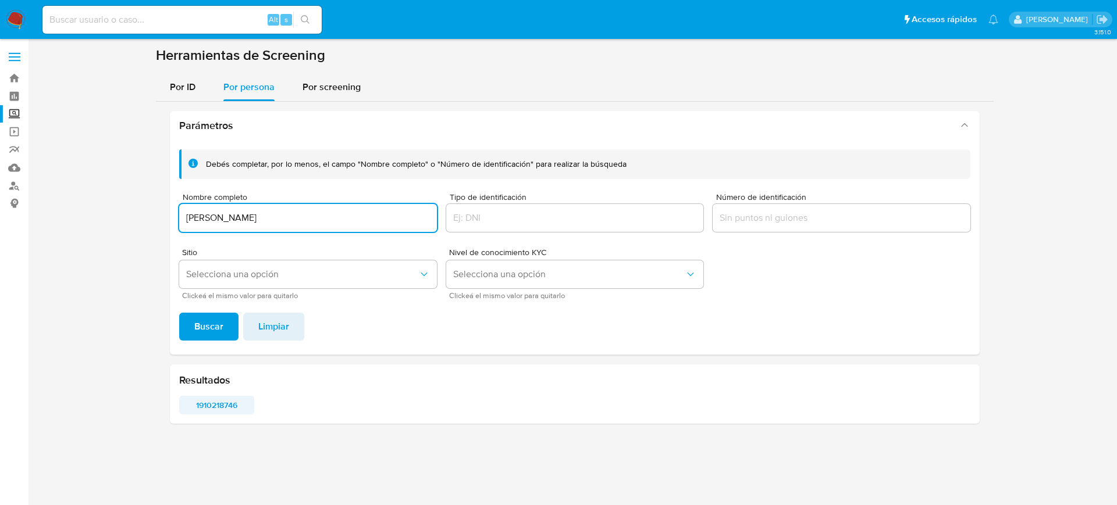
click at [201, 405] on span "1910218746" at bounding box center [216, 405] width 59 height 16
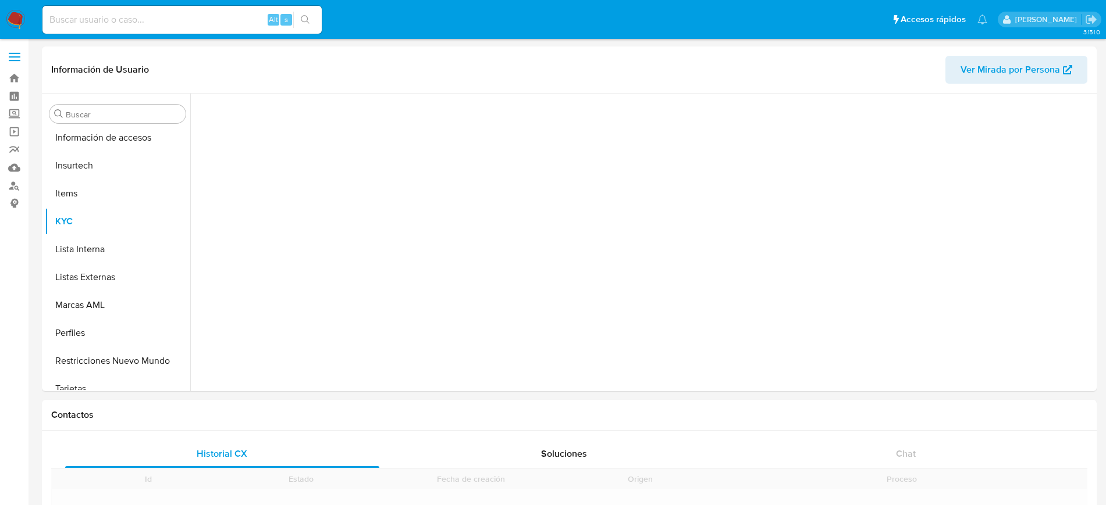
scroll to position [464, 0]
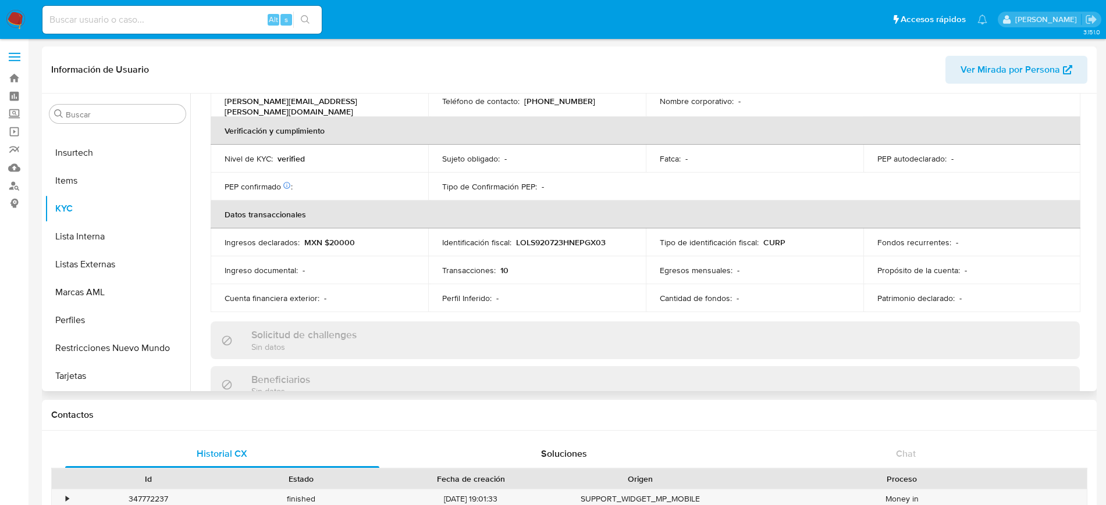
select select "10"
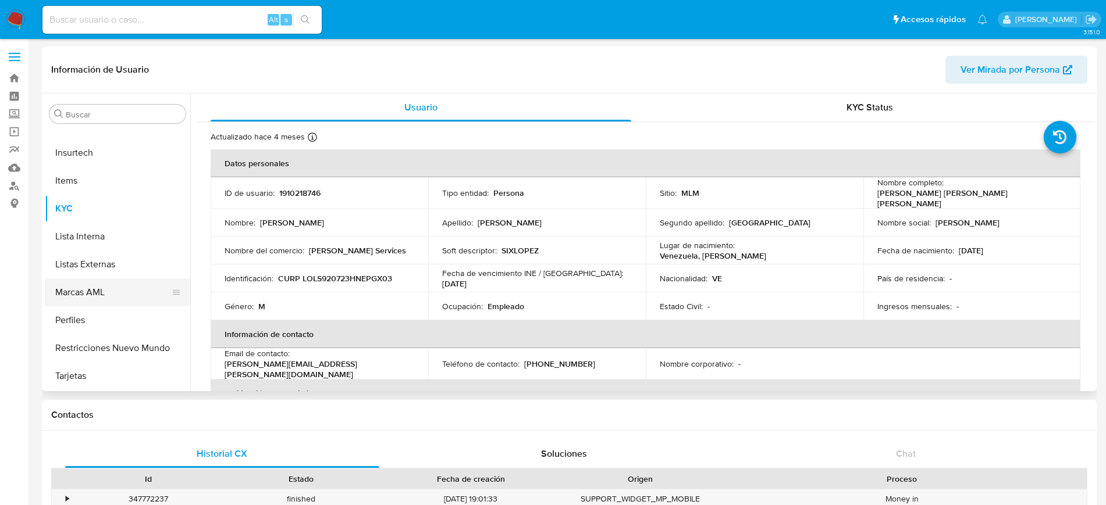
scroll to position [245, 0]
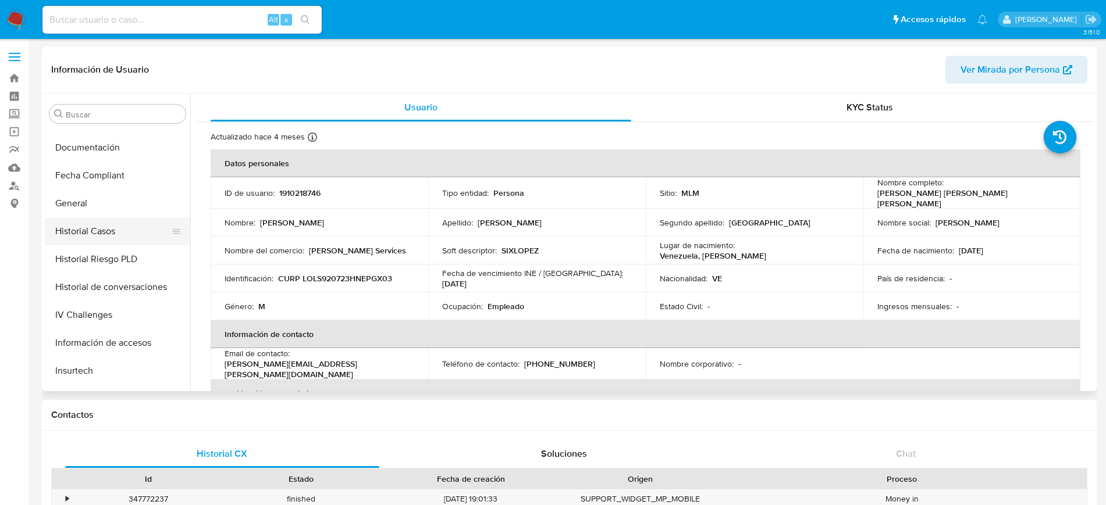
click at [95, 222] on button "Historial Casos" at bounding box center [113, 232] width 136 height 28
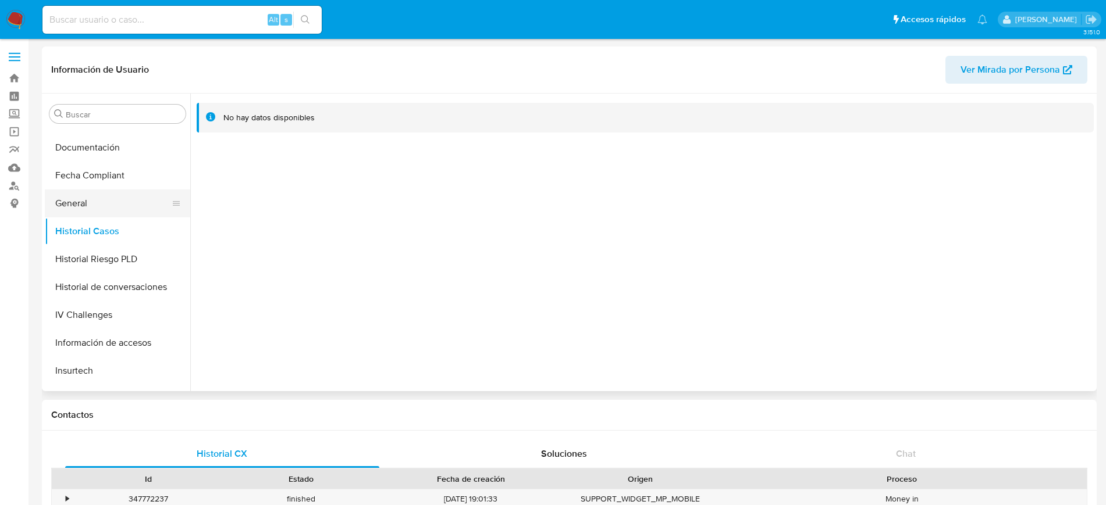
click at [67, 198] on button "General" at bounding box center [113, 204] width 136 height 28
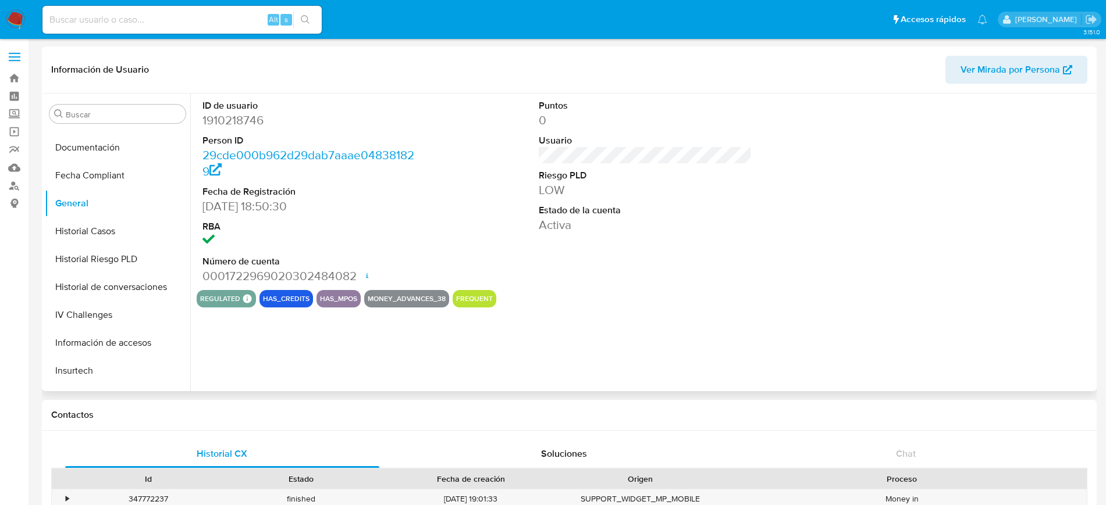
click at [253, 124] on dd "1910218746" at bounding box center [308, 120] width 213 height 16
click at [252, 123] on dd "1910218746" at bounding box center [308, 120] width 213 height 16
copy dd "1910218746"
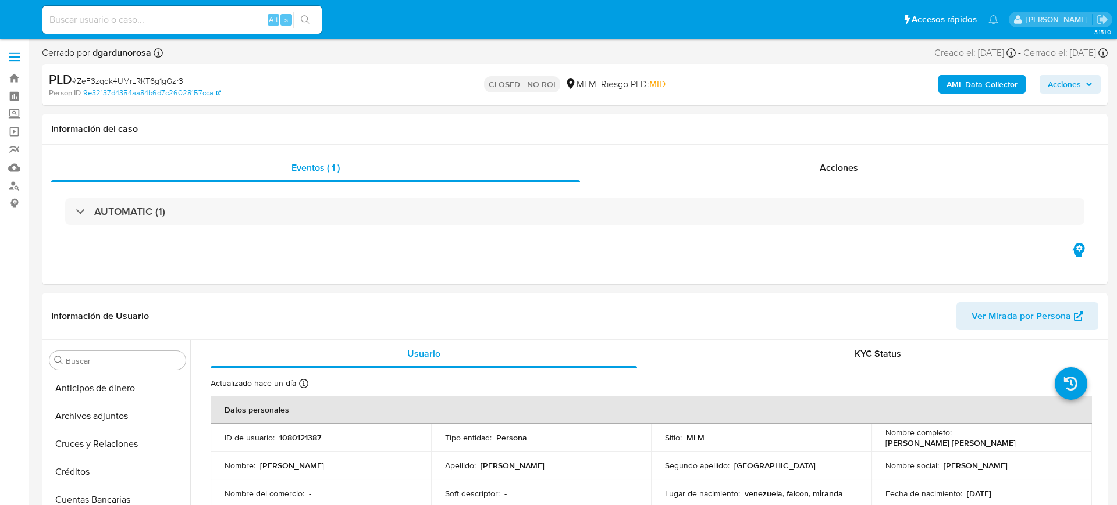
select select "10"
